Goal: Task Accomplishment & Management: Manage account settings

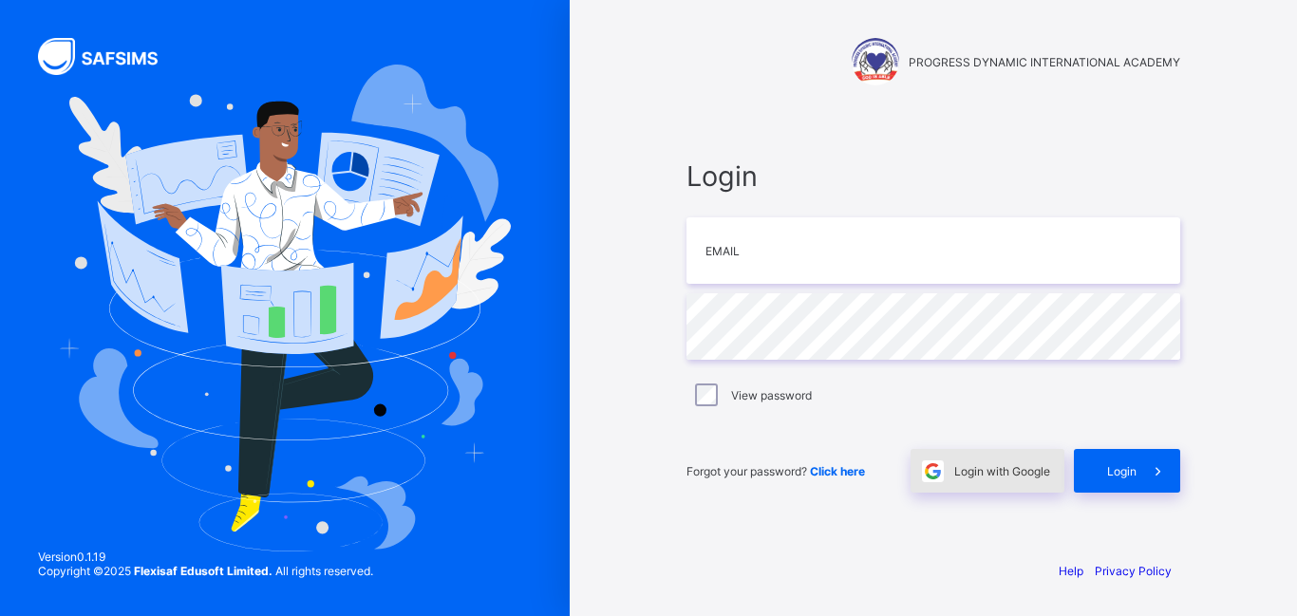
click at [974, 462] on div "Login with Google" at bounding box center [988, 471] width 154 height 44
click at [1027, 479] on div "Login with Google" at bounding box center [988, 471] width 154 height 44
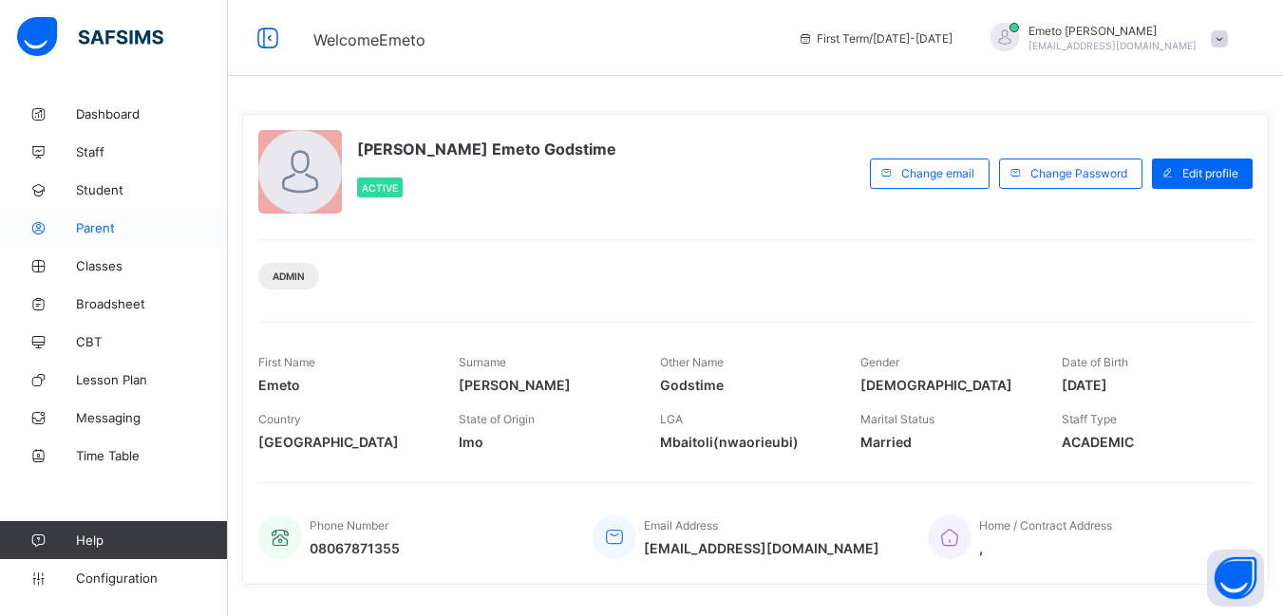
click at [104, 226] on span "Parent" at bounding box center [152, 227] width 152 height 15
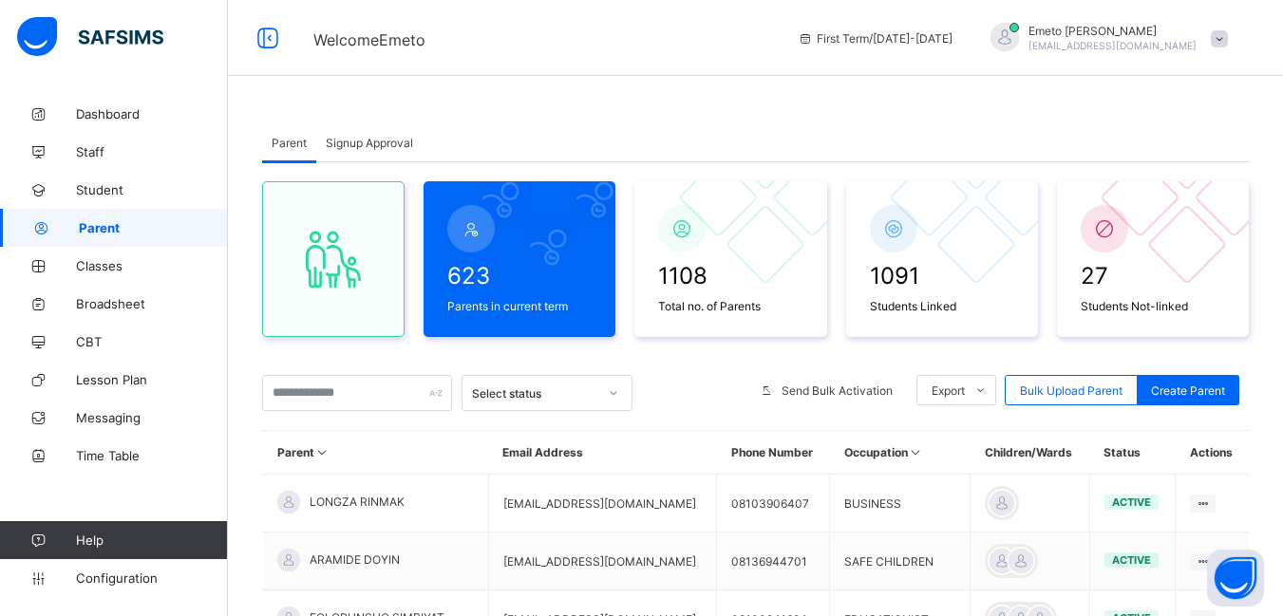
click at [378, 136] on span "Signup Approval" at bounding box center [369, 143] width 87 height 14
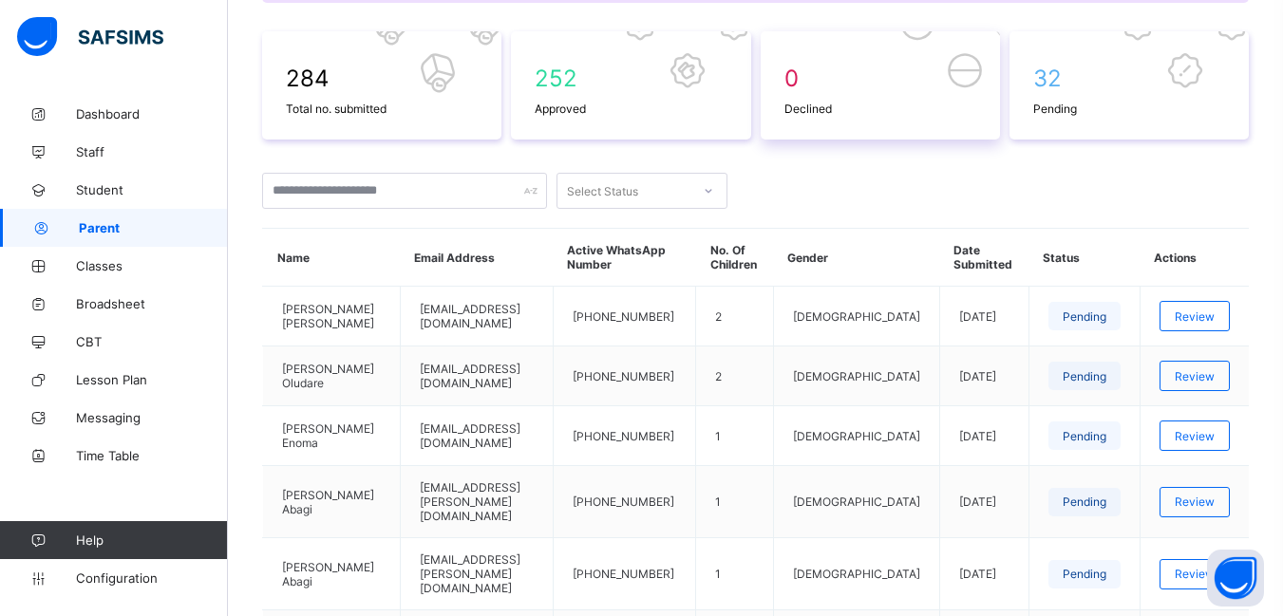
scroll to position [285, 0]
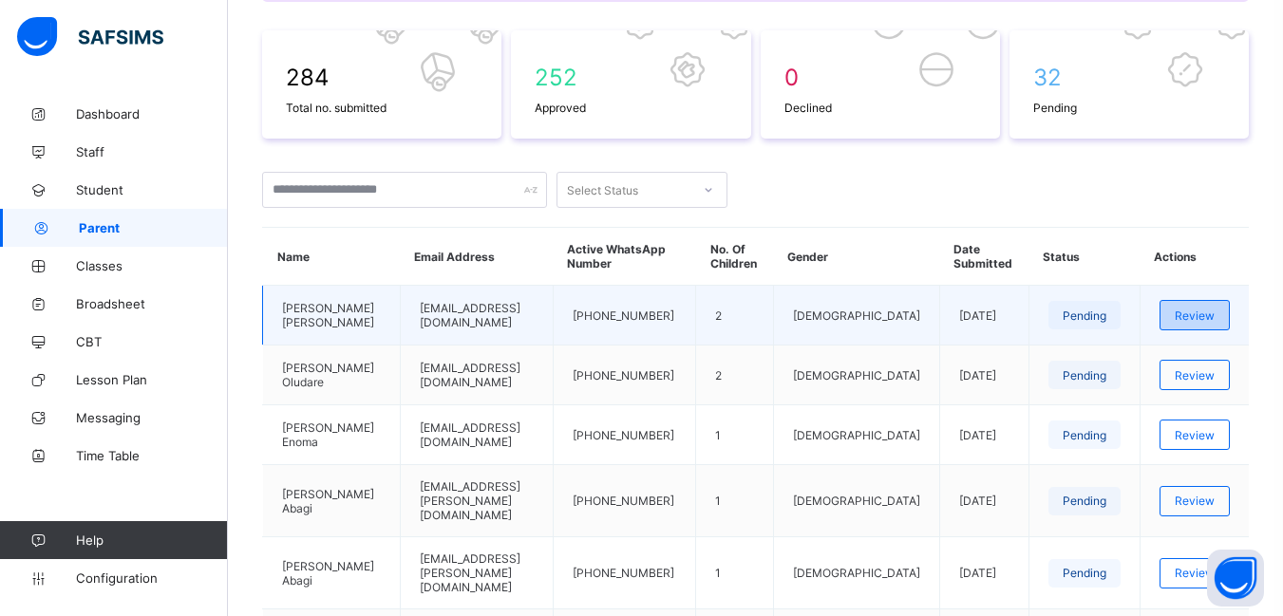
click at [1213, 316] on span "Review" at bounding box center [1194, 316] width 40 height 14
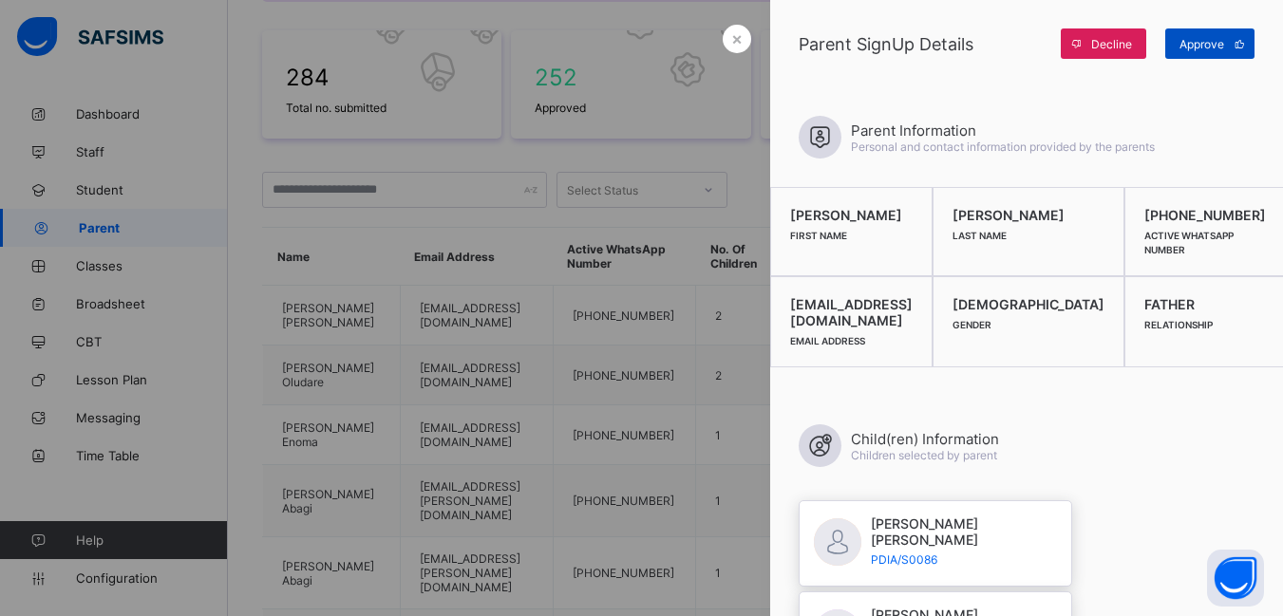
click at [1212, 41] on span "Approve" at bounding box center [1201, 44] width 45 height 14
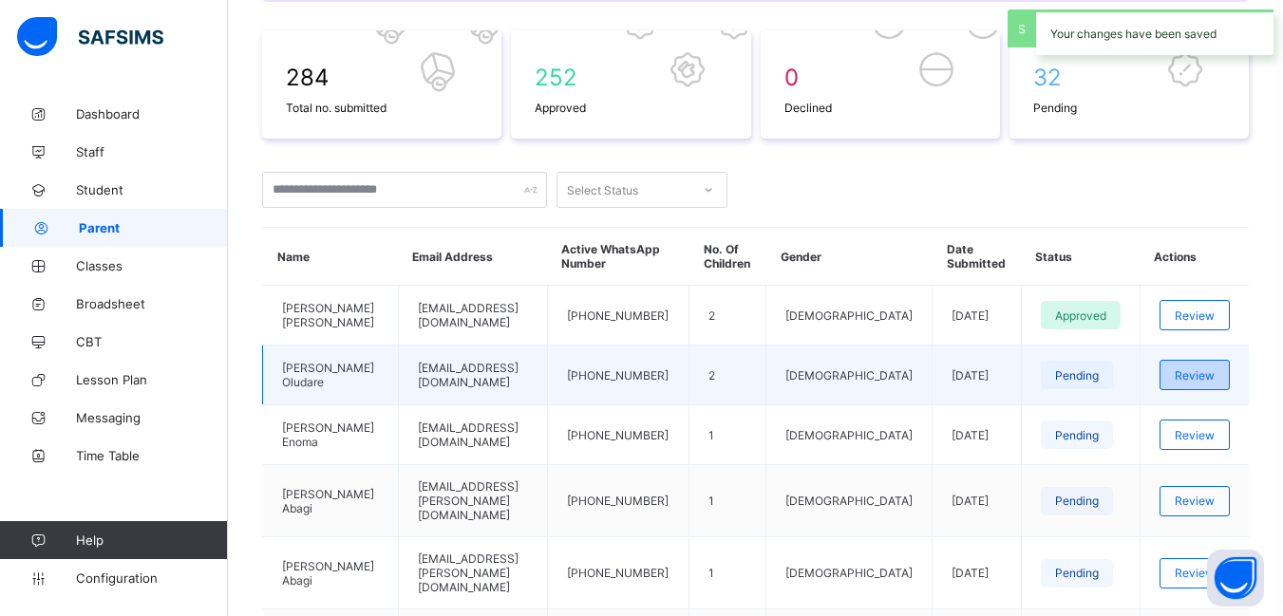
click at [1214, 381] on span "Review" at bounding box center [1194, 375] width 40 height 14
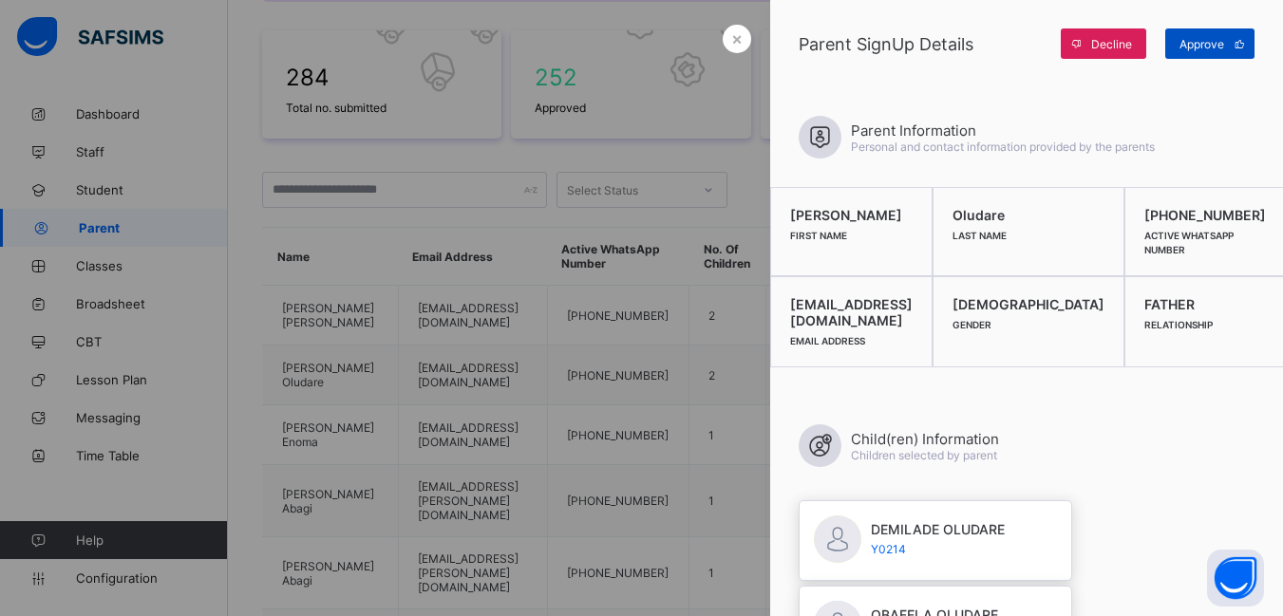
click at [1208, 43] on span "Approve" at bounding box center [1201, 44] width 45 height 14
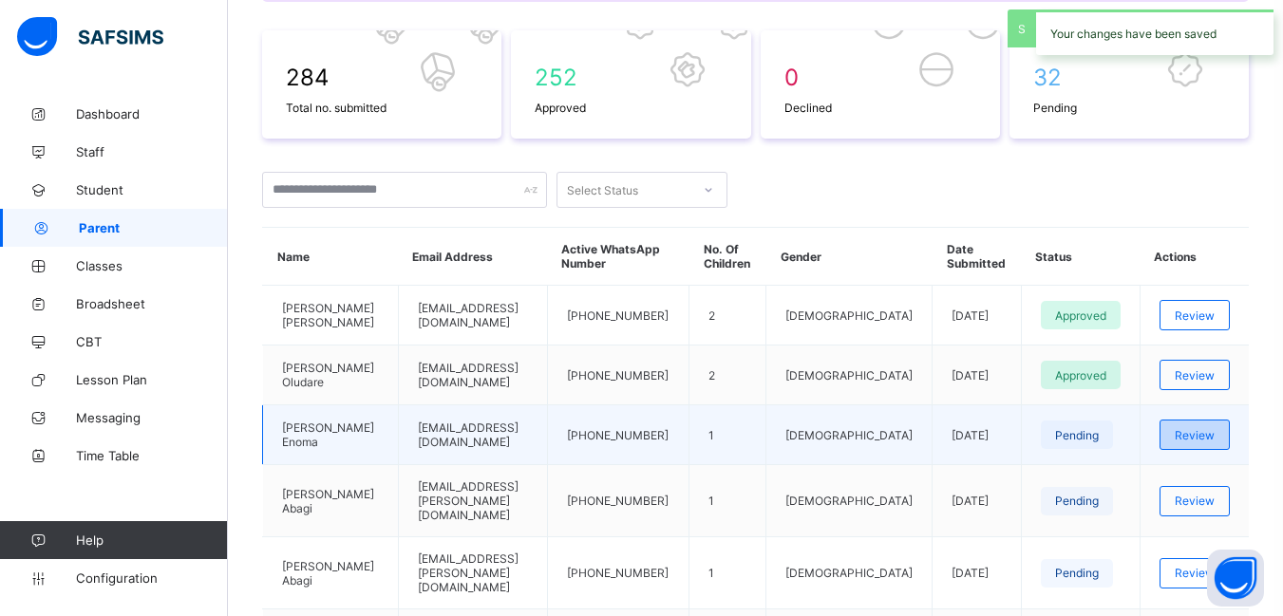
click at [1211, 433] on span "Review" at bounding box center [1194, 435] width 40 height 14
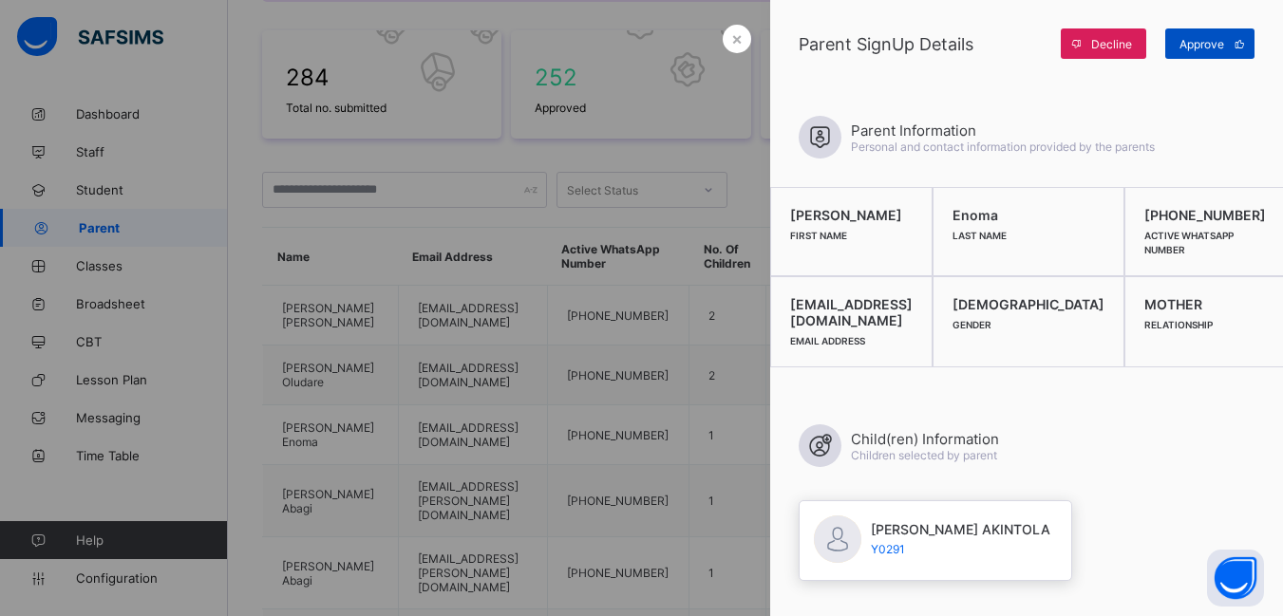
click at [1192, 47] on span "Approve" at bounding box center [1201, 44] width 45 height 14
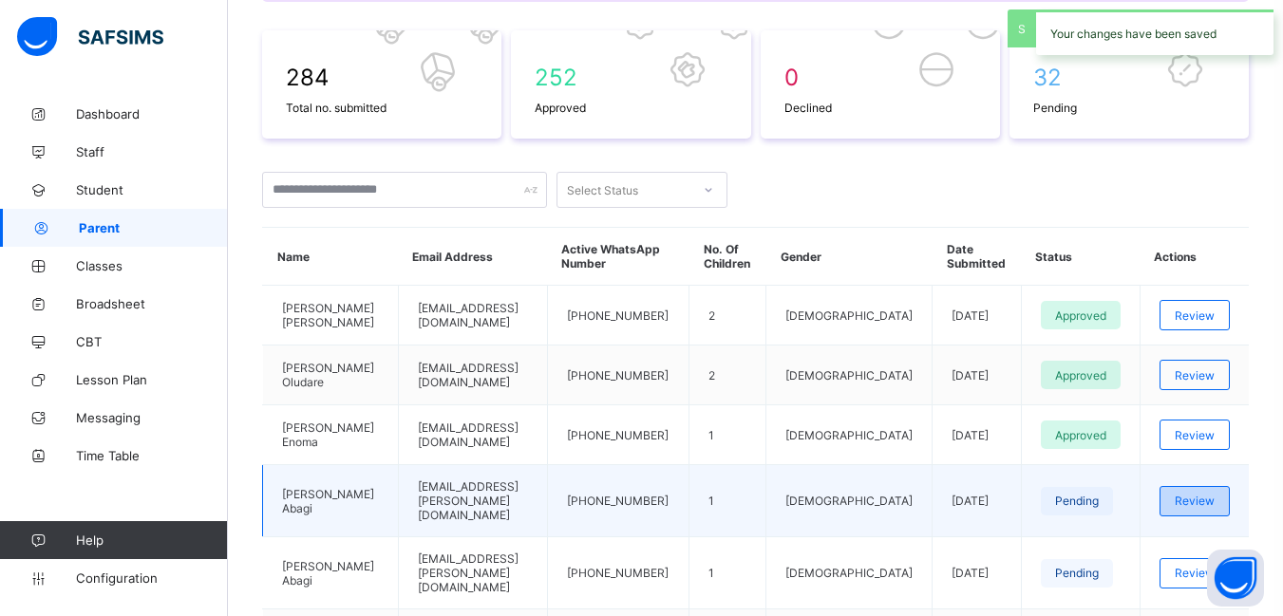
click at [1214, 494] on span "Review" at bounding box center [1194, 501] width 40 height 14
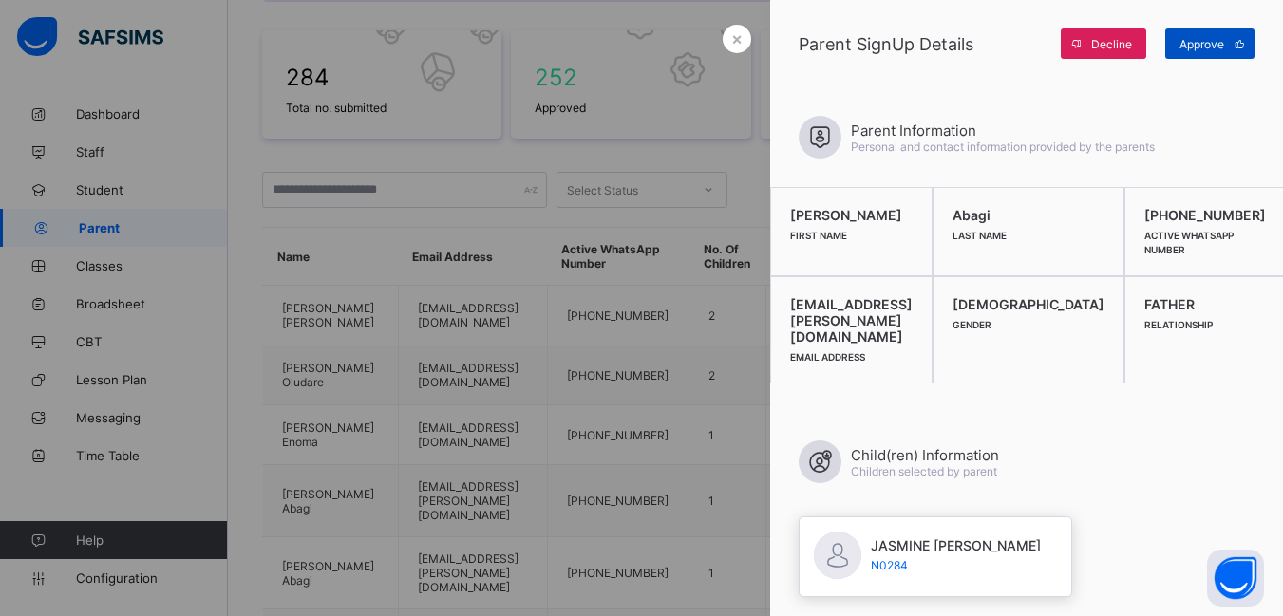
click at [1206, 49] on span "Approve" at bounding box center [1201, 44] width 45 height 14
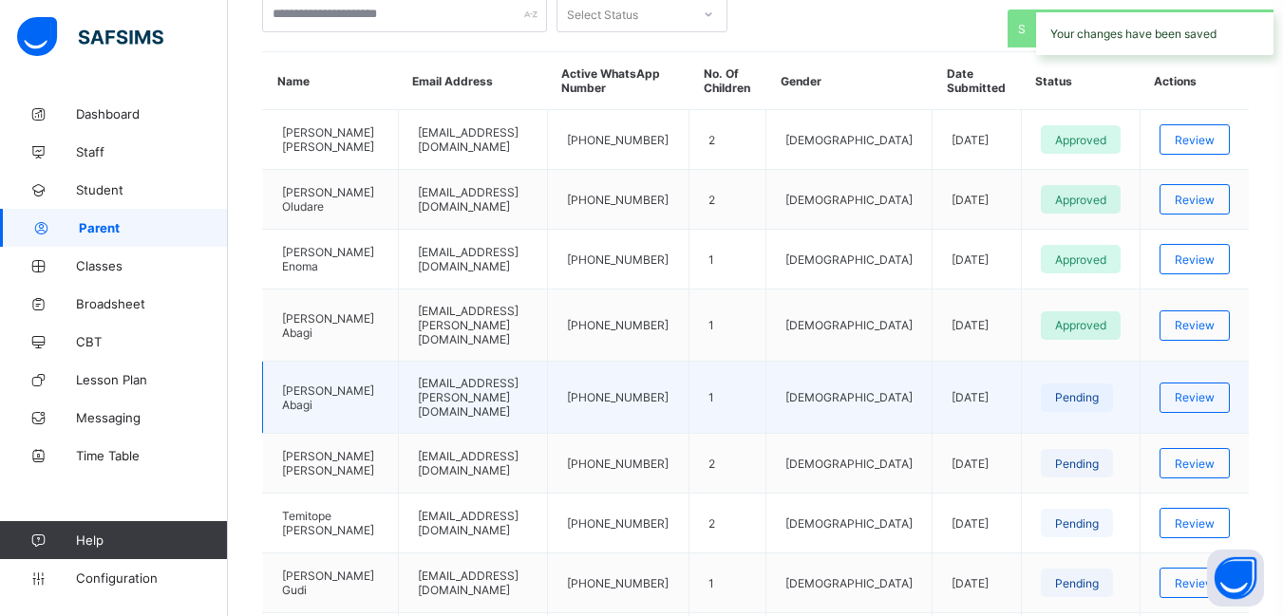
scroll to position [475, 0]
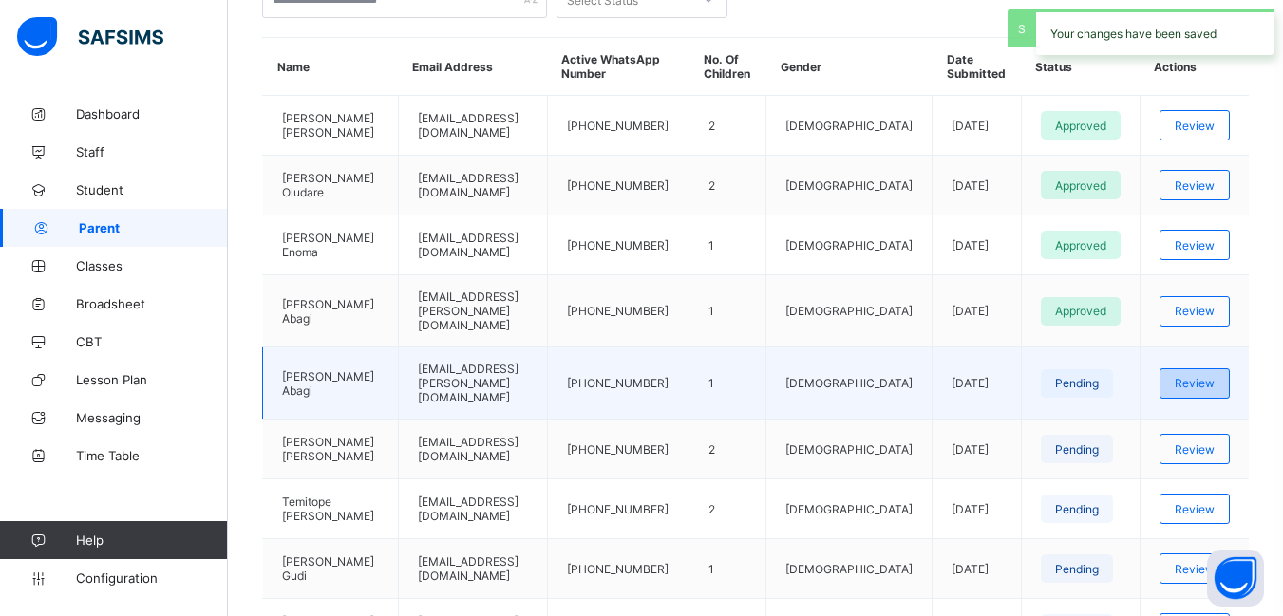
click at [1194, 376] on span "Review" at bounding box center [1194, 383] width 40 height 14
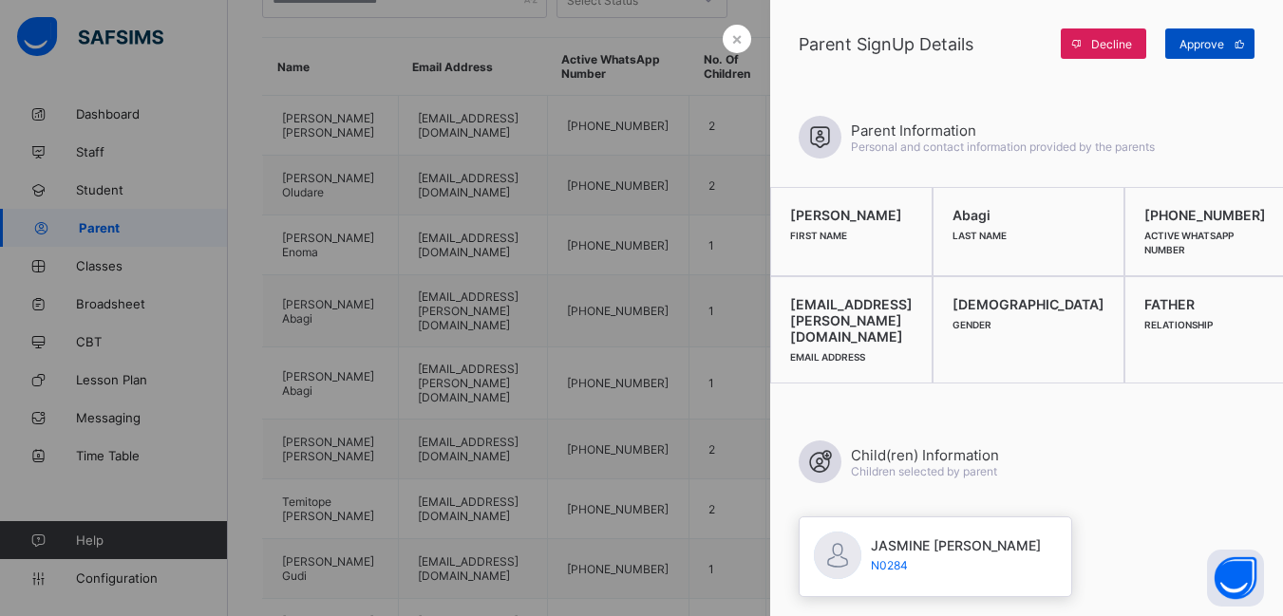
click at [1195, 47] on span "Approve" at bounding box center [1201, 44] width 45 height 14
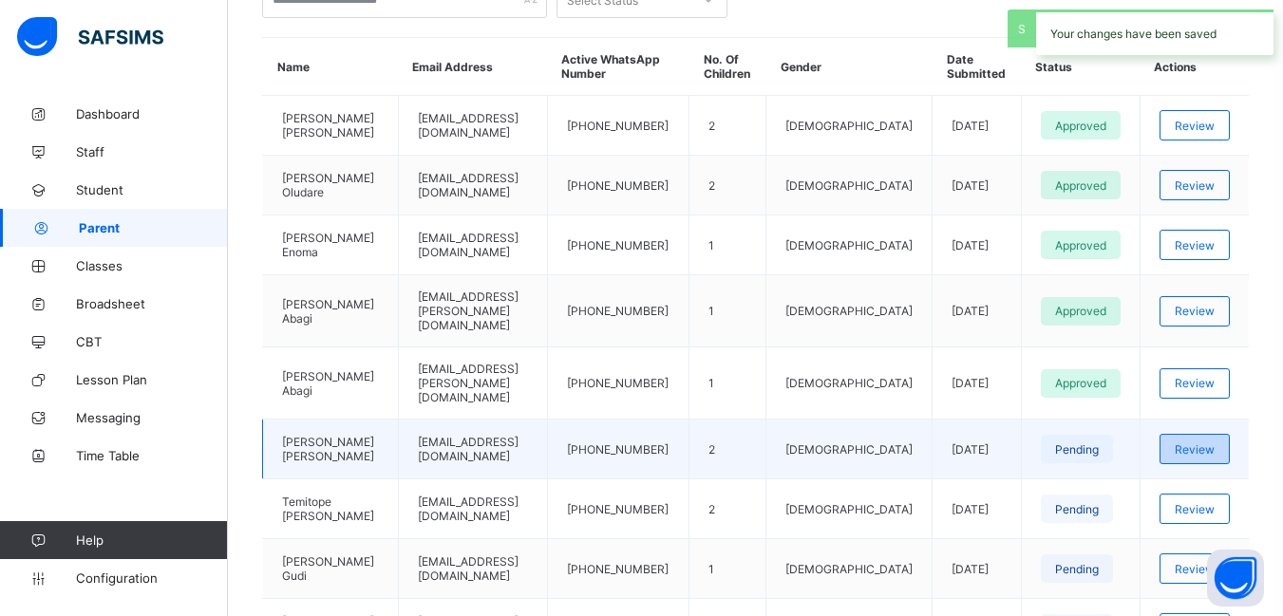
click at [1202, 442] on span "Review" at bounding box center [1194, 449] width 40 height 14
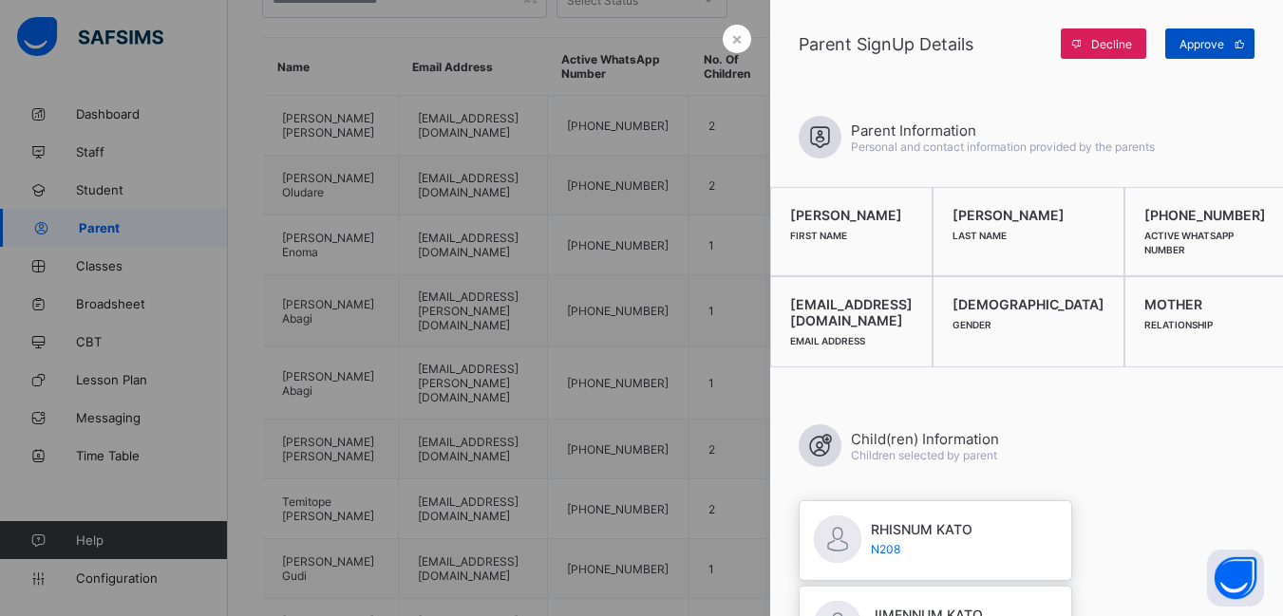
click at [1224, 43] on span at bounding box center [1239, 43] width 30 height 30
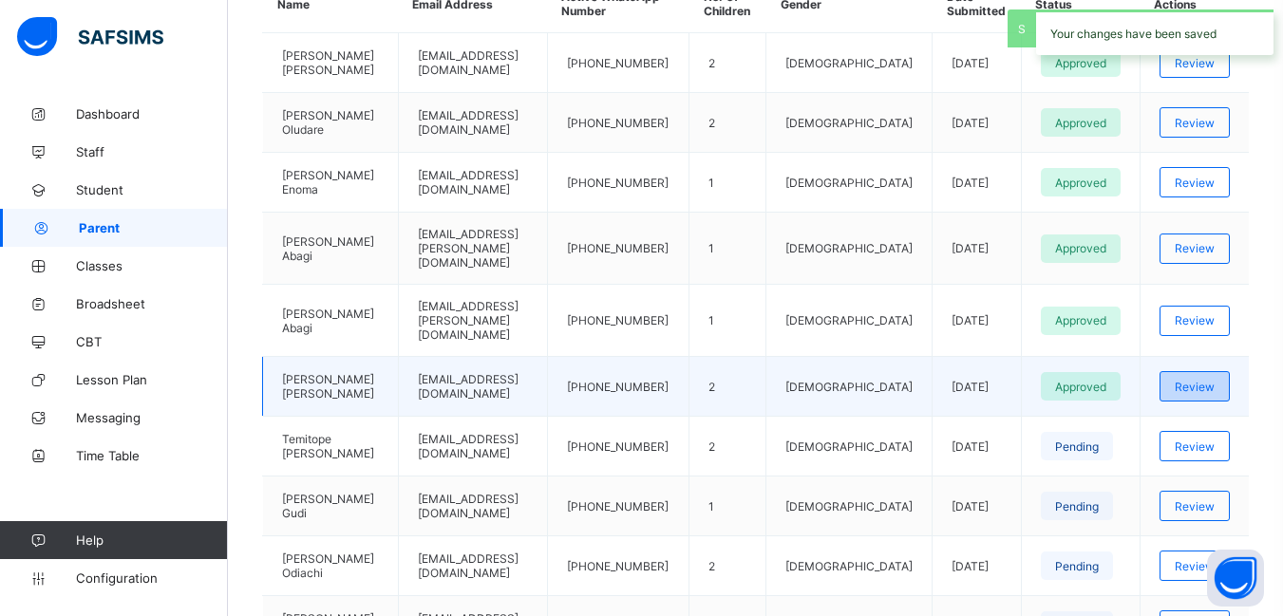
scroll to position [665, 0]
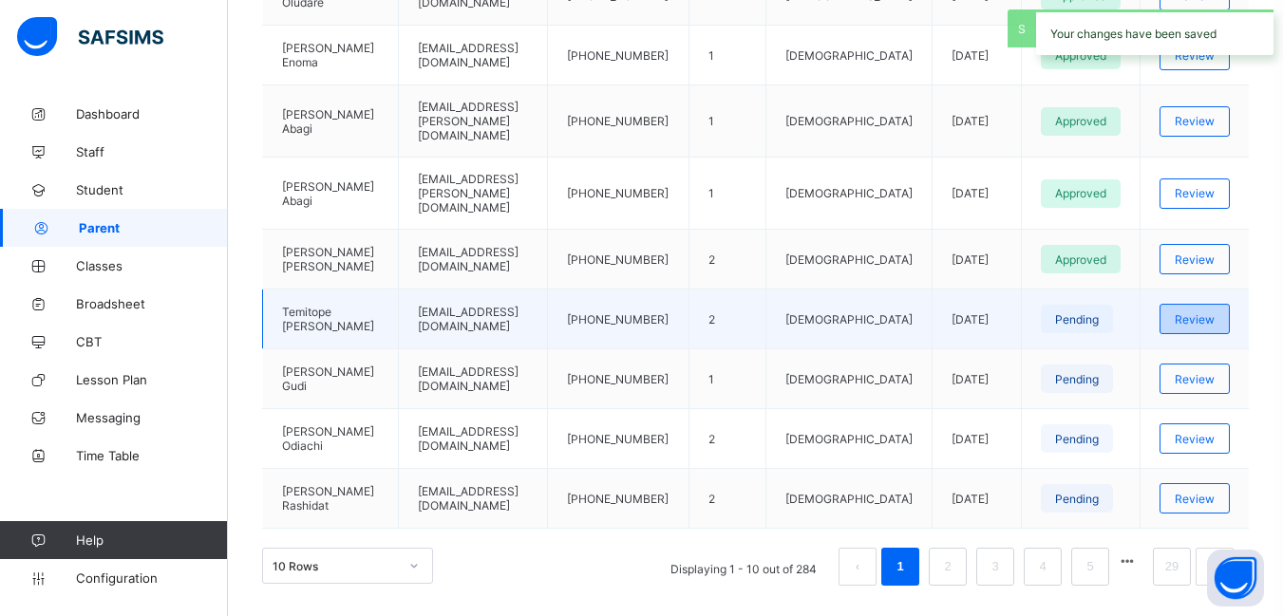
click at [1204, 312] on span "Review" at bounding box center [1194, 319] width 40 height 14
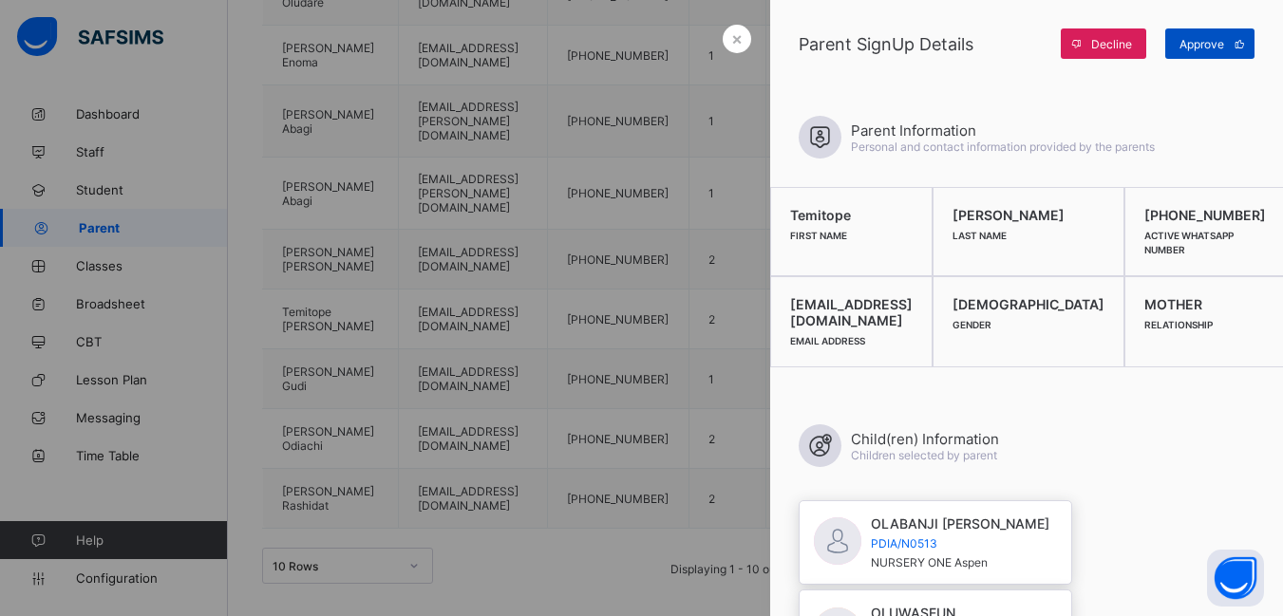
click at [1196, 35] on div "Approve" at bounding box center [1209, 43] width 89 height 30
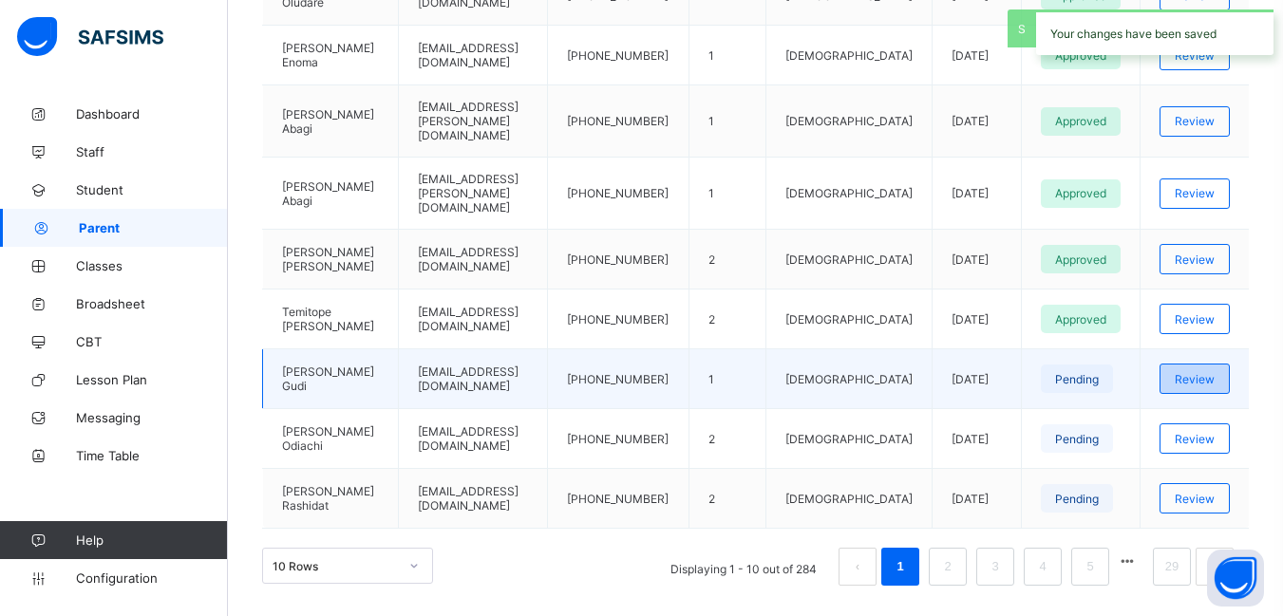
click at [1214, 372] on span "Review" at bounding box center [1194, 379] width 40 height 14
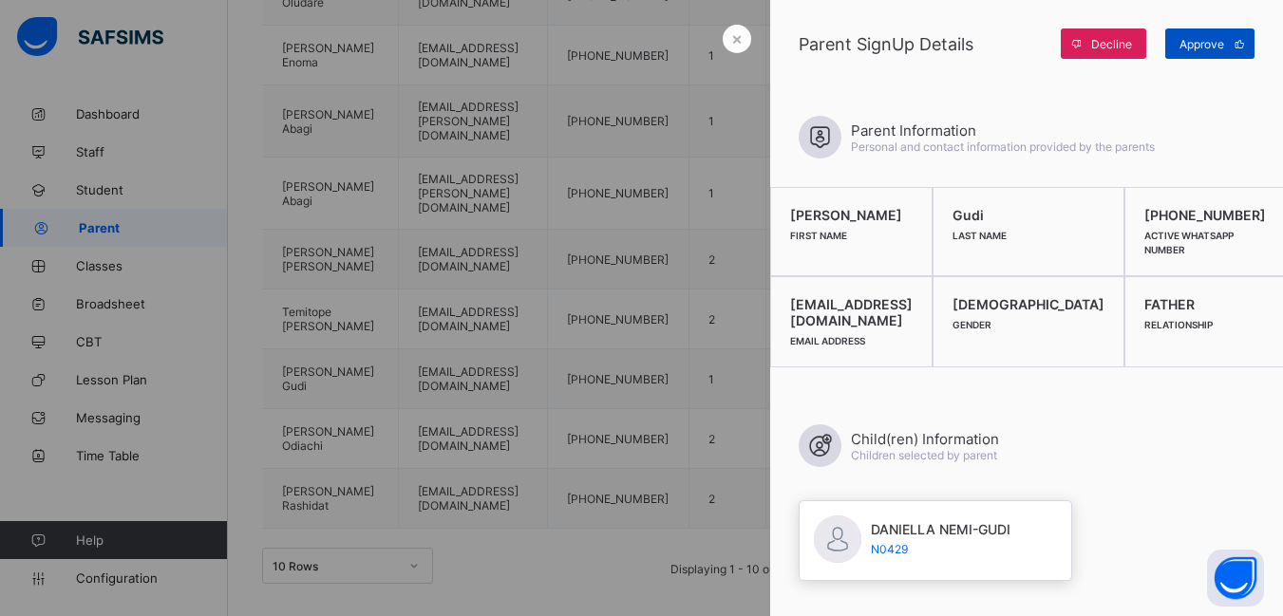
click at [1197, 44] on span "Approve" at bounding box center [1201, 44] width 45 height 14
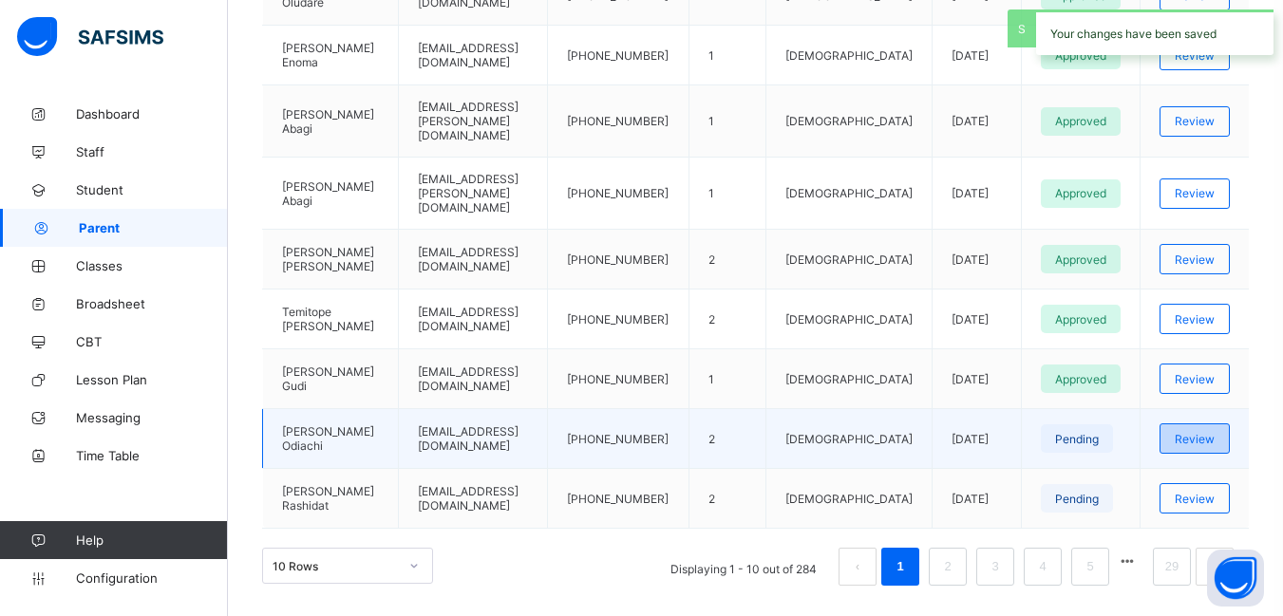
click at [1210, 432] on span "Review" at bounding box center [1194, 439] width 40 height 14
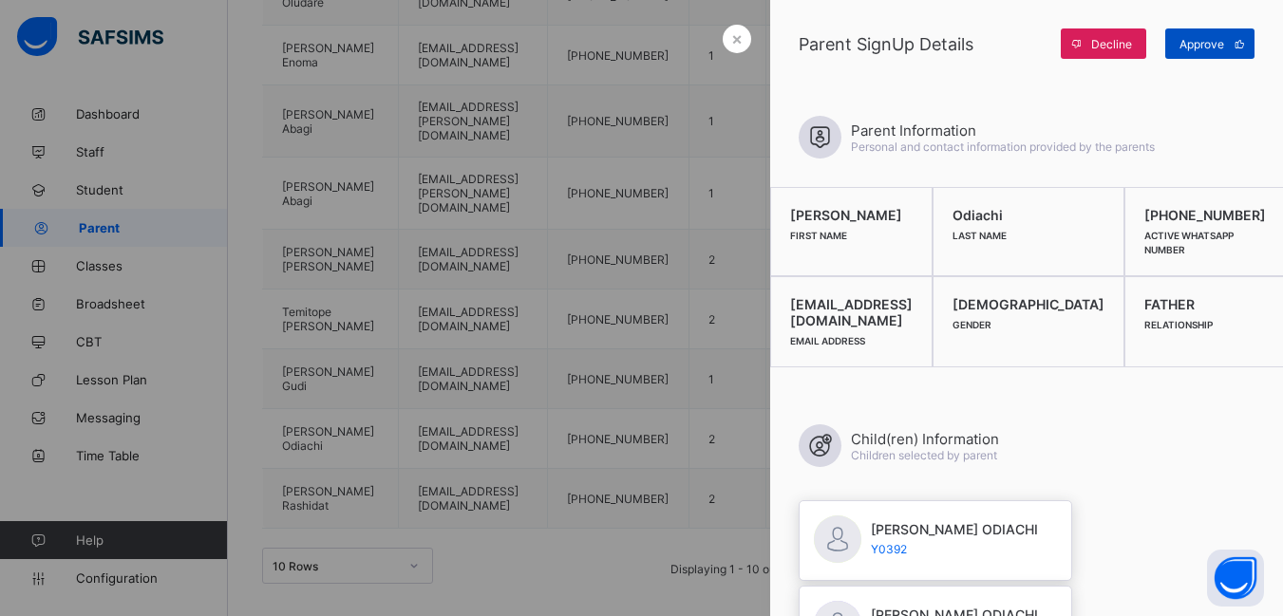
click at [1223, 42] on span "Approve" at bounding box center [1201, 44] width 45 height 14
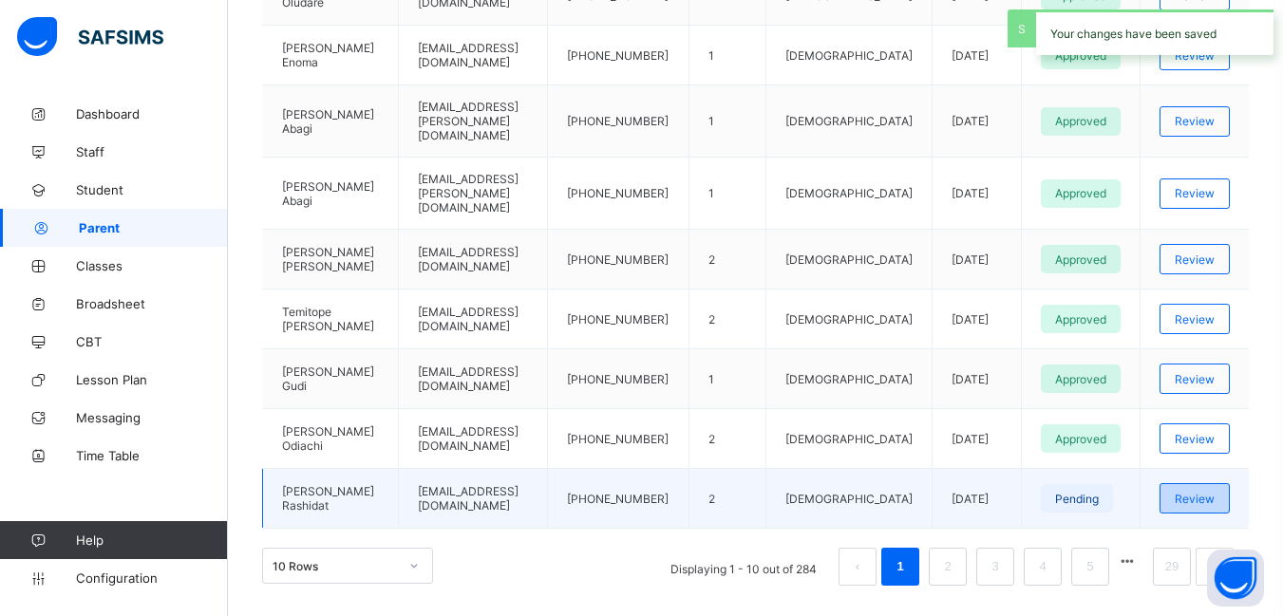
click at [1212, 492] on span "Review" at bounding box center [1194, 499] width 40 height 14
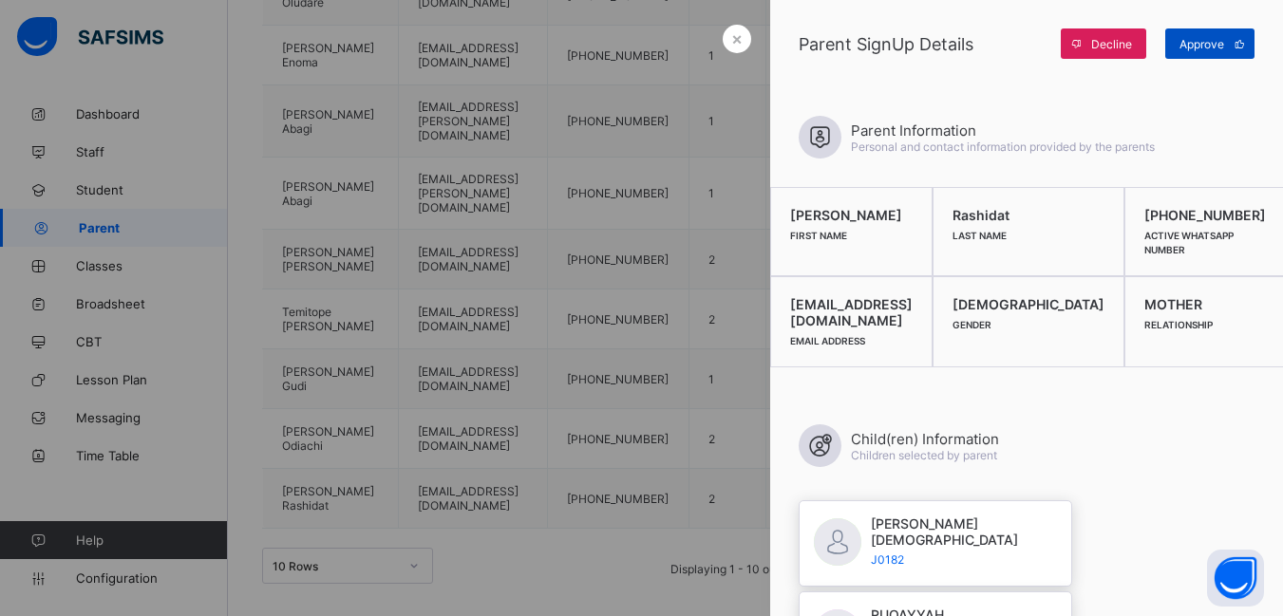
click at [1204, 46] on span "Approve" at bounding box center [1201, 44] width 45 height 14
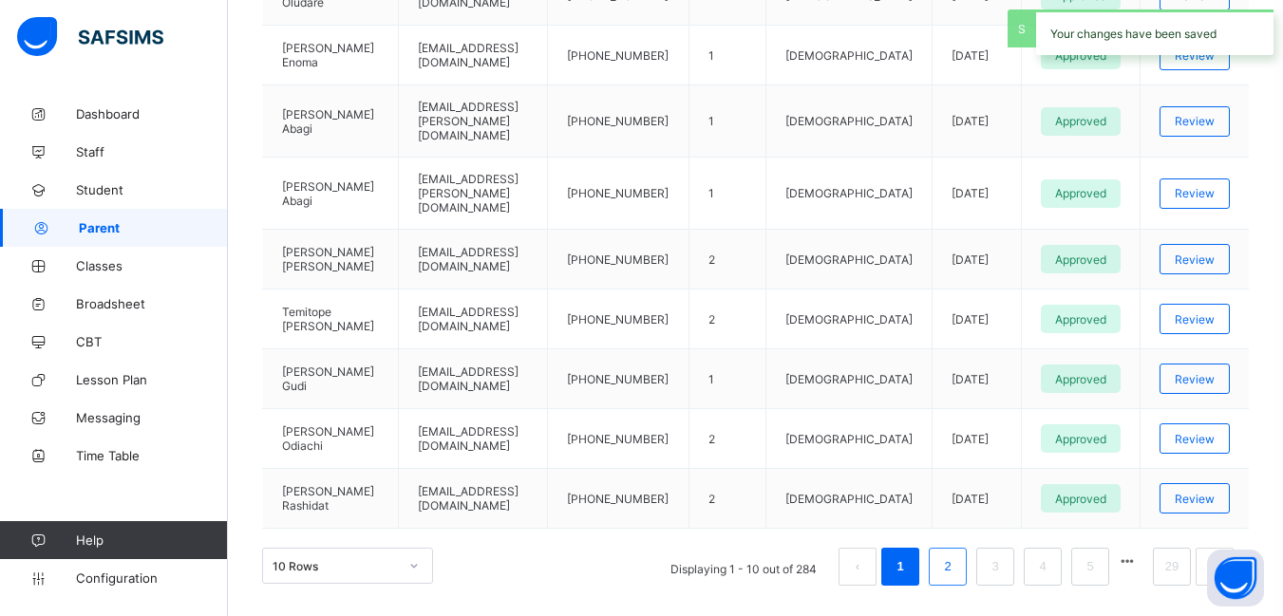
click at [956, 554] on link "2" at bounding box center [947, 566] width 18 height 25
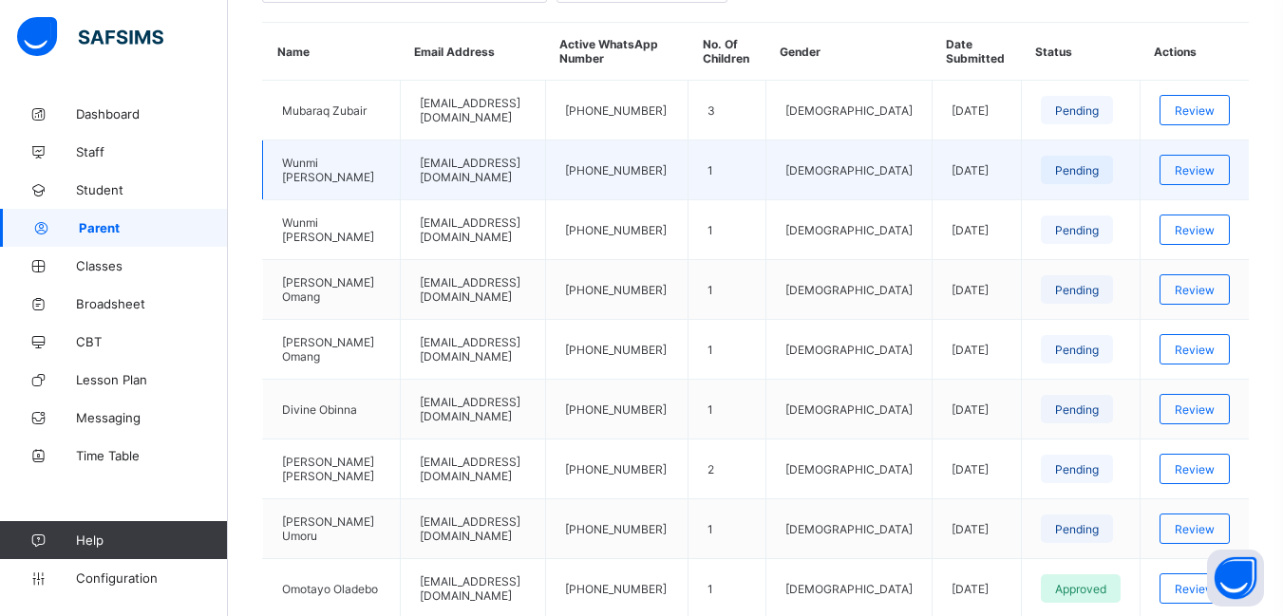
scroll to position [475, 0]
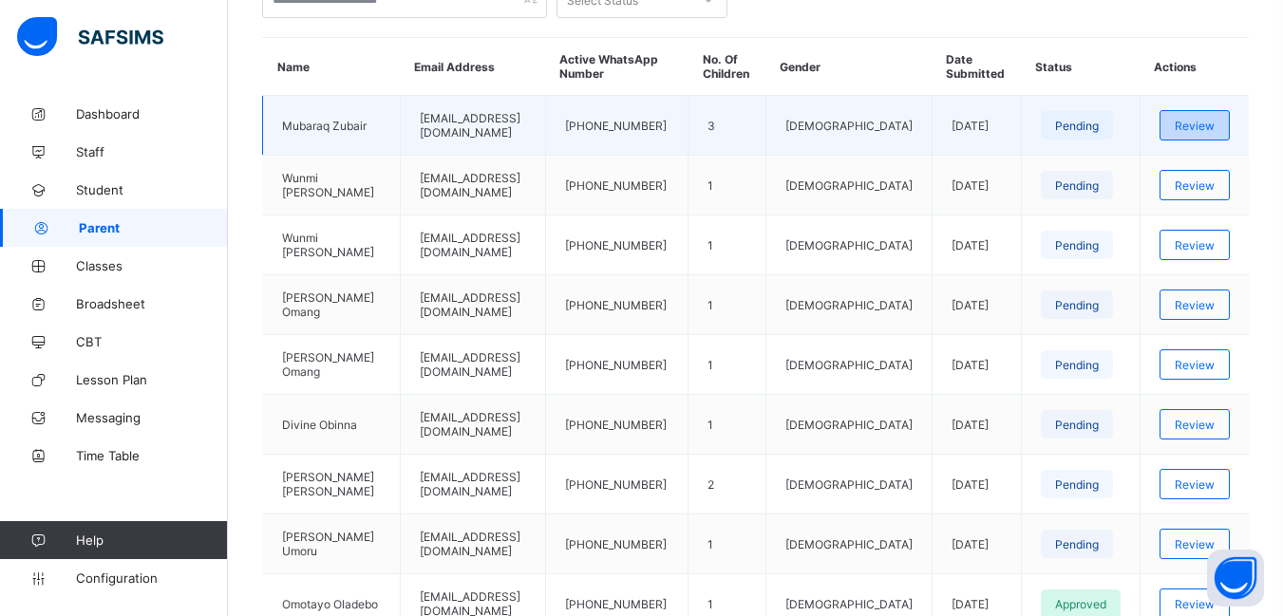
click at [1214, 126] on span "Review" at bounding box center [1194, 126] width 40 height 14
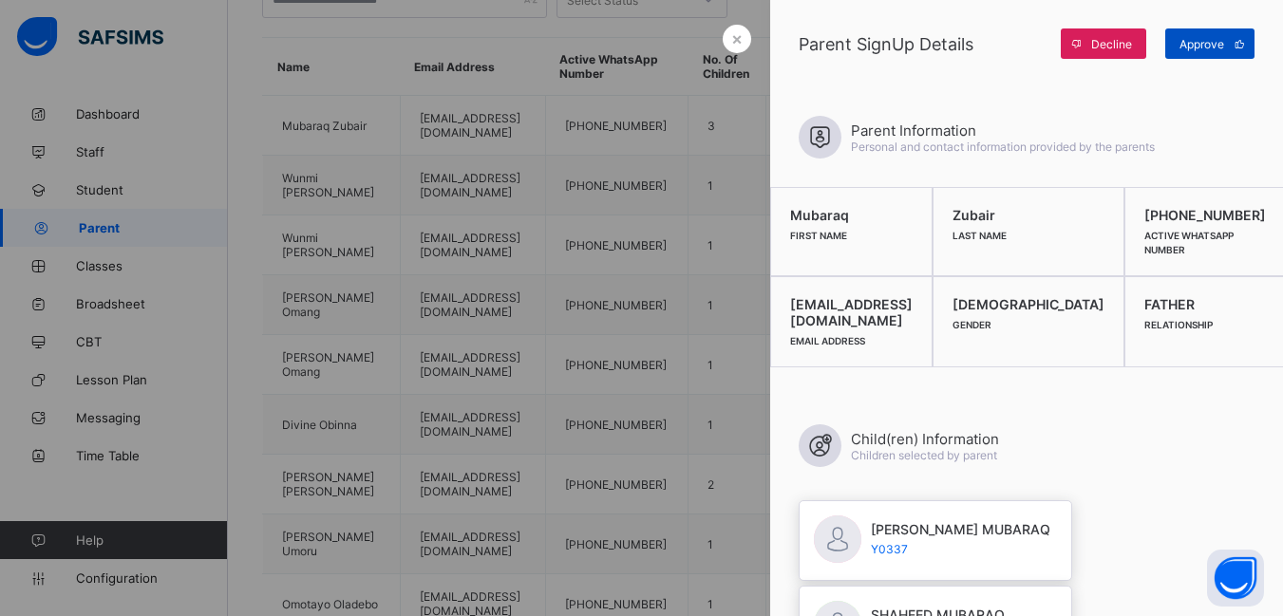
click at [1201, 47] on span "Approve" at bounding box center [1201, 44] width 45 height 14
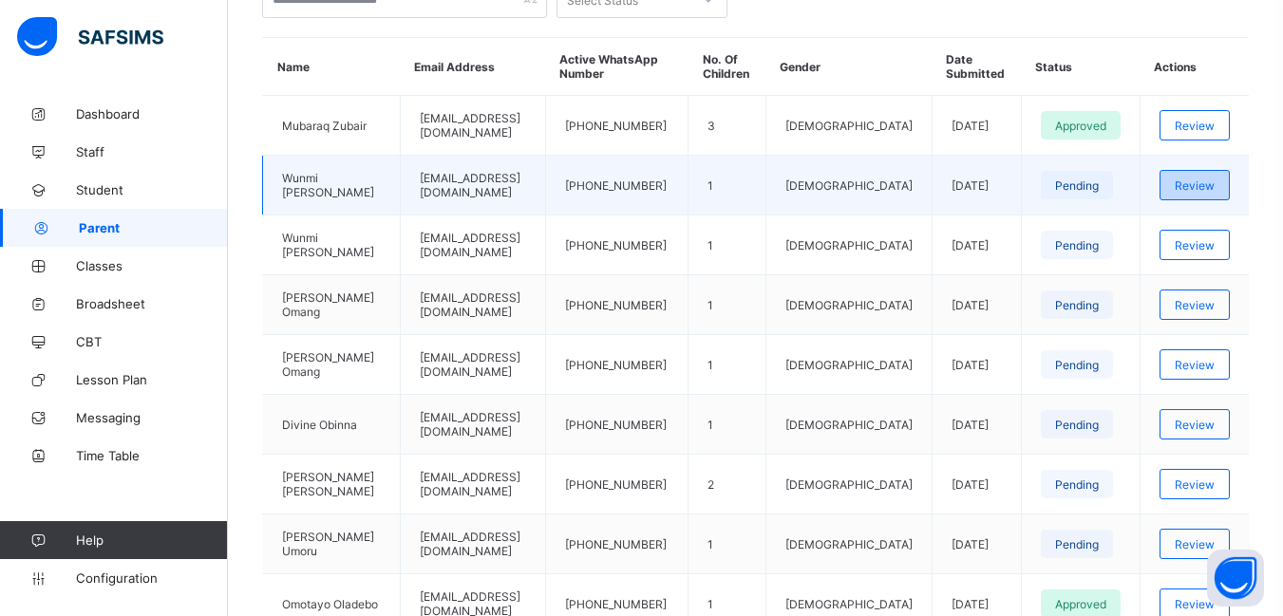
click at [1199, 189] on span "Review" at bounding box center [1194, 185] width 40 height 14
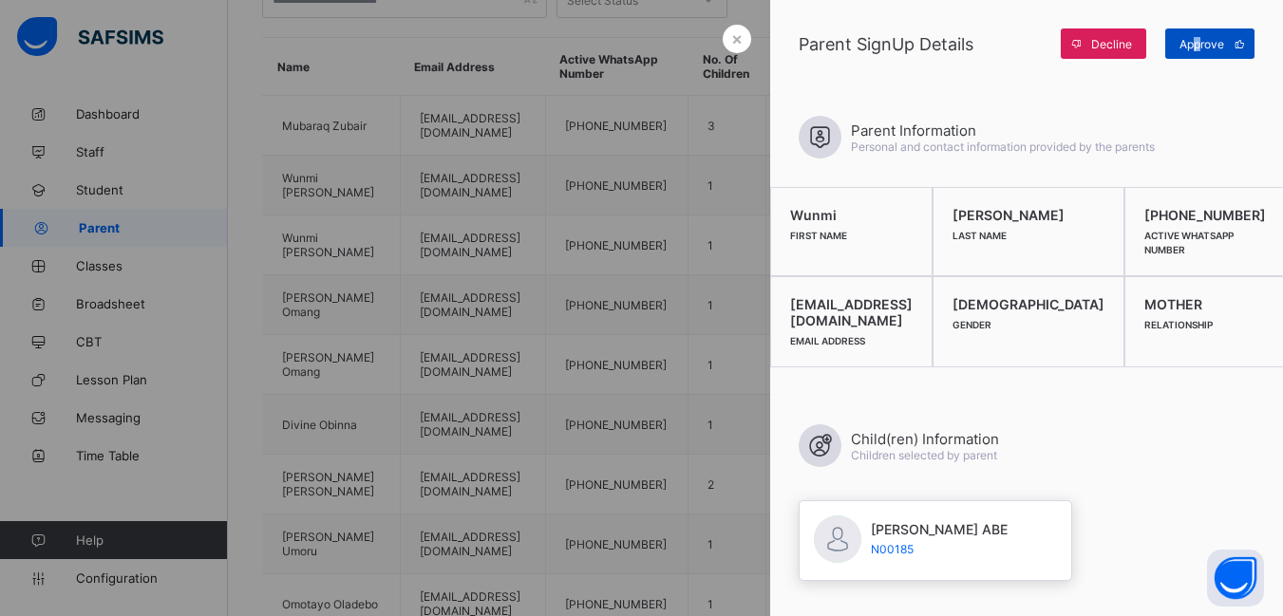
click at [1196, 49] on span "Approve" at bounding box center [1201, 44] width 45 height 14
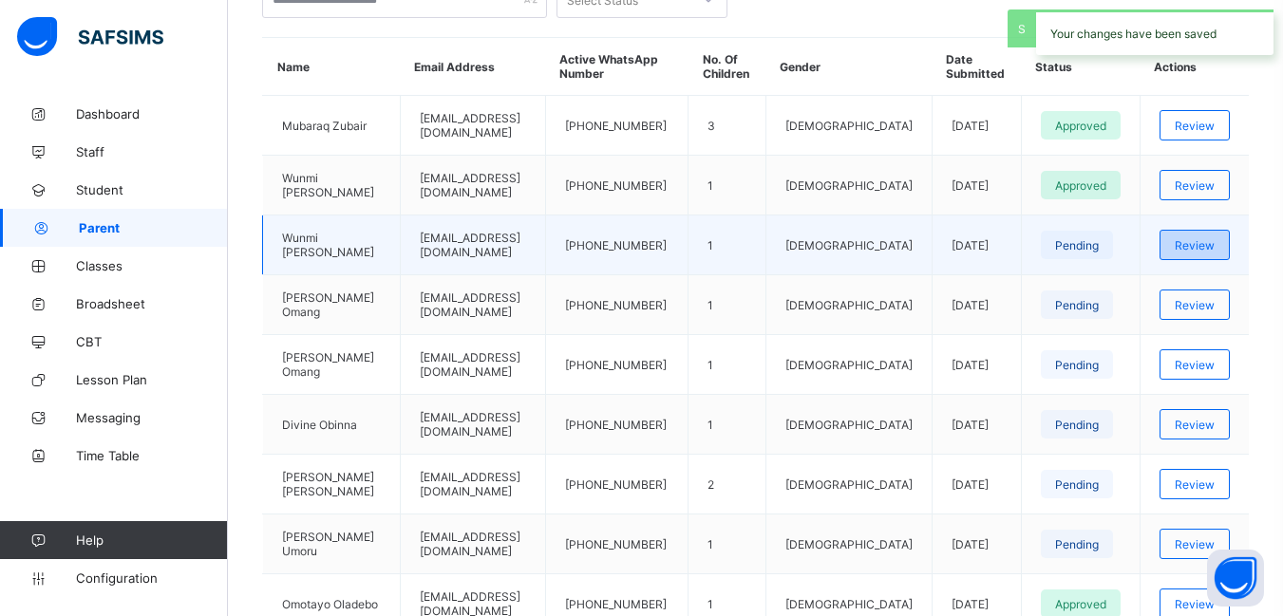
click at [1206, 244] on span "Review" at bounding box center [1194, 245] width 40 height 14
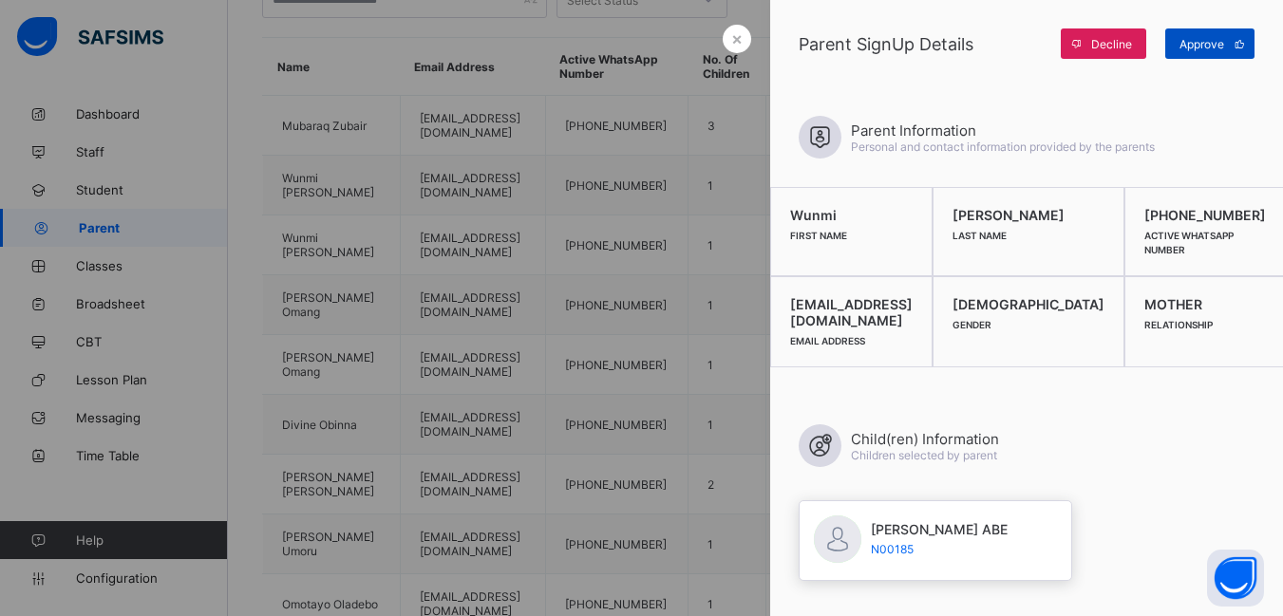
click at [1212, 44] on span "Approve" at bounding box center [1201, 44] width 45 height 14
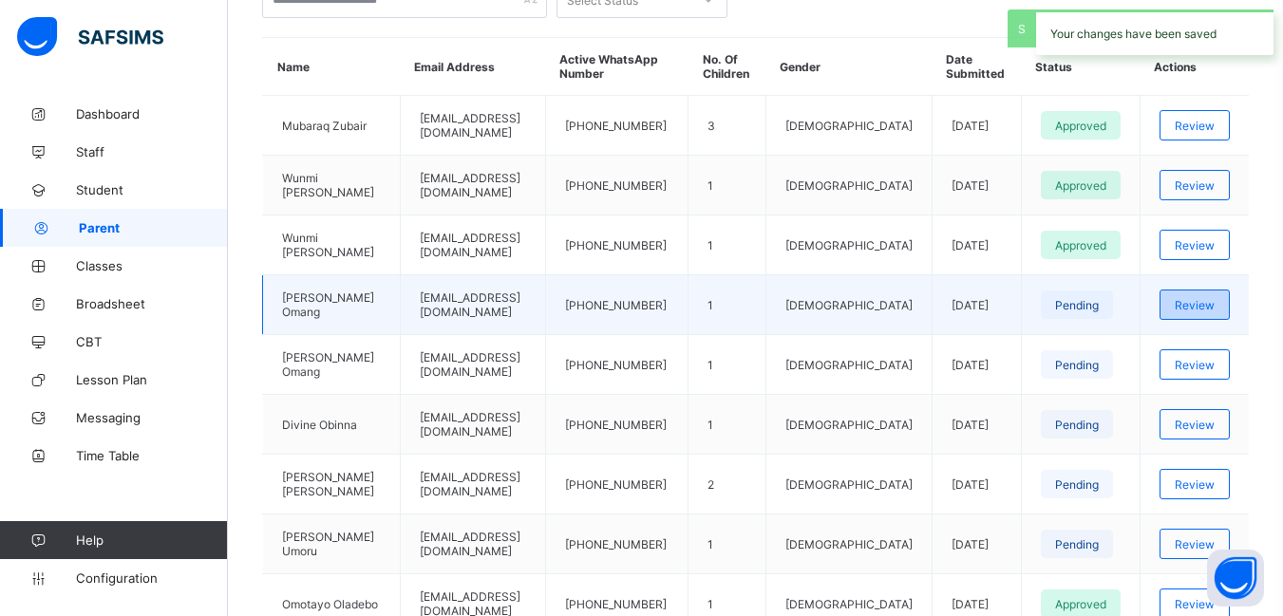
click at [1214, 302] on span "Review" at bounding box center [1194, 305] width 40 height 14
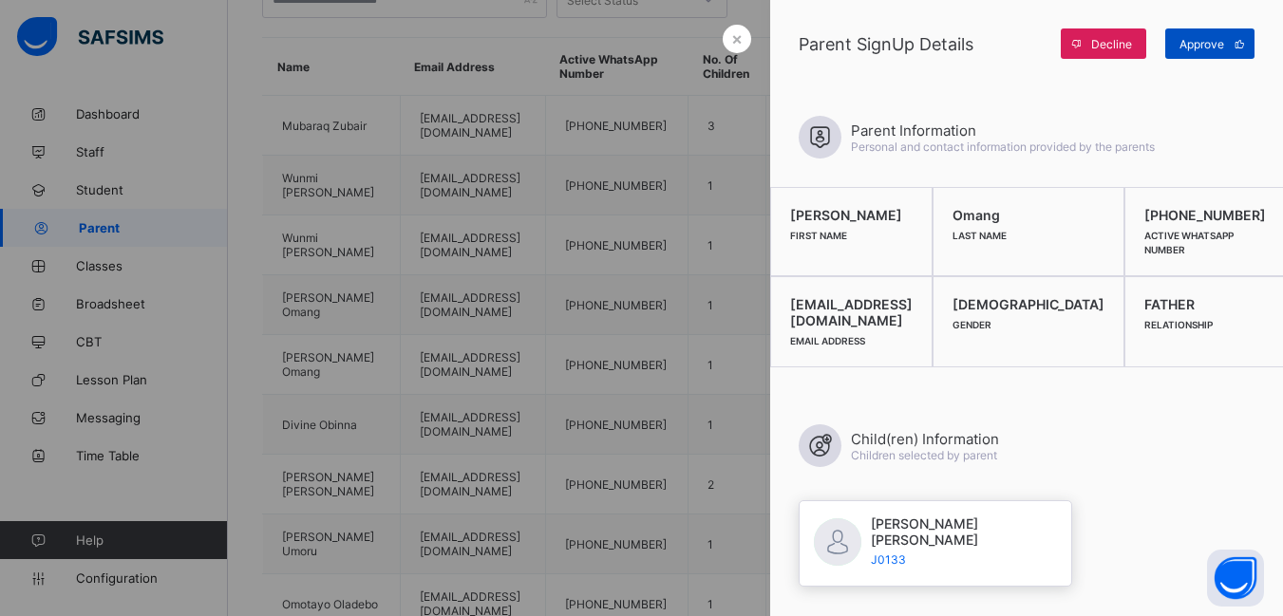
click at [1194, 42] on span "Approve" at bounding box center [1201, 44] width 45 height 14
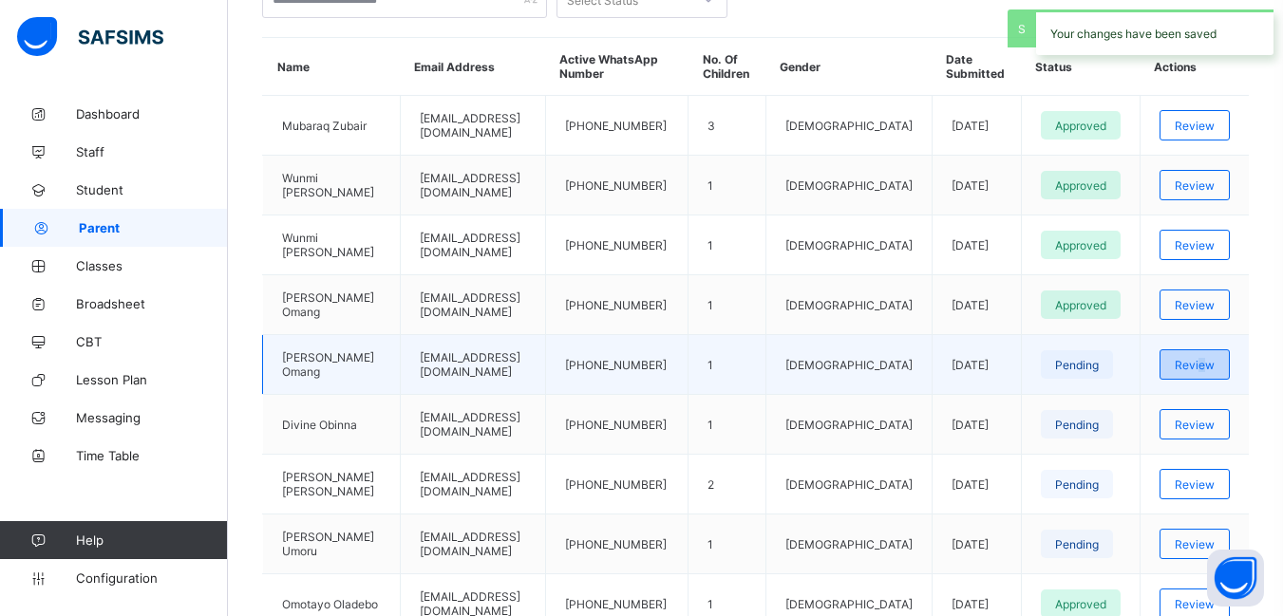
click at [1214, 371] on span "Review" at bounding box center [1194, 365] width 40 height 14
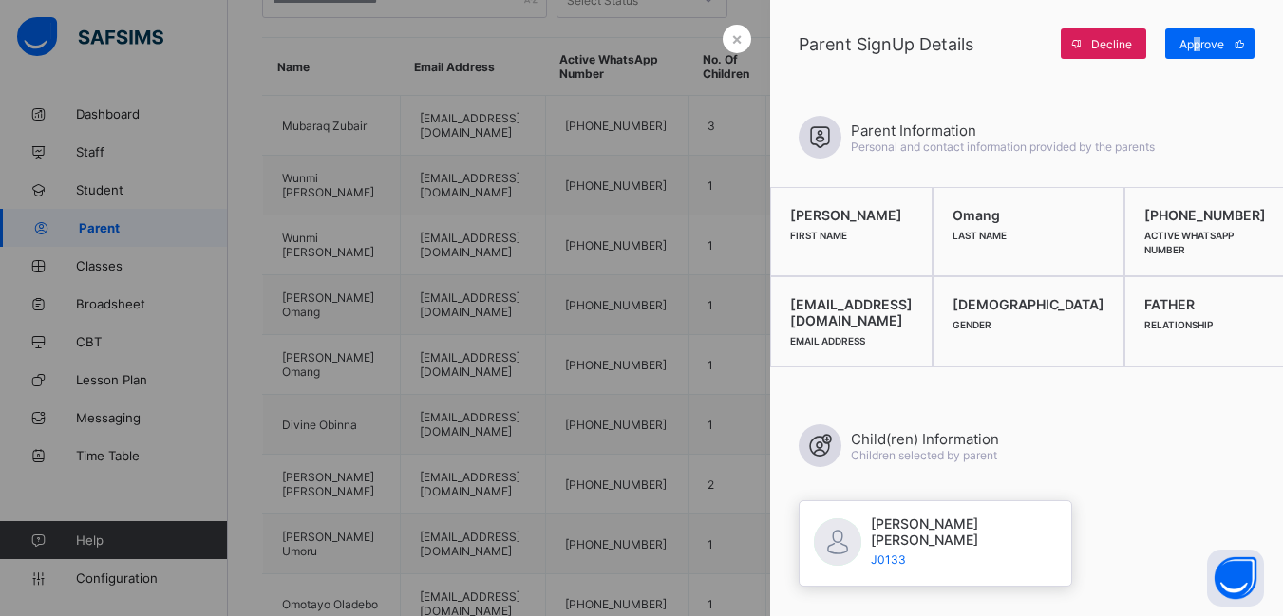
click at [1196, 63] on div "Parent SignUp Details Decline Approve" at bounding box center [1026, 43] width 513 height 87
click at [1203, 47] on span "Approve" at bounding box center [1201, 44] width 45 height 14
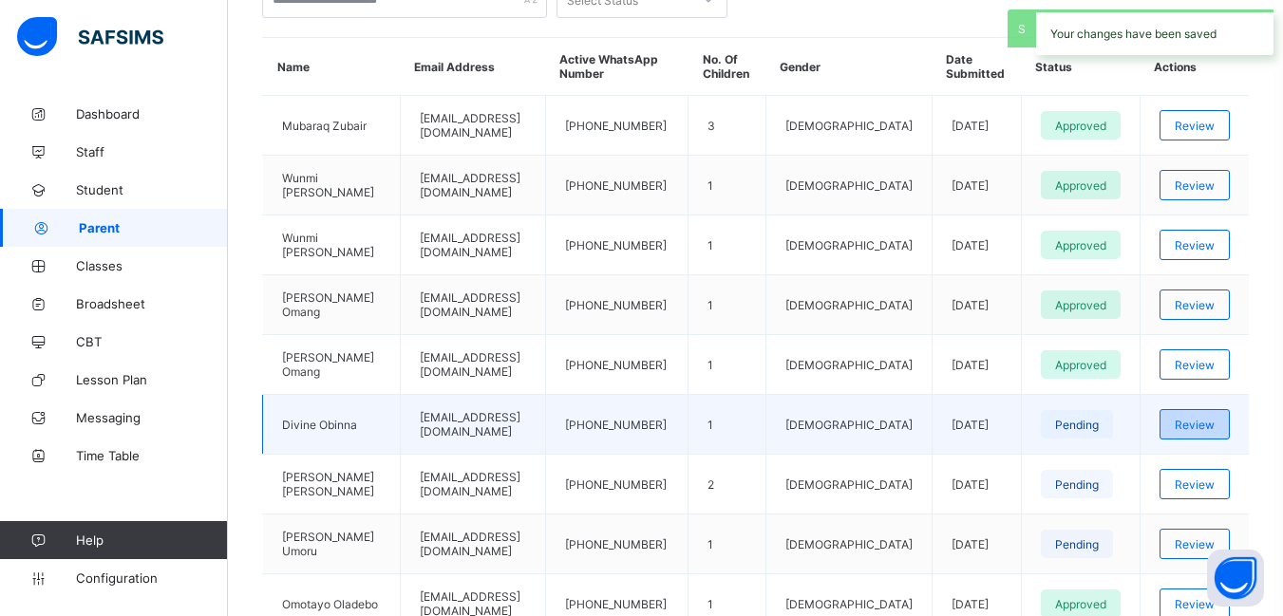
click at [1214, 424] on span "Review" at bounding box center [1194, 425] width 40 height 14
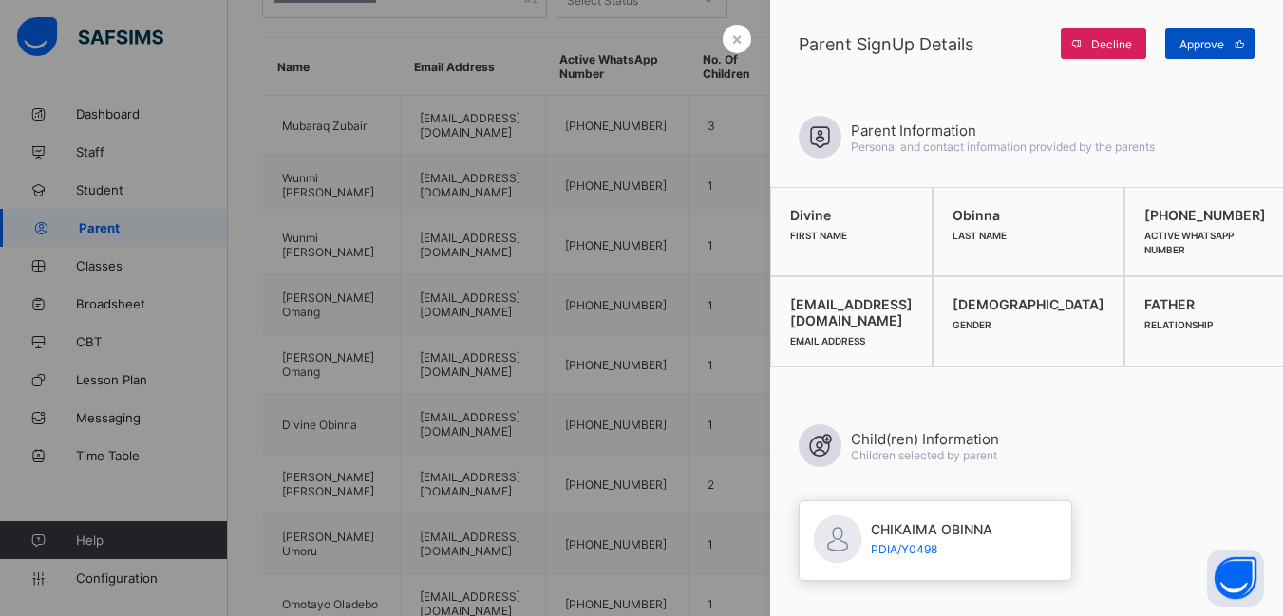
click at [1202, 40] on span "Approve" at bounding box center [1201, 44] width 45 height 14
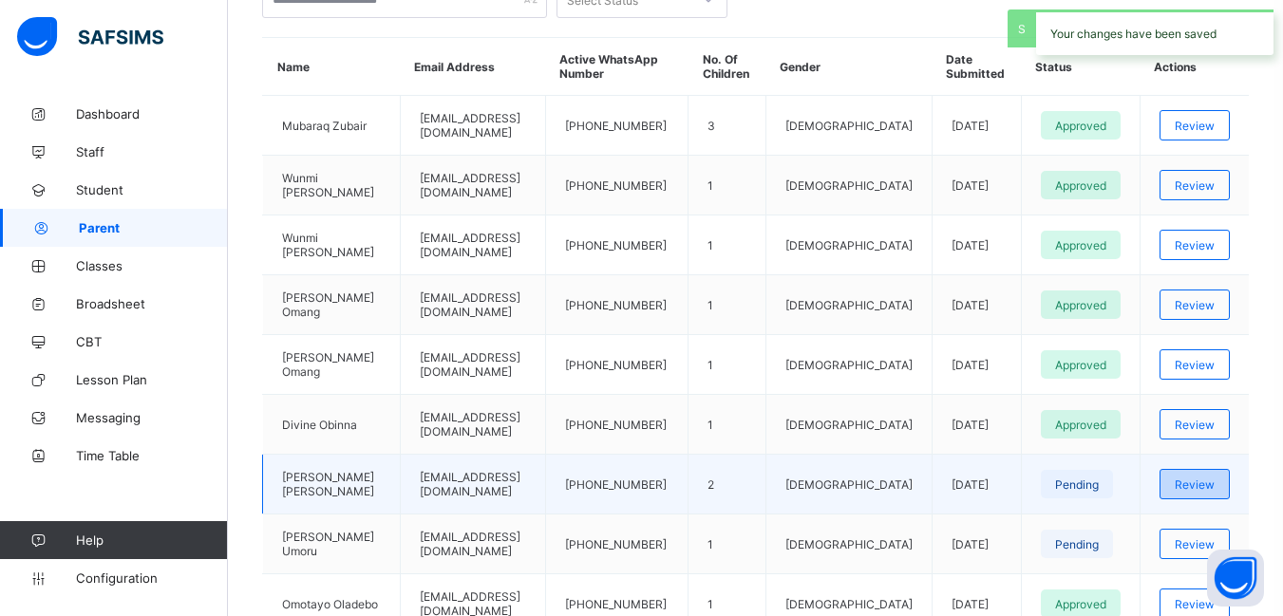
click at [1206, 488] on span "Review" at bounding box center [1194, 485] width 40 height 14
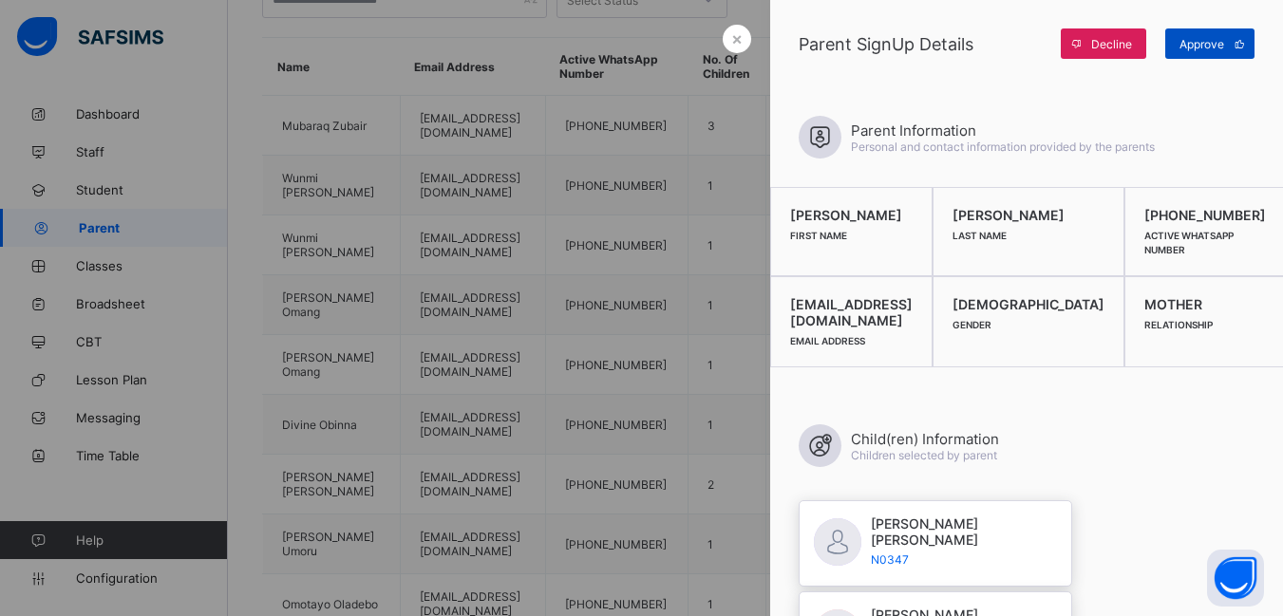
click at [1198, 47] on span "Approve" at bounding box center [1201, 44] width 45 height 14
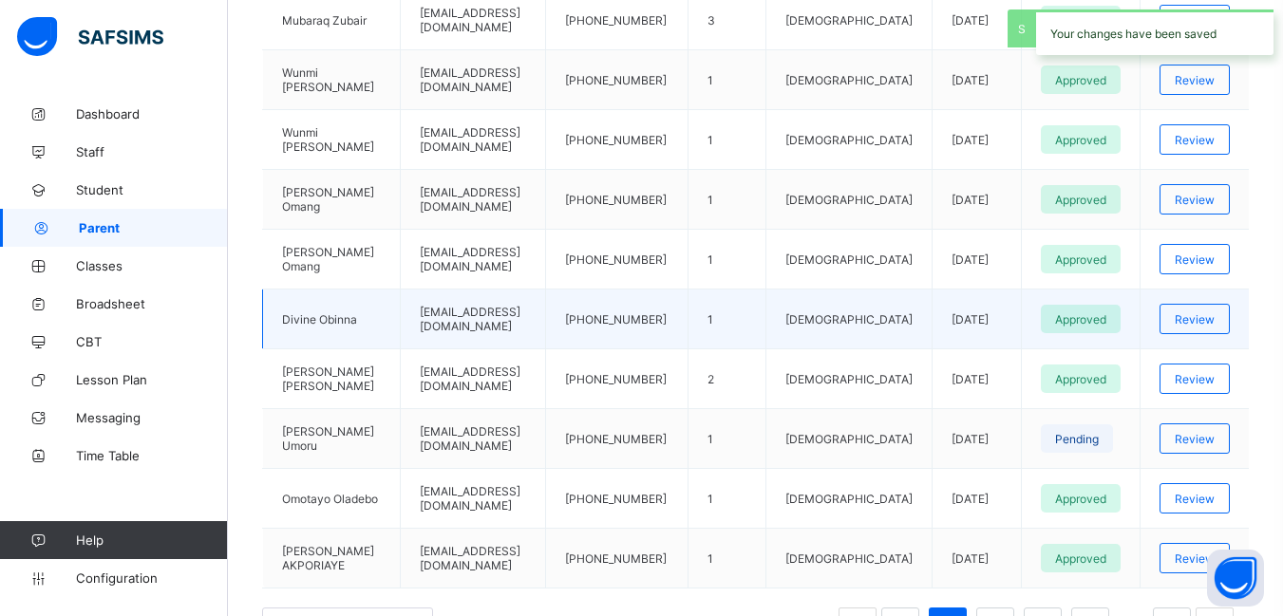
scroll to position [665, 0]
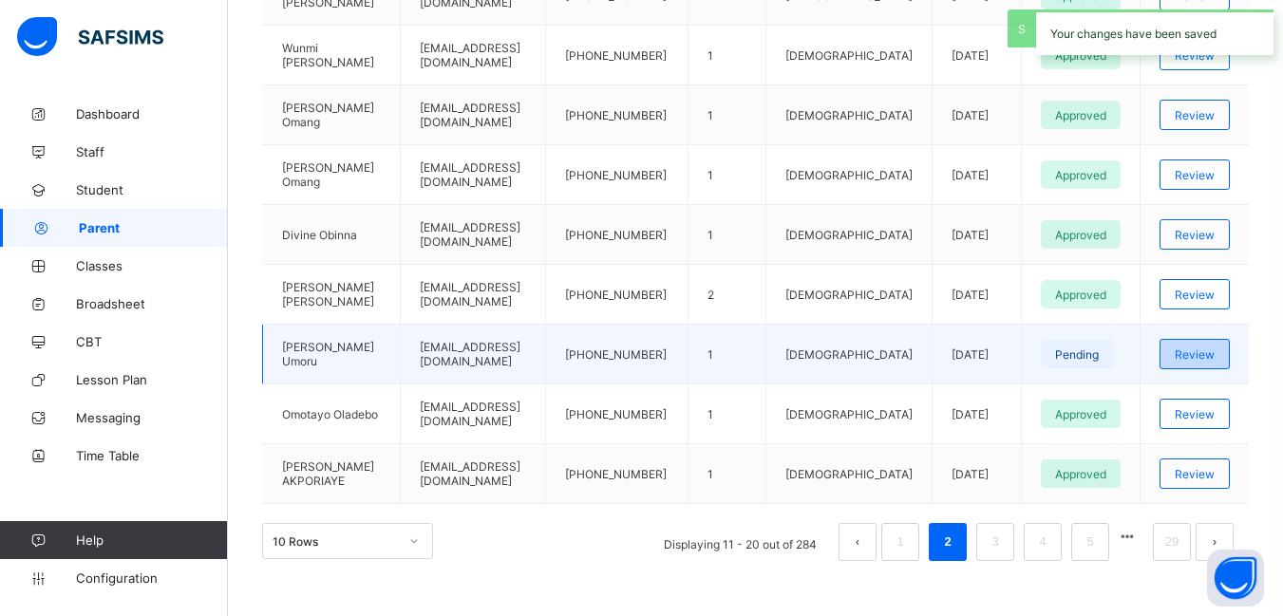
click at [1214, 358] on span "Review" at bounding box center [1194, 354] width 40 height 14
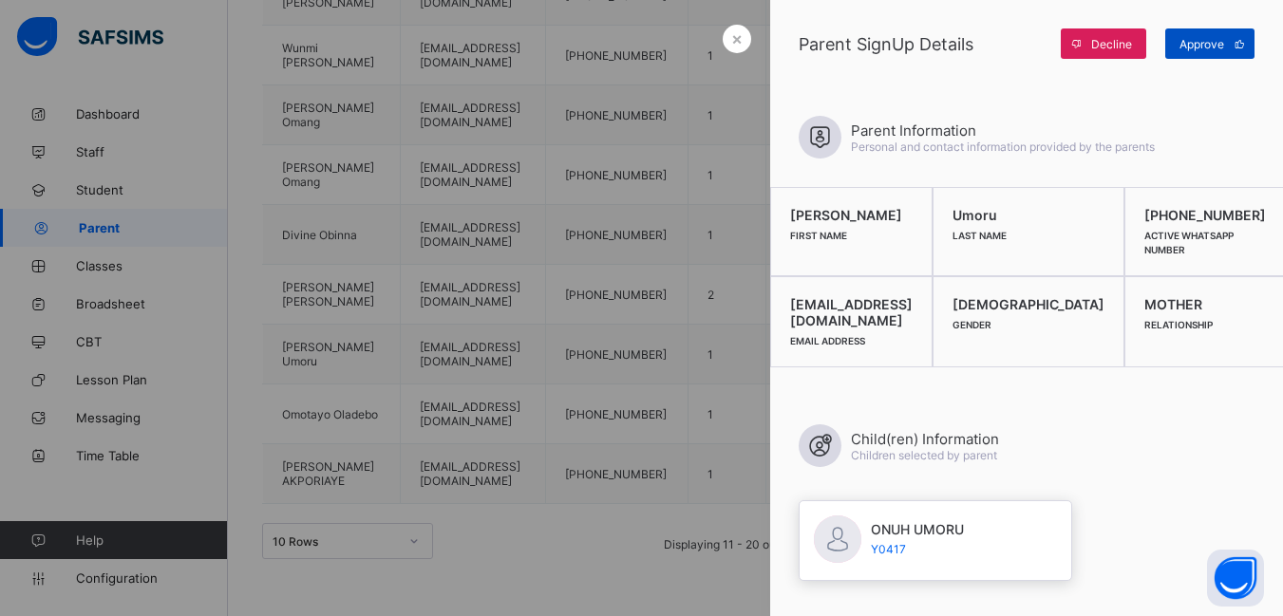
click at [1191, 41] on span "Approve" at bounding box center [1201, 44] width 45 height 14
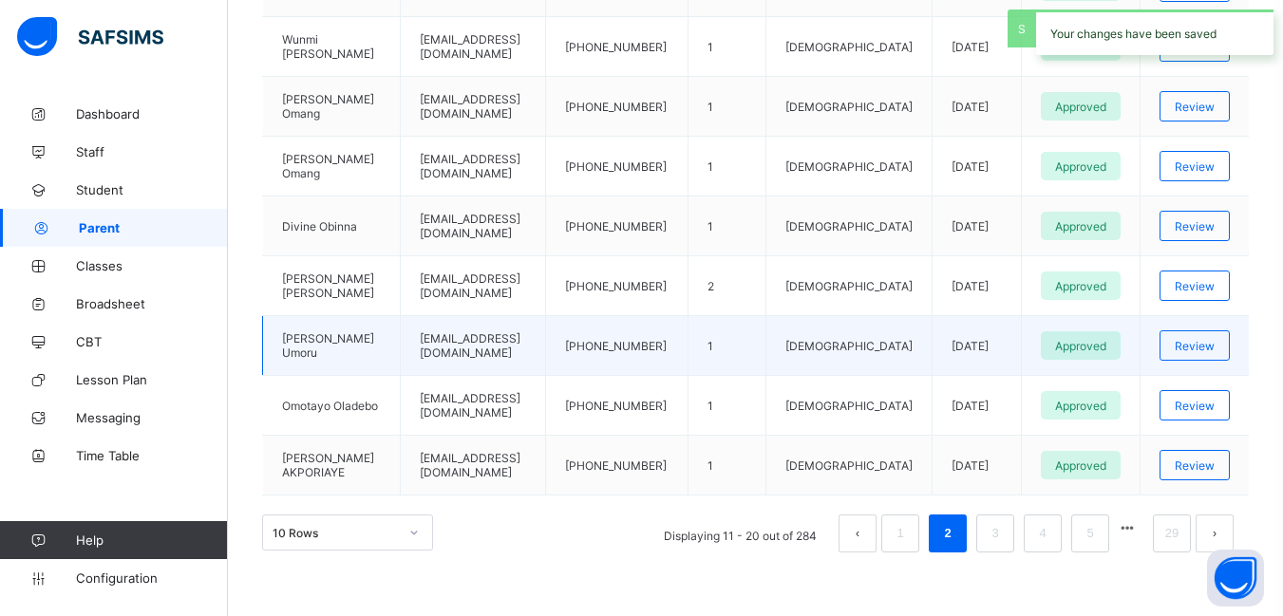
scroll to position [676, 0]
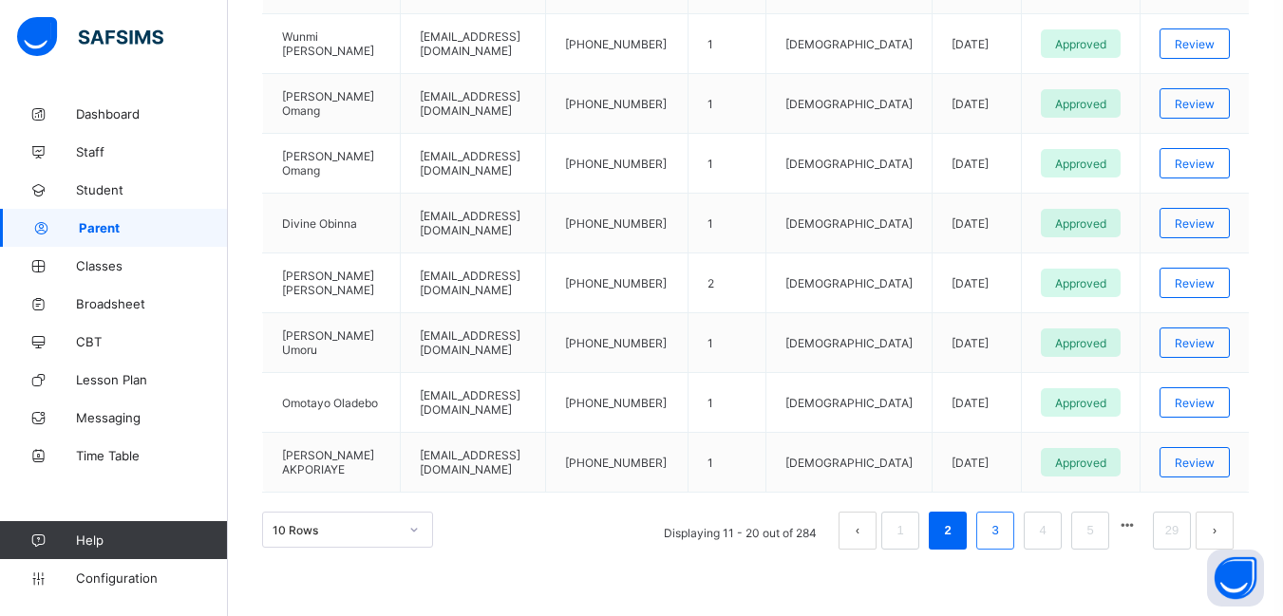
click at [1004, 528] on link "3" at bounding box center [995, 530] width 18 height 25
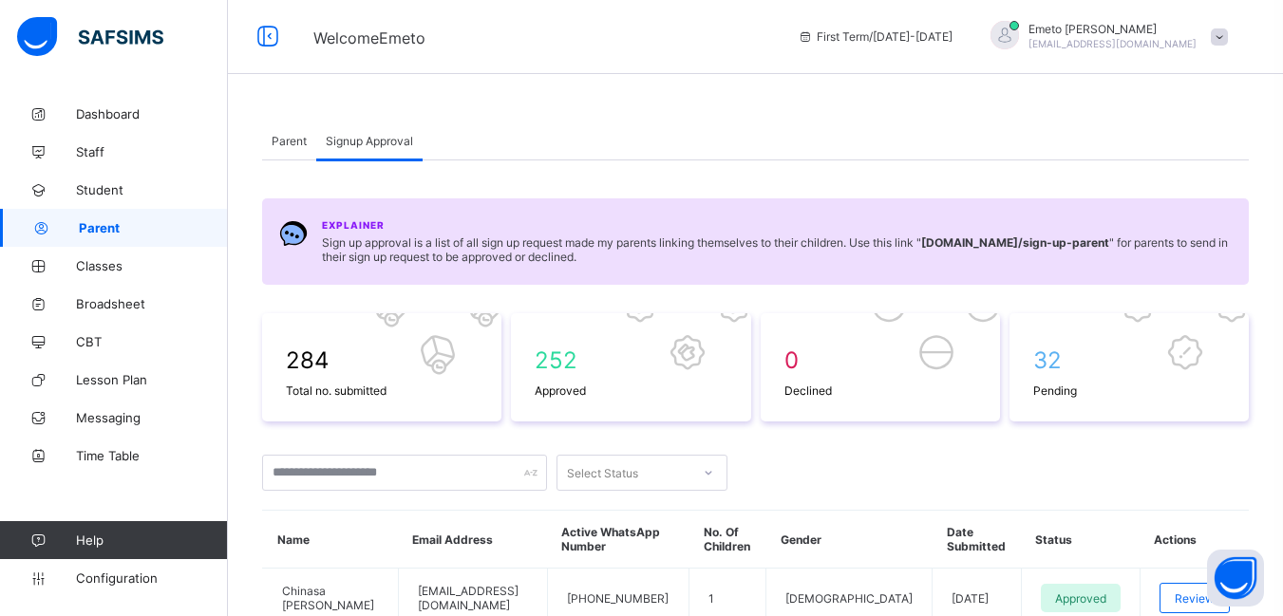
scroll to position [0, 0]
click at [292, 139] on span "Parent" at bounding box center [289, 143] width 35 height 14
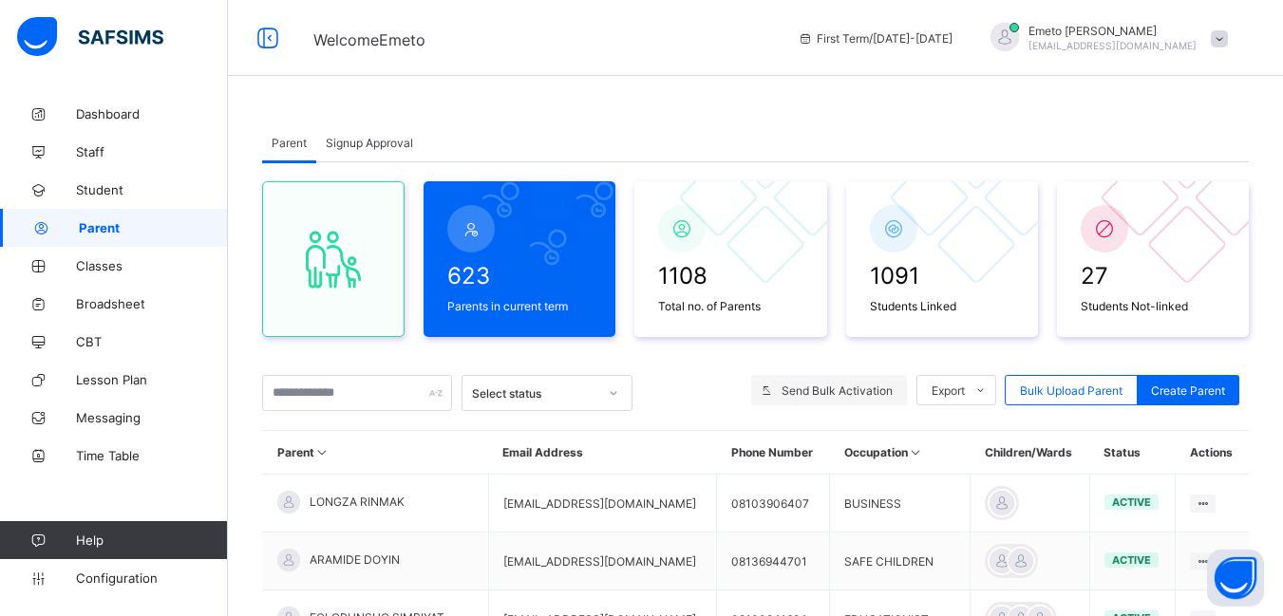
click at [827, 386] on span "Send Bulk Activation" at bounding box center [836, 391] width 111 height 14
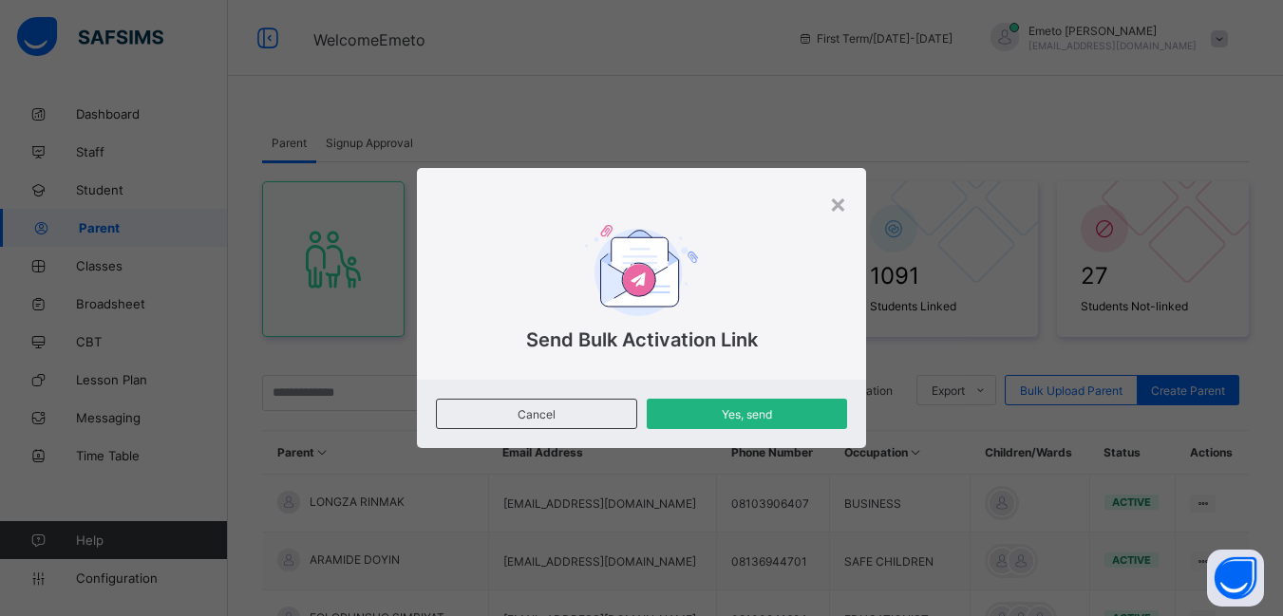
click at [755, 405] on div "Yes, send" at bounding box center [747, 414] width 200 height 30
click at [741, 415] on span "Yes, send" at bounding box center [747, 414] width 172 height 14
click at [838, 205] on div "×" at bounding box center [838, 203] width 18 height 32
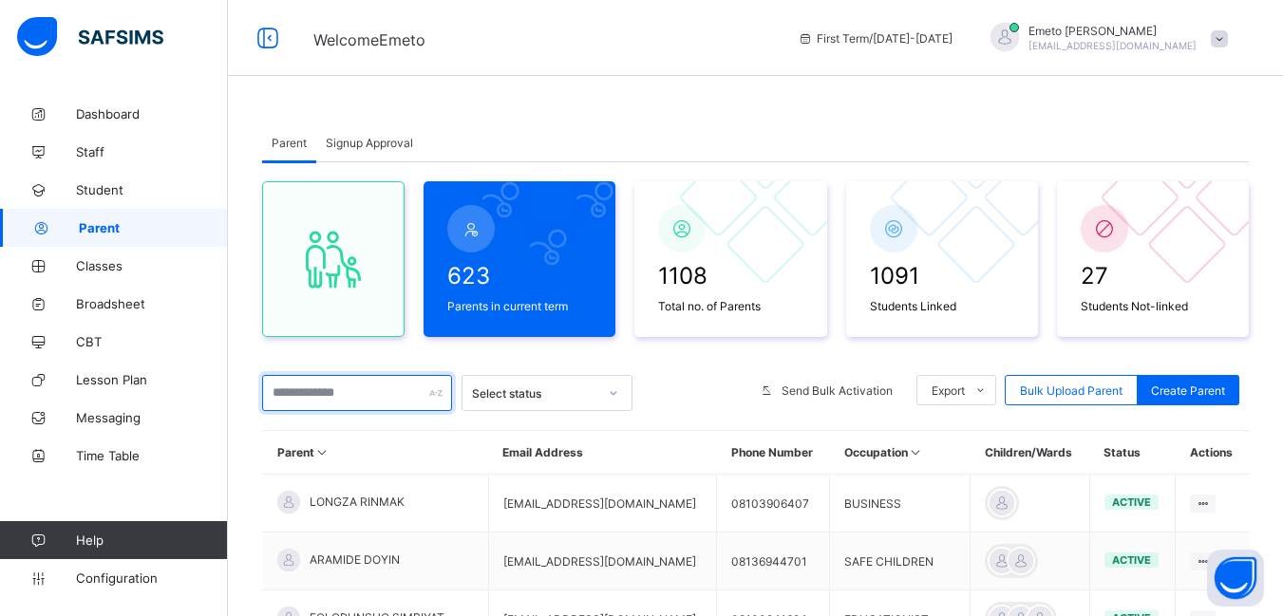
click at [296, 397] on input "text" at bounding box center [357, 393] width 190 height 36
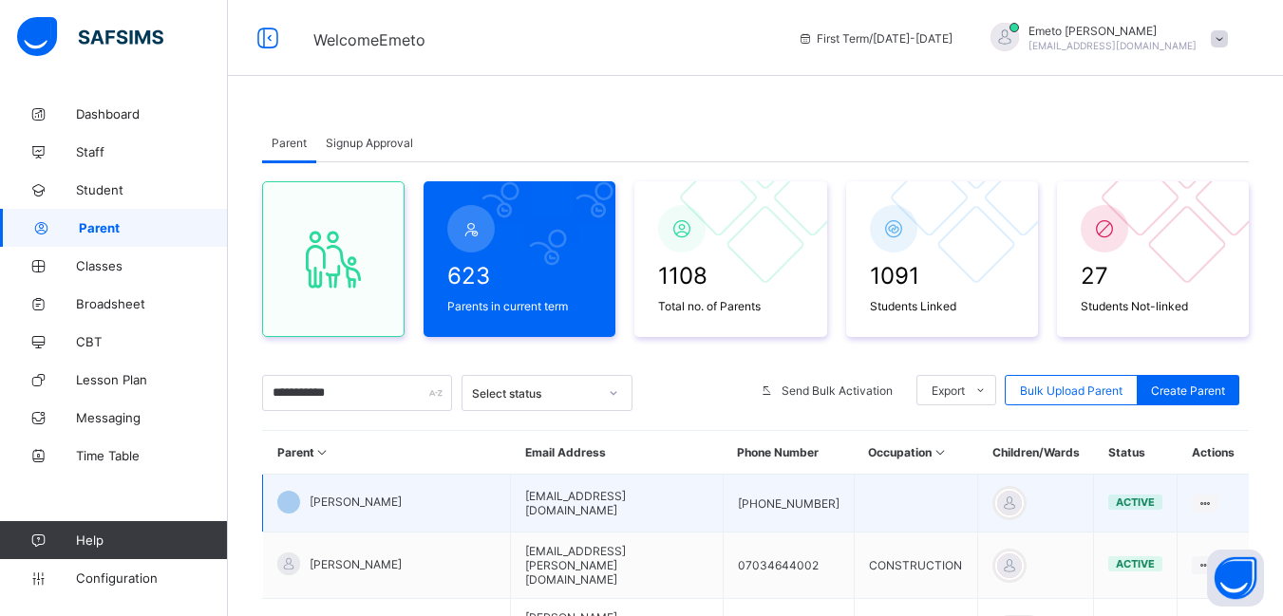
click at [401, 499] on td "[PERSON_NAME]" at bounding box center [387, 504] width 248 height 58
click at [1212, 498] on icon at bounding box center [1204, 504] width 16 height 14
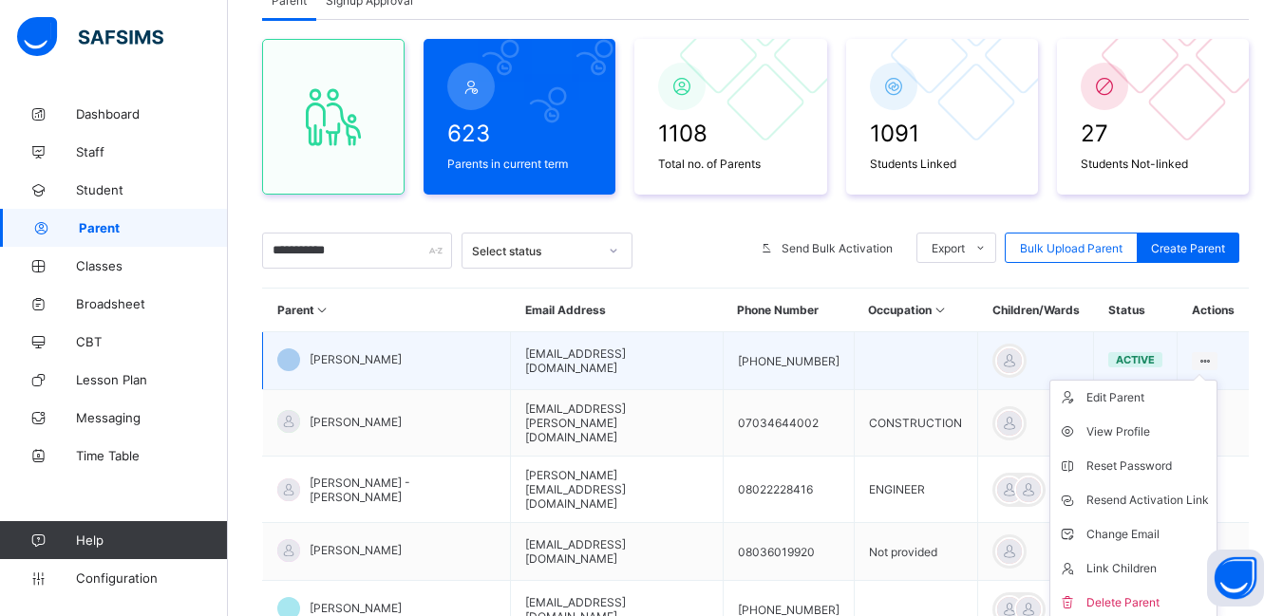
scroll to position [190, 0]
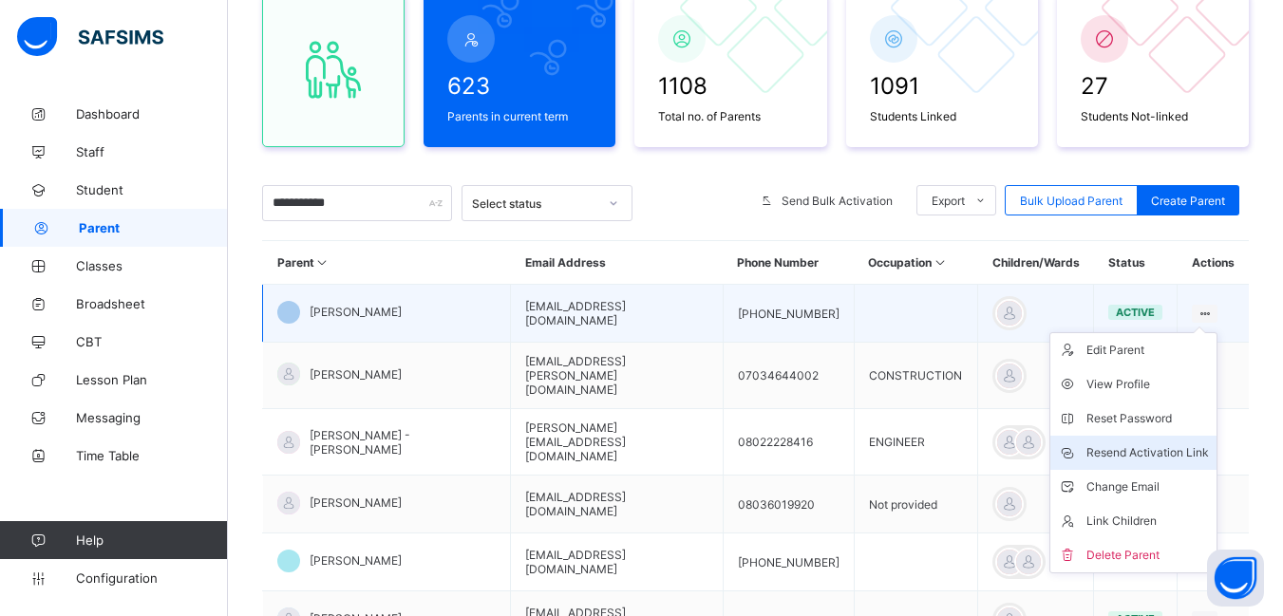
click at [1158, 448] on div "Resend Activation Link" at bounding box center [1147, 452] width 122 height 19
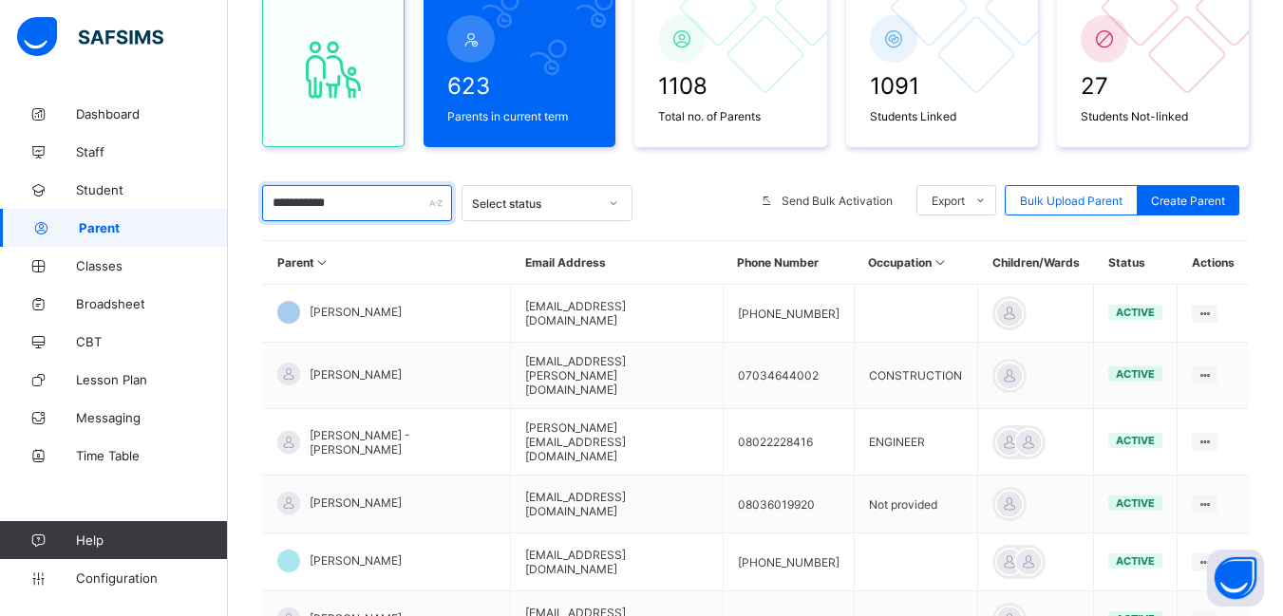
click at [355, 198] on input "**********" at bounding box center [357, 203] width 190 height 36
type input "*"
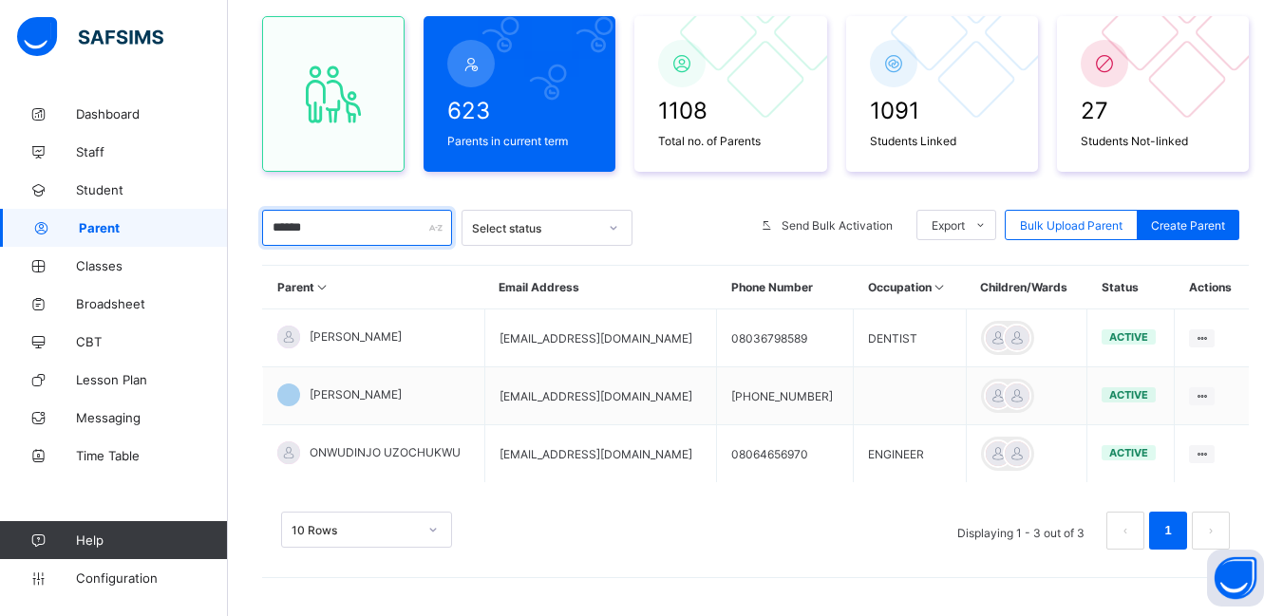
scroll to position [165, 0]
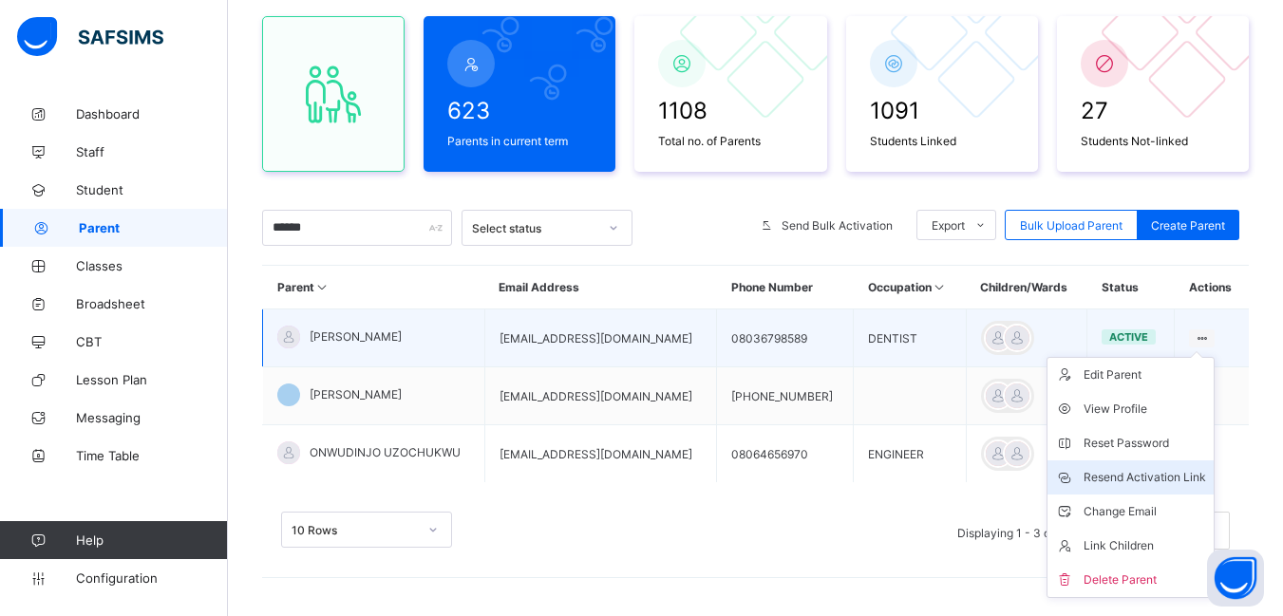
click at [1172, 476] on div "Resend Activation Link" at bounding box center [1144, 477] width 122 height 19
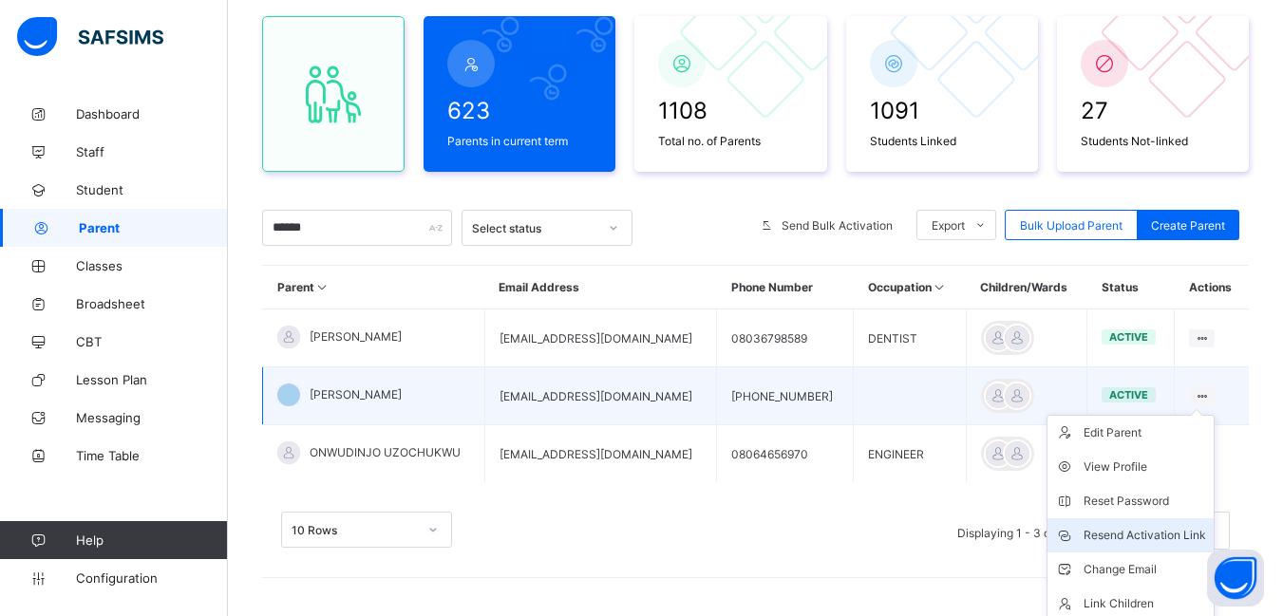
click at [1182, 530] on div "Resend Activation Link" at bounding box center [1144, 535] width 122 height 19
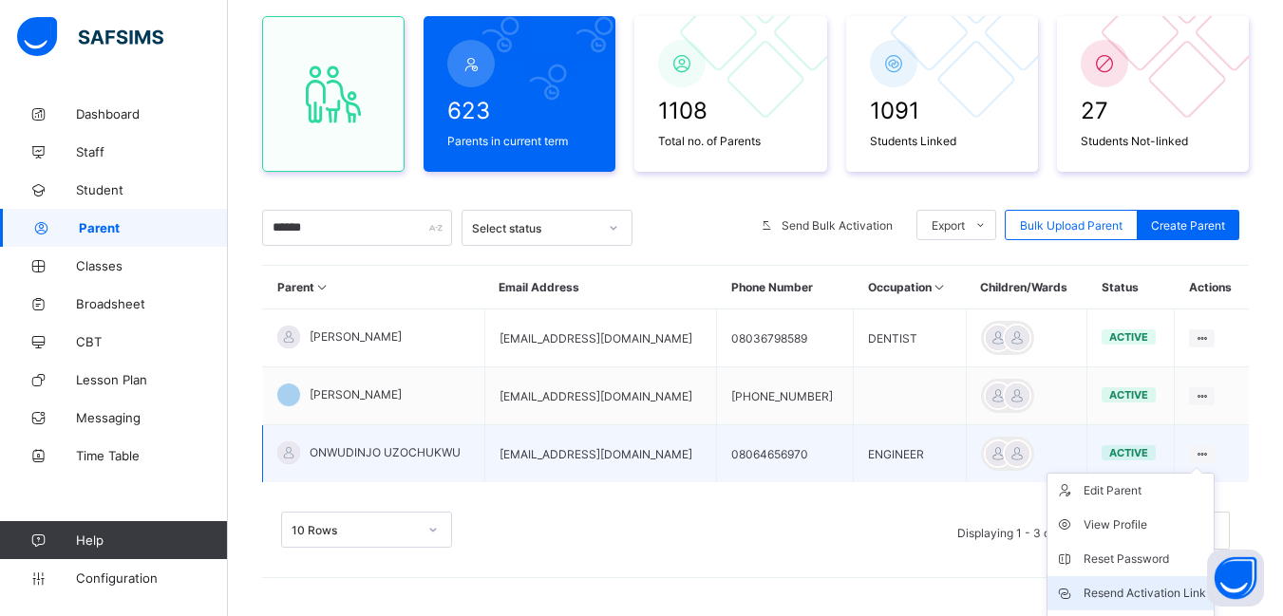
click at [1151, 592] on div "Resend Activation Link" at bounding box center [1144, 593] width 122 height 19
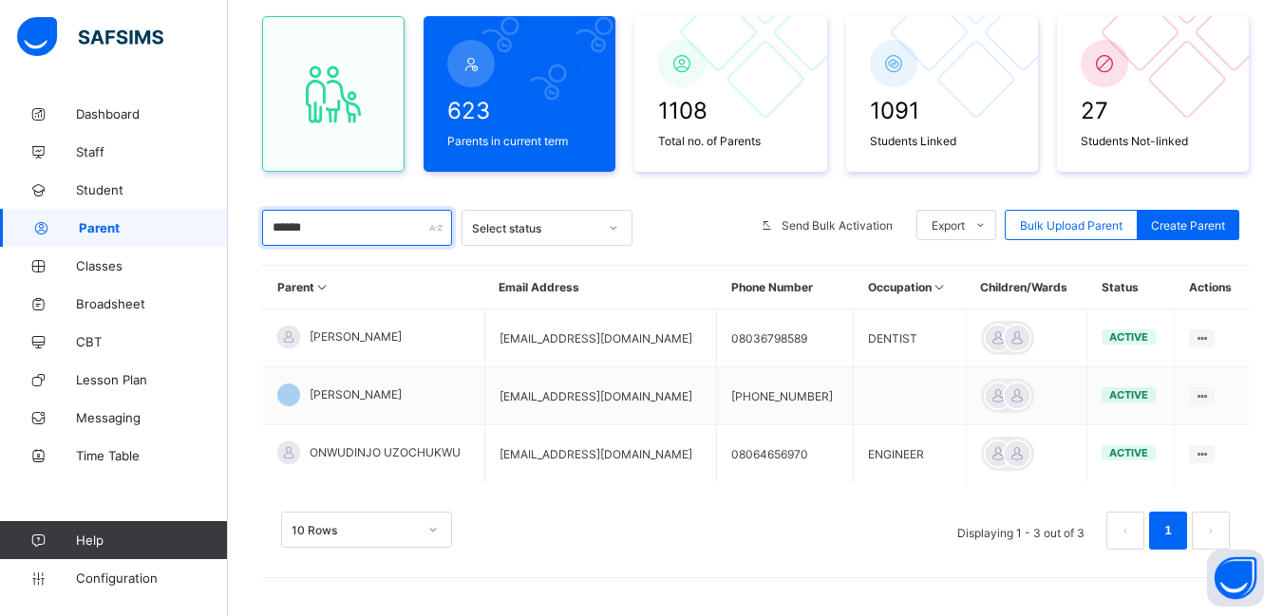
click at [333, 223] on input "******" at bounding box center [357, 228] width 190 height 36
type input "*"
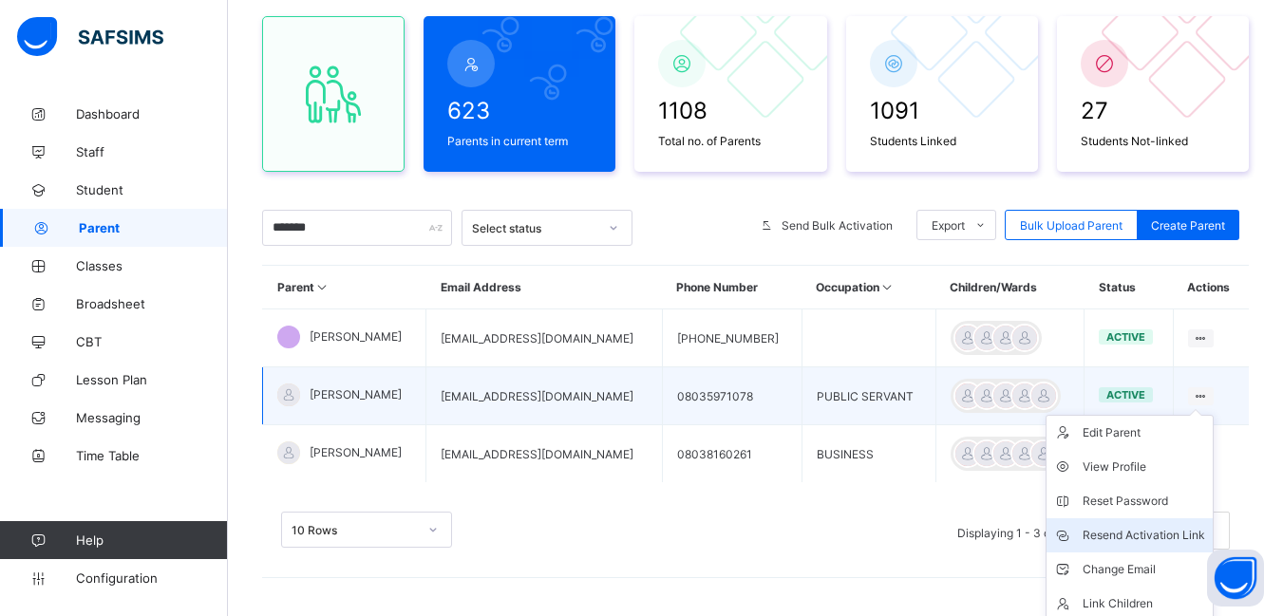
click at [1135, 532] on div "Resend Activation Link" at bounding box center [1143, 535] width 122 height 19
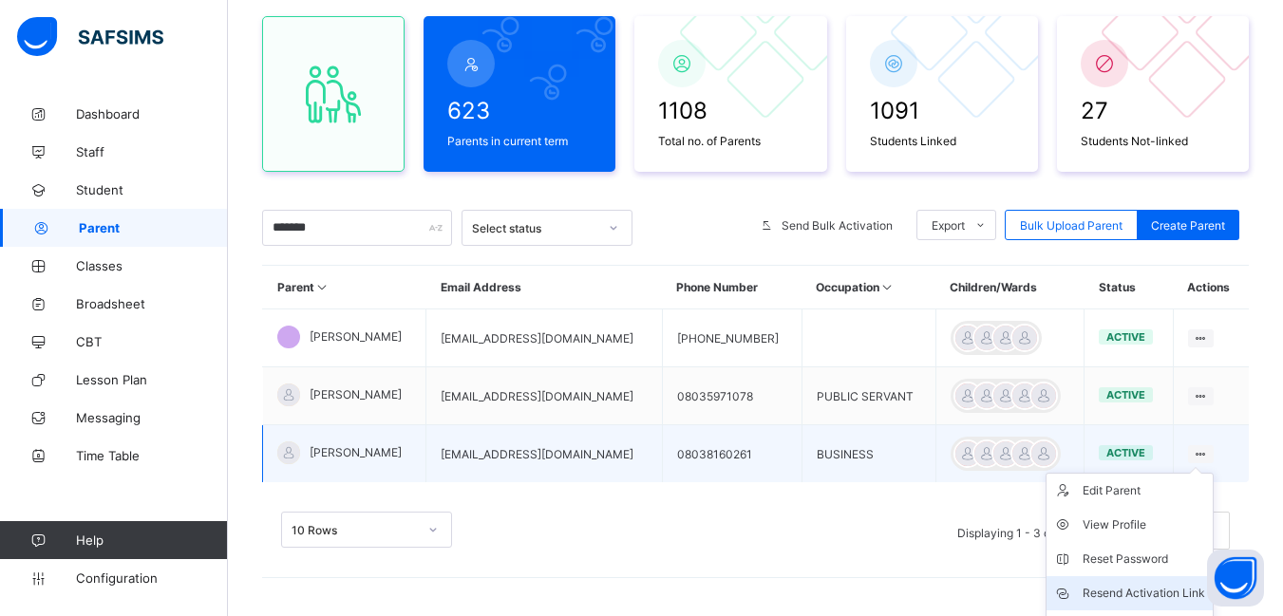
click at [1156, 586] on div "Resend Activation Link" at bounding box center [1143, 593] width 122 height 19
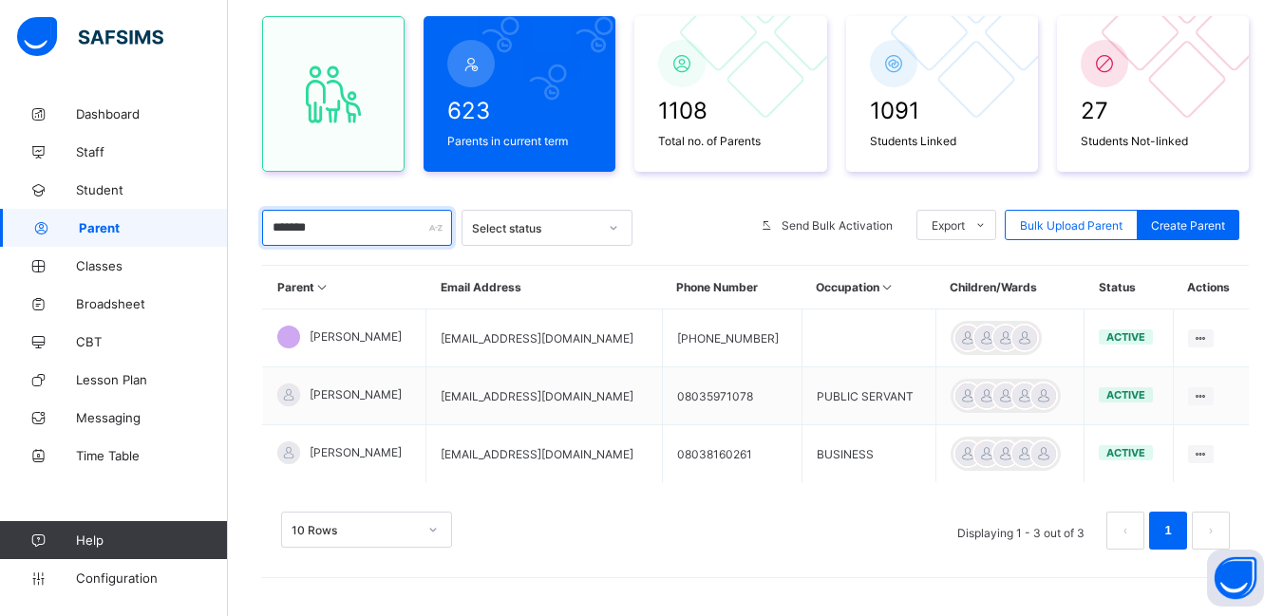
click at [337, 225] on input "*******" at bounding box center [357, 228] width 190 height 36
type input "*"
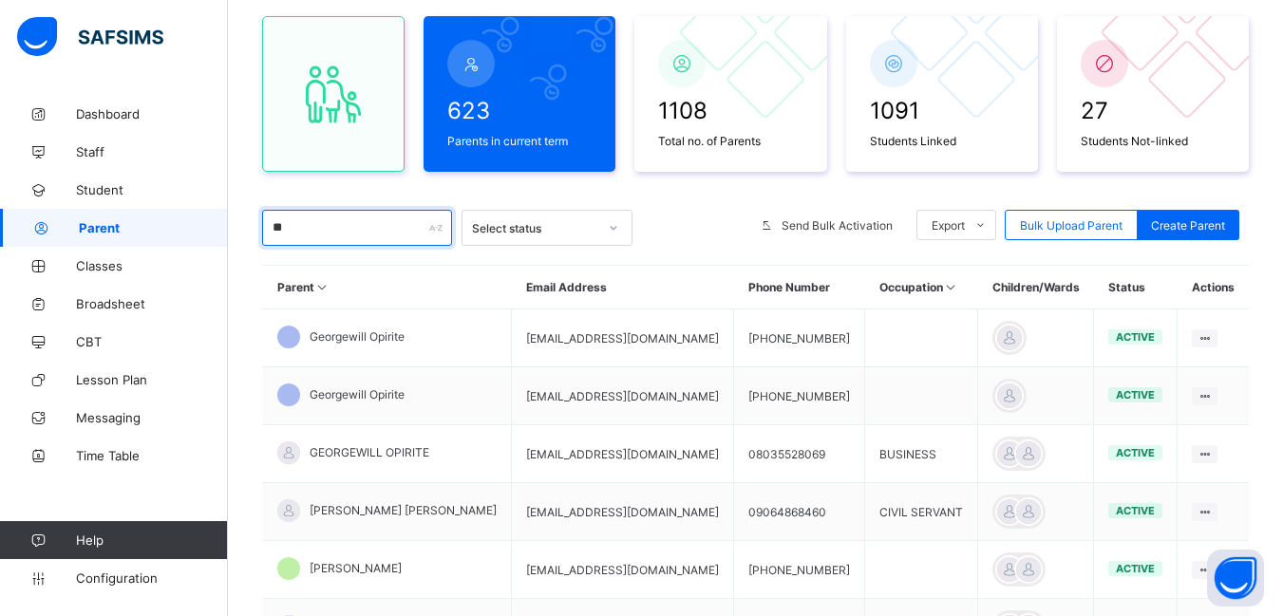
type input "*"
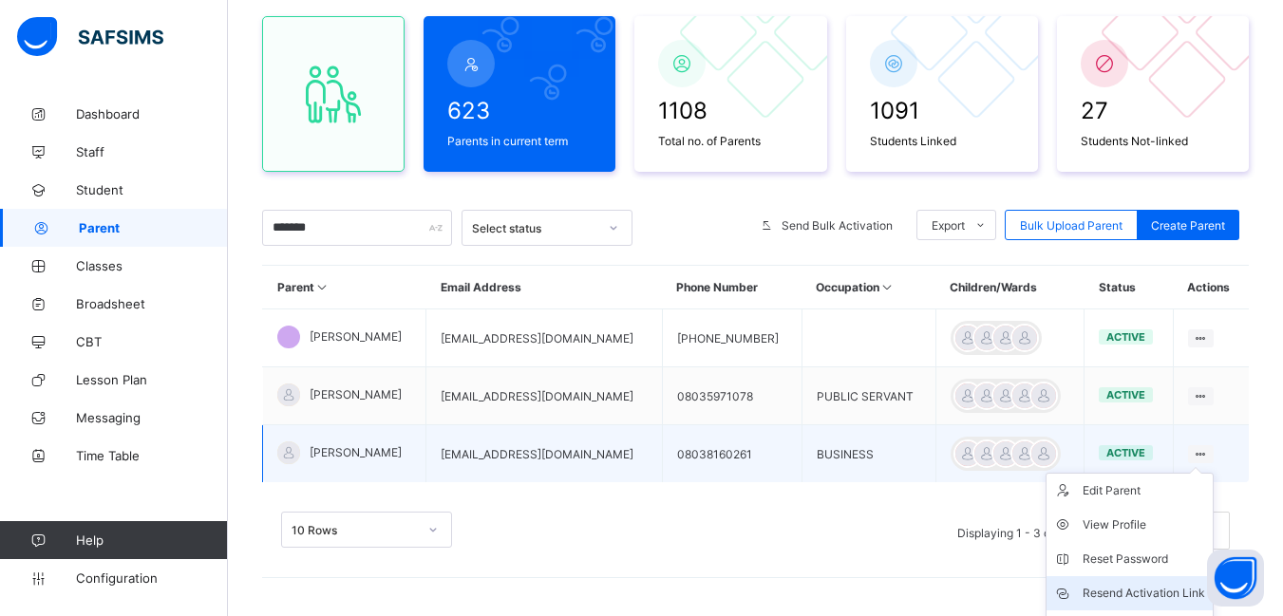
click at [1146, 588] on div "Resend Activation Link" at bounding box center [1143, 593] width 122 height 19
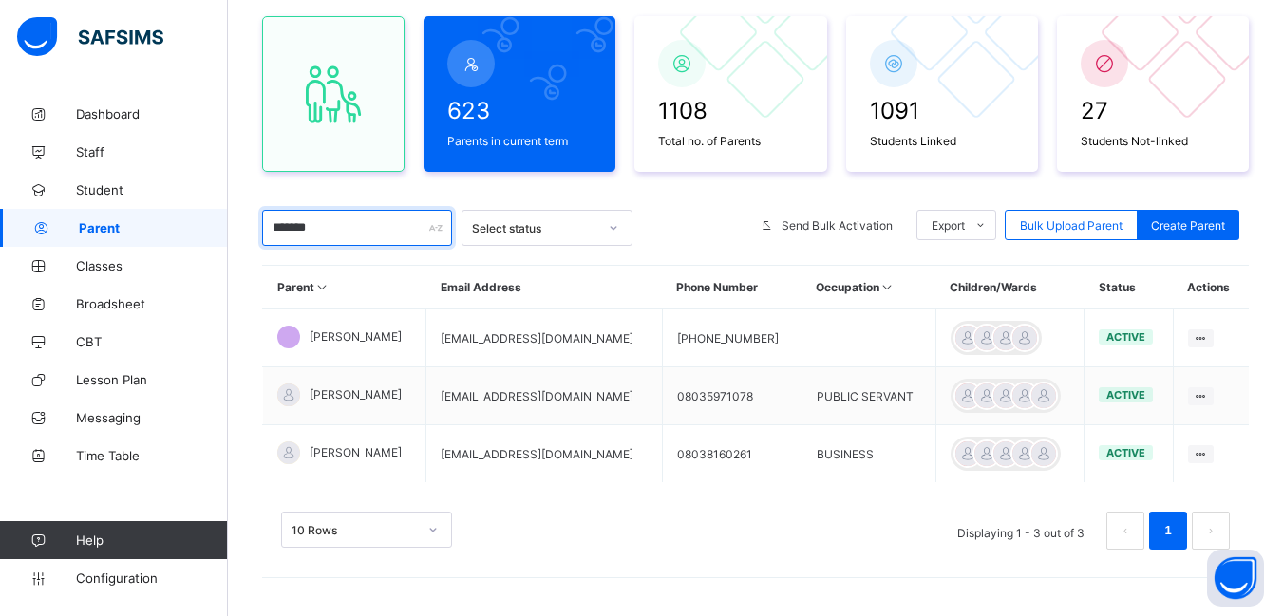
click at [366, 223] on input "*******" at bounding box center [357, 228] width 190 height 36
type input "*"
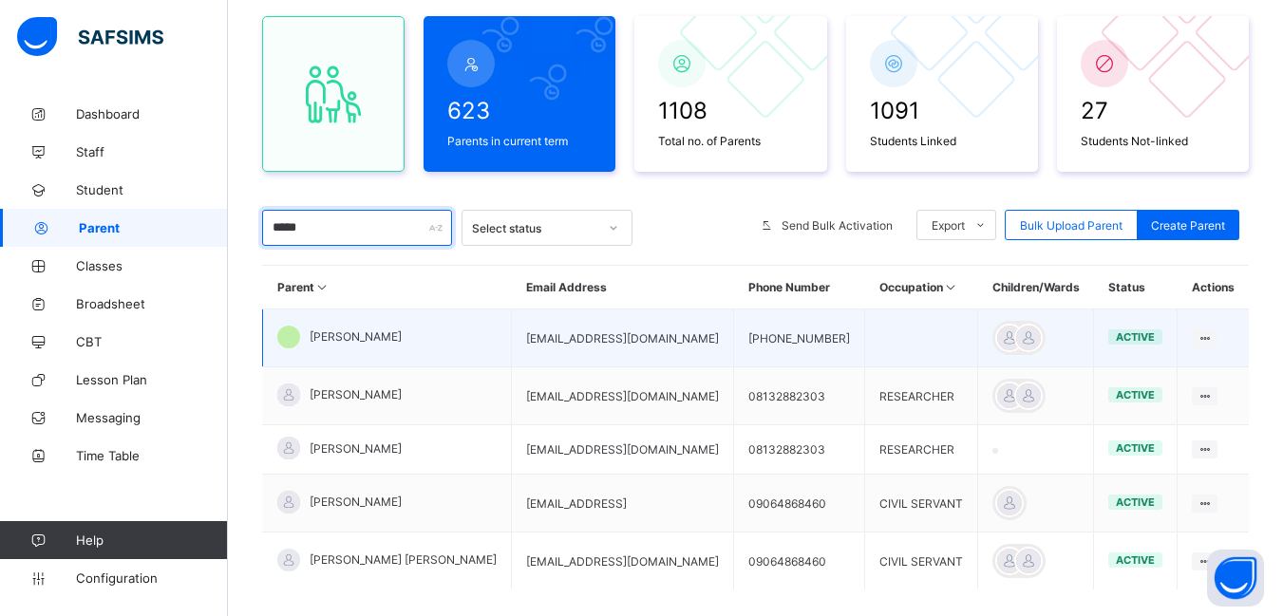
scroll to position [260, 0]
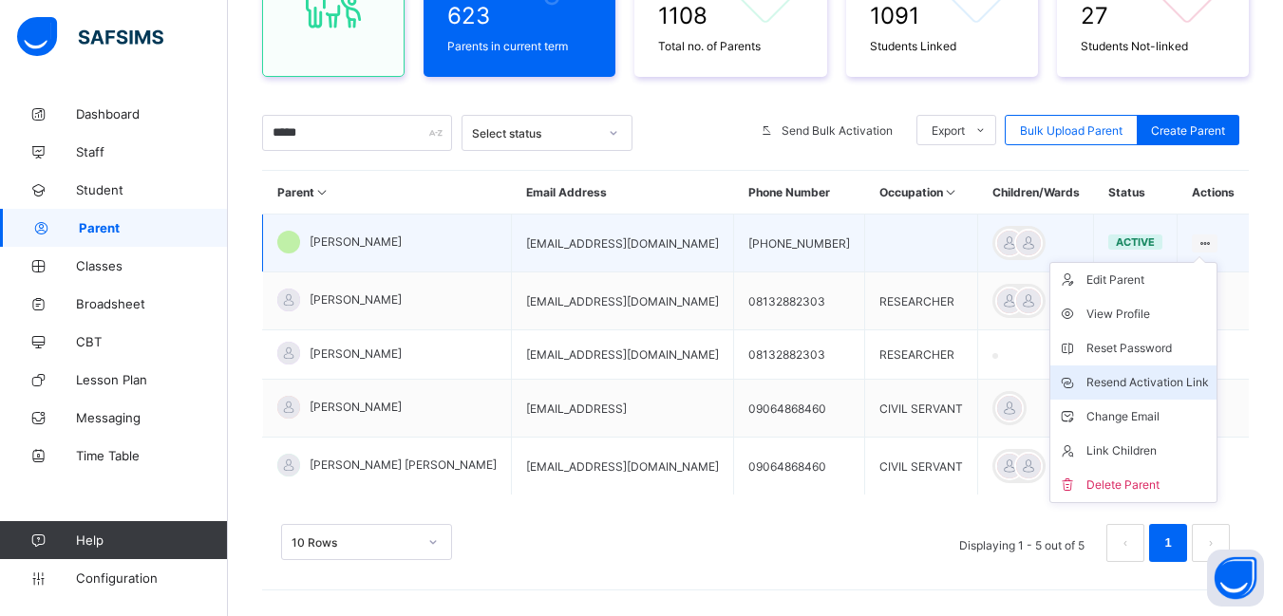
click at [1171, 379] on div "Resend Activation Link" at bounding box center [1147, 382] width 122 height 19
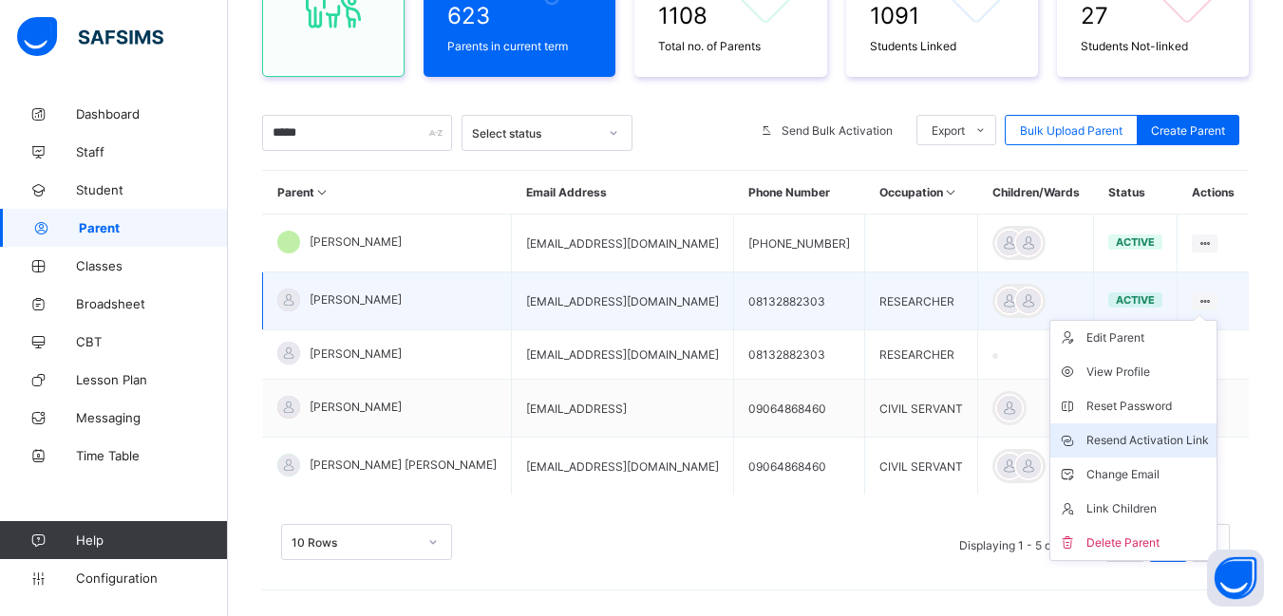
click at [1171, 440] on div "Resend Activation Link" at bounding box center [1147, 440] width 122 height 19
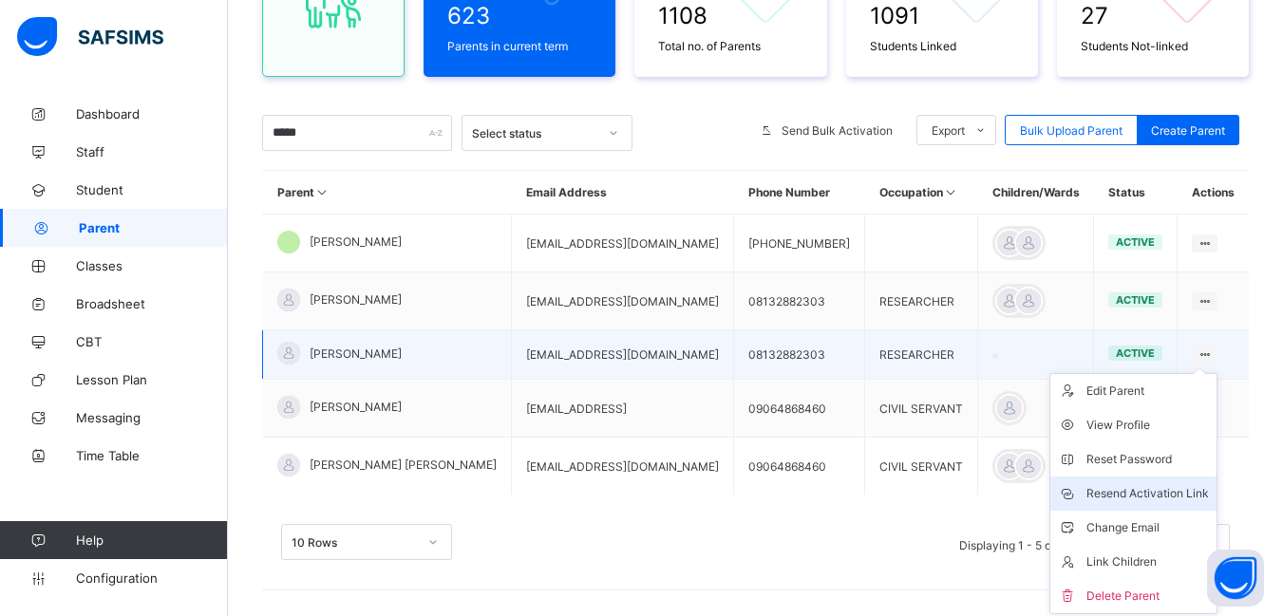
click at [1172, 490] on div "Resend Activation Link" at bounding box center [1147, 493] width 122 height 19
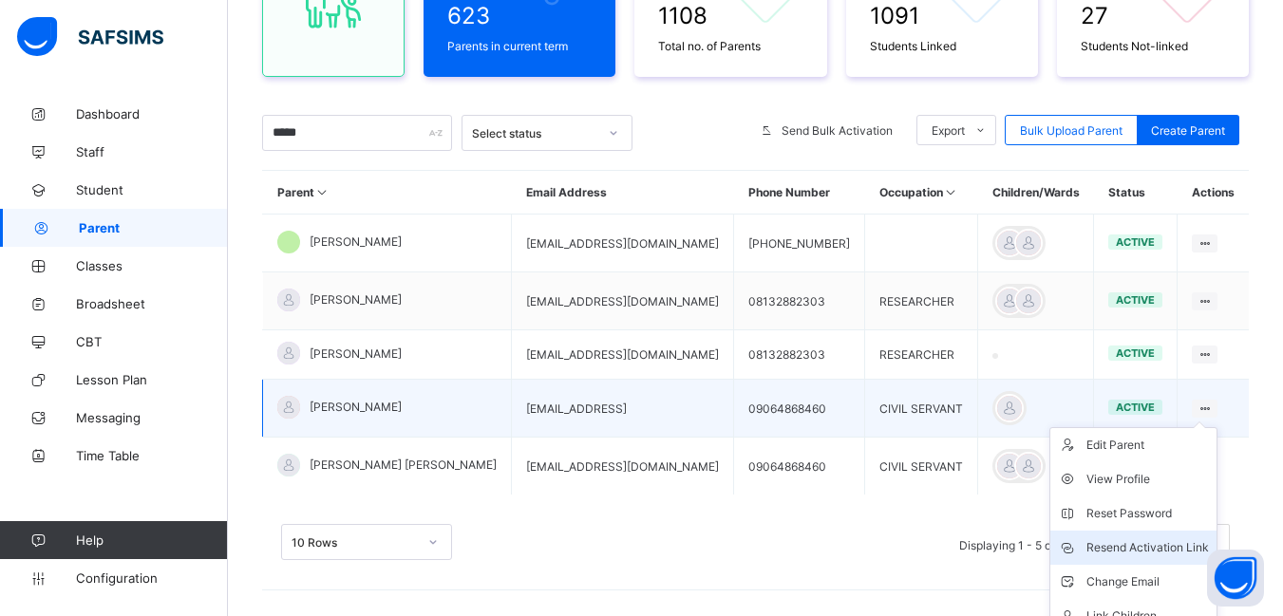
click at [1146, 544] on div "Resend Activation Link" at bounding box center [1147, 547] width 122 height 19
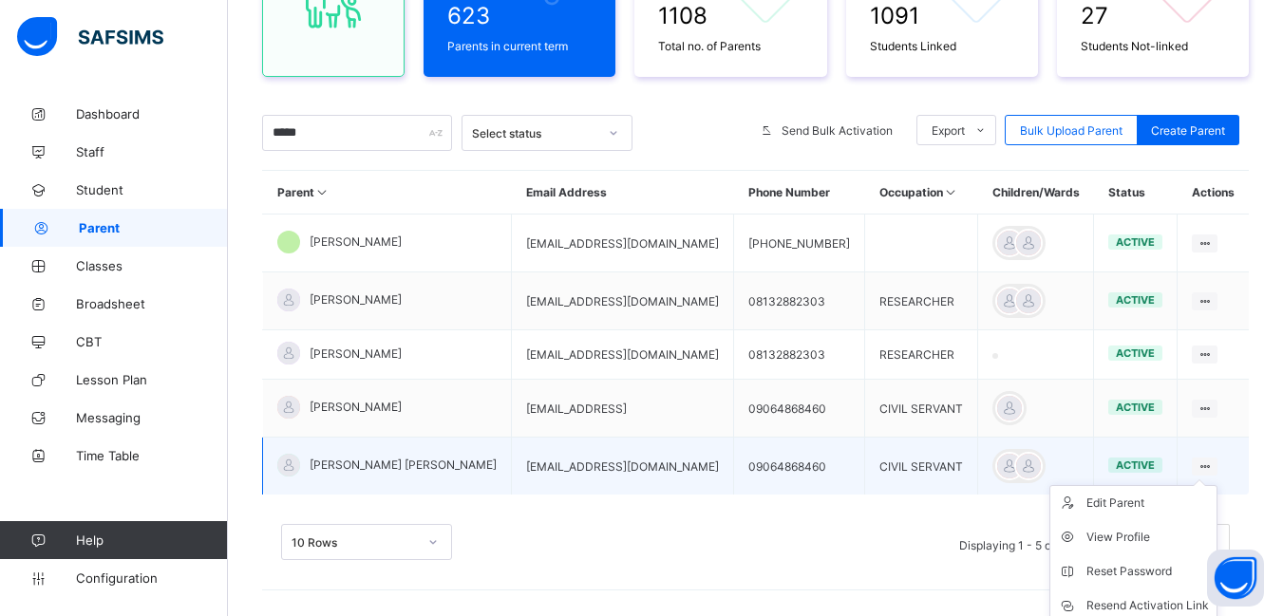
click at [1217, 485] on ul "Edit Parent View Profile Reset Password Resend Activation Link Change Email Lin…" at bounding box center [1133, 605] width 168 height 241
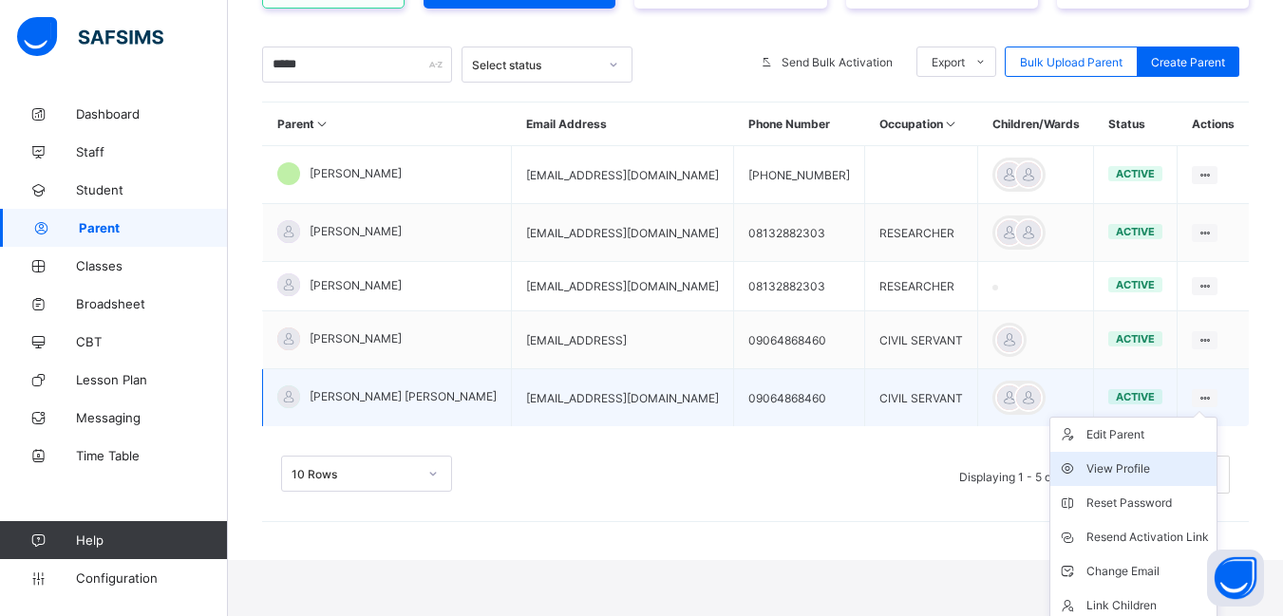
scroll to position [370, 0]
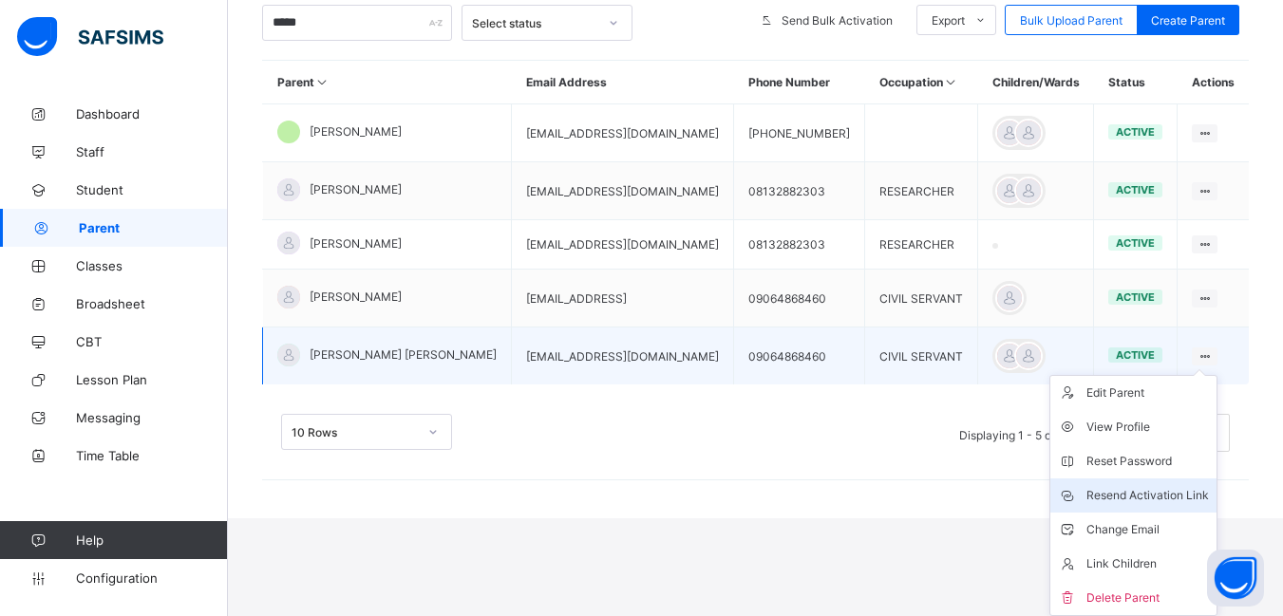
click at [1174, 497] on div "Resend Activation Link" at bounding box center [1147, 495] width 122 height 19
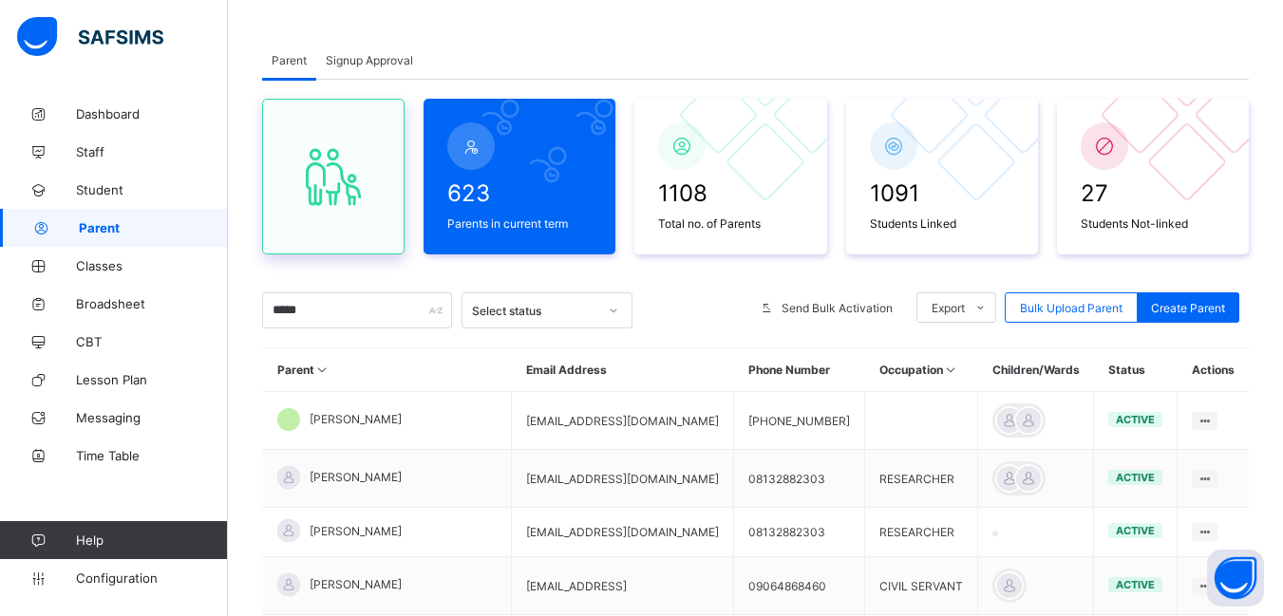
scroll to position [178, 0]
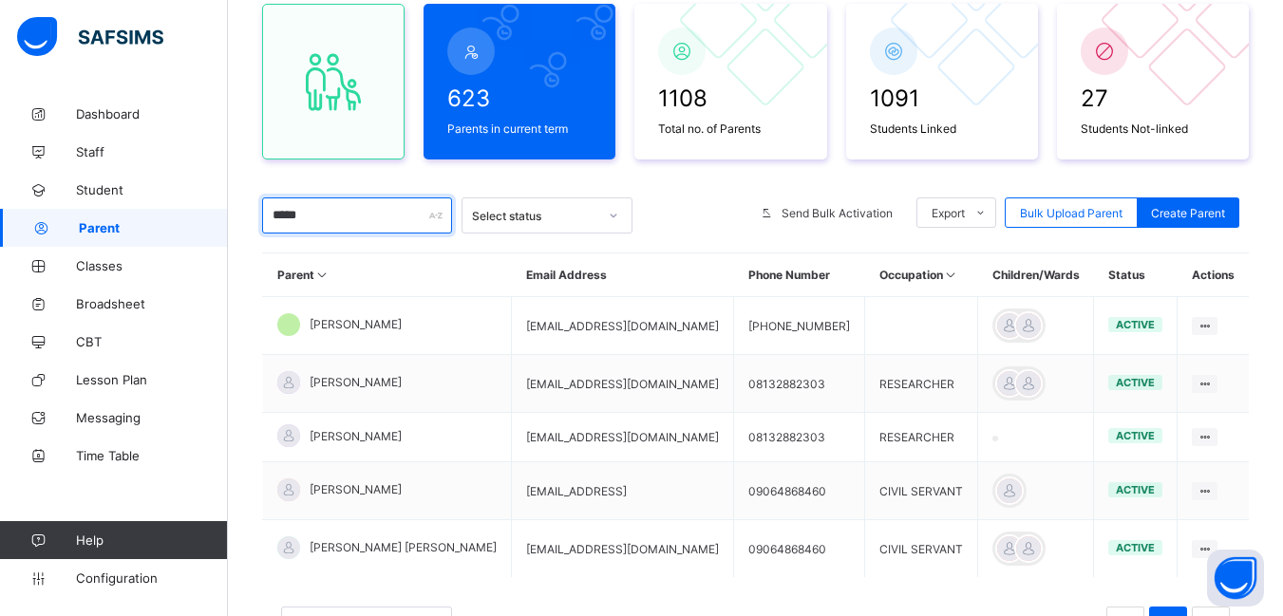
click at [313, 216] on input "*****" at bounding box center [357, 215] width 190 height 36
type input "*"
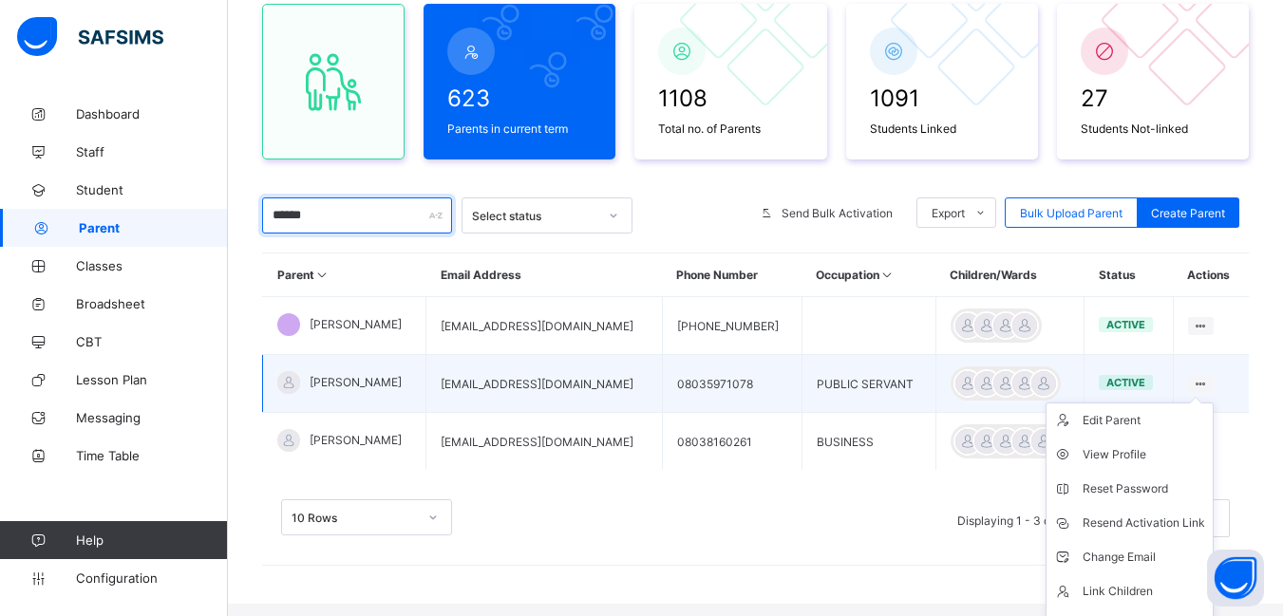
type input "******"
click at [1213, 403] on ul "Edit Parent View Profile Reset Password Resend Activation Link Change Email Lin…" at bounding box center [1129, 523] width 168 height 241
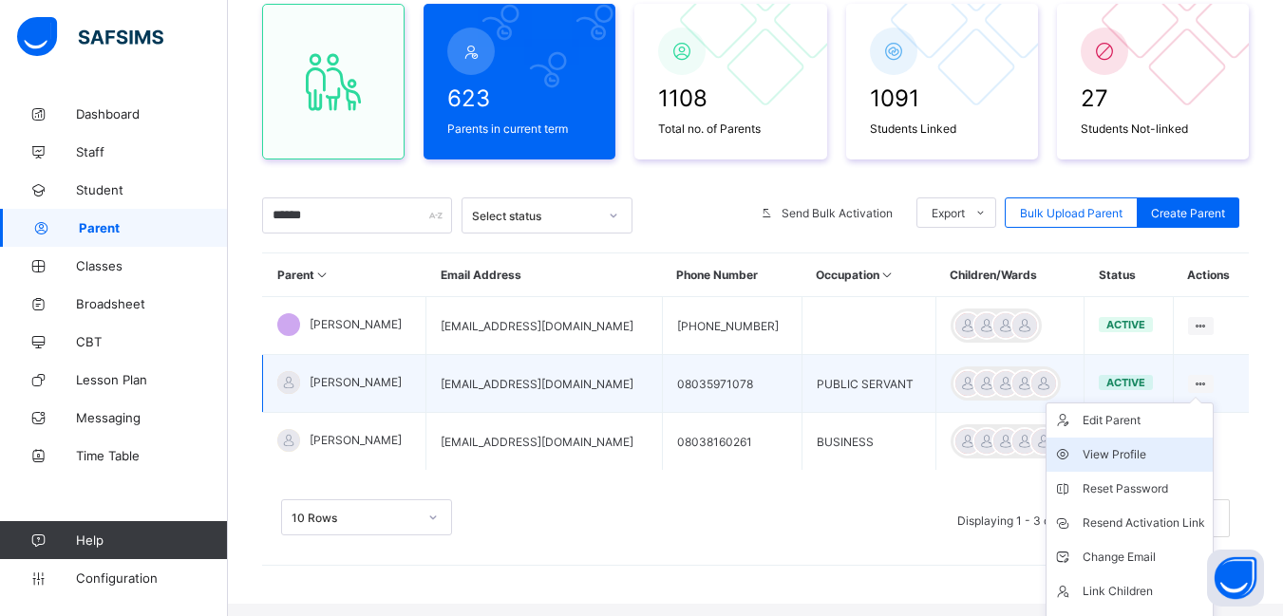
click at [1147, 448] on div "View Profile" at bounding box center [1143, 454] width 122 height 19
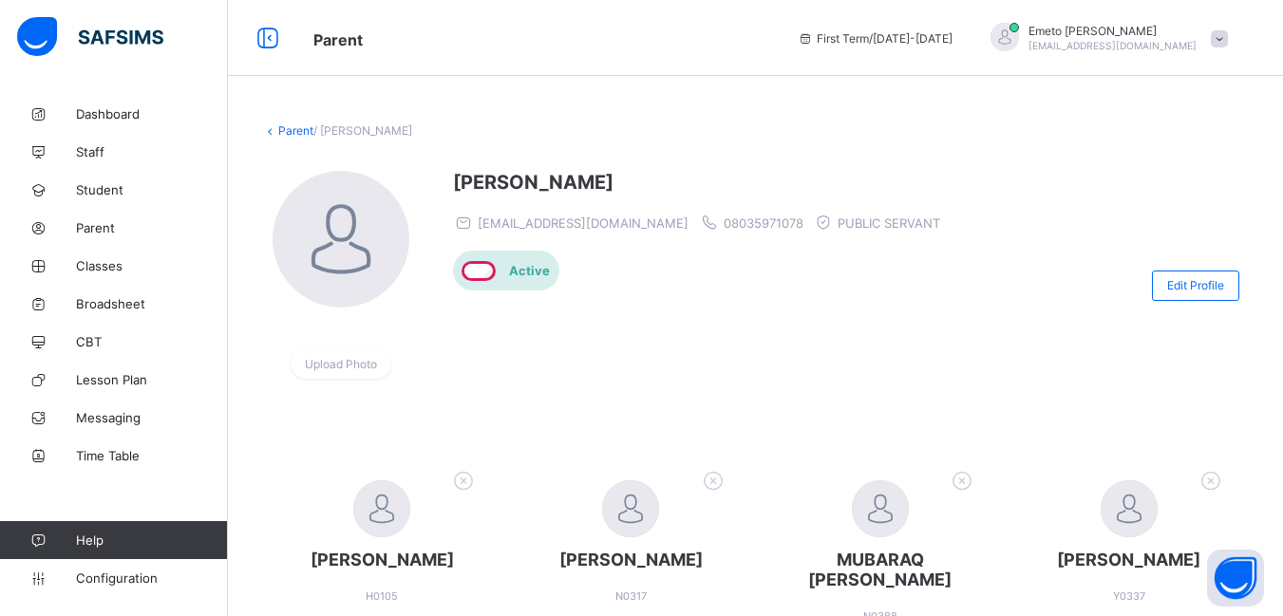
click at [303, 131] on link "Parent" at bounding box center [295, 130] width 35 height 14
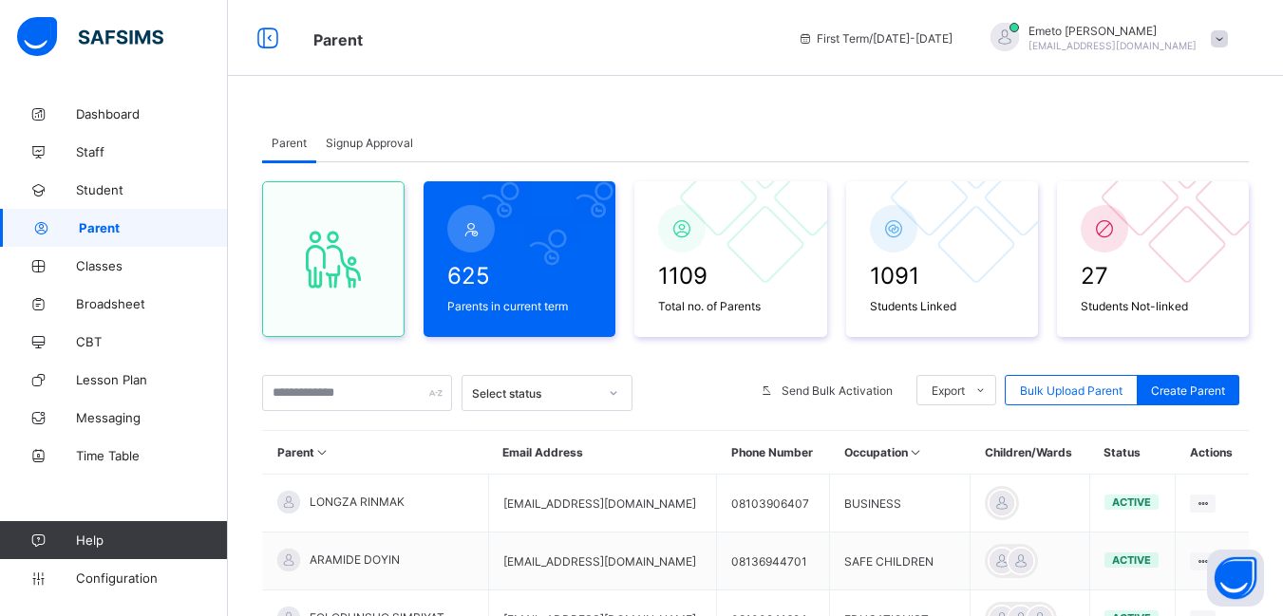
click at [352, 143] on span "Signup Approval" at bounding box center [369, 143] width 87 height 14
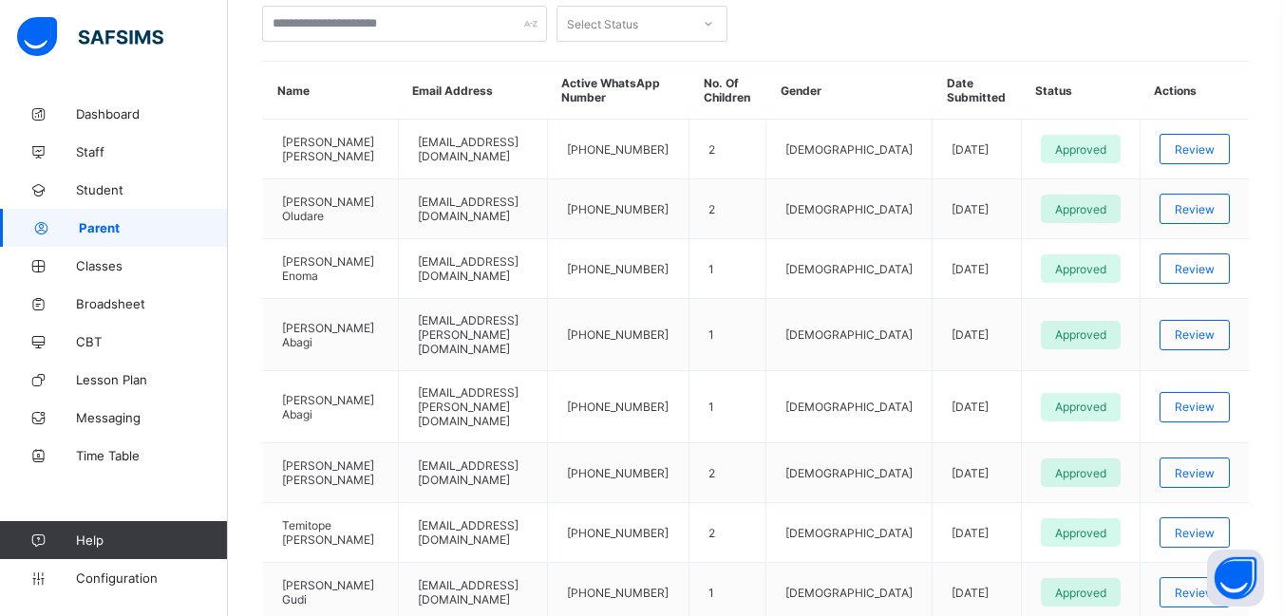
scroll to position [285, 0]
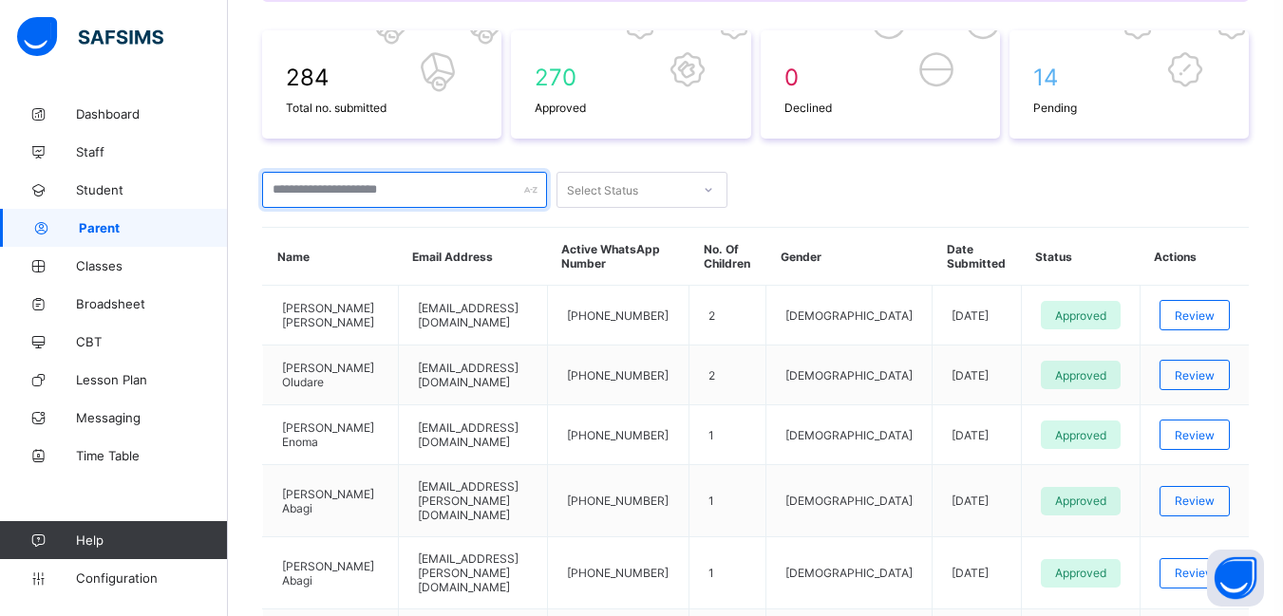
click at [391, 192] on input "text" at bounding box center [404, 190] width 285 height 36
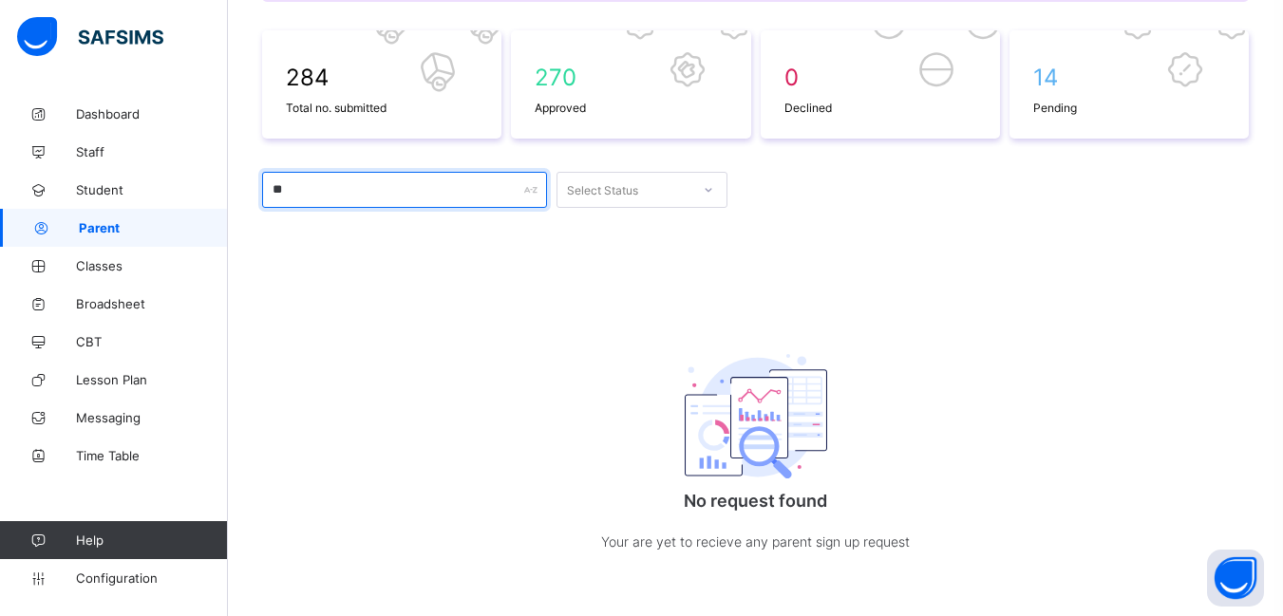
type input "*"
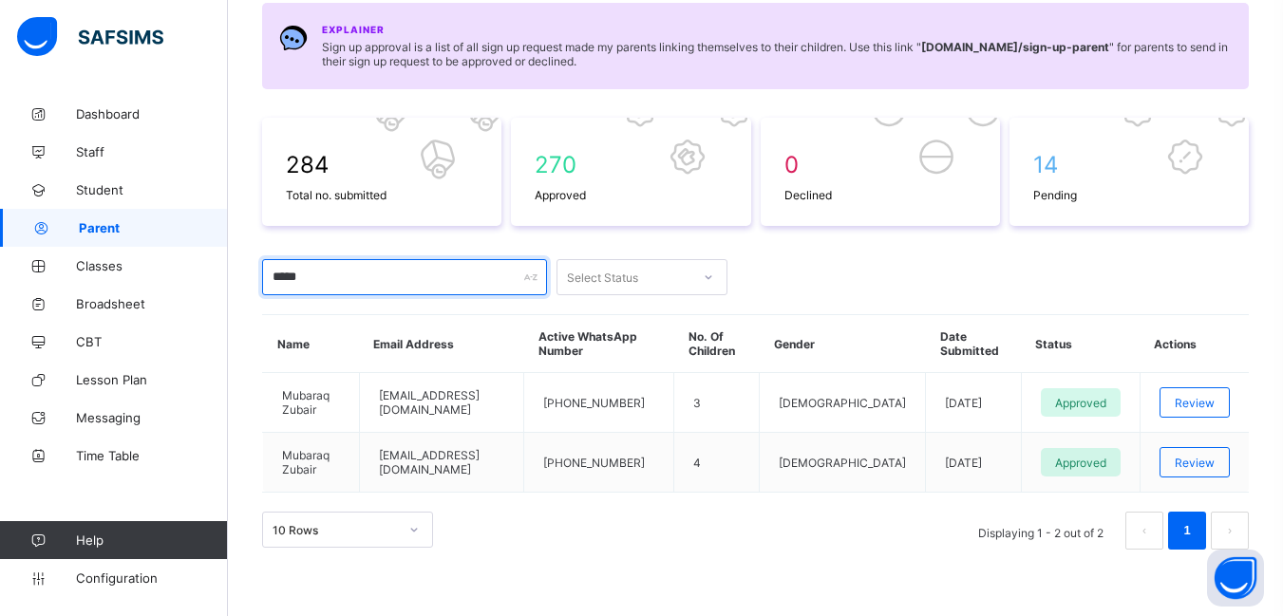
scroll to position [183, 0]
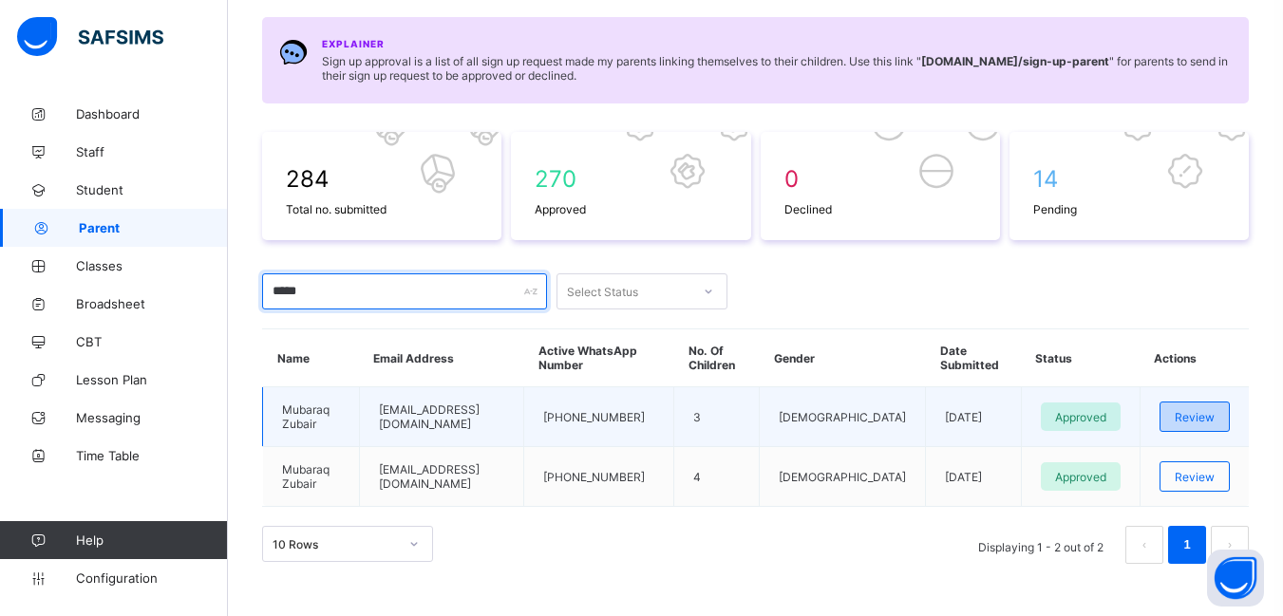
type input "*****"
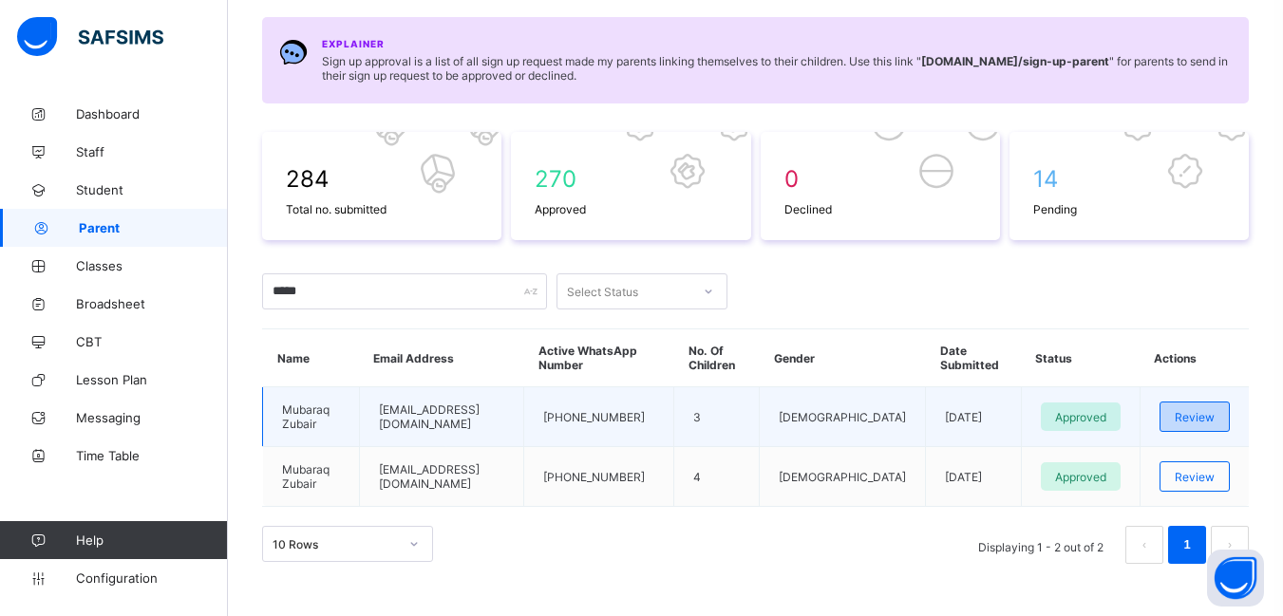
click at [1202, 410] on span "Review" at bounding box center [1194, 417] width 40 height 14
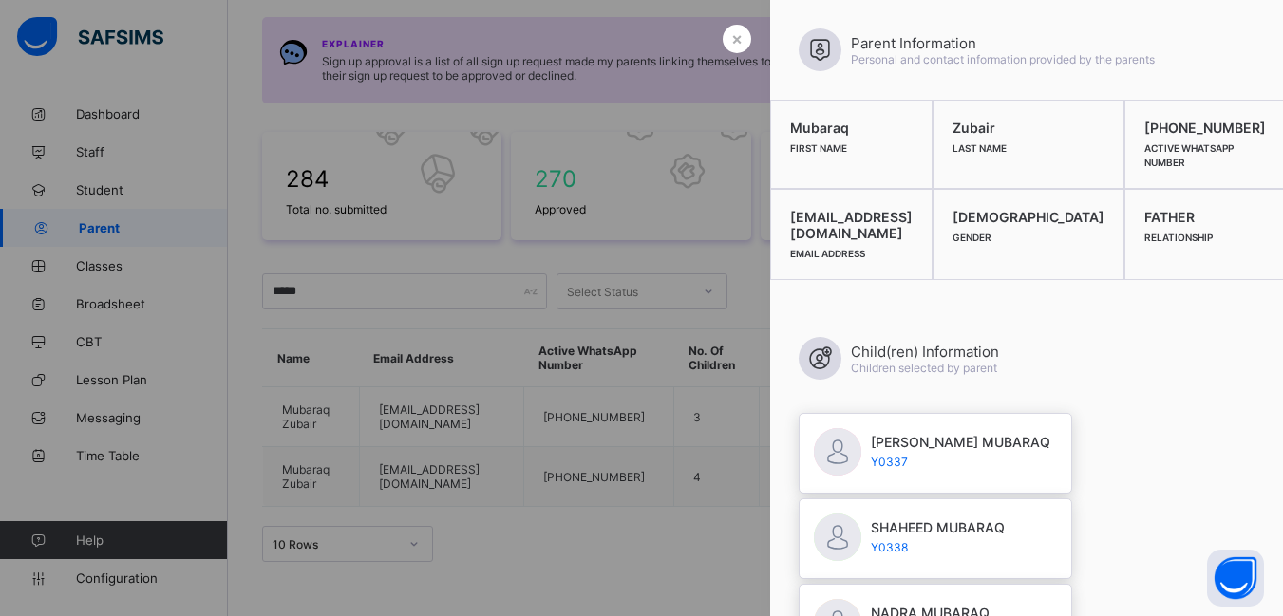
click at [722, 462] on div at bounding box center [641, 308] width 1283 height 616
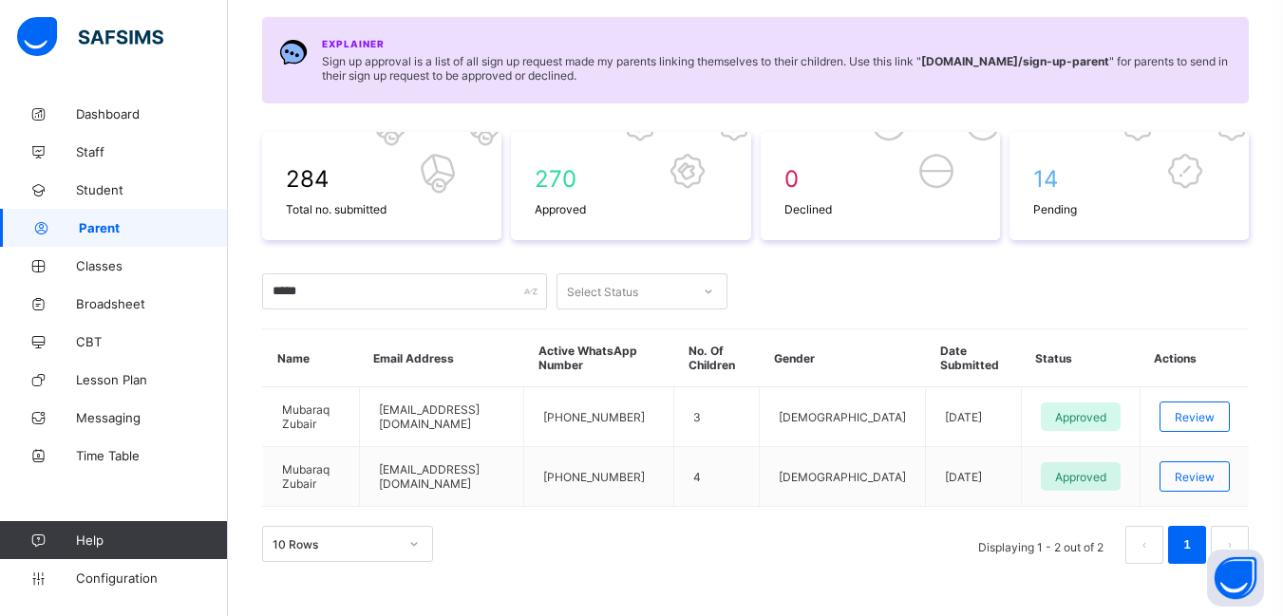
scroll to position [0, 0]
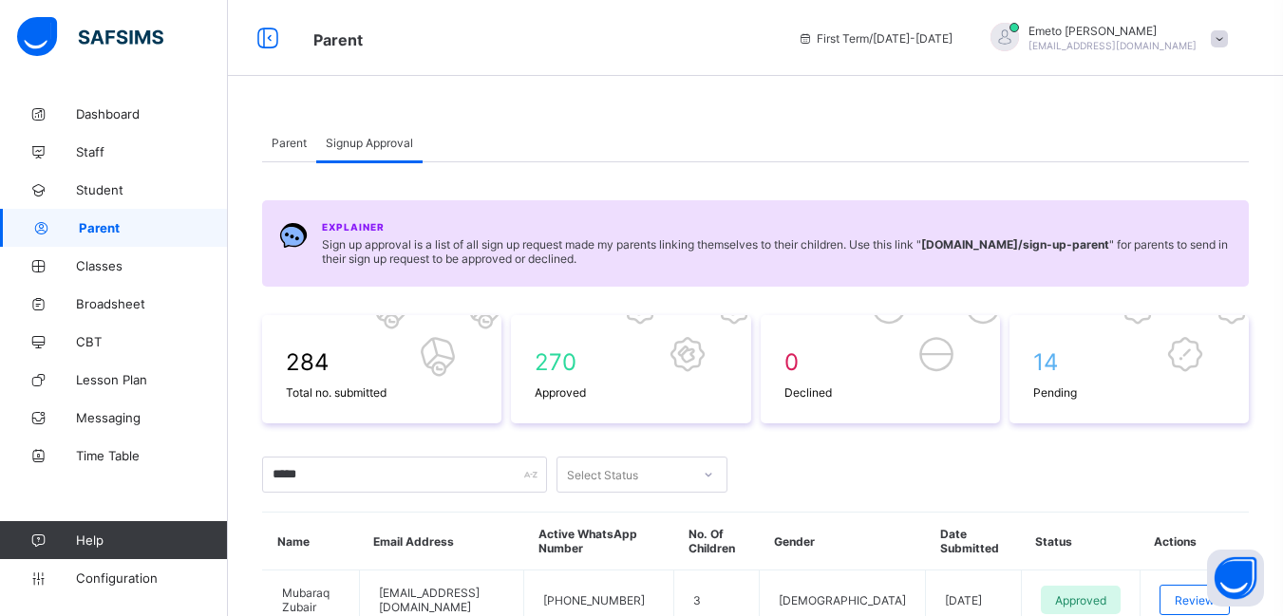
click at [292, 140] on span "Parent" at bounding box center [289, 143] width 35 height 14
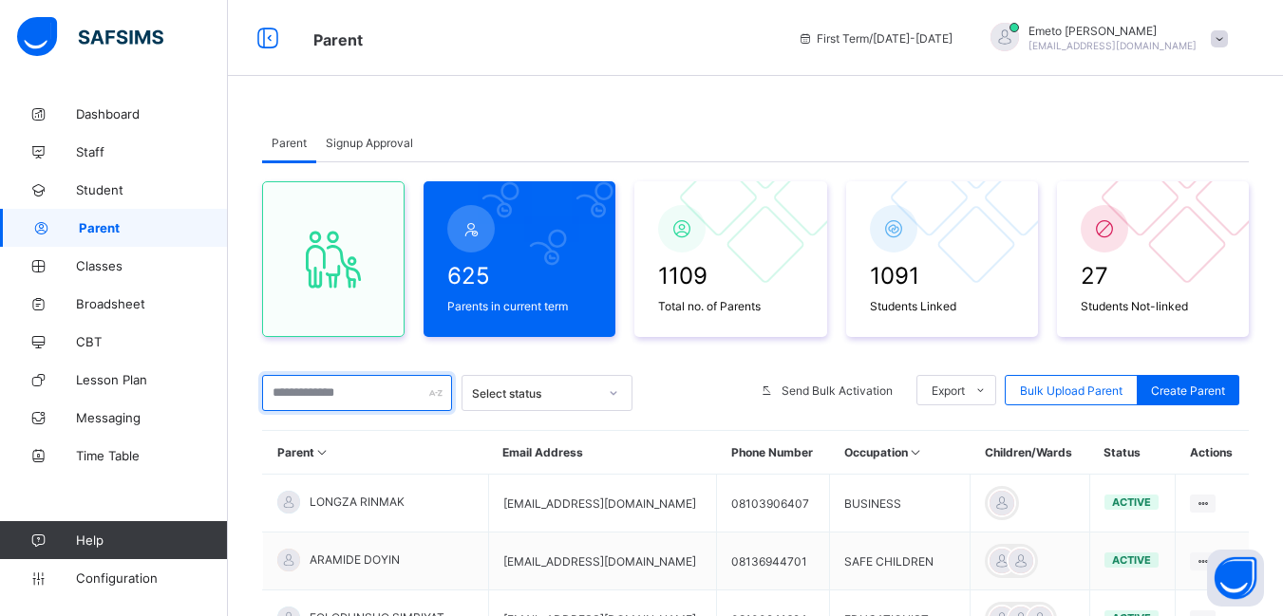
click at [293, 397] on input "text" at bounding box center [357, 393] width 190 height 36
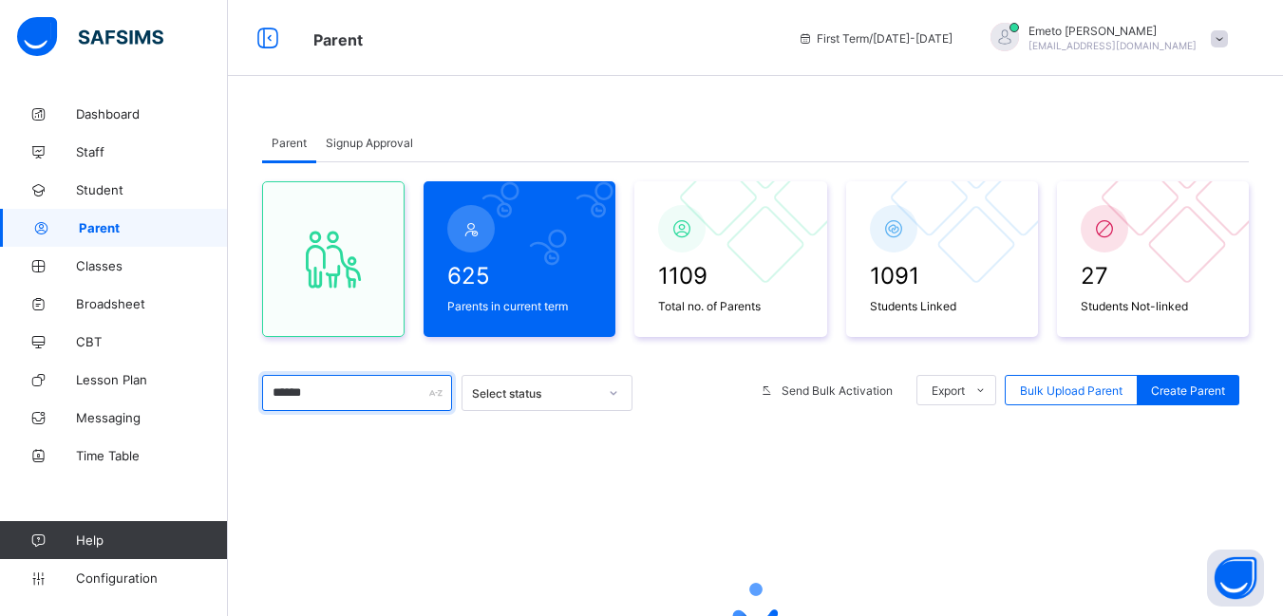
scroll to position [220, 0]
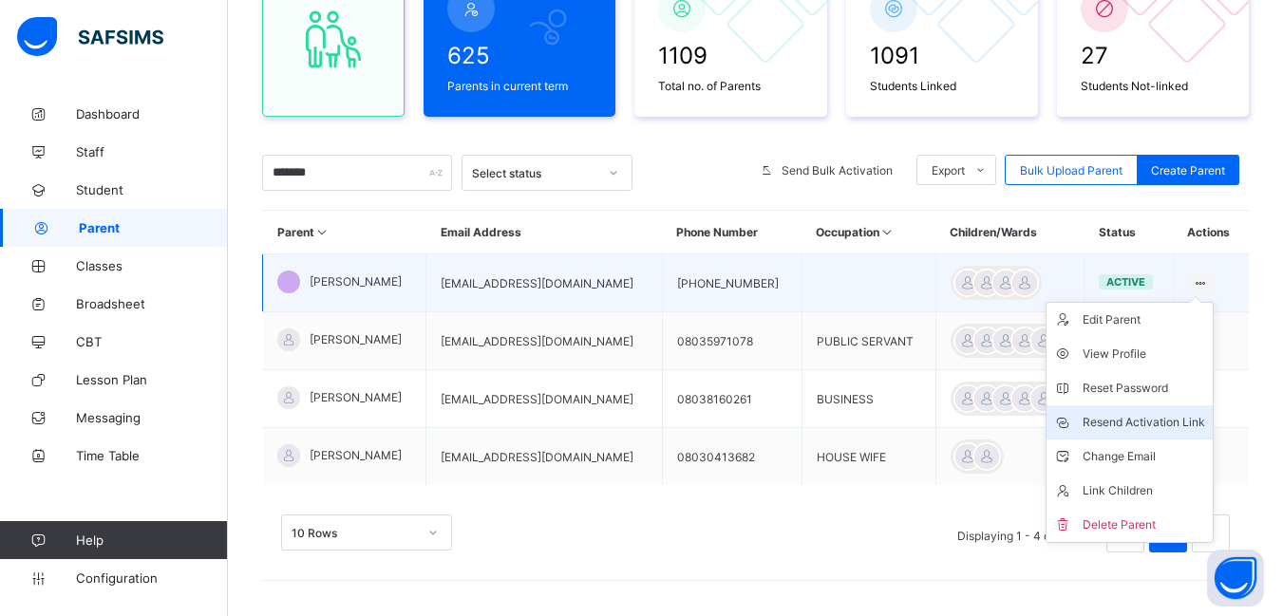
click at [1125, 422] on div "Resend Activation Link" at bounding box center [1143, 422] width 122 height 19
click at [1165, 422] on div "Resend Activation Link" at bounding box center [1143, 422] width 122 height 19
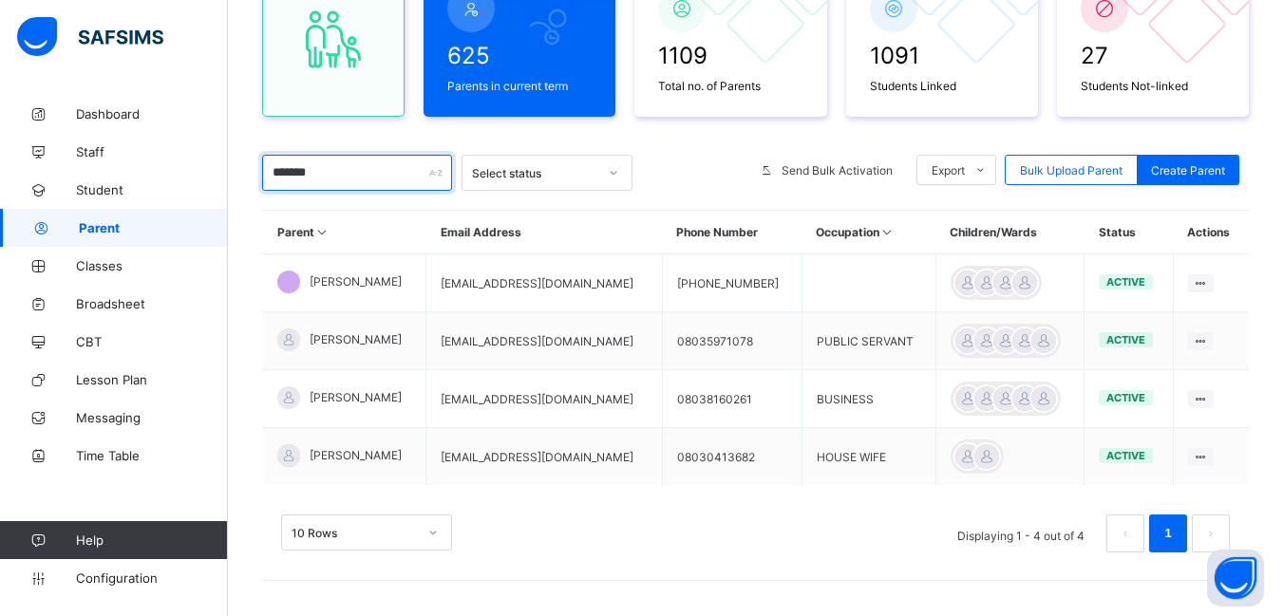
click at [385, 179] on input "*******" at bounding box center [357, 173] width 190 height 36
type input "*"
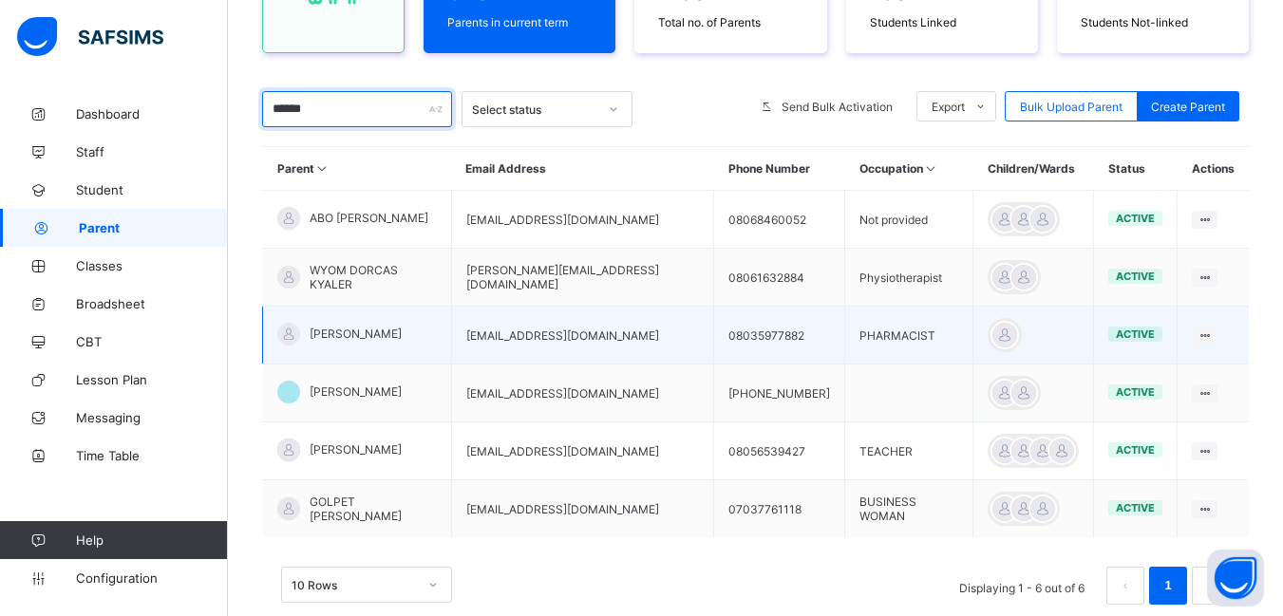
scroll to position [315, 0]
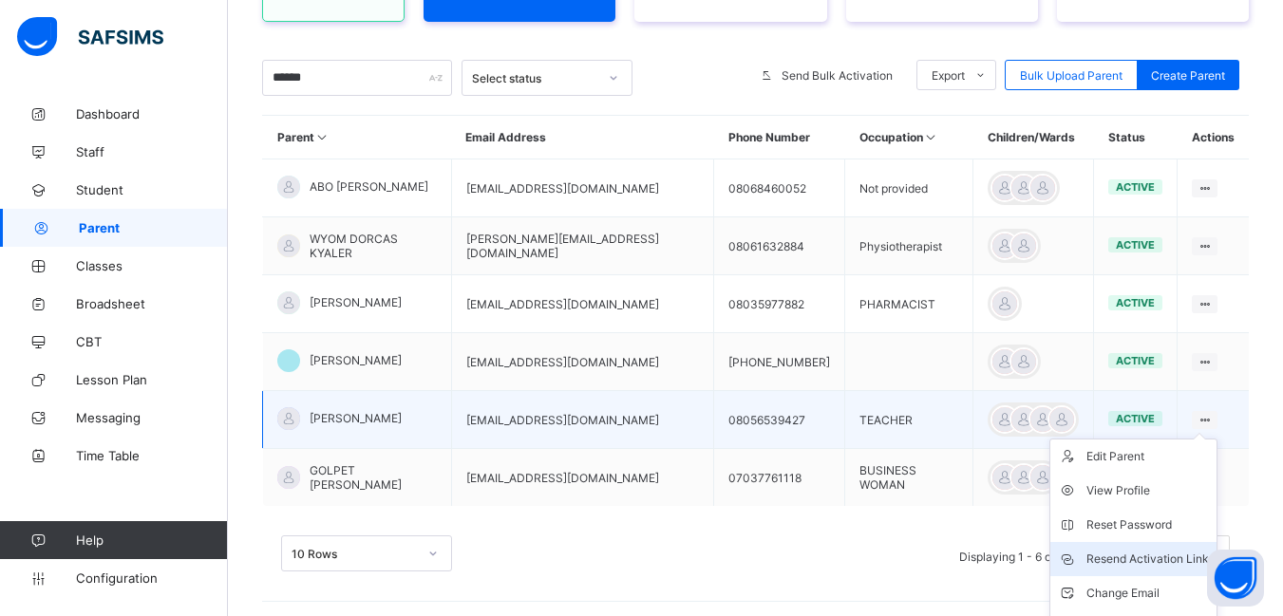
click at [1177, 554] on div "Resend Activation Link" at bounding box center [1147, 559] width 122 height 19
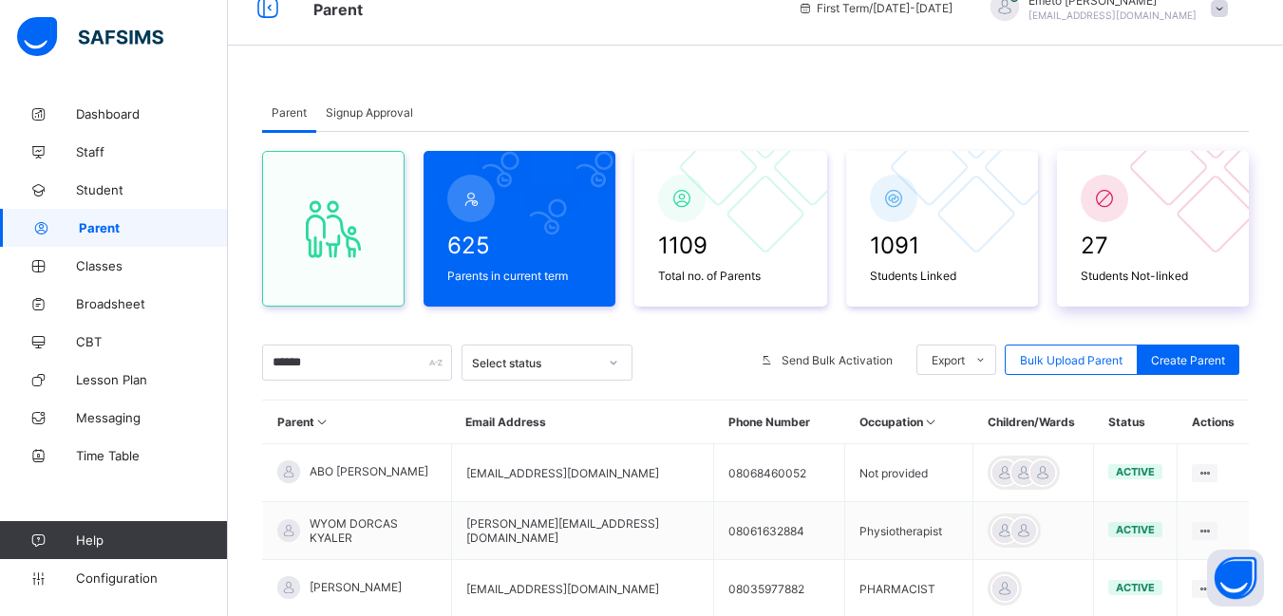
scroll to position [125, 0]
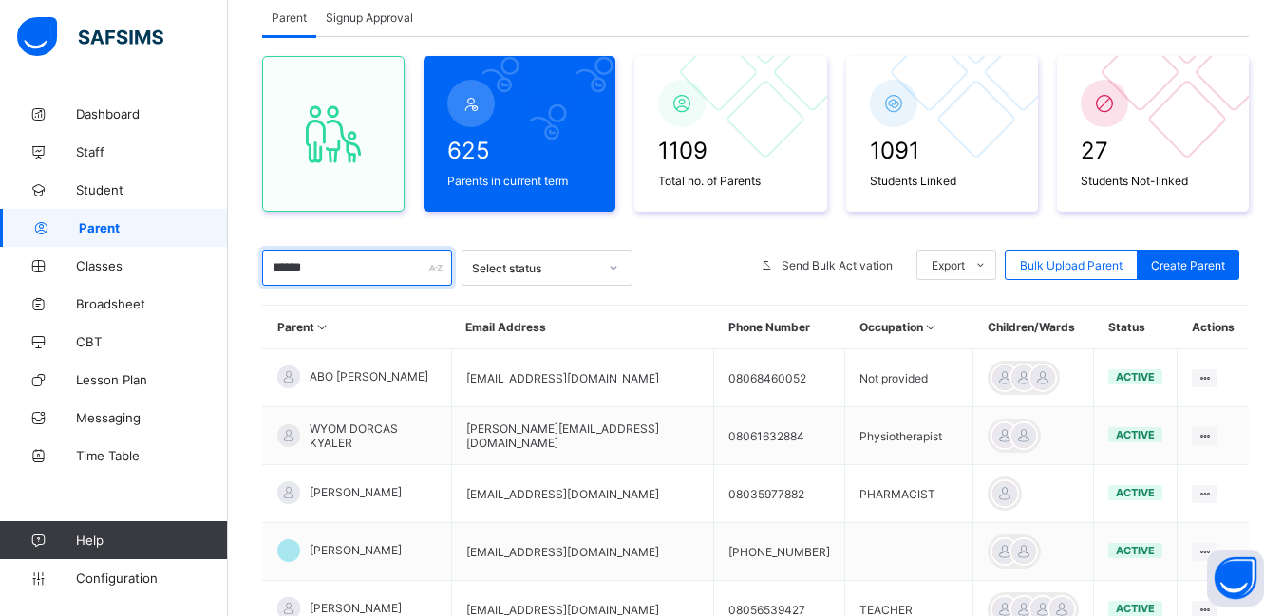
click at [372, 259] on input "******" at bounding box center [357, 268] width 190 height 36
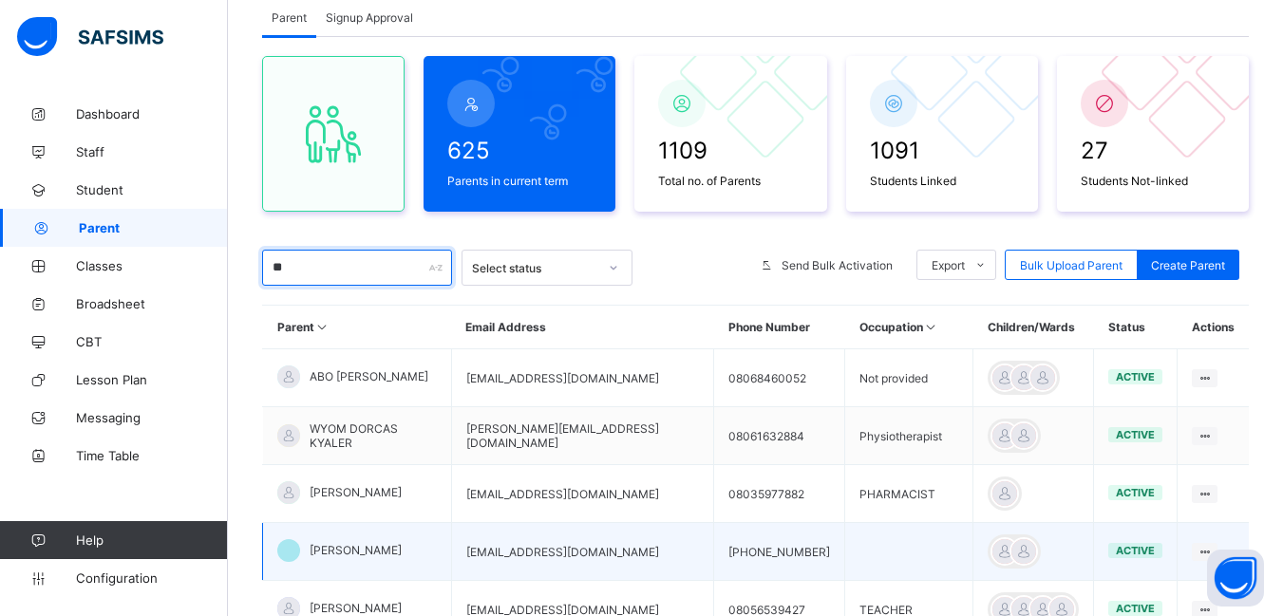
type input "*"
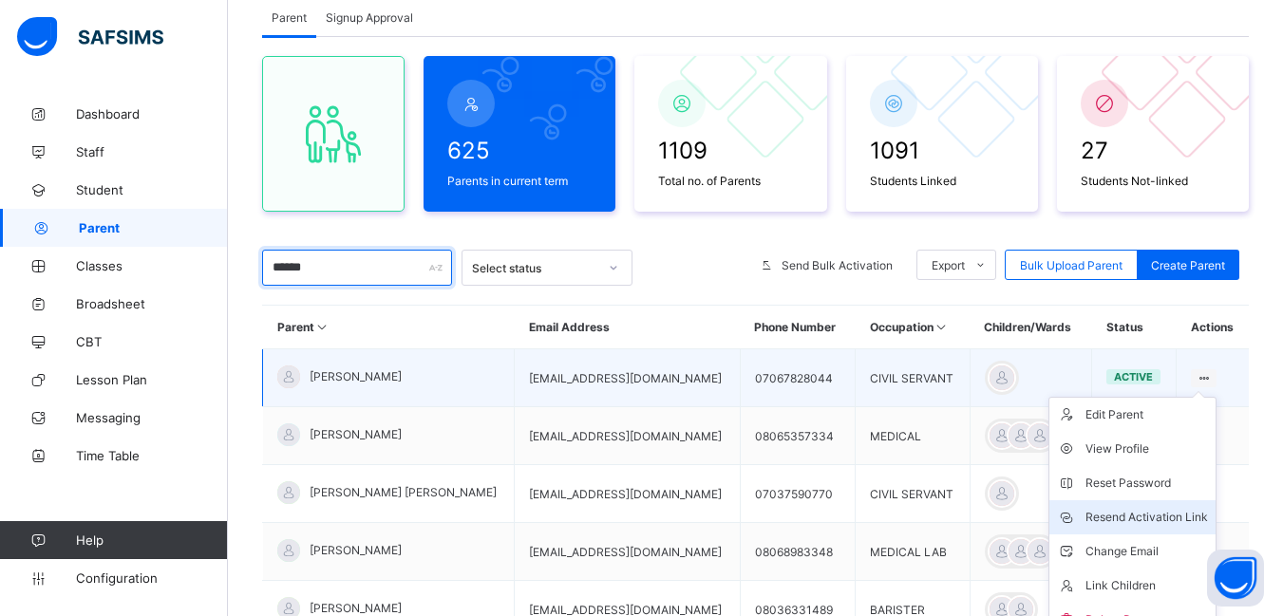
type input "******"
click at [1128, 515] on div "Resend Activation Link" at bounding box center [1146, 517] width 122 height 19
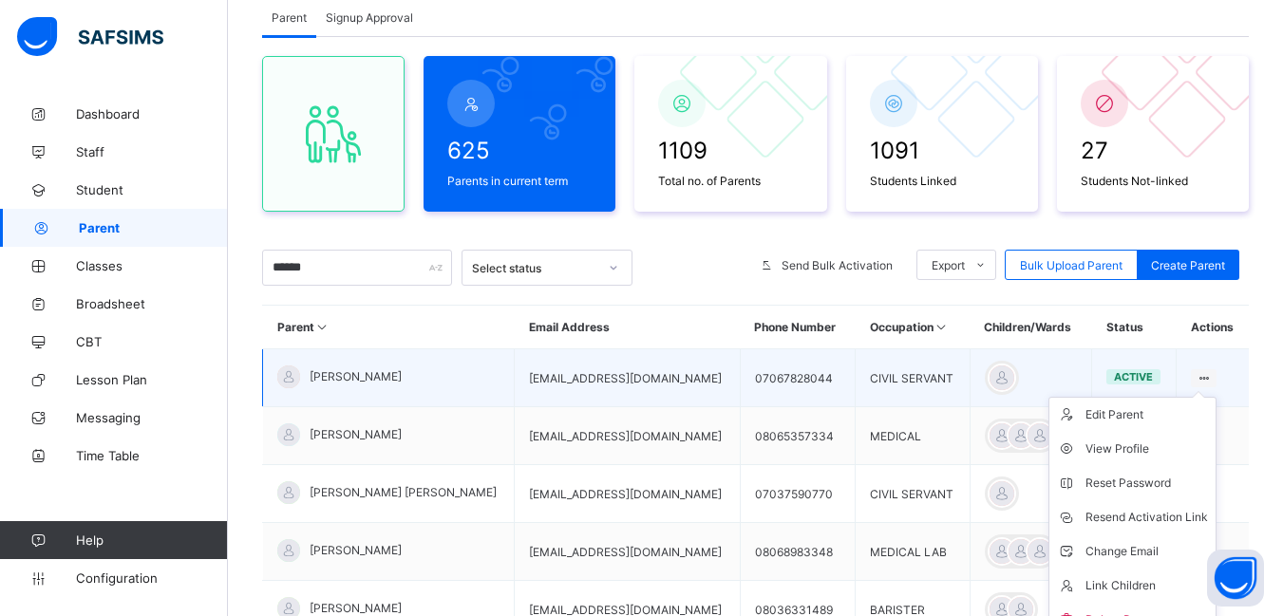
click at [1211, 377] on icon at bounding box center [1203, 378] width 16 height 14
click at [1162, 517] on div "Resend Activation Link" at bounding box center [1146, 517] width 122 height 19
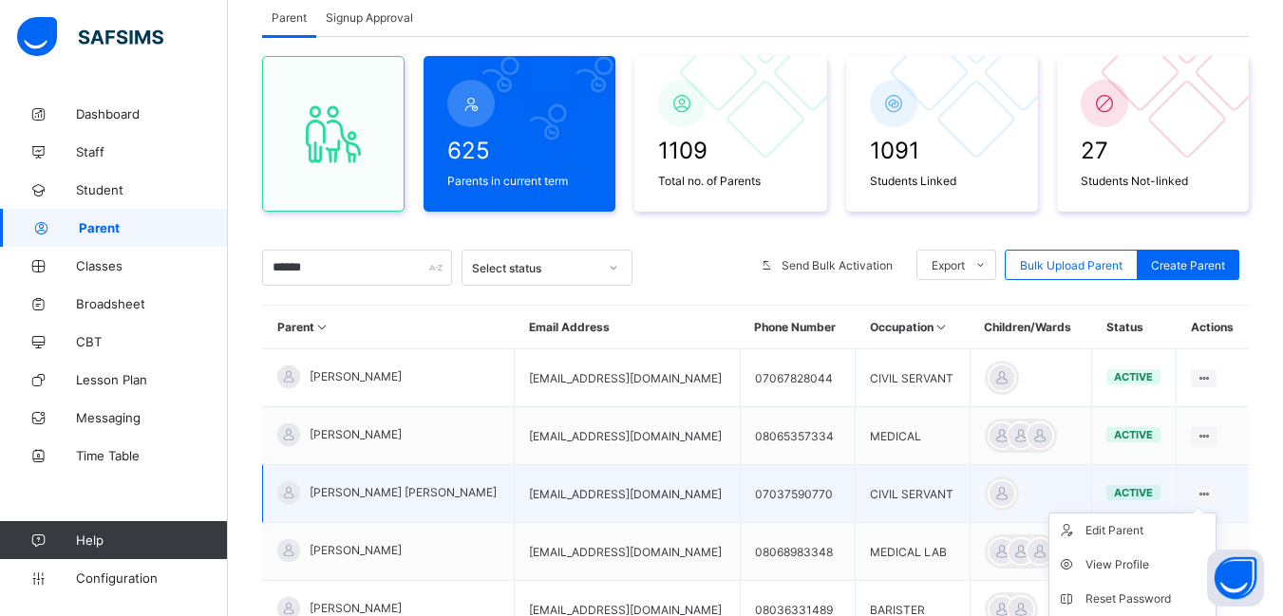
click at [1211, 487] on icon at bounding box center [1203, 494] width 16 height 14
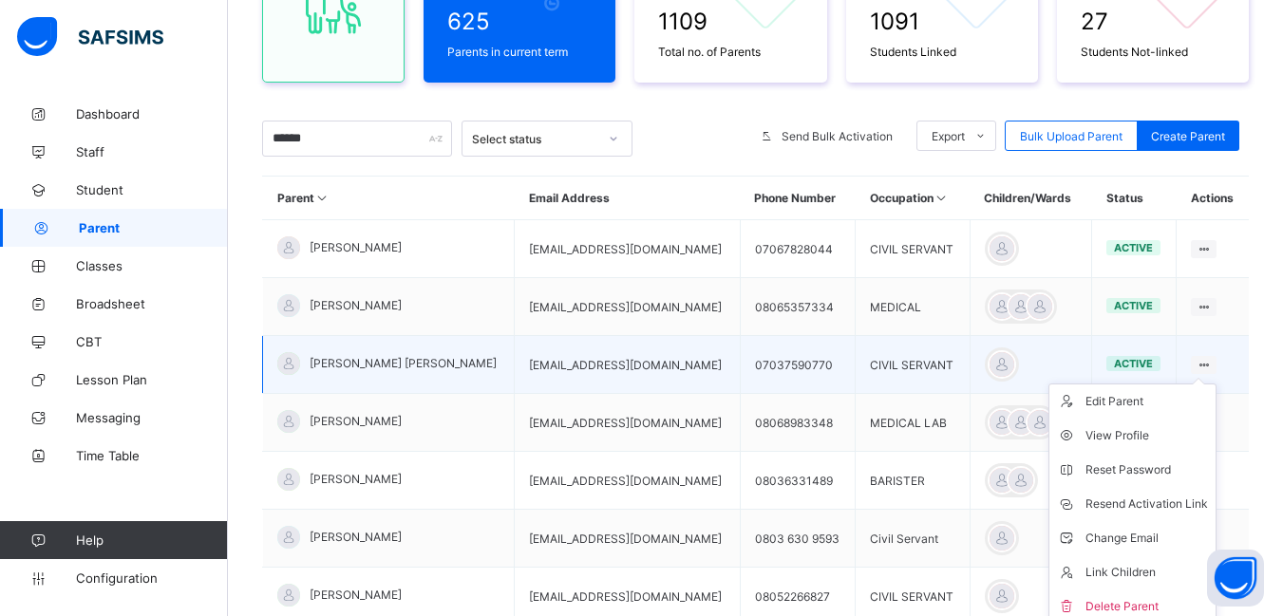
scroll to position [315, 0]
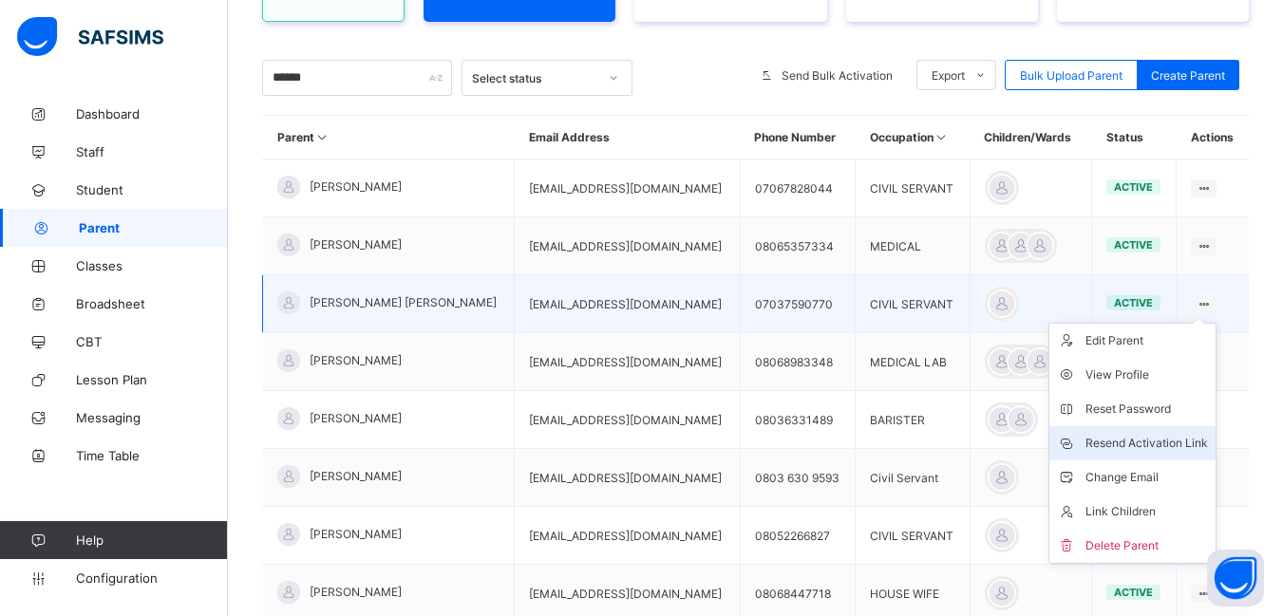
click at [1200, 441] on div "Resend Activation Link" at bounding box center [1146, 443] width 122 height 19
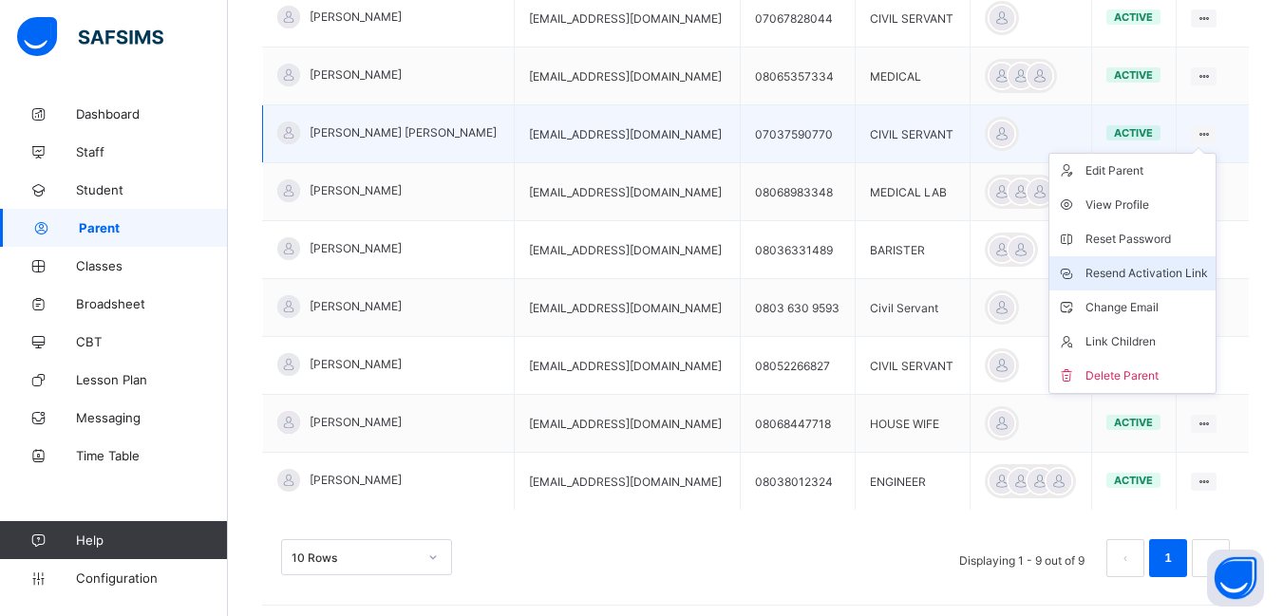
scroll to position [505, 0]
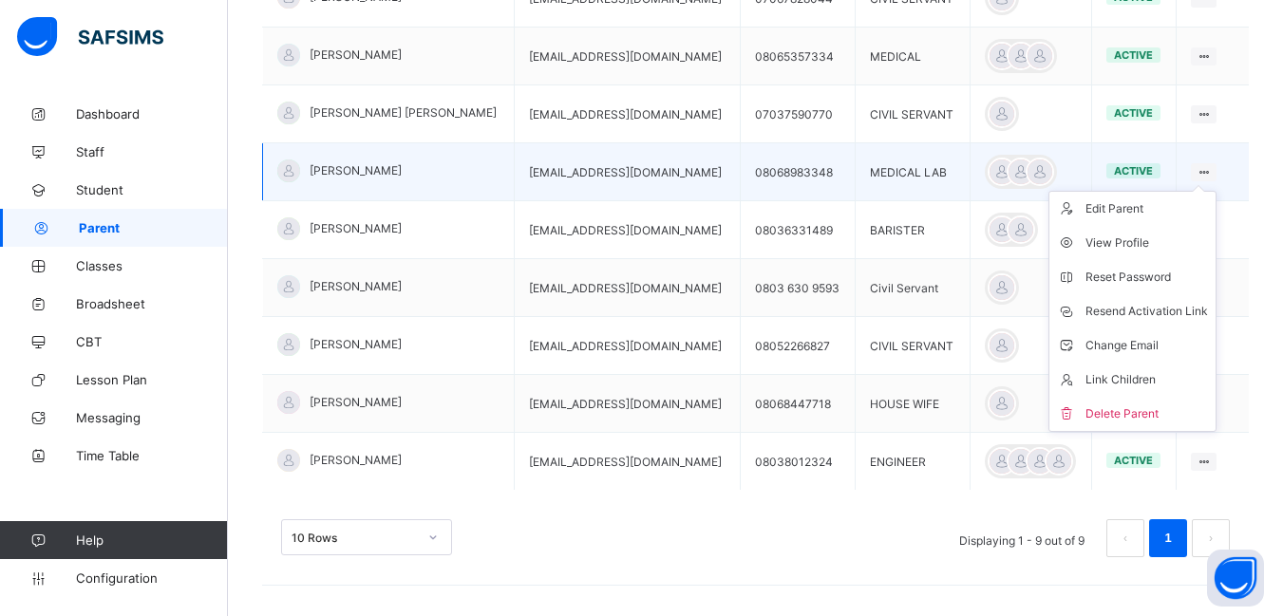
click at [1214, 191] on ul "Edit Parent View Profile Reset Password Resend Activation Link Change Email Lin…" at bounding box center [1132, 311] width 168 height 241
click at [1146, 308] on div "Resend Activation Link" at bounding box center [1146, 311] width 122 height 19
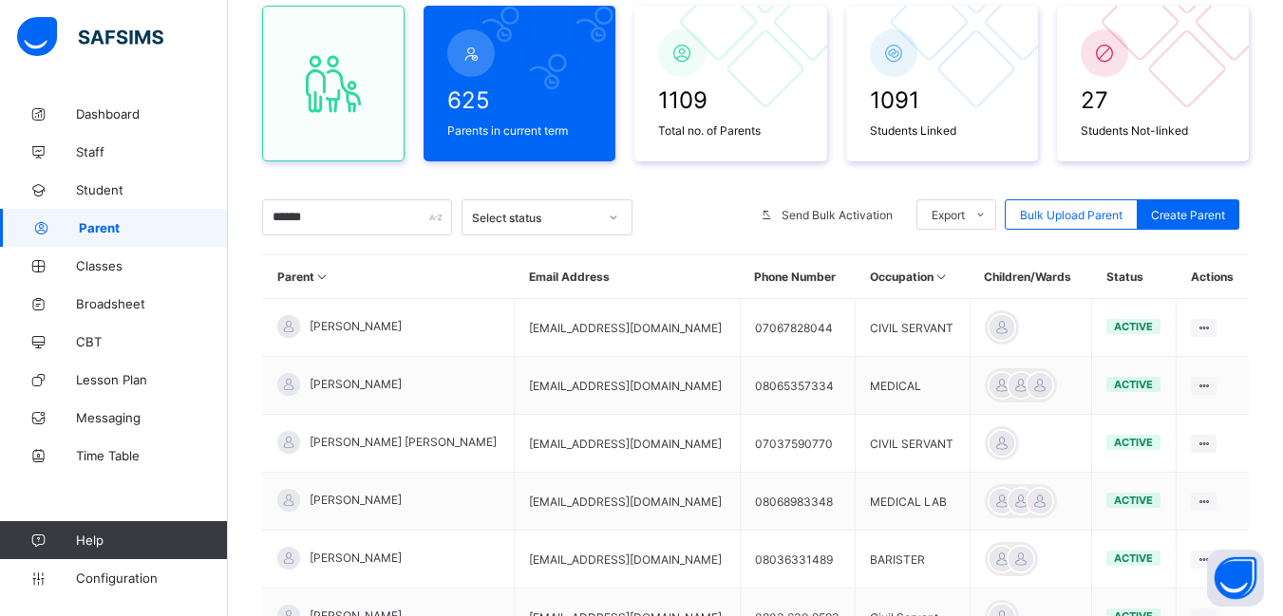
scroll to position [30, 0]
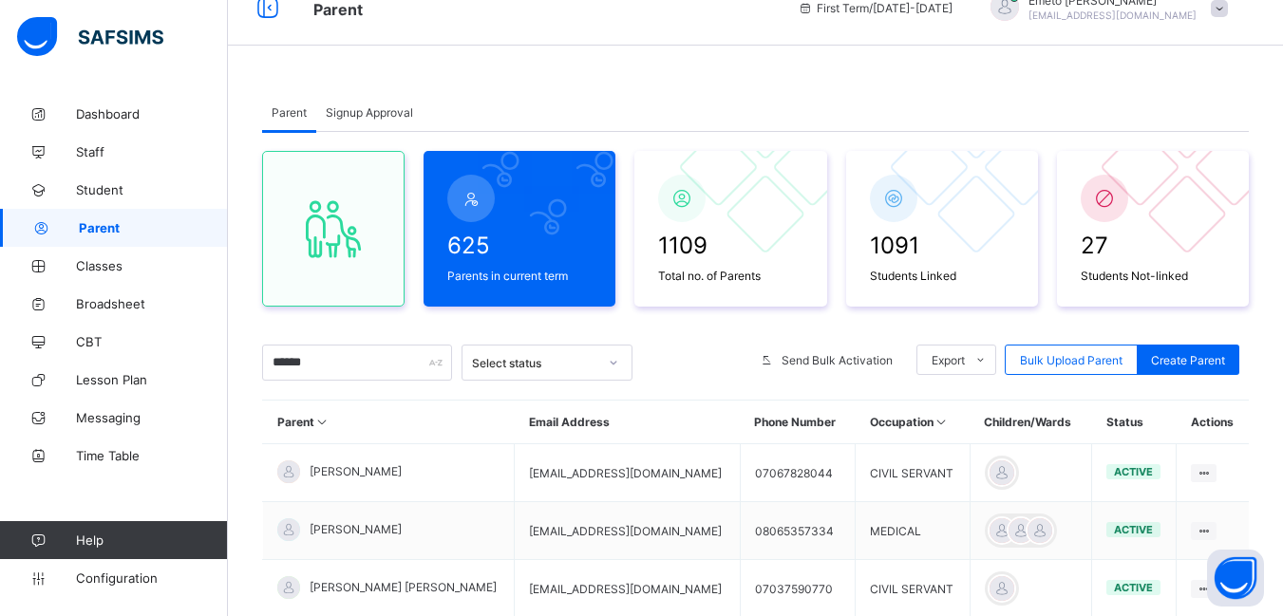
click at [360, 113] on span "Signup Approval" at bounding box center [369, 112] width 87 height 14
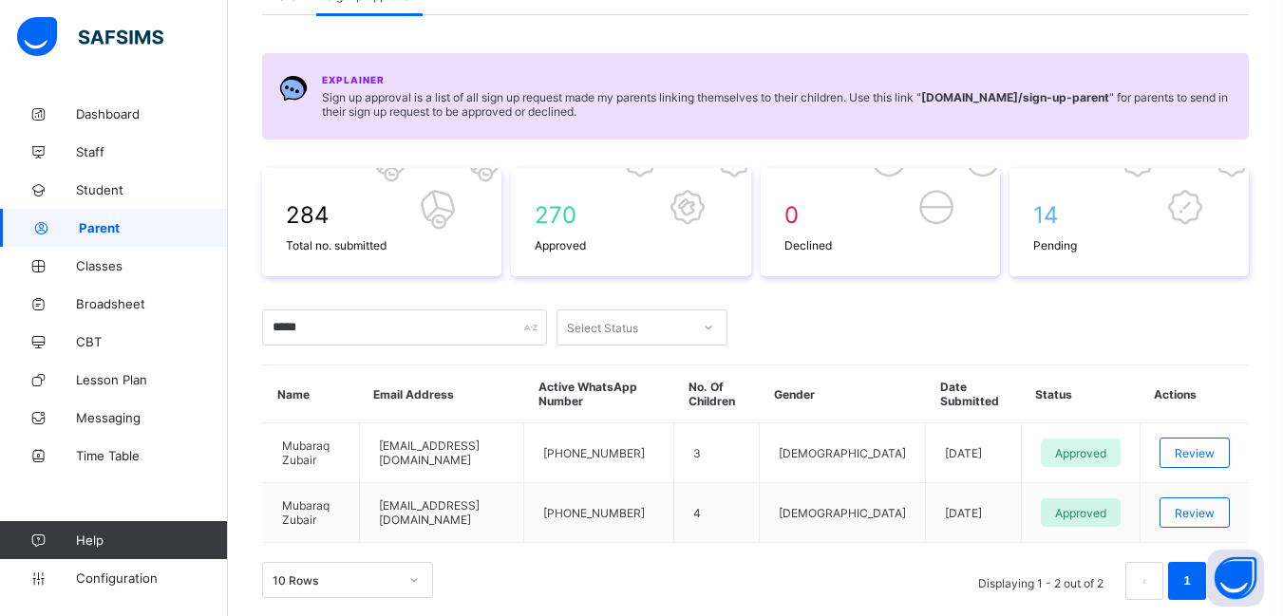
scroll to position [183, 0]
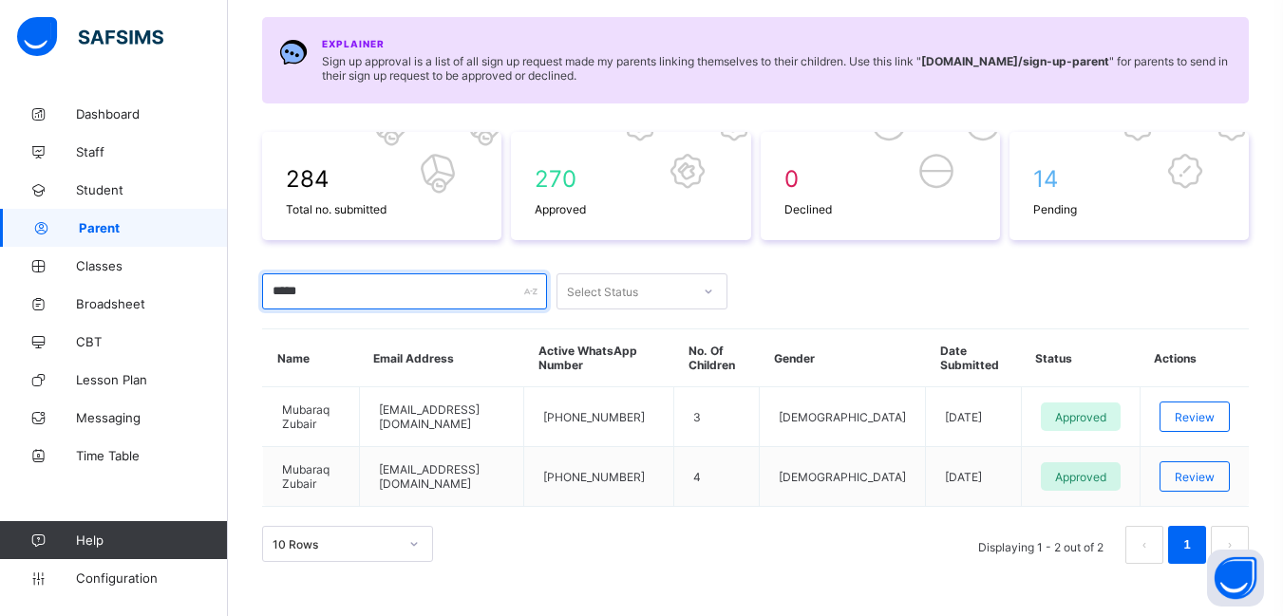
click at [327, 283] on input "*****" at bounding box center [404, 291] width 285 height 36
type input "*"
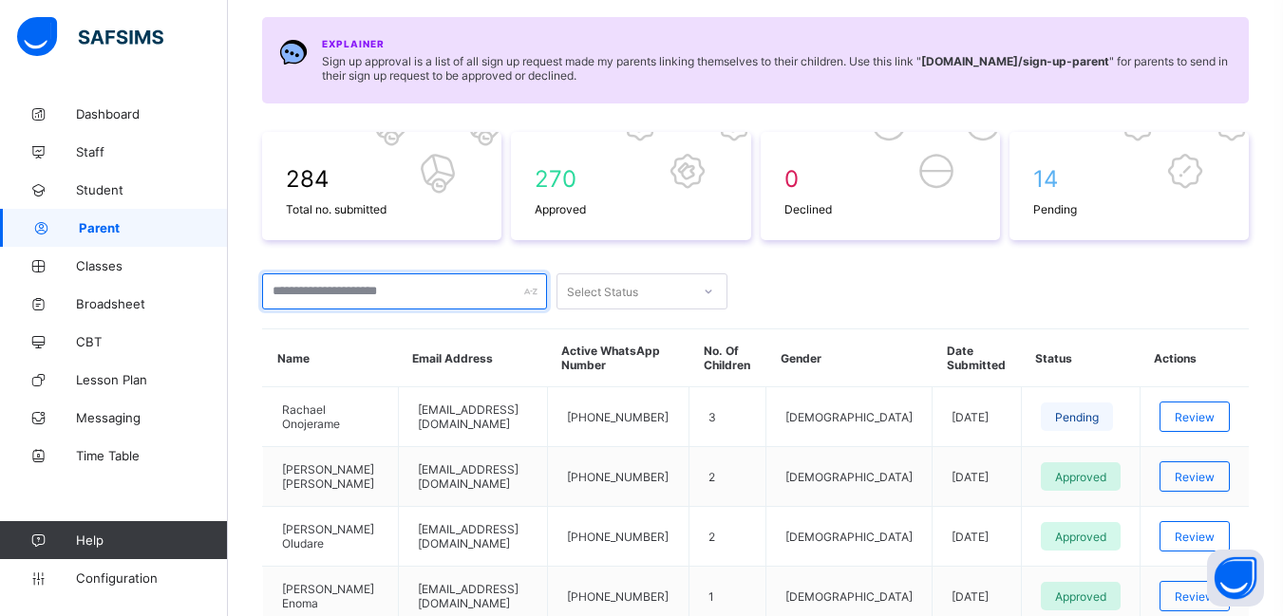
scroll to position [278, 0]
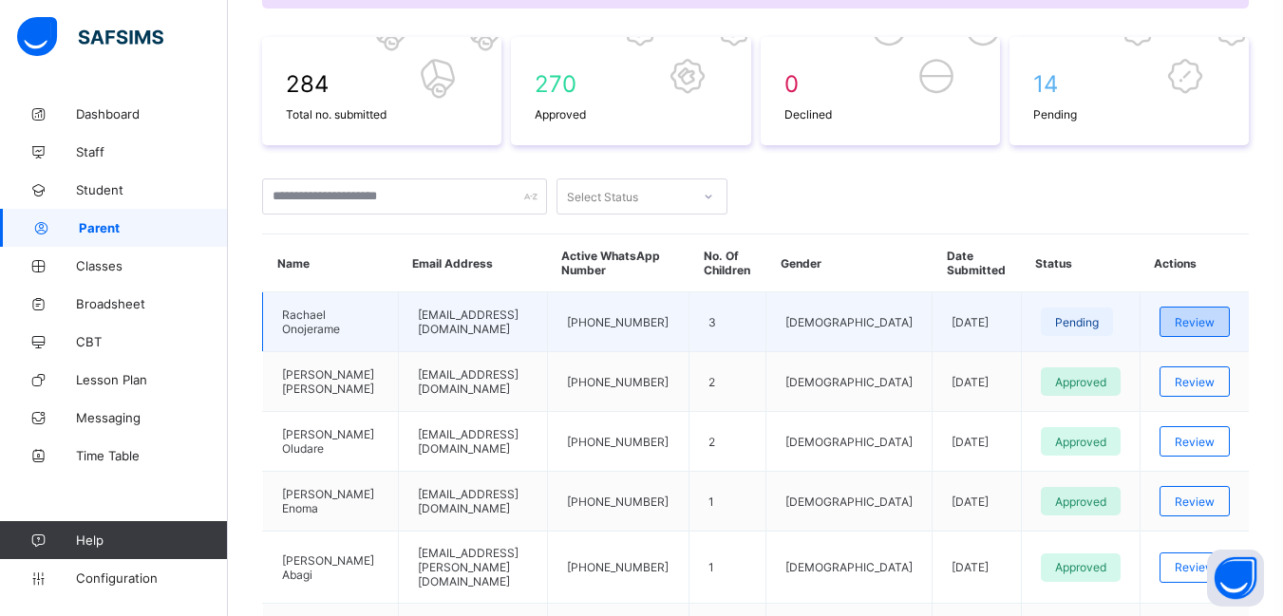
click at [1214, 325] on span "Review" at bounding box center [1194, 322] width 40 height 14
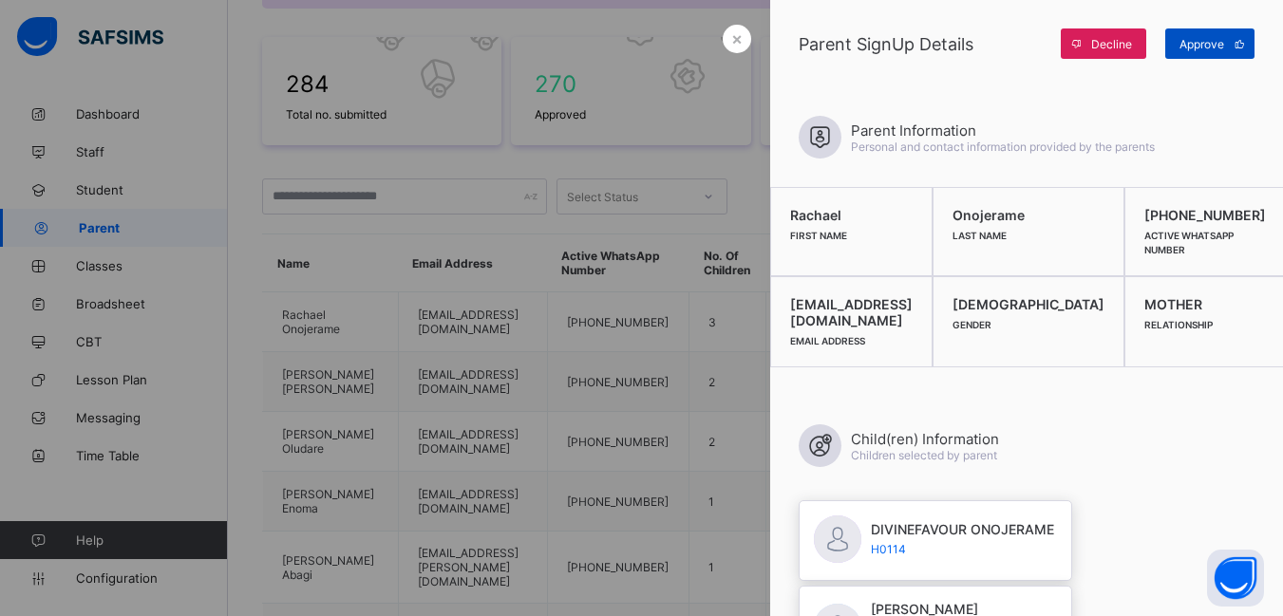
click at [1199, 42] on span "Approve" at bounding box center [1201, 44] width 45 height 14
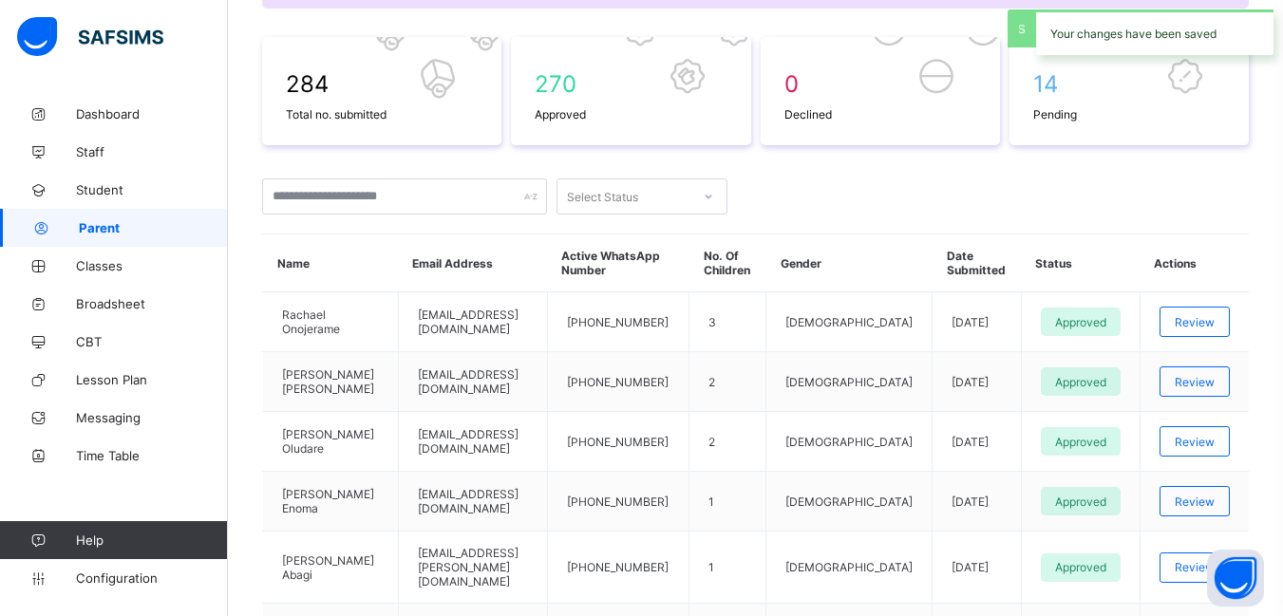
scroll to position [0, 0]
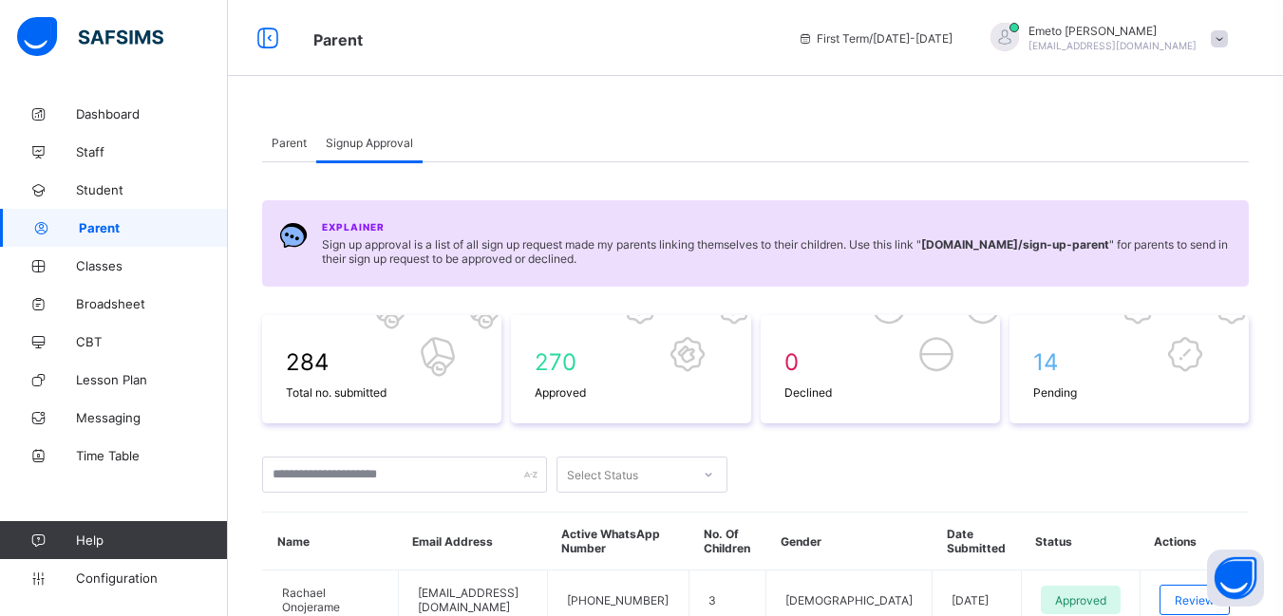
click at [279, 141] on span "Parent" at bounding box center [289, 143] width 35 height 14
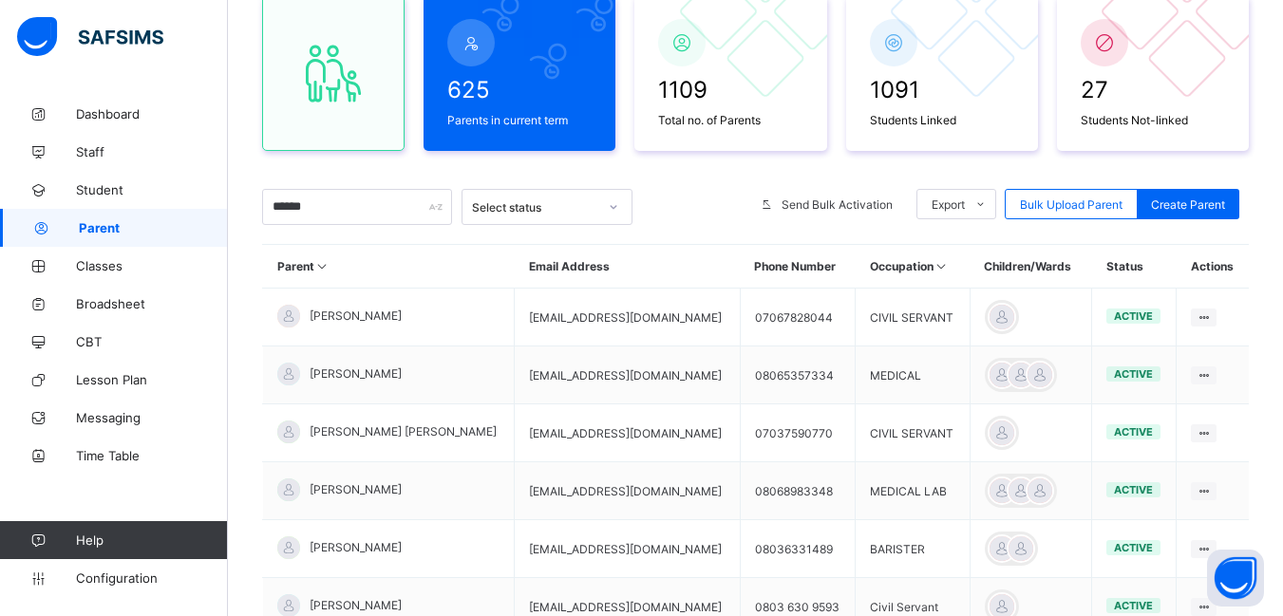
scroll to position [190, 0]
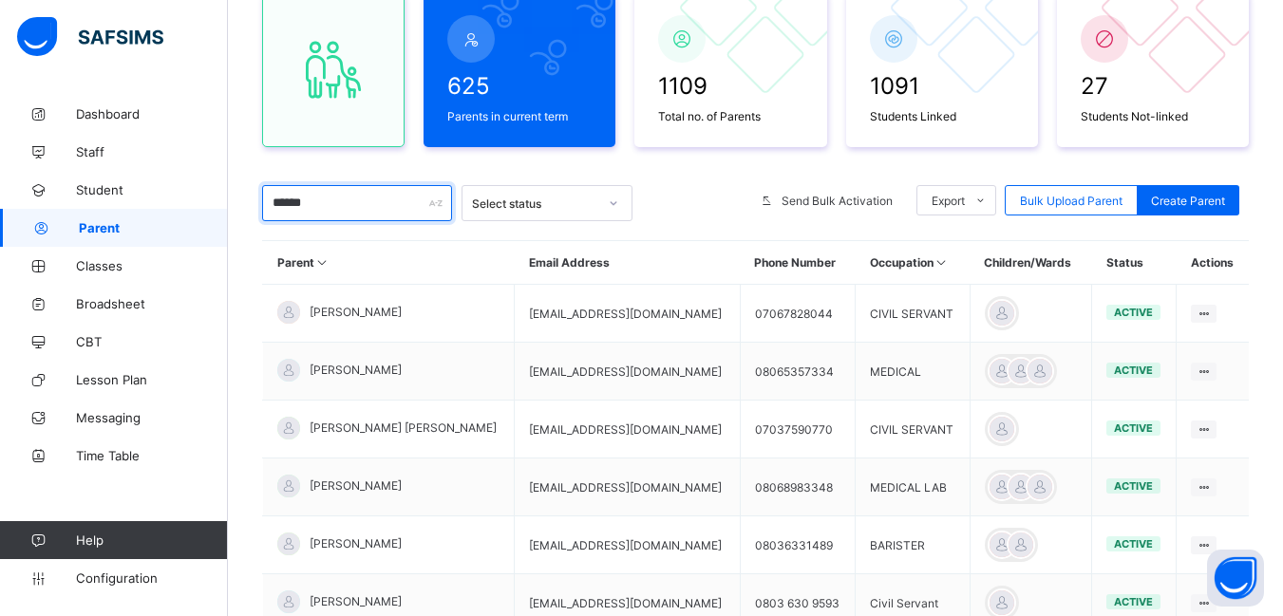
click at [336, 199] on input "******" at bounding box center [357, 203] width 190 height 36
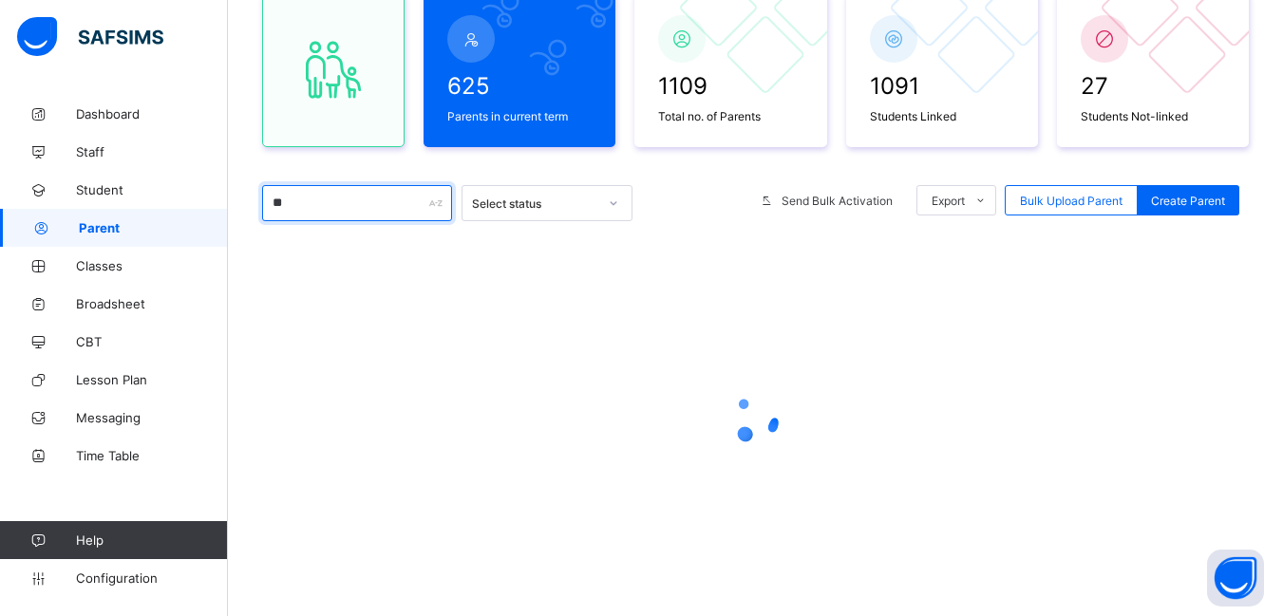
type input "*"
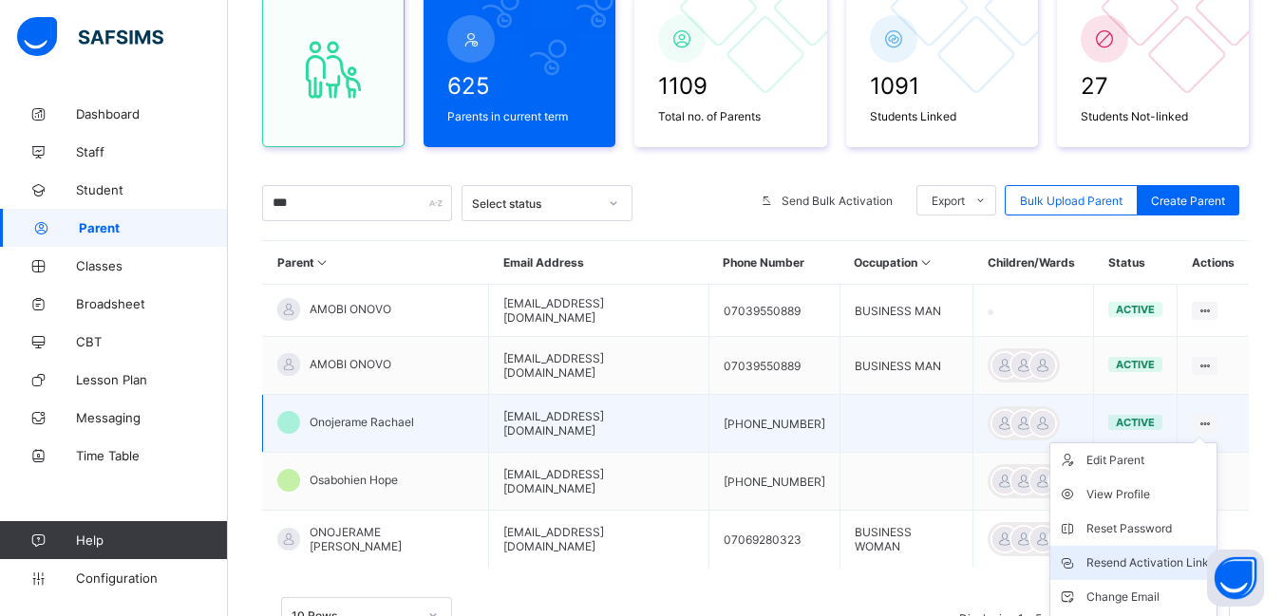
click at [1165, 560] on div "Resend Activation Link" at bounding box center [1147, 563] width 122 height 19
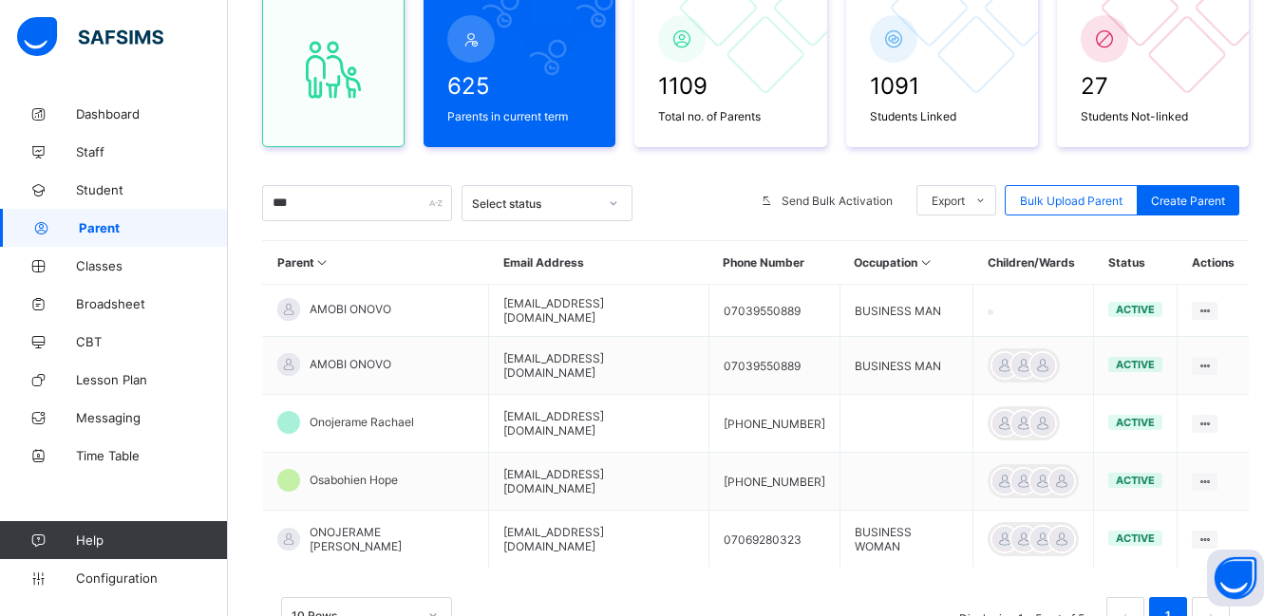
scroll to position [272, 0]
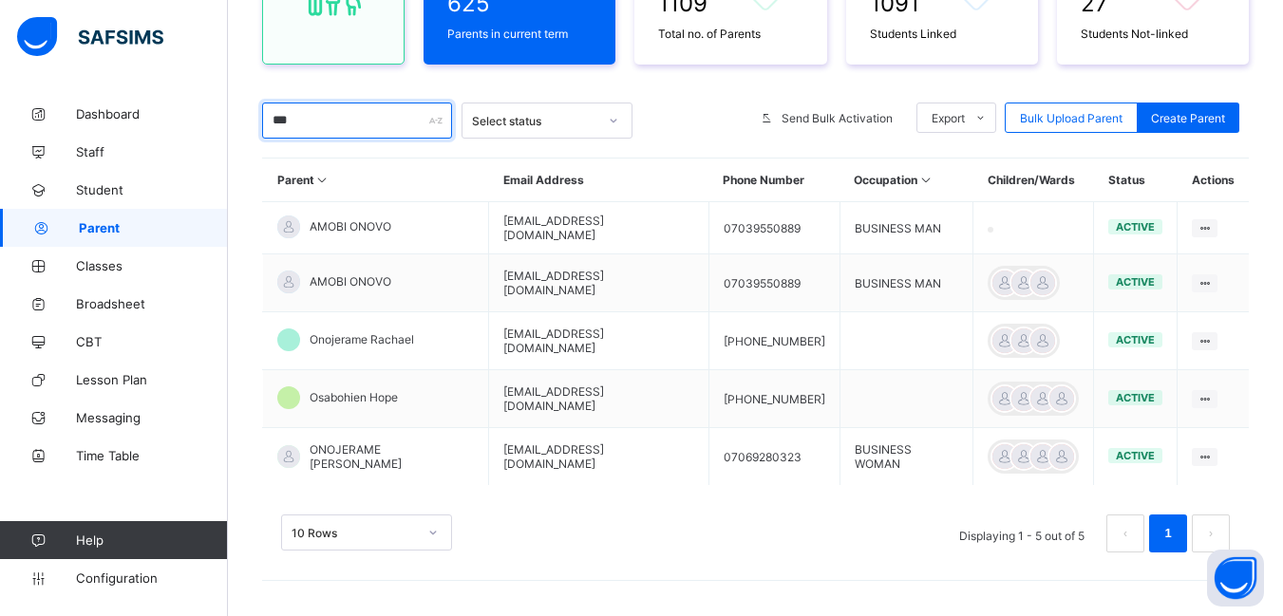
click at [362, 107] on input "***" at bounding box center [357, 121] width 190 height 36
type input "*"
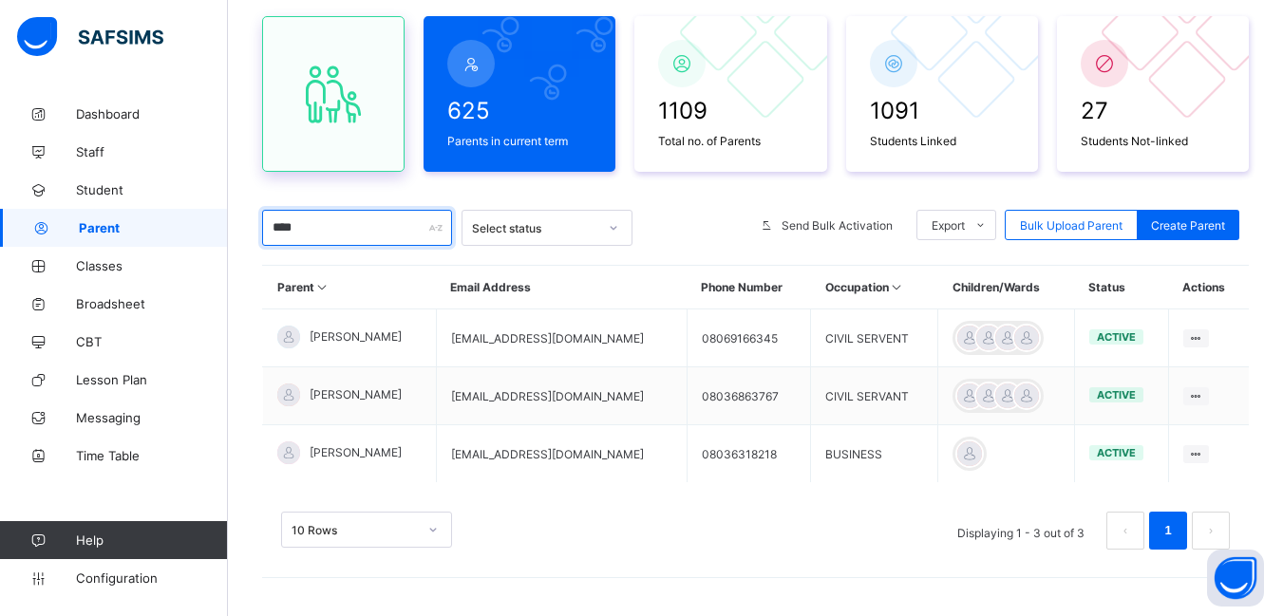
scroll to position [165, 0]
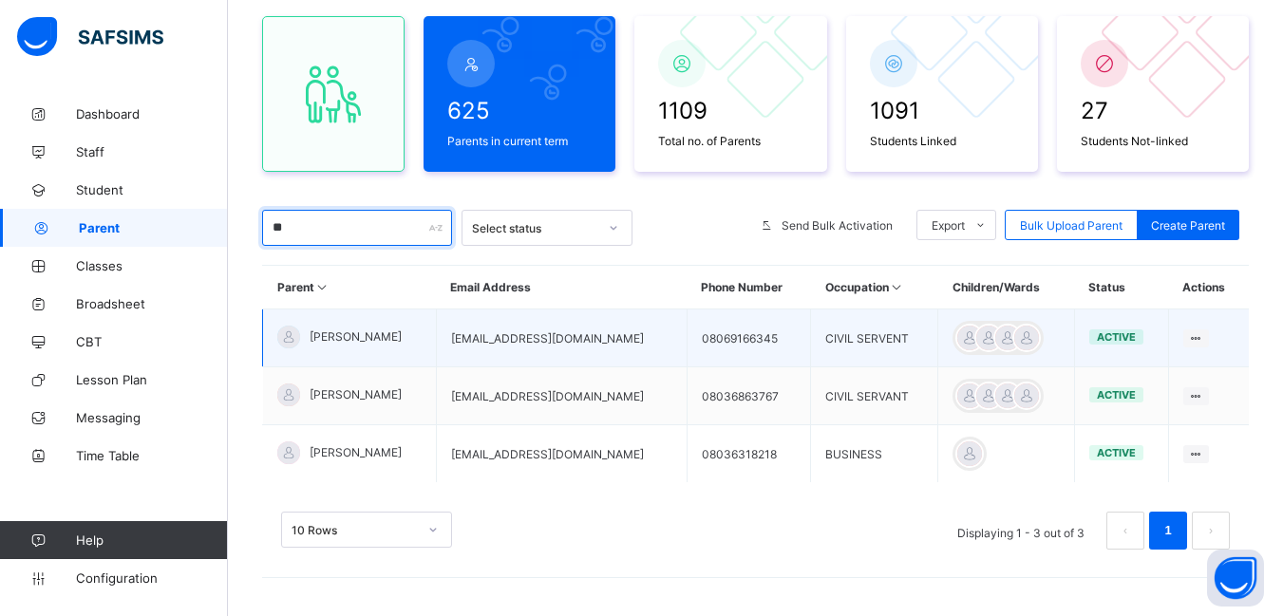
type input "*"
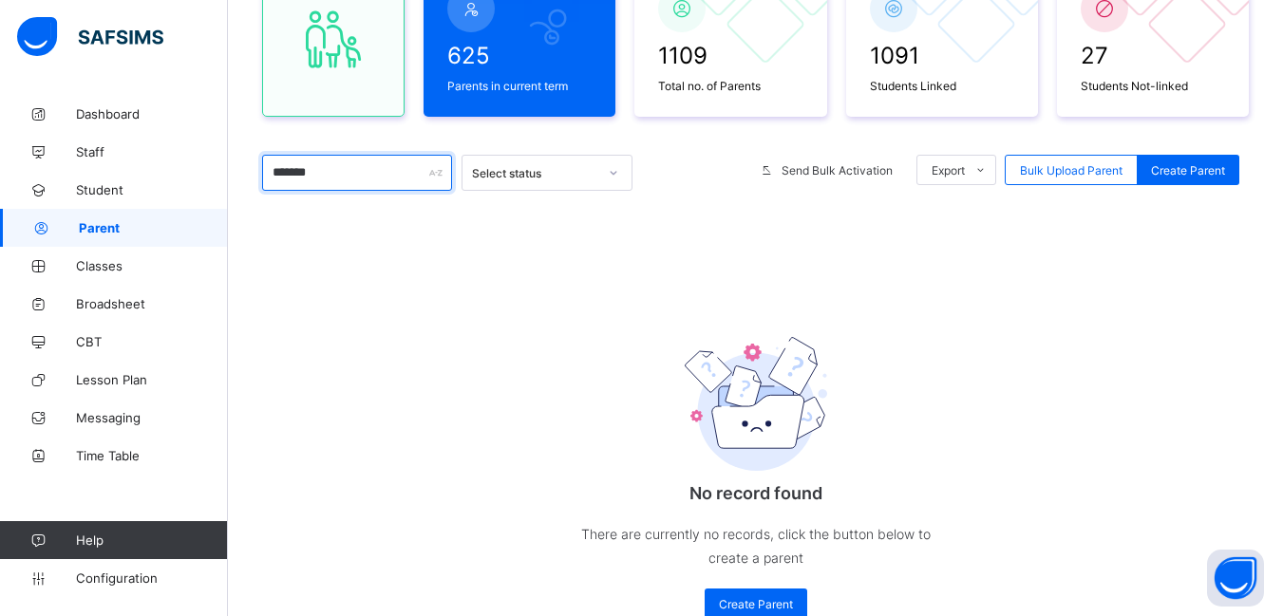
scroll to position [272, 0]
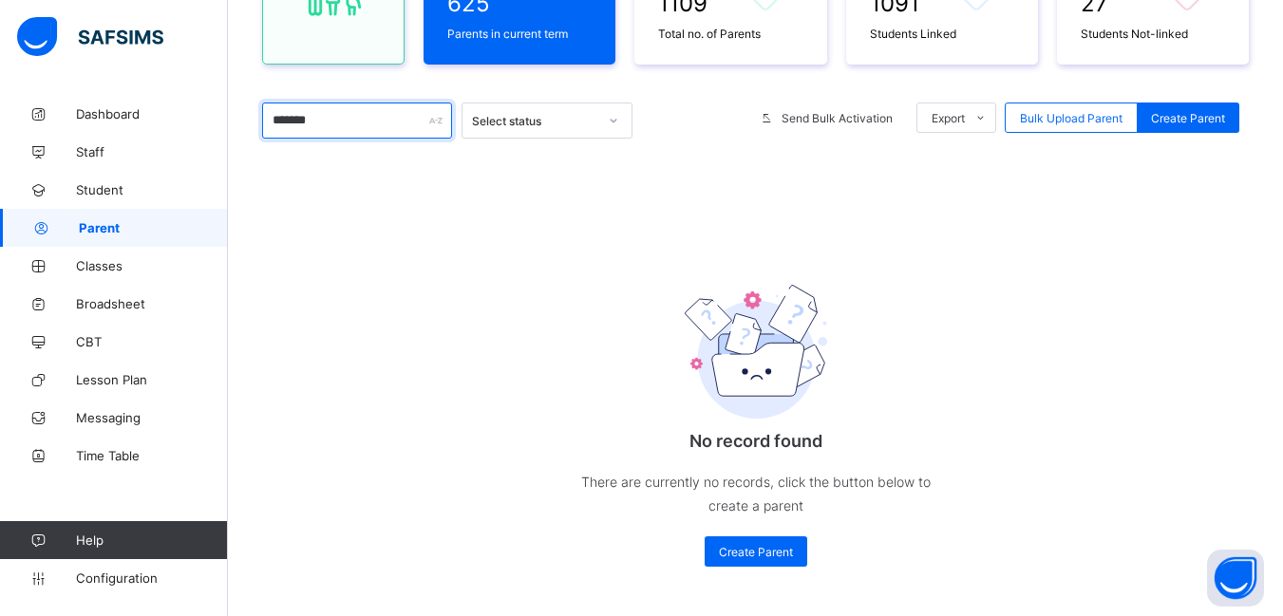
click at [340, 123] on input "*******" at bounding box center [357, 121] width 190 height 36
type input "*"
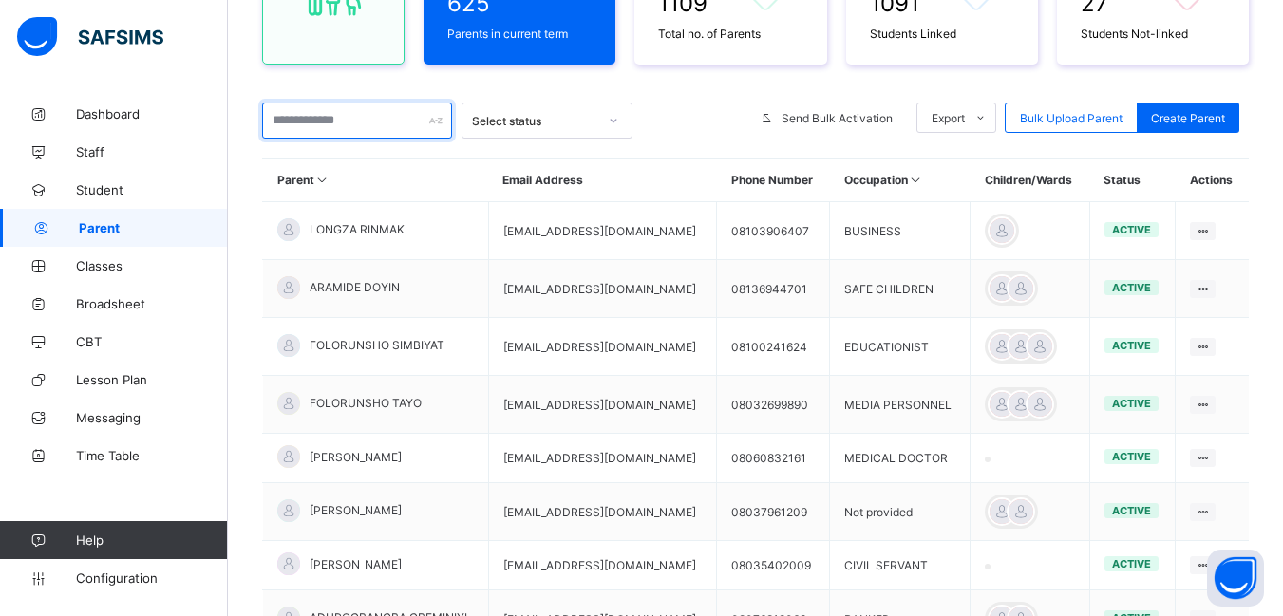
type input "*"
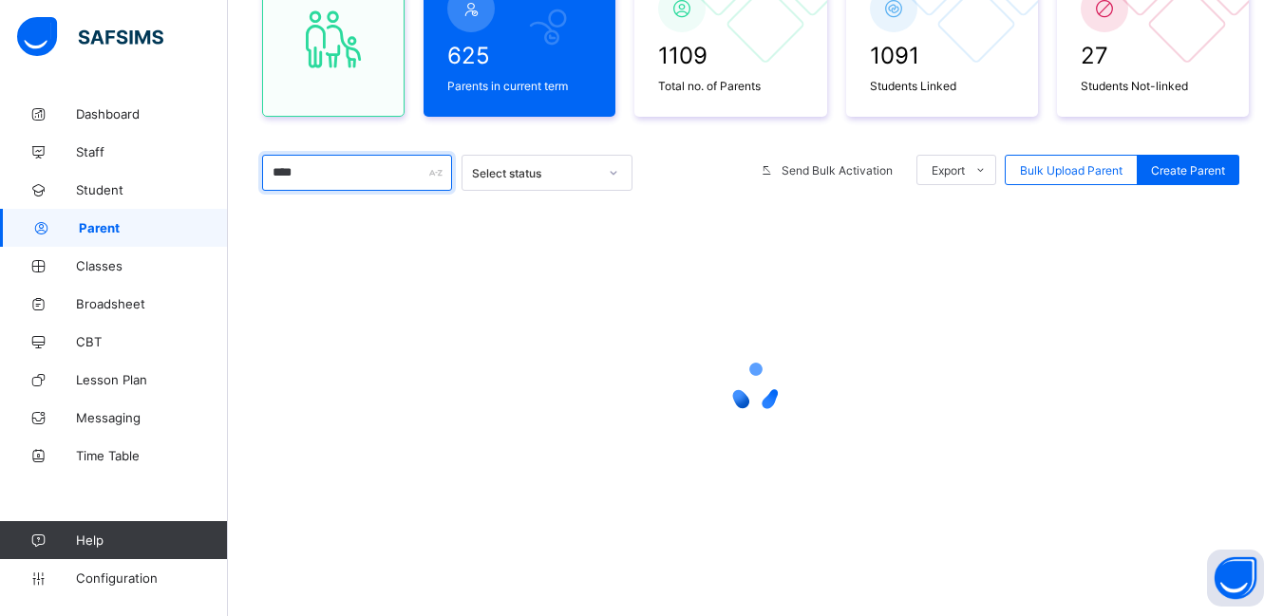
scroll to position [165, 0]
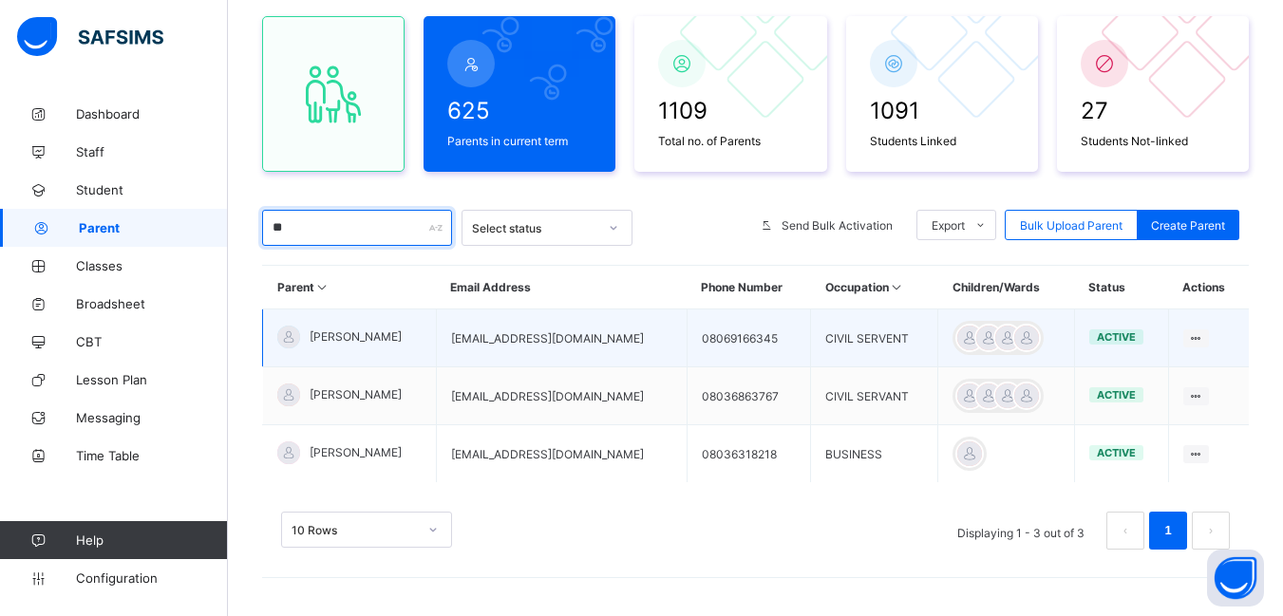
type input "*"
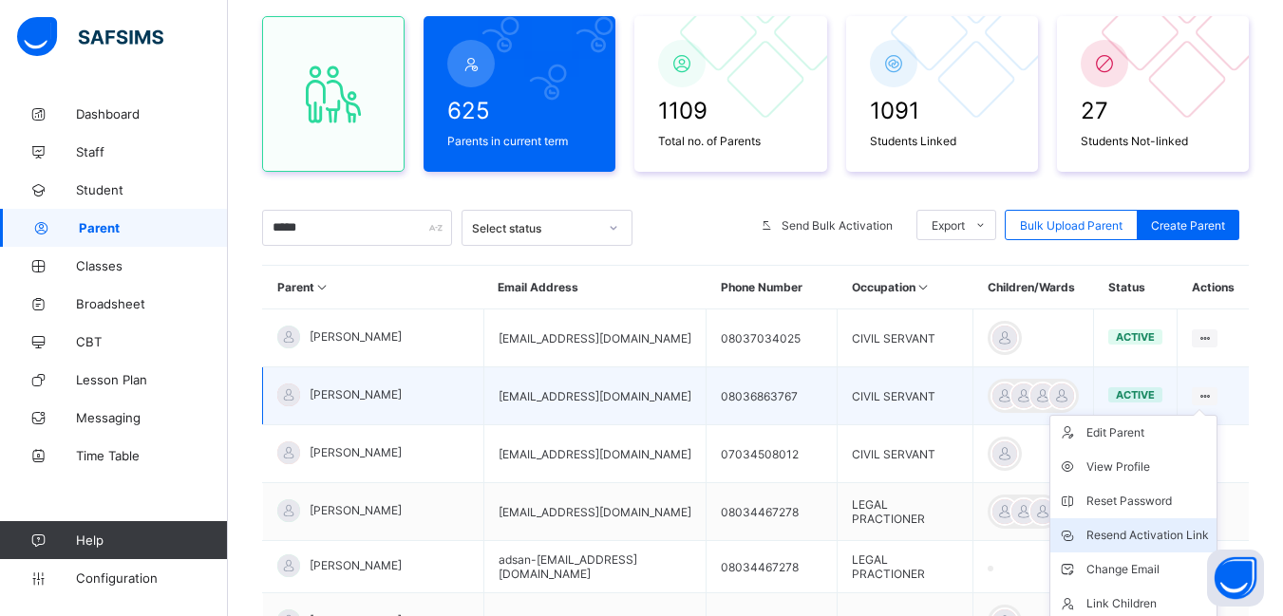
click at [1175, 539] on div "Resend Activation Link" at bounding box center [1147, 535] width 122 height 19
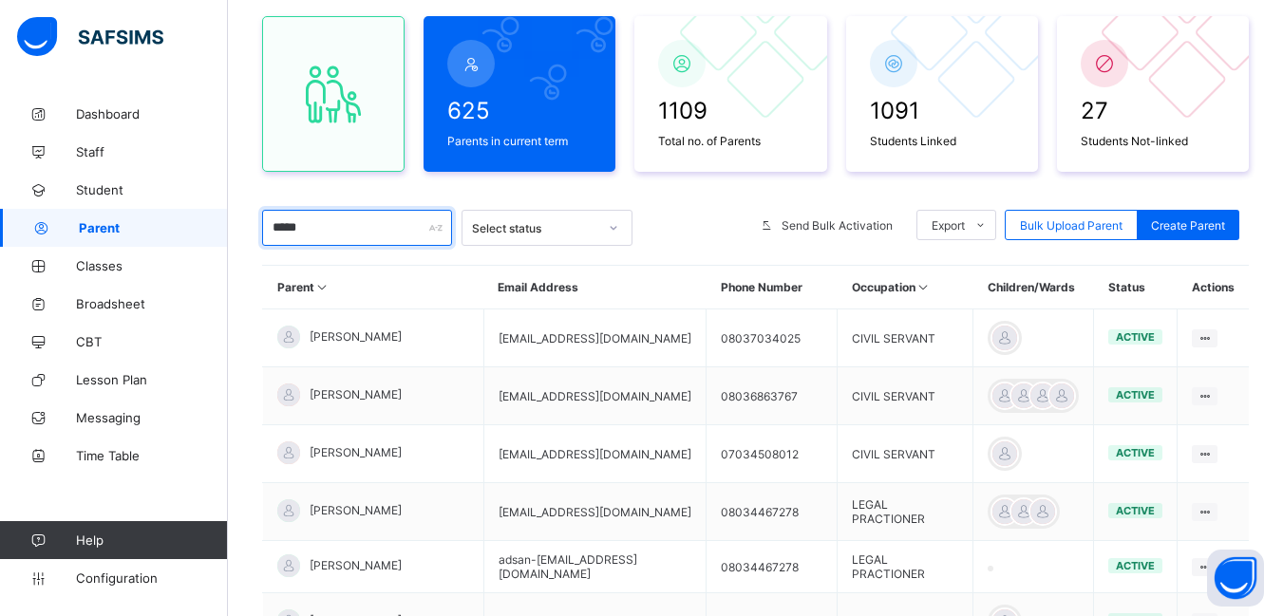
click at [331, 235] on input "*****" at bounding box center [357, 228] width 190 height 36
type input "*"
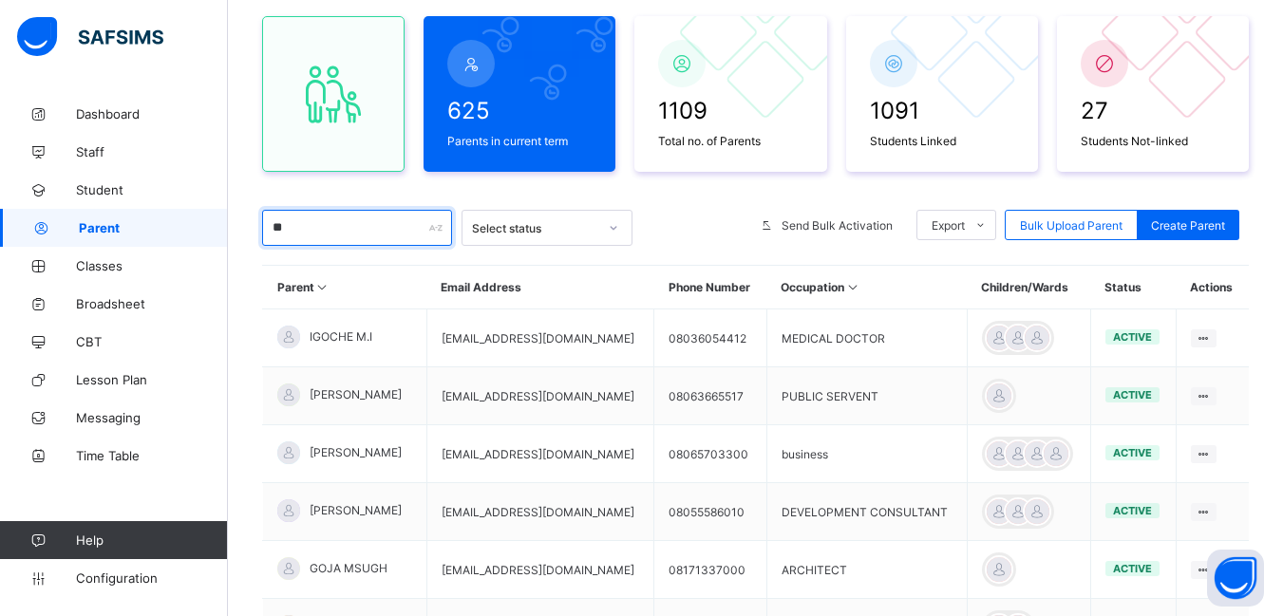
type input "*"
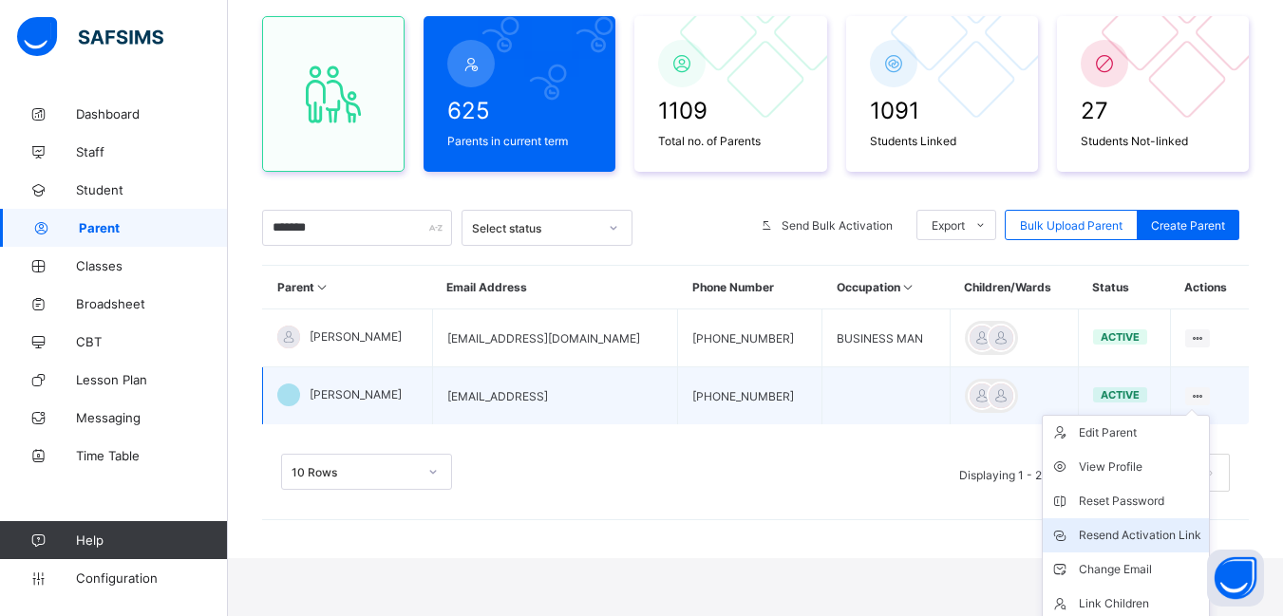
click at [1185, 528] on div "Resend Activation Link" at bounding box center [1140, 535] width 122 height 19
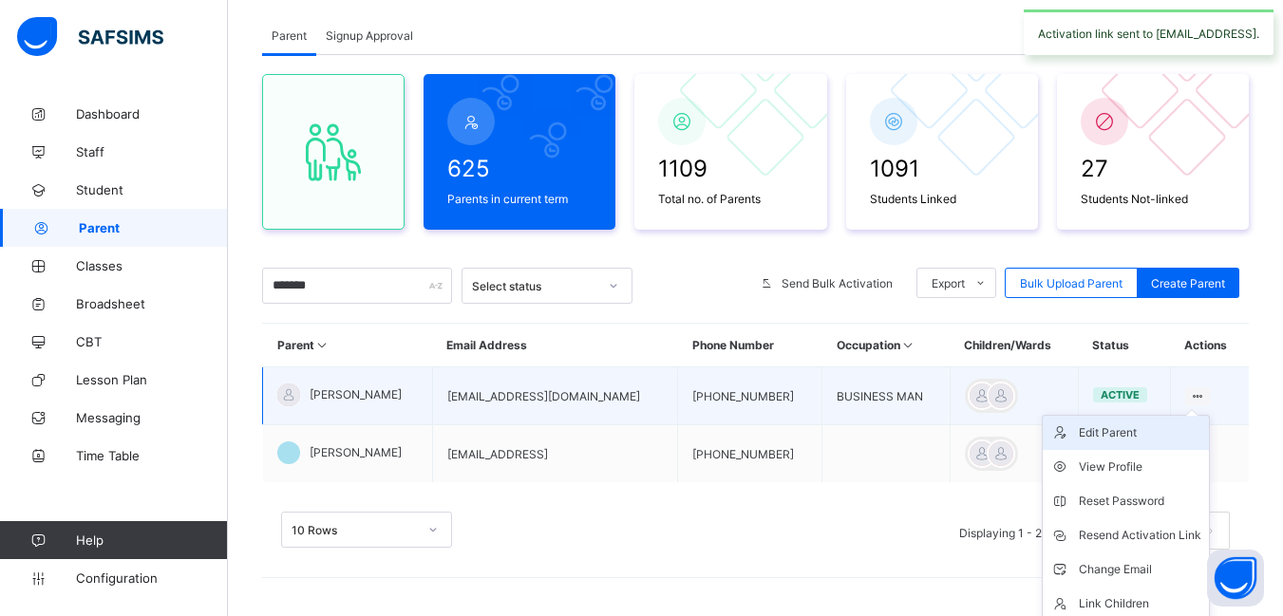
scroll to position [147, 0]
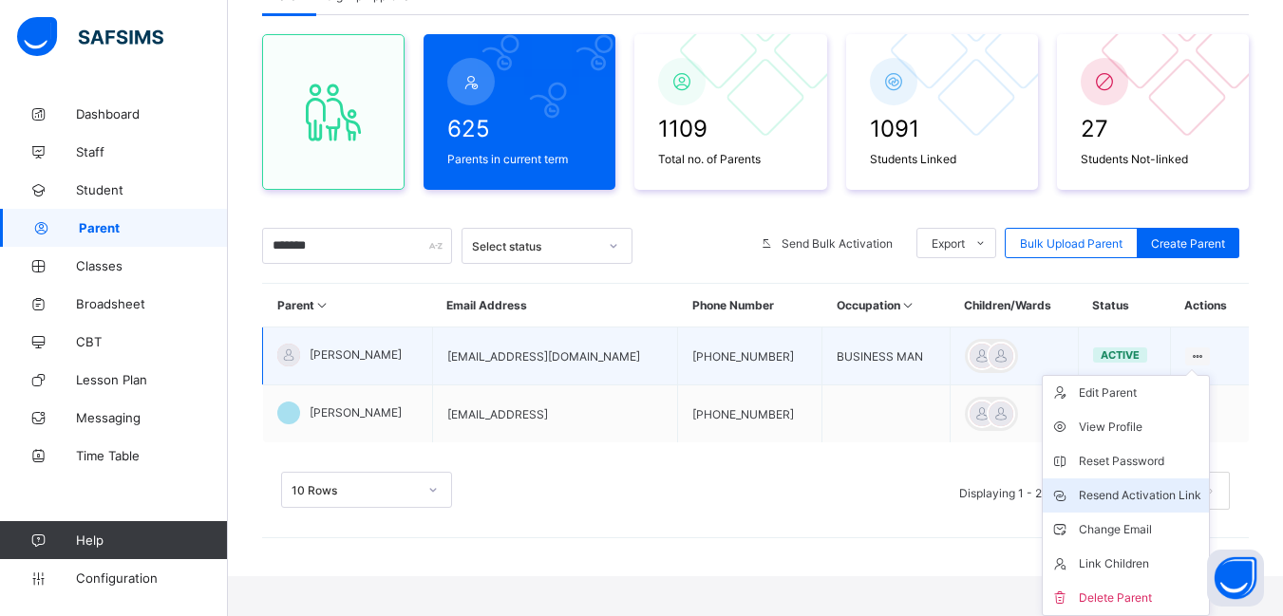
click at [1174, 492] on div "Resend Activation Link" at bounding box center [1140, 495] width 122 height 19
click at [1173, 492] on div "Resend Activation Link" at bounding box center [1140, 495] width 122 height 19
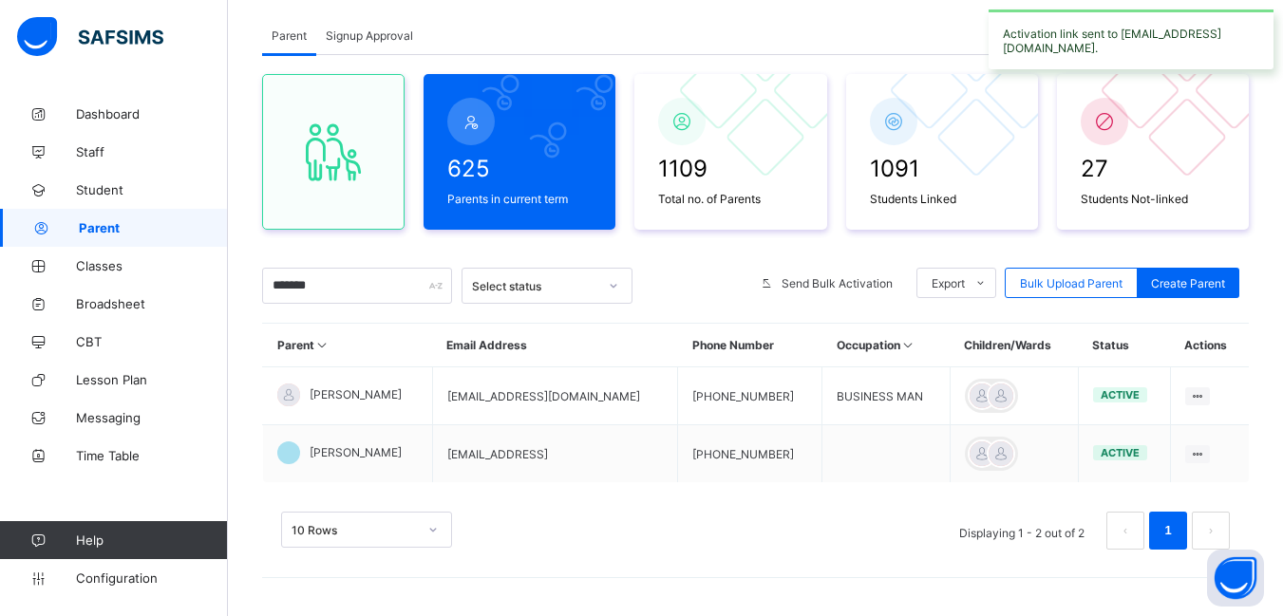
scroll to position [107, 0]
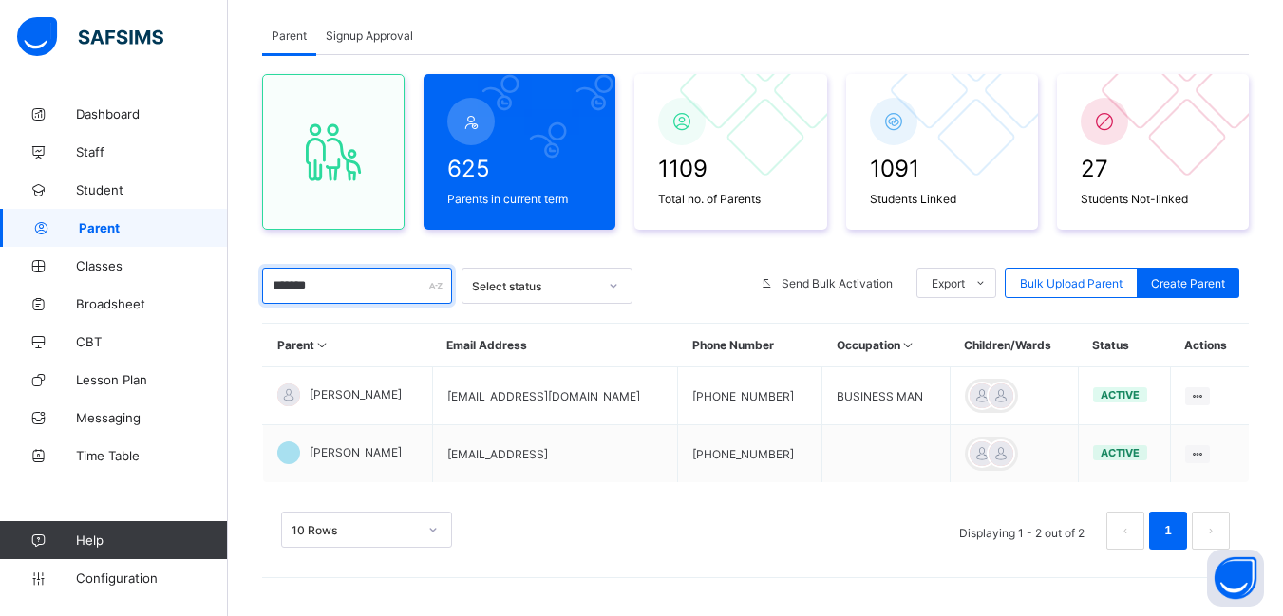
click at [362, 281] on input "*******" at bounding box center [357, 286] width 190 height 36
type input "*"
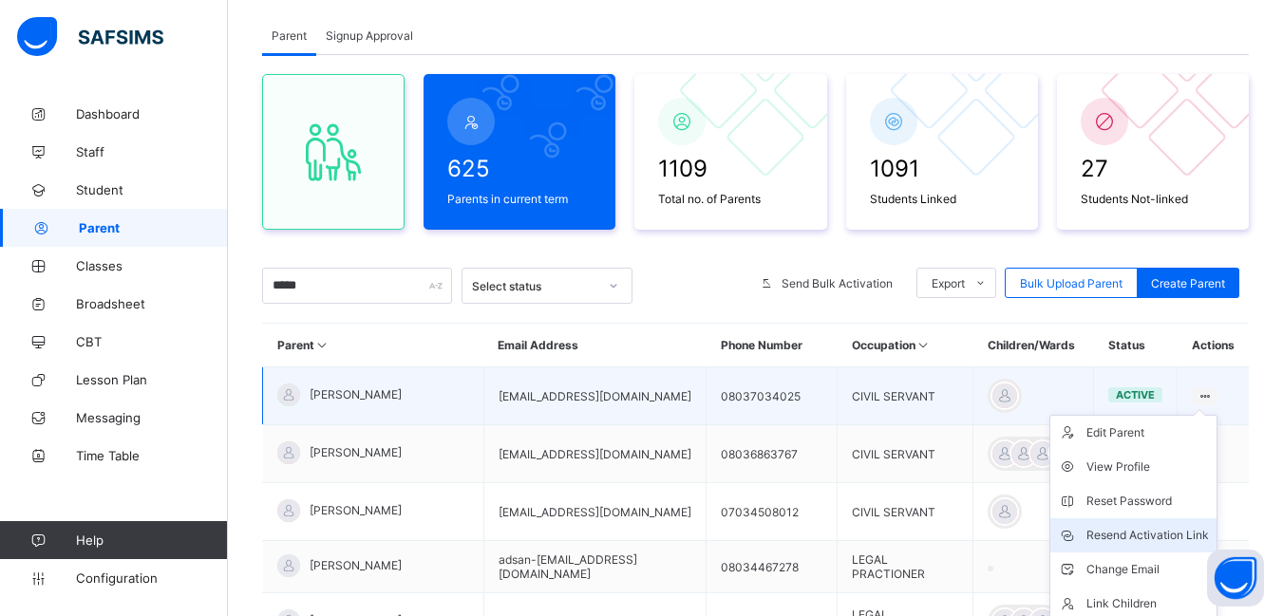
click at [1117, 535] on div "Resend Activation Link" at bounding box center [1147, 535] width 122 height 19
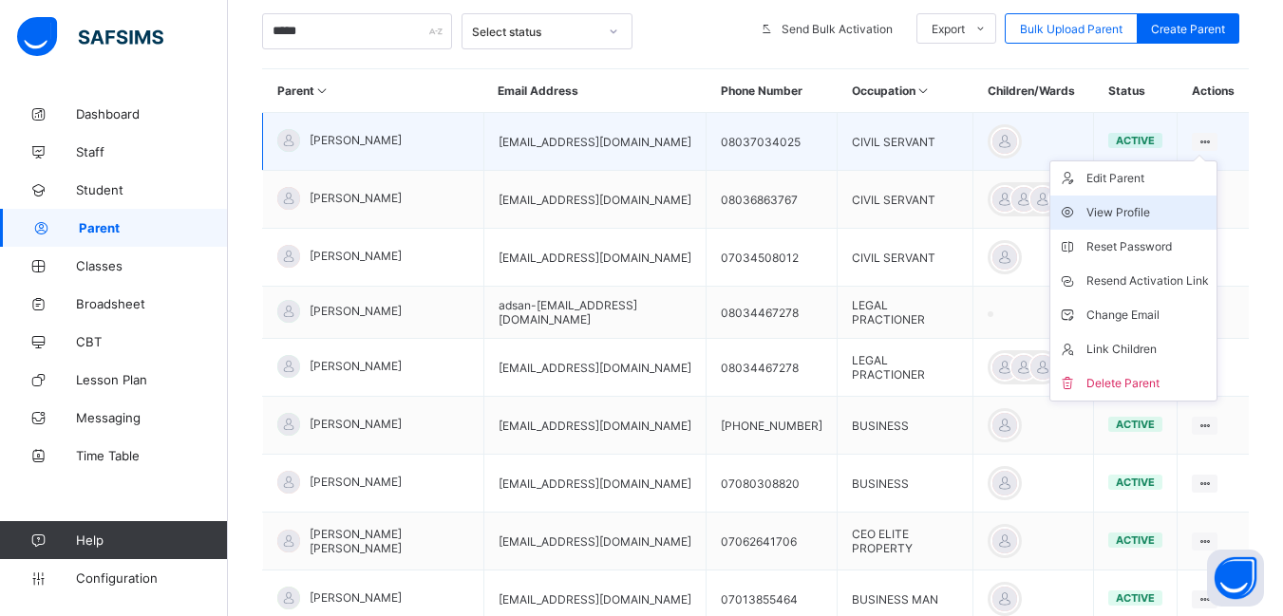
scroll to position [392, 0]
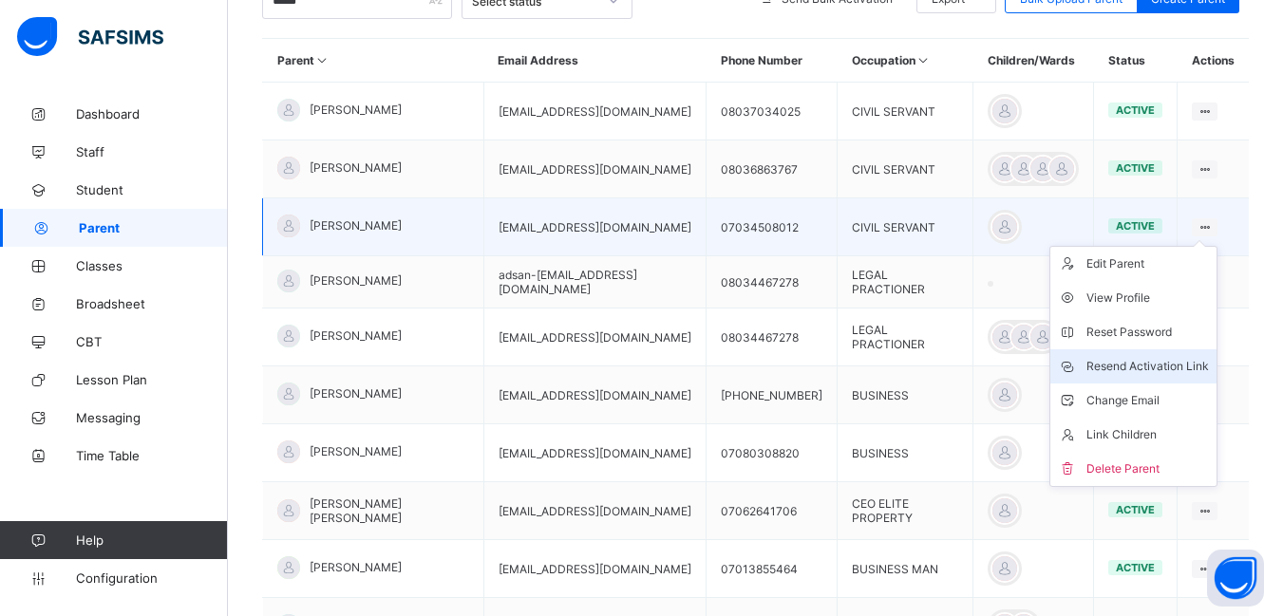
click at [1139, 371] on div "Resend Activation Link" at bounding box center [1147, 366] width 122 height 19
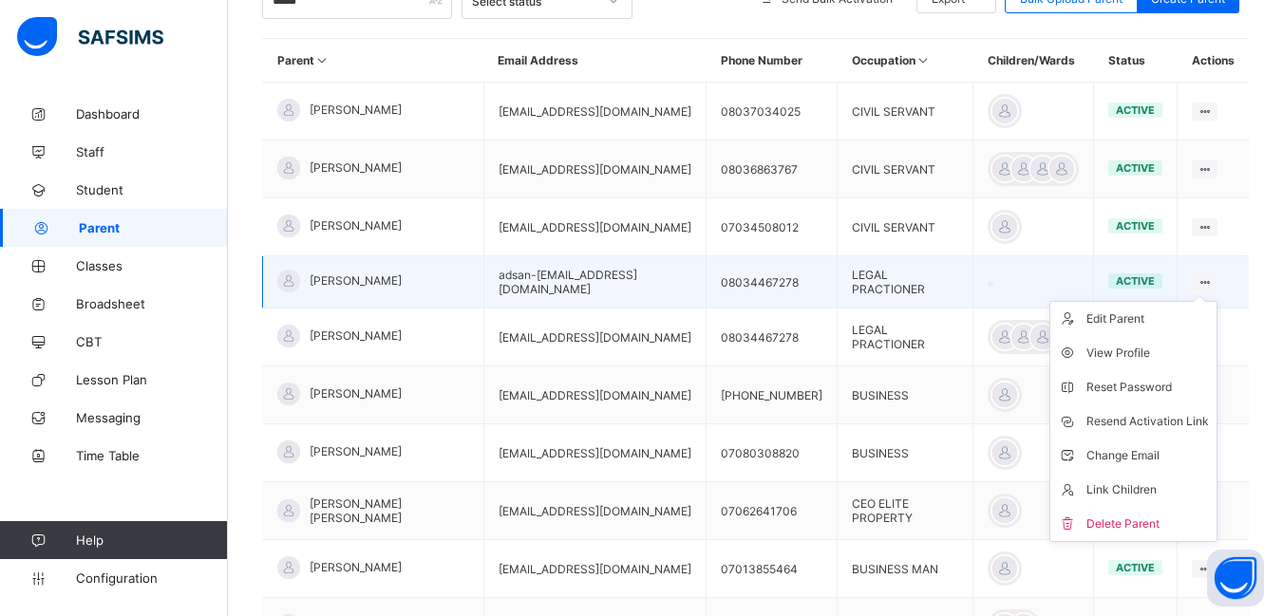
click at [1208, 301] on ul "Edit Parent View Profile Reset Password Resend Activation Link Change Email Lin…" at bounding box center [1133, 421] width 168 height 241
click at [1151, 417] on div "Resend Activation Link" at bounding box center [1147, 421] width 122 height 19
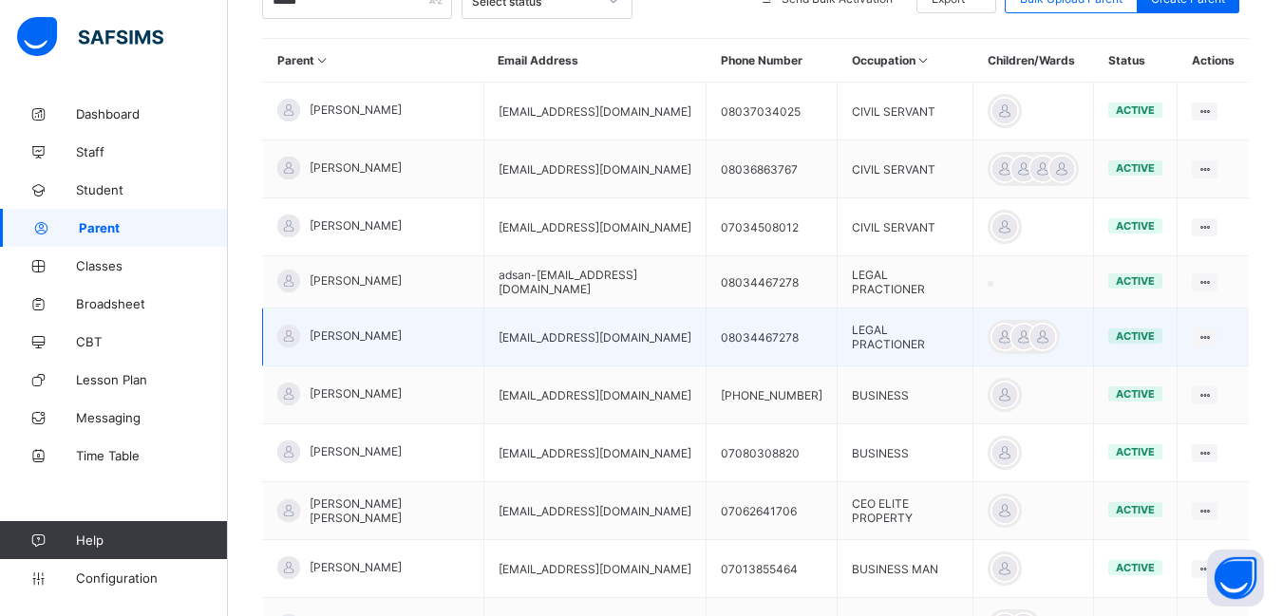
click at [1194, 337] on td "Edit Parent View Profile Reset Password Resend Activation Link Change Email Lin…" at bounding box center [1212, 338] width 71 height 58
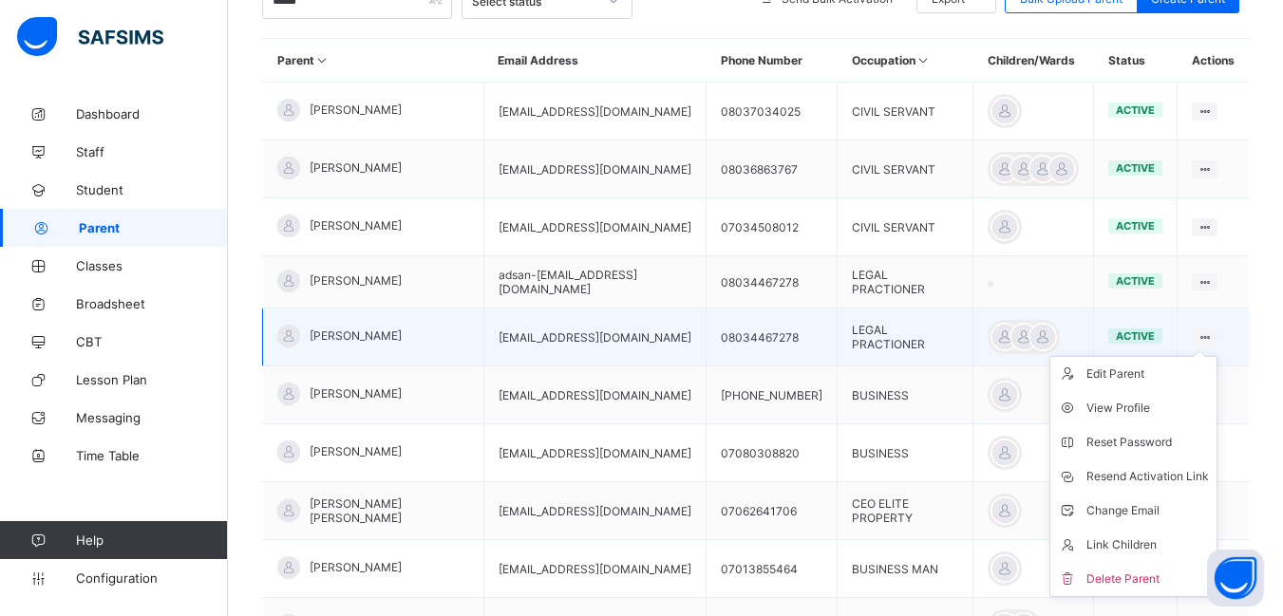
click at [1207, 356] on ul "Edit Parent View Profile Reset Password Resend Activation Link Change Email Lin…" at bounding box center [1133, 476] width 168 height 241
click at [1106, 472] on div "Resend Activation Link" at bounding box center [1147, 476] width 122 height 19
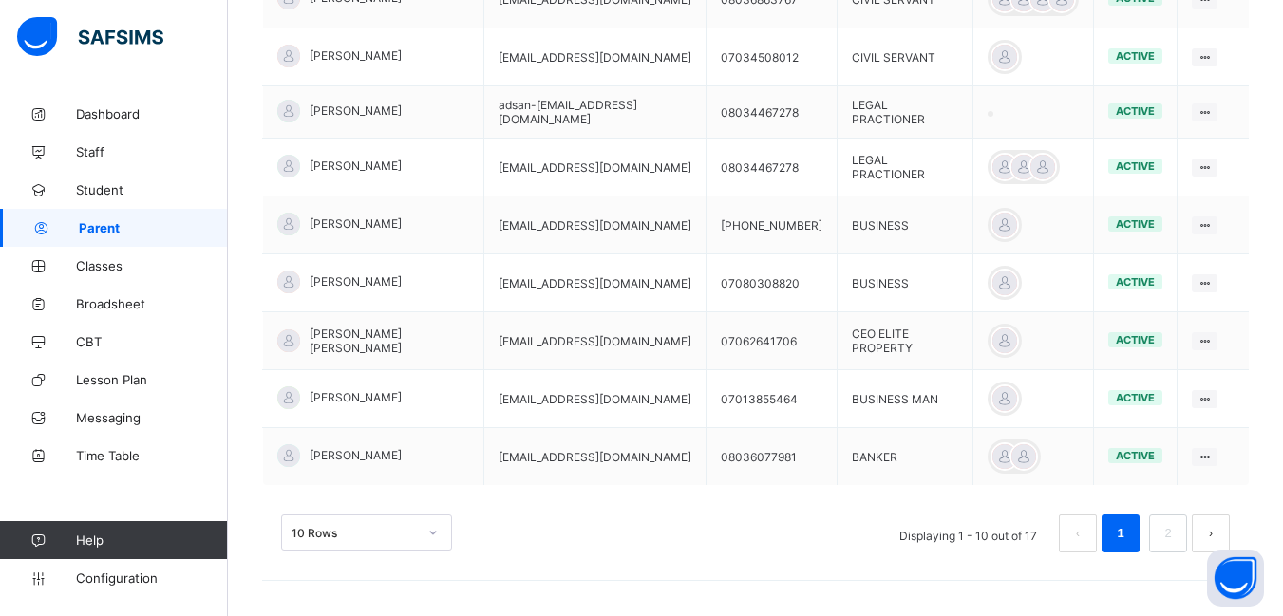
scroll to position [0, 0]
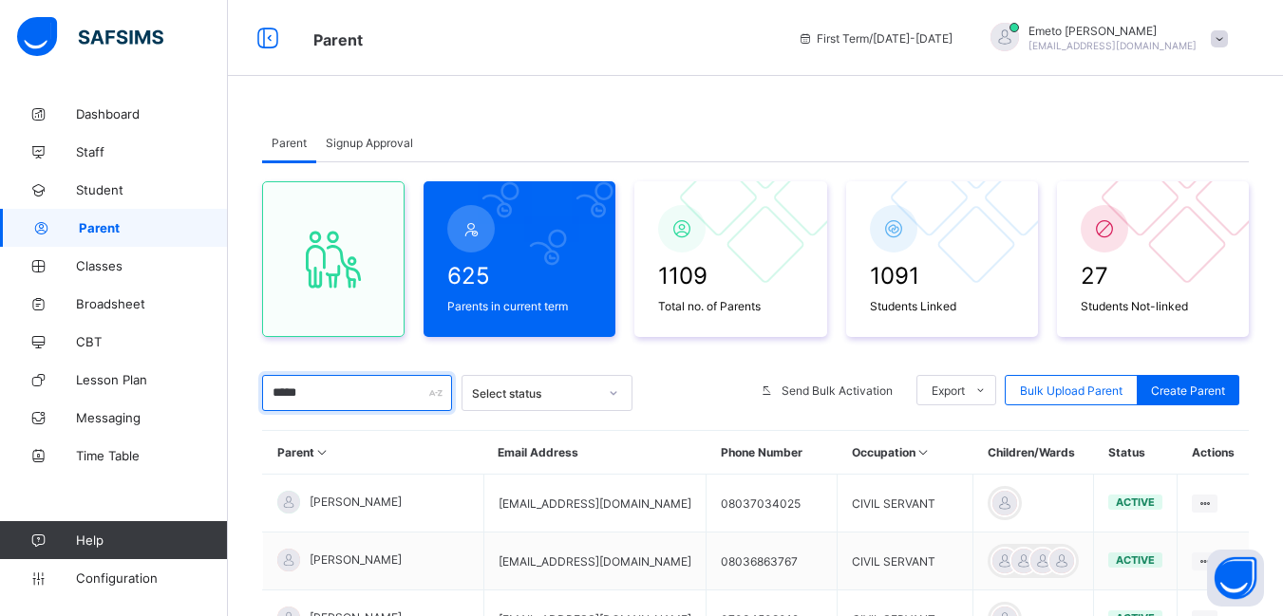
click at [344, 394] on input "*****" at bounding box center [357, 393] width 190 height 36
type input "*"
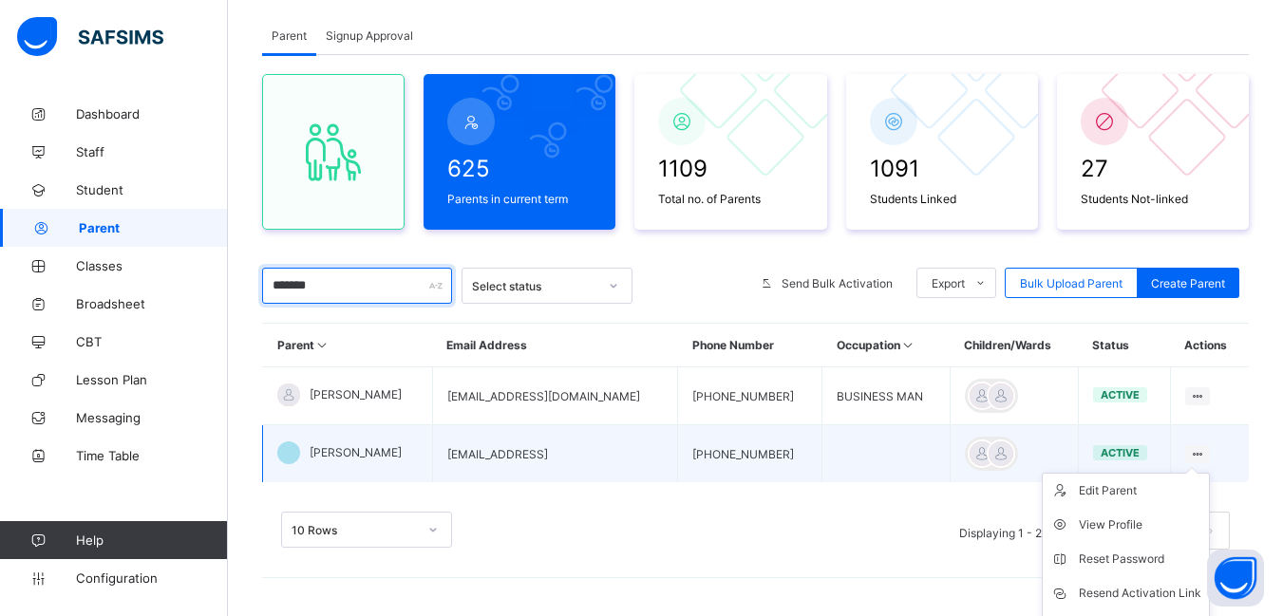
scroll to position [205, 0]
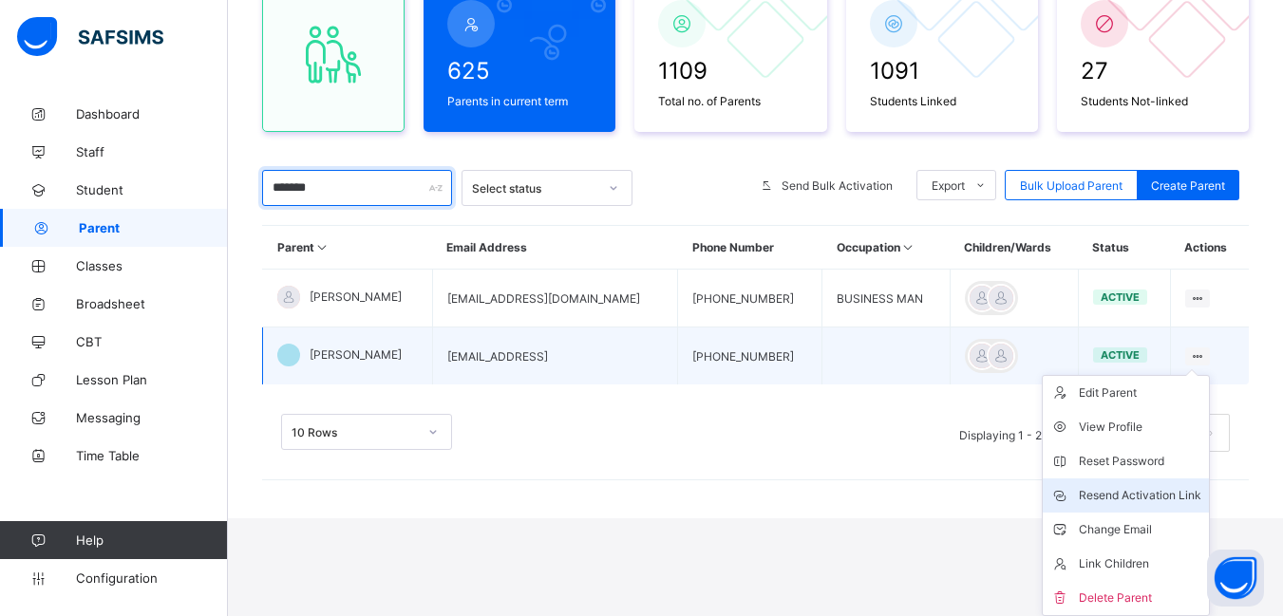
type input "*******"
click at [1135, 497] on div "Resend Activation Link" at bounding box center [1140, 495] width 122 height 19
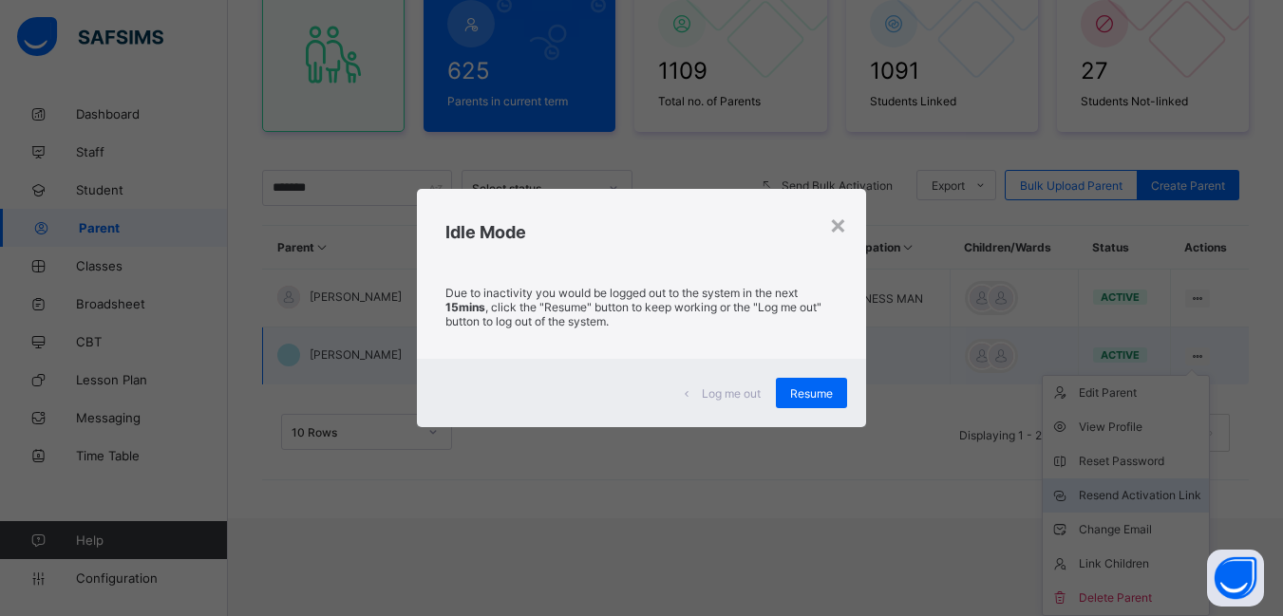
scroll to position [107, 0]
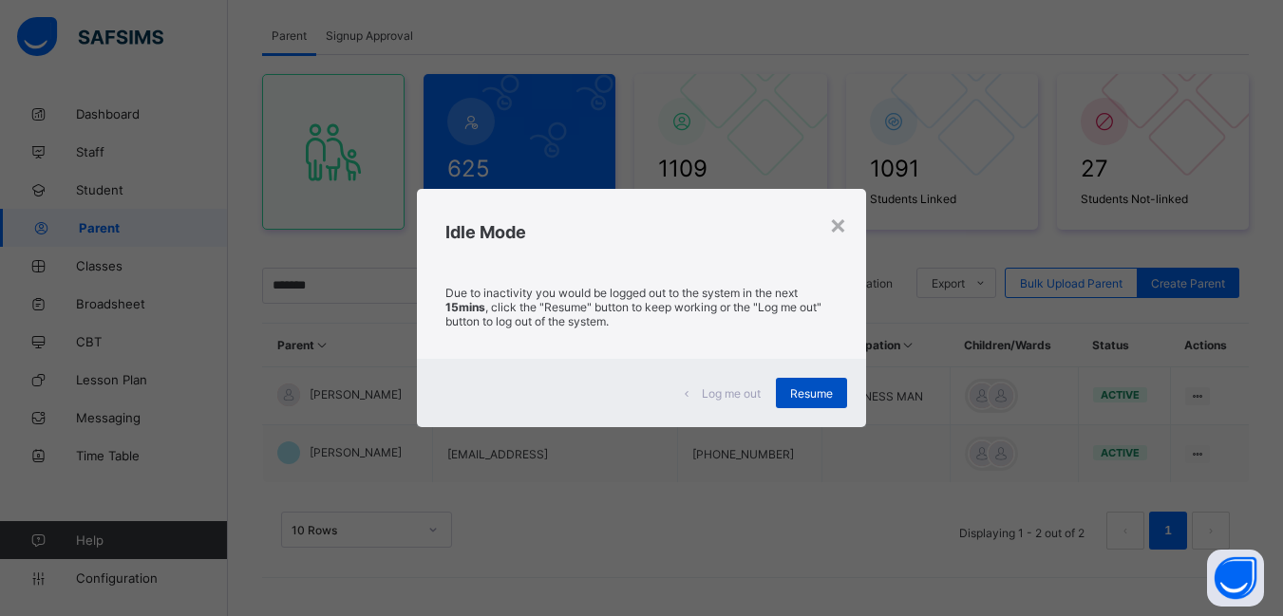
click at [816, 384] on div "Resume" at bounding box center [811, 393] width 71 height 30
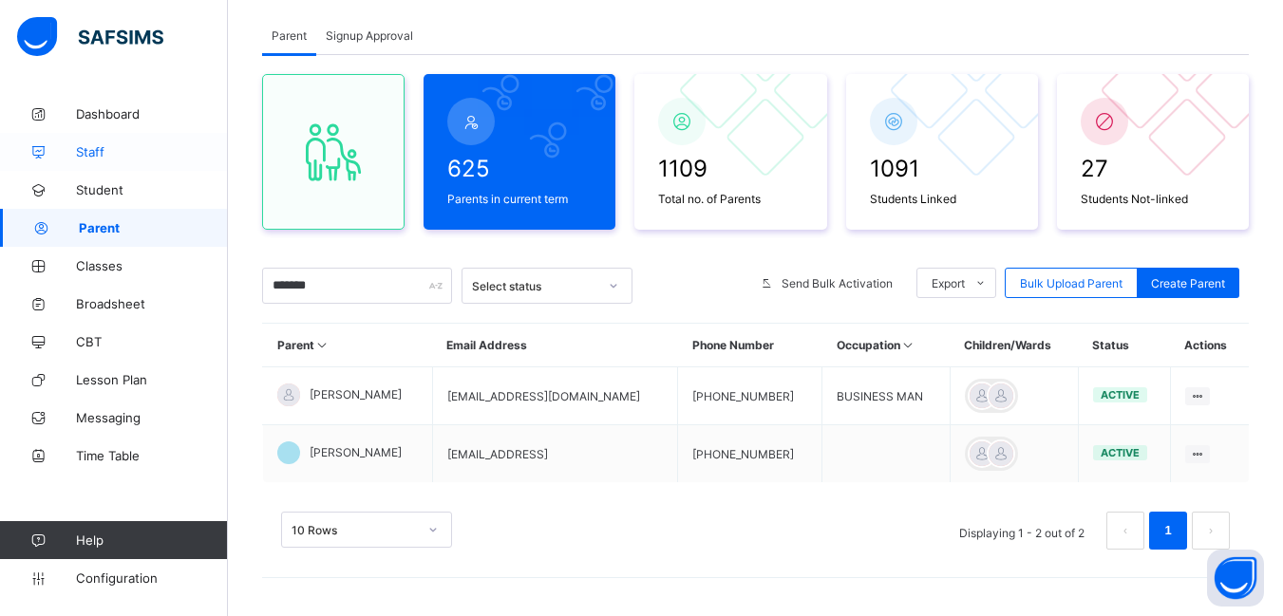
click at [106, 149] on span "Staff" at bounding box center [152, 151] width 152 height 15
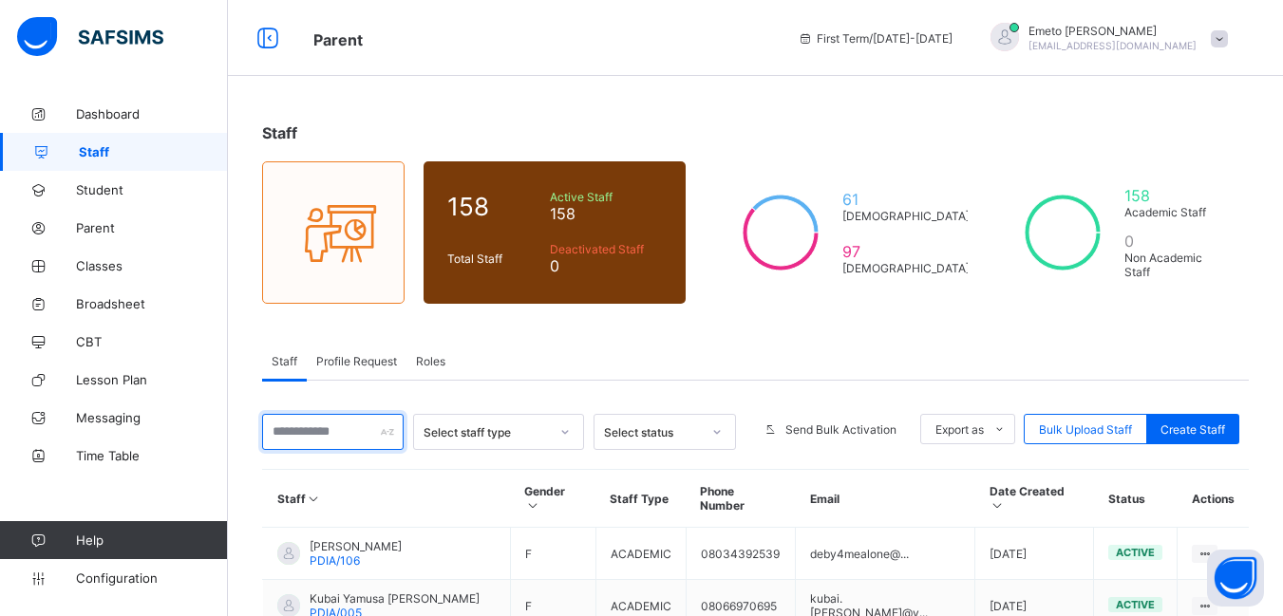
click at [338, 427] on input "text" at bounding box center [332, 432] width 141 height 36
type input "*"
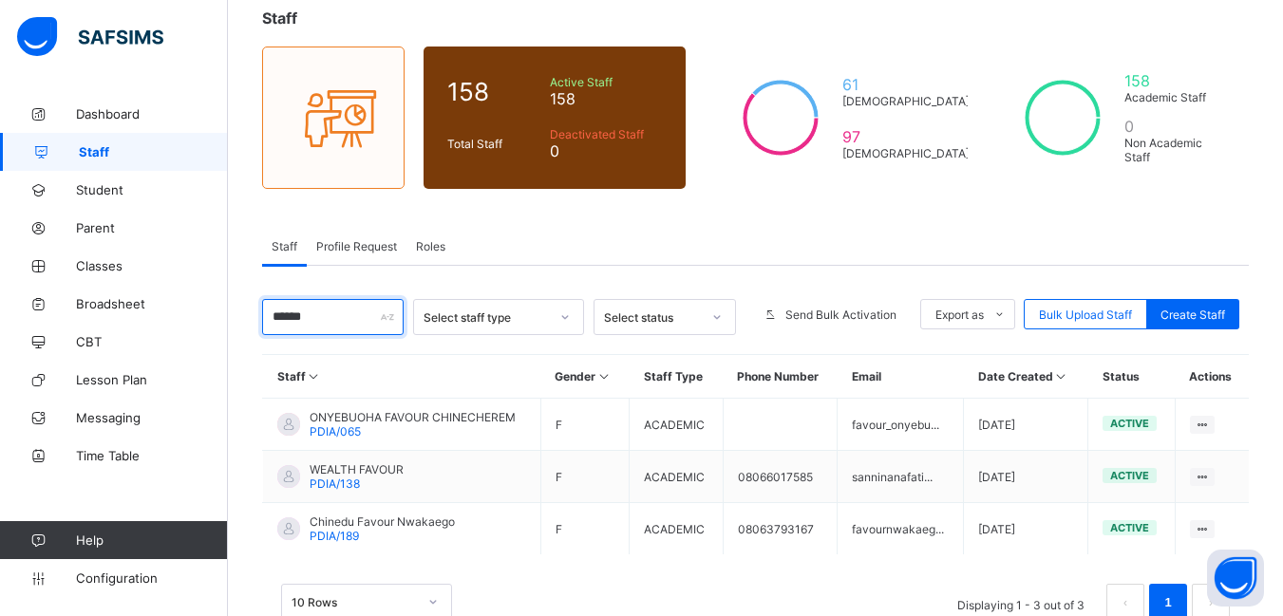
scroll to position [168, 0]
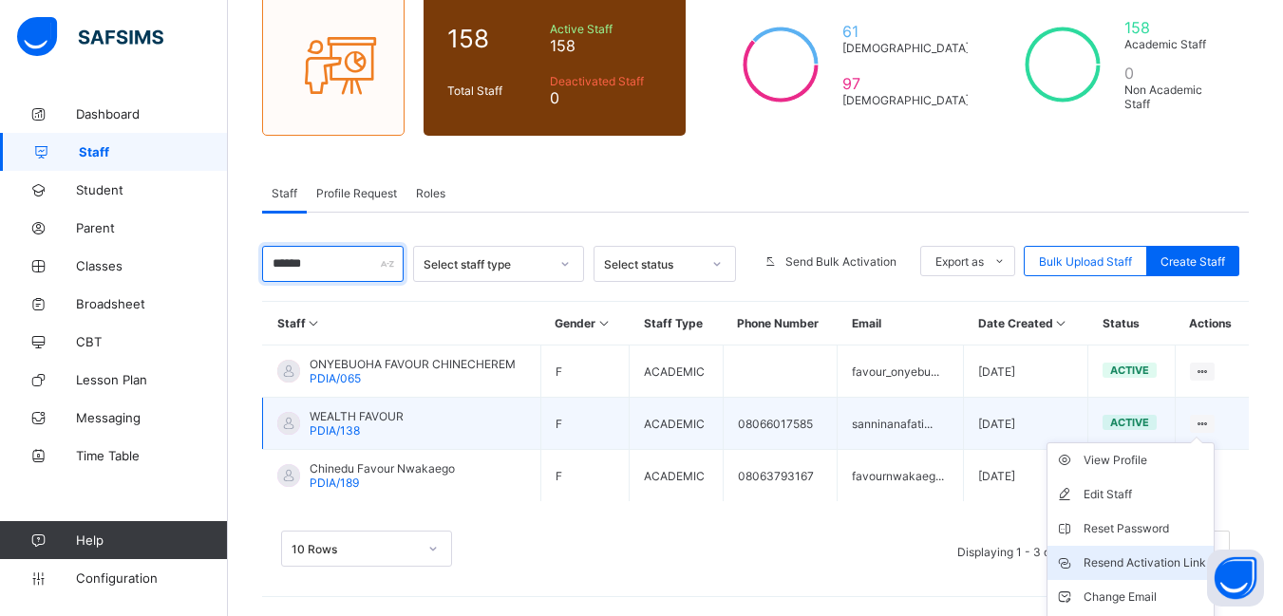
type input "******"
click at [1168, 558] on div "Resend Activation Link" at bounding box center [1144, 563] width 122 height 19
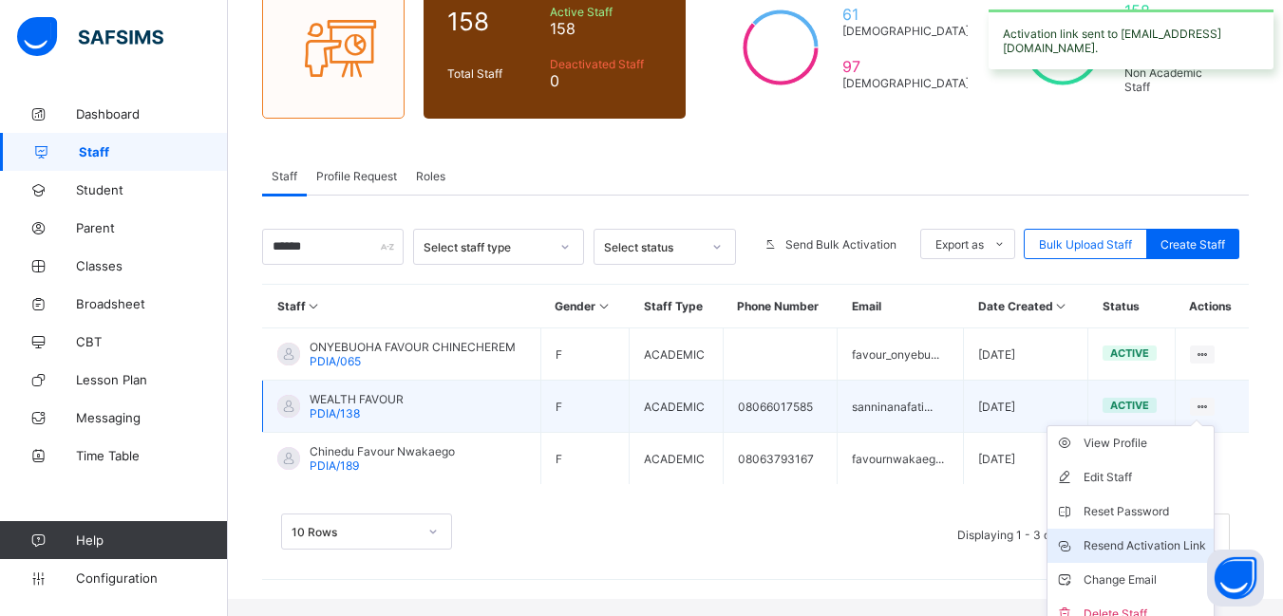
scroll to position [201, 0]
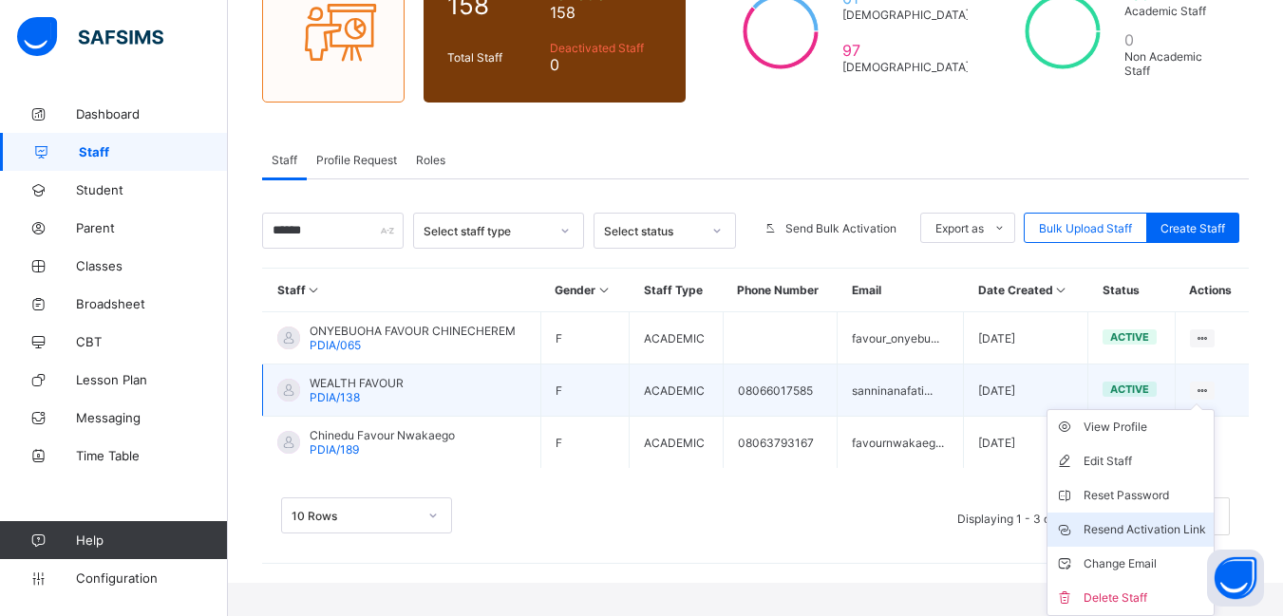
click at [1168, 558] on div "Change Email" at bounding box center [1144, 563] width 122 height 19
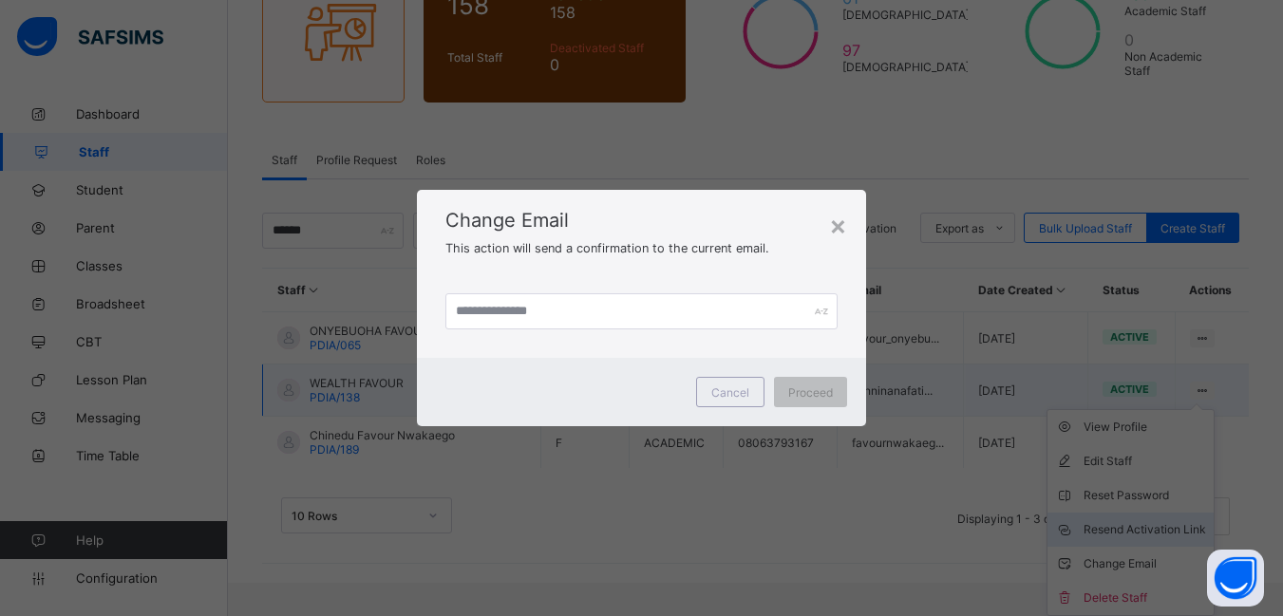
scroll to position [168, 0]
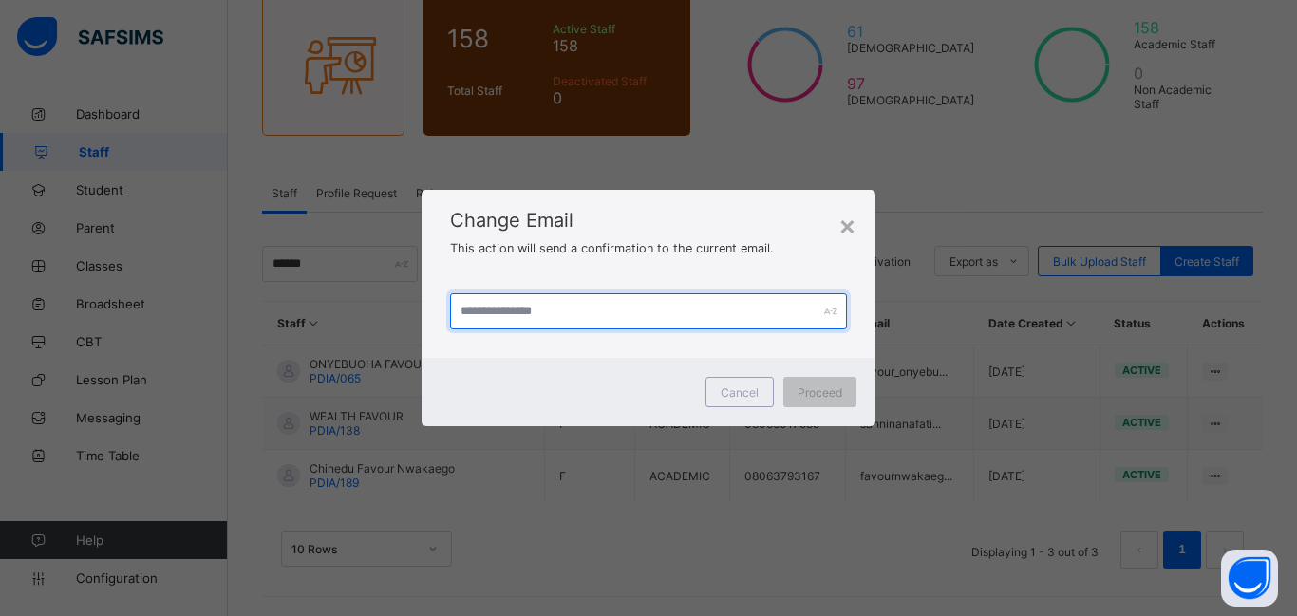
click at [549, 307] on input "text" at bounding box center [648, 311] width 397 height 36
type input "**********"
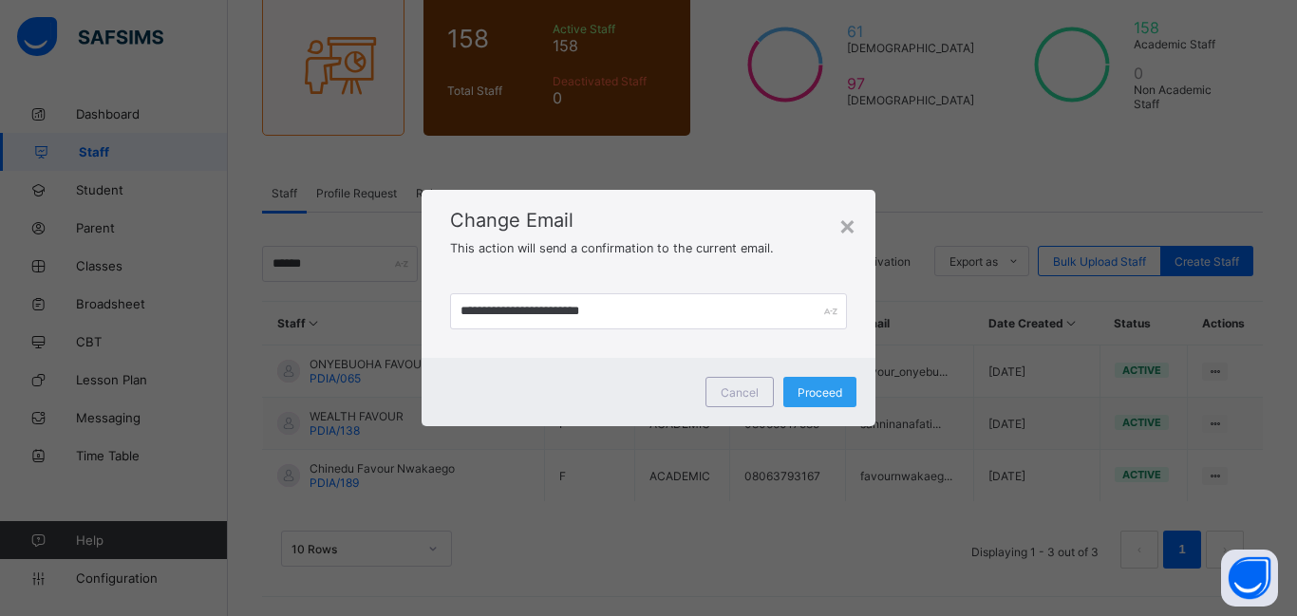
click at [832, 396] on span "Proceed" at bounding box center [820, 392] width 45 height 14
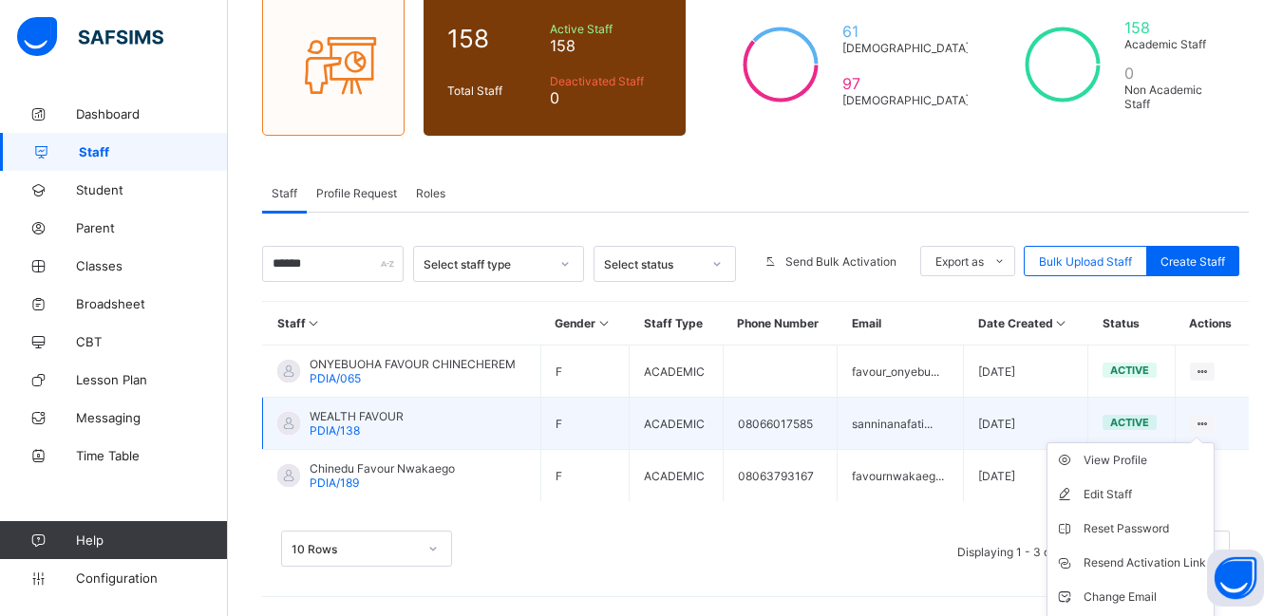
click at [1202, 442] on ul "View Profile Edit Staff Reset Password Resend Activation Link Change Email Dele…" at bounding box center [1130, 545] width 168 height 207
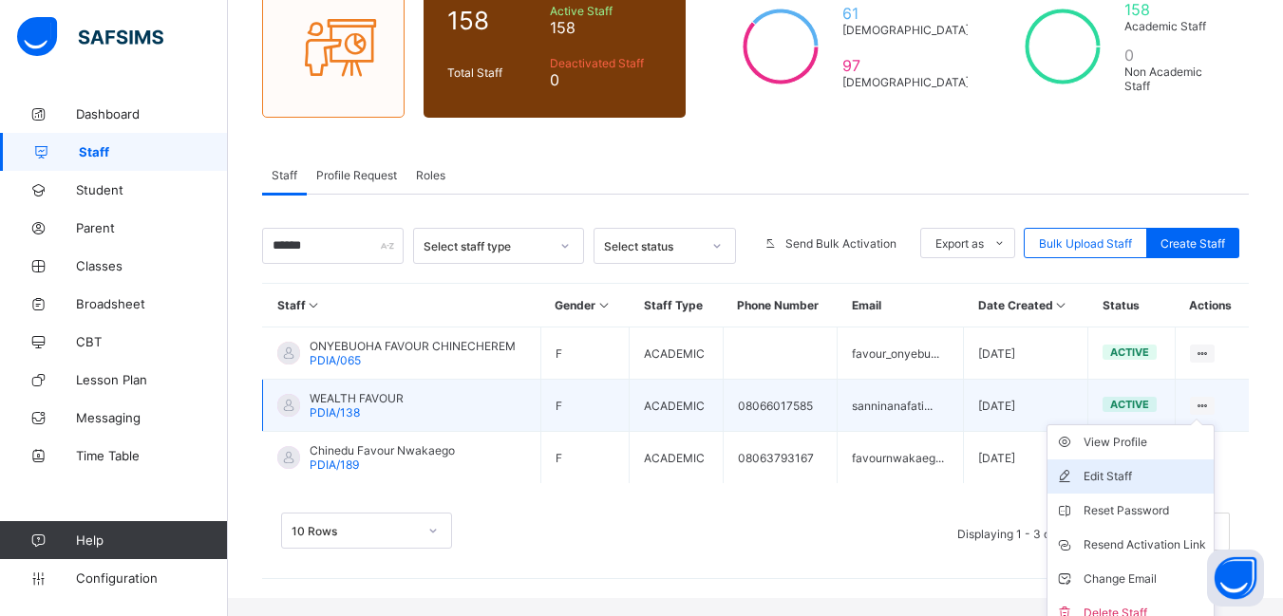
scroll to position [201, 0]
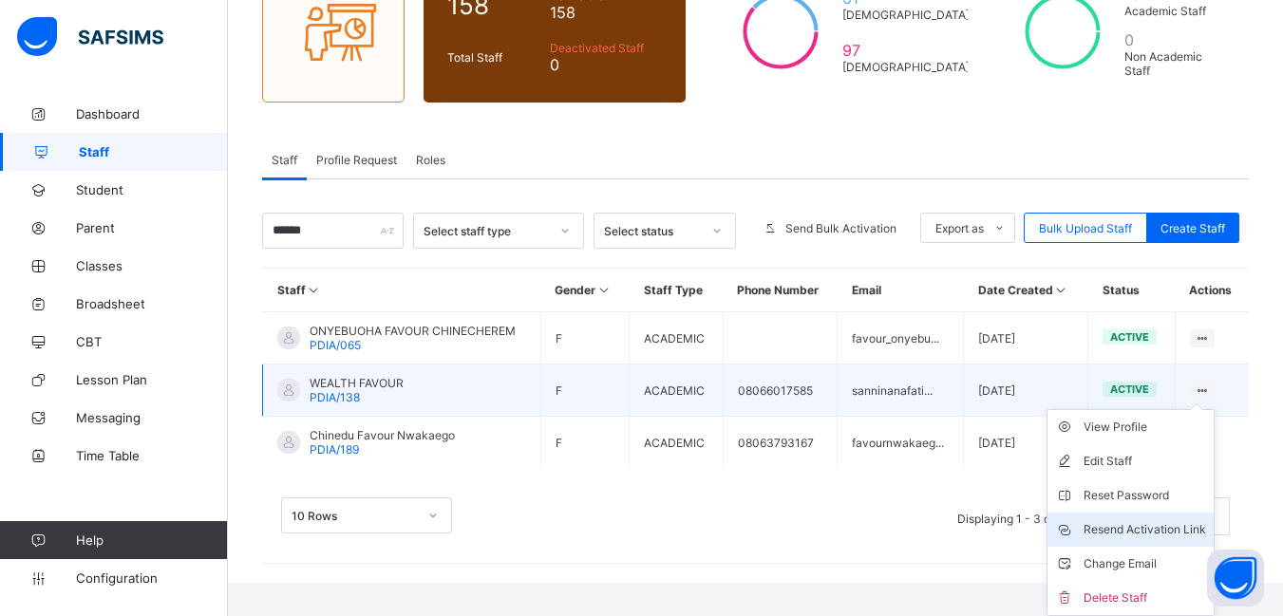
click at [1155, 524] on div "Resend Activation Link" at bounding box center [1144, 529] width 122 height 19
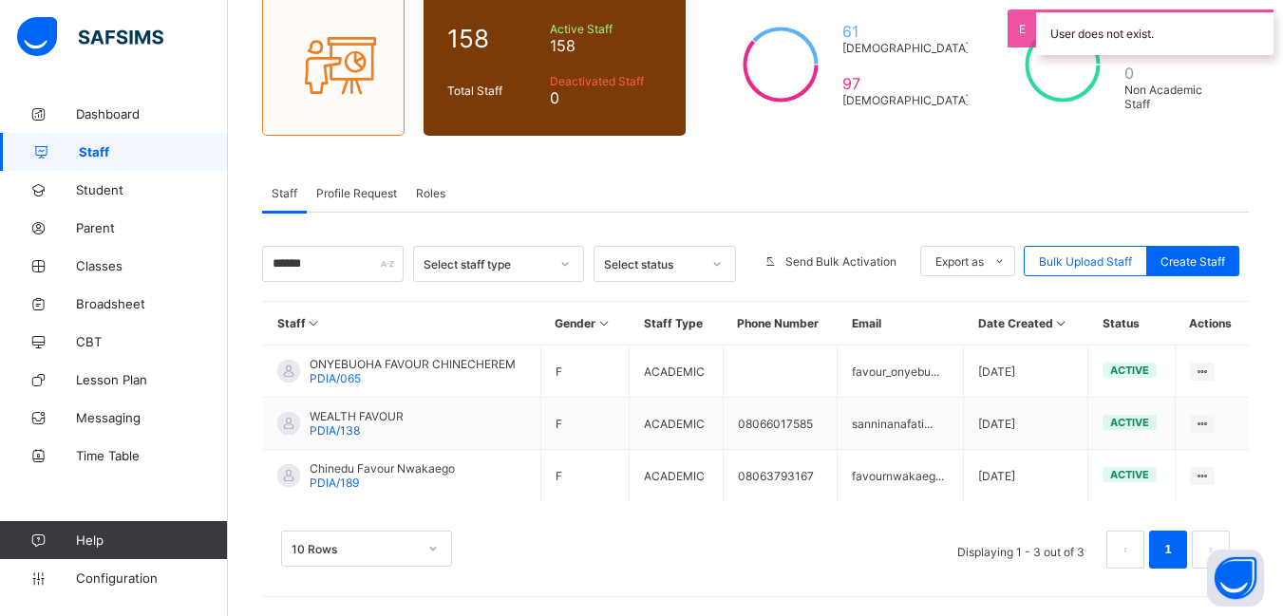
scroll to position [168, 0]
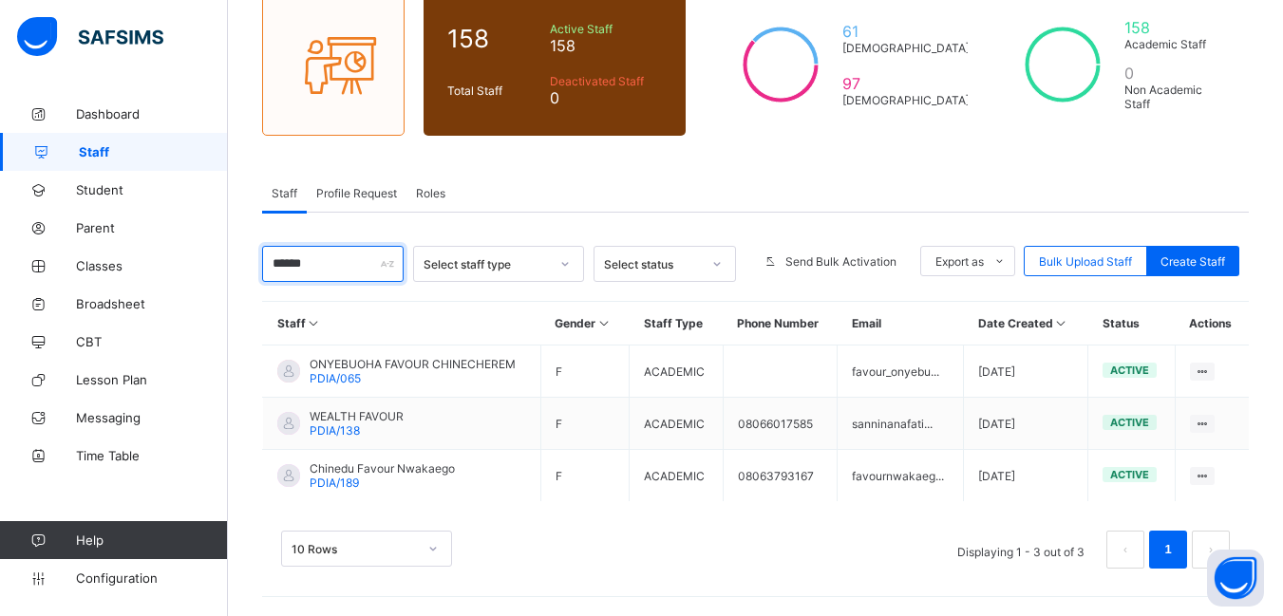
click at [339, 270] on input "******" at bounding box center [332, 264] width 141 height 36
type input "*"
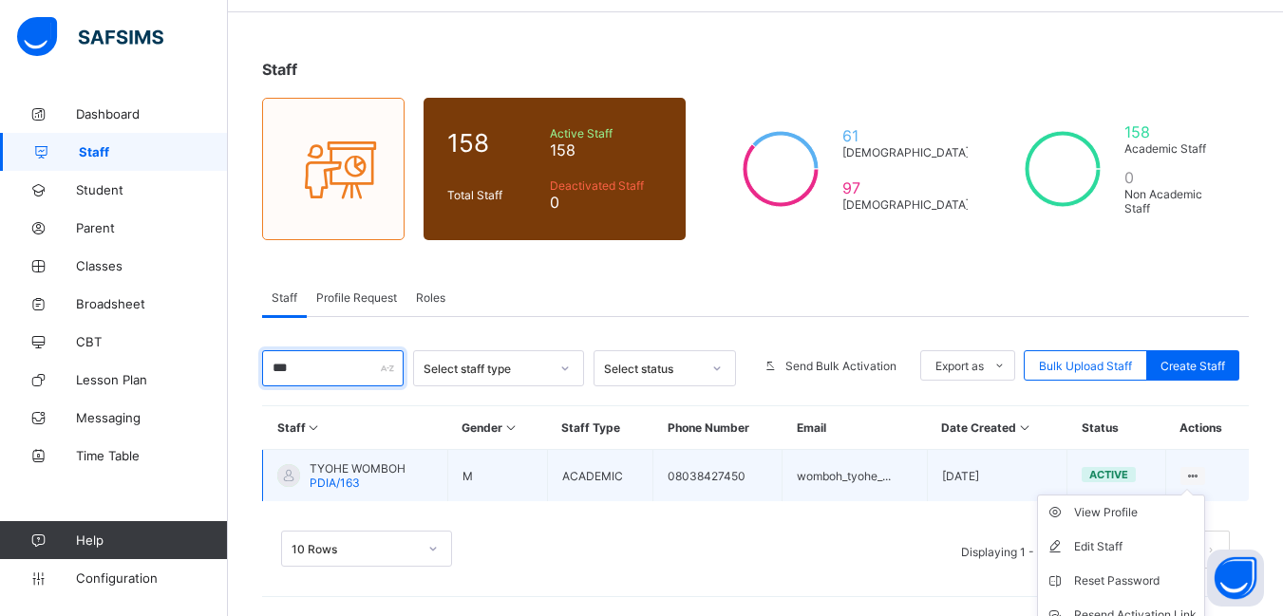
scroll to position [149, 0]
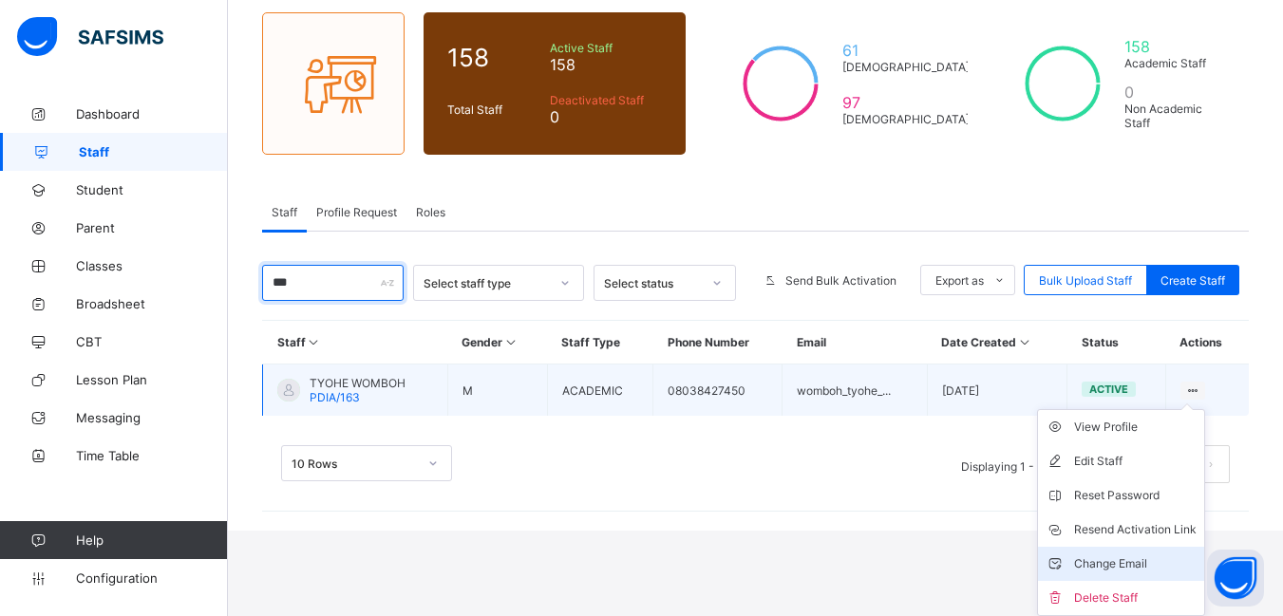
type input "***"
click at [1140, 557] on div "Change Email" at bounding box center [1135, 563] width 122 height 19
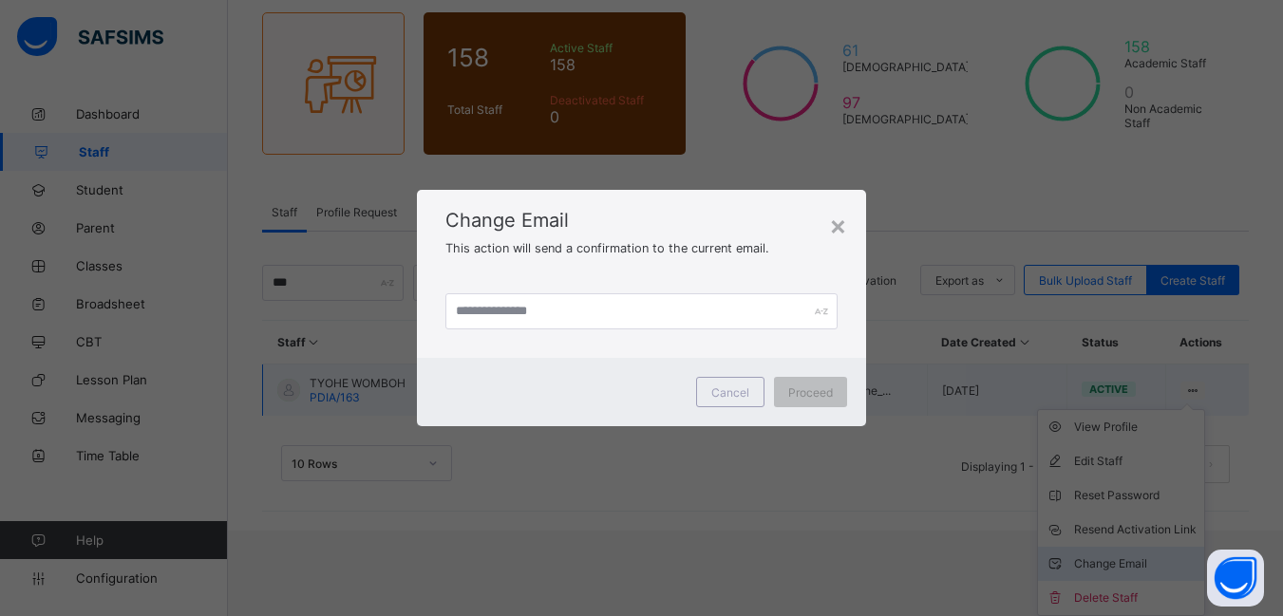
scroll to position [64, 0]
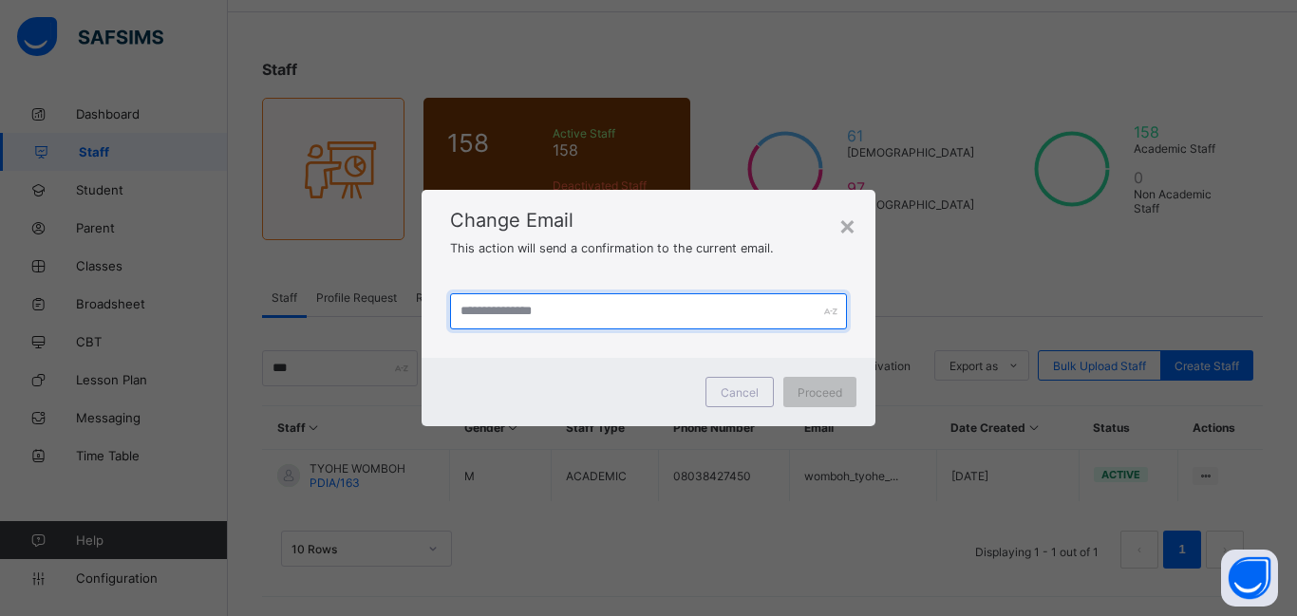
click at [538, 310] on input "text" at bounding box center [648, 311] width 397 height 36
type input "**********"
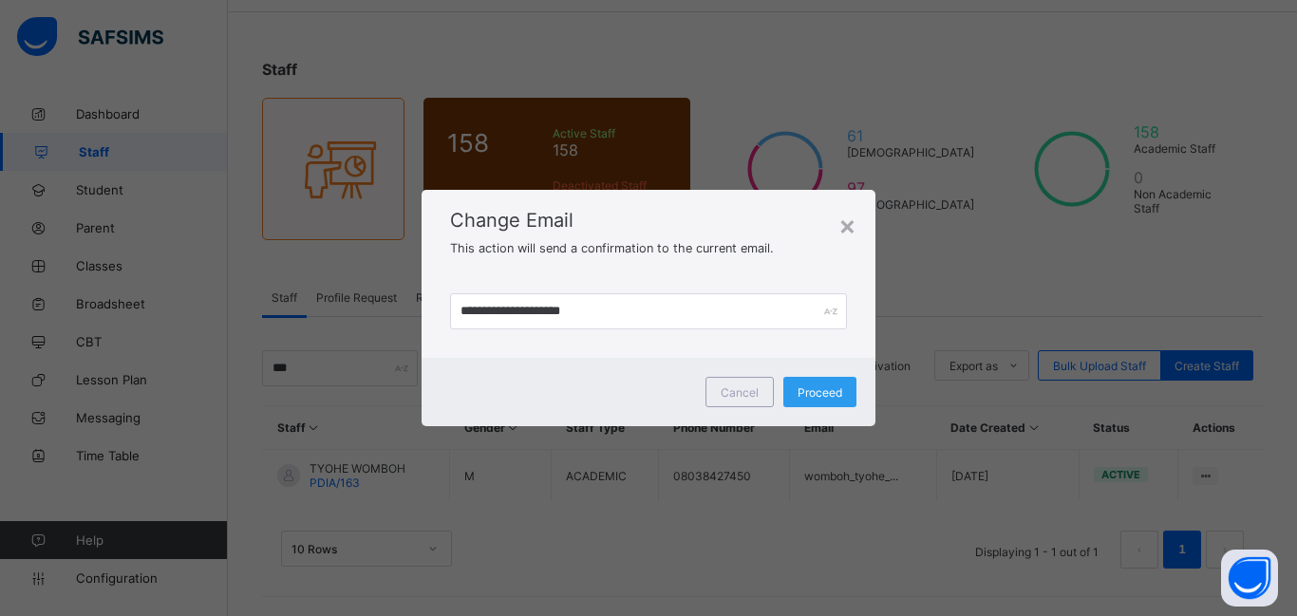
click at [819, 398] on span "Proceed" at bounding box center [820, 392] width 45 height 14
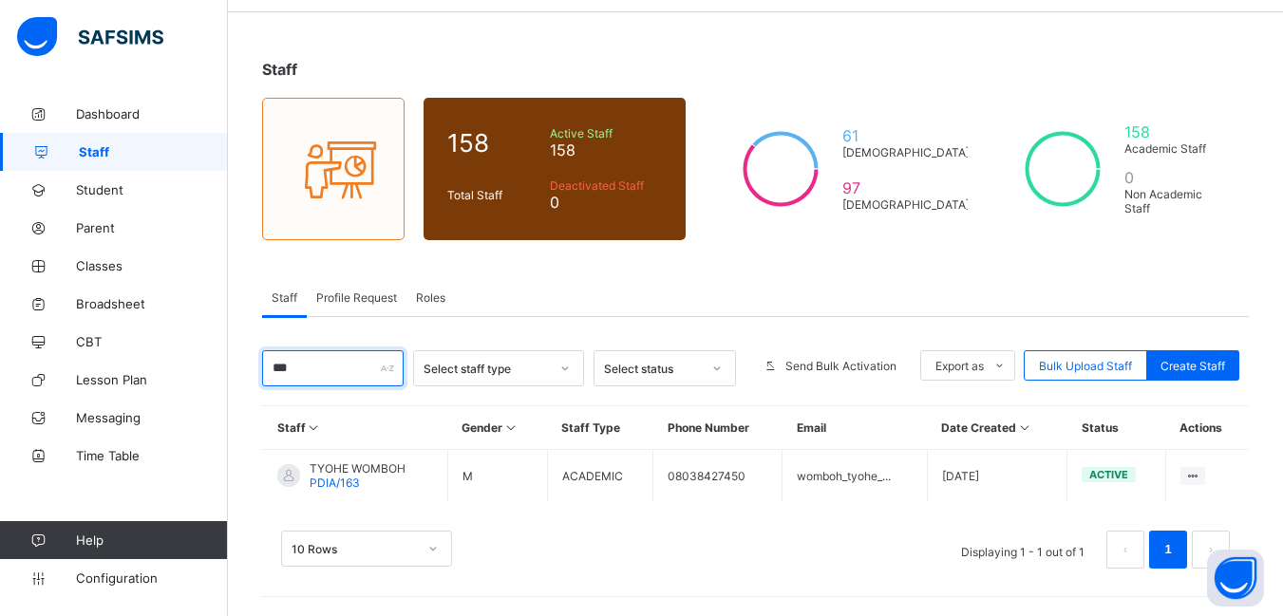
click at [320, 365] on input "***" at bounding box center [332, 368] width 141 height 36
type input "*"
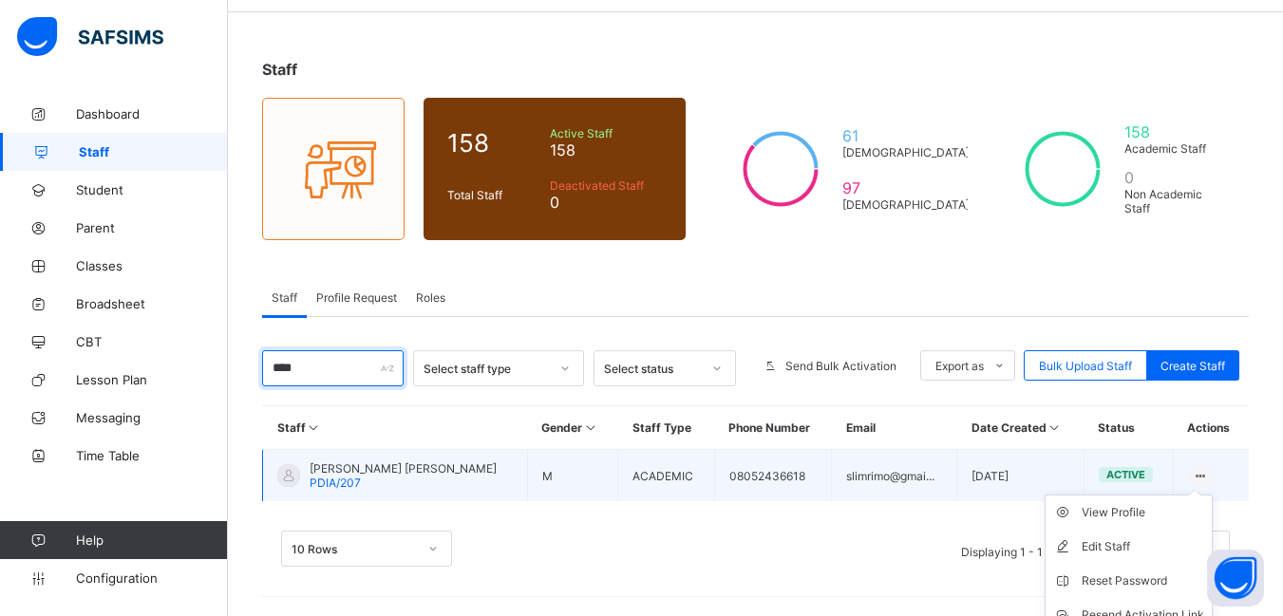
scroll to position [149, 0]
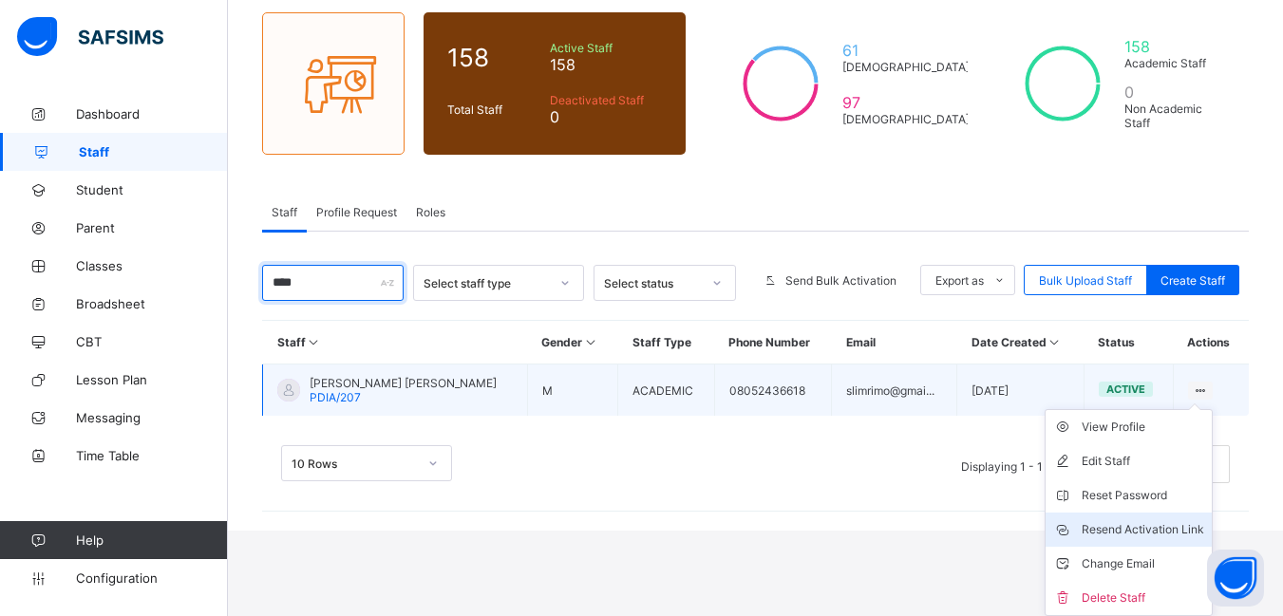
type input "****"
click at [1176, 523] on div "Resend Activation Link" at bounding box center [1142, 529] width 122 height 19
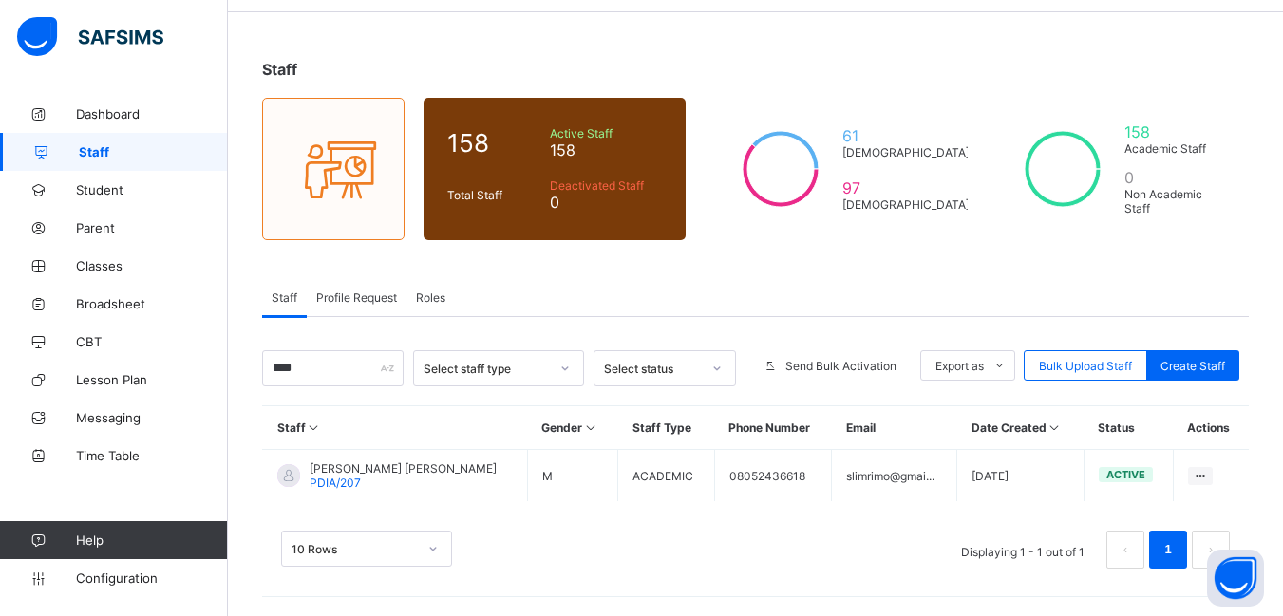
scroll to position [64, 0]
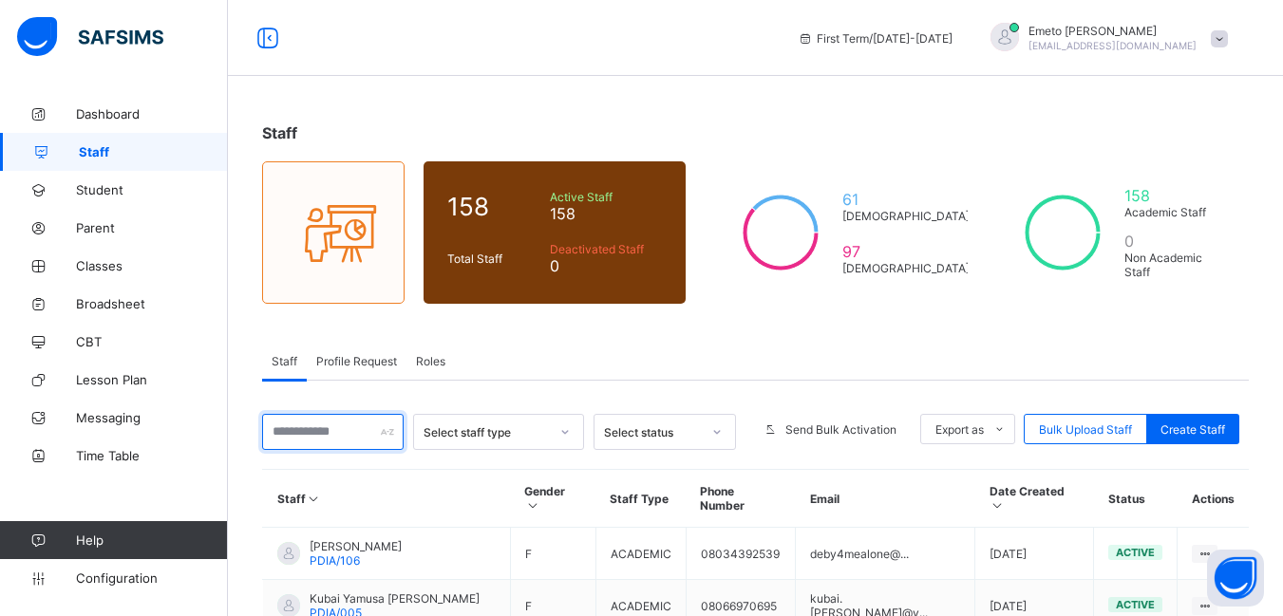
click at [297, 428] on input "text" at bounding box center [332, 432] width 141 height 36
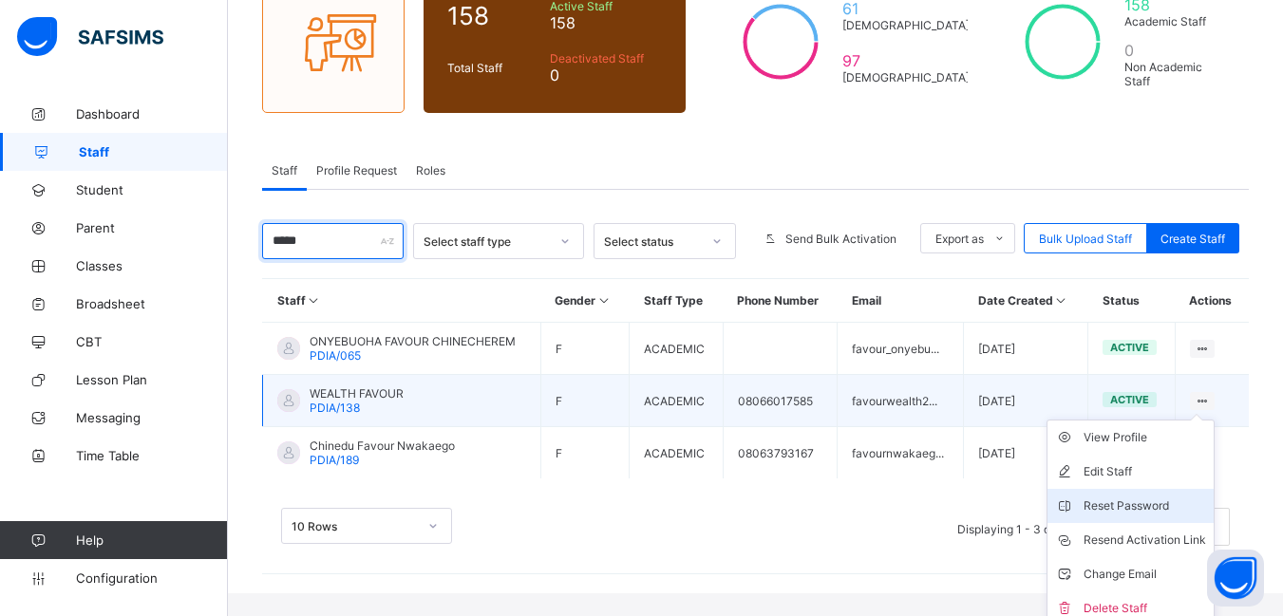
scroll to position [201, 0]
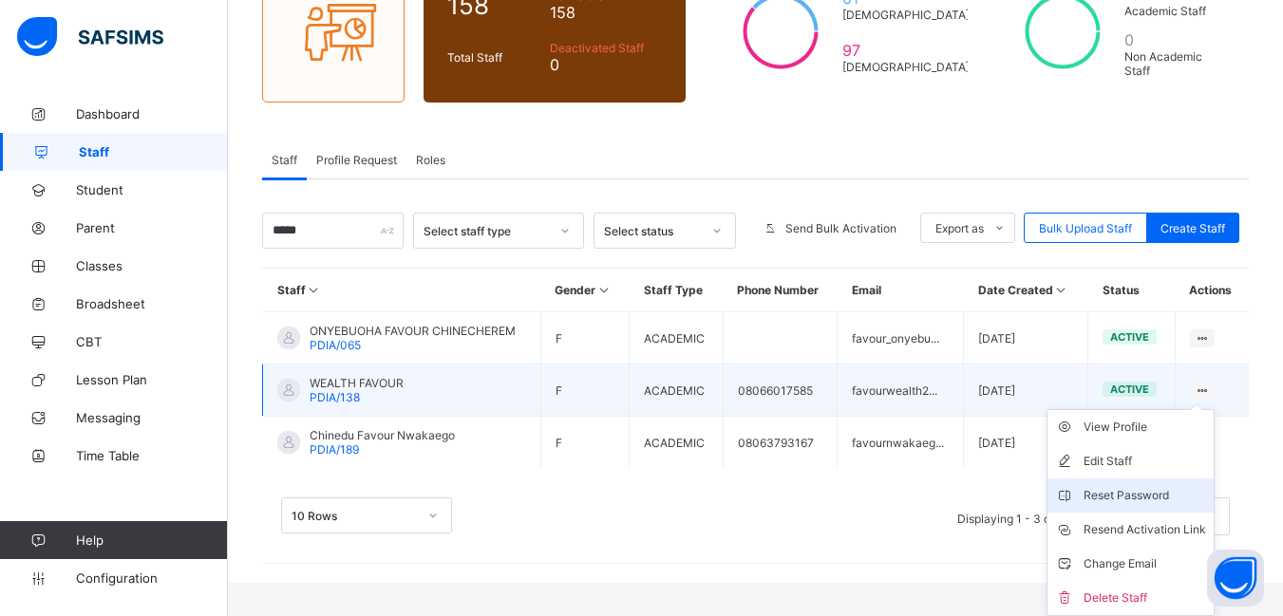
click at [1151, 521] on div "Resend Activation Link" at bounding box center [1144, 529] width 122 height 19
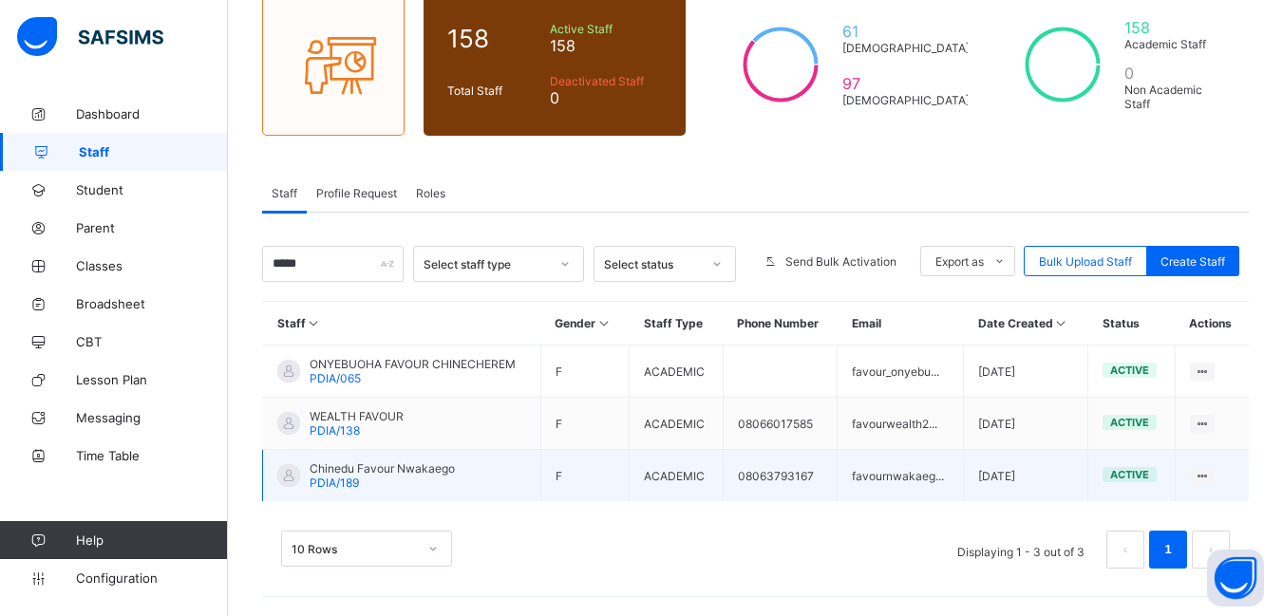
scroll to position [168, 0]
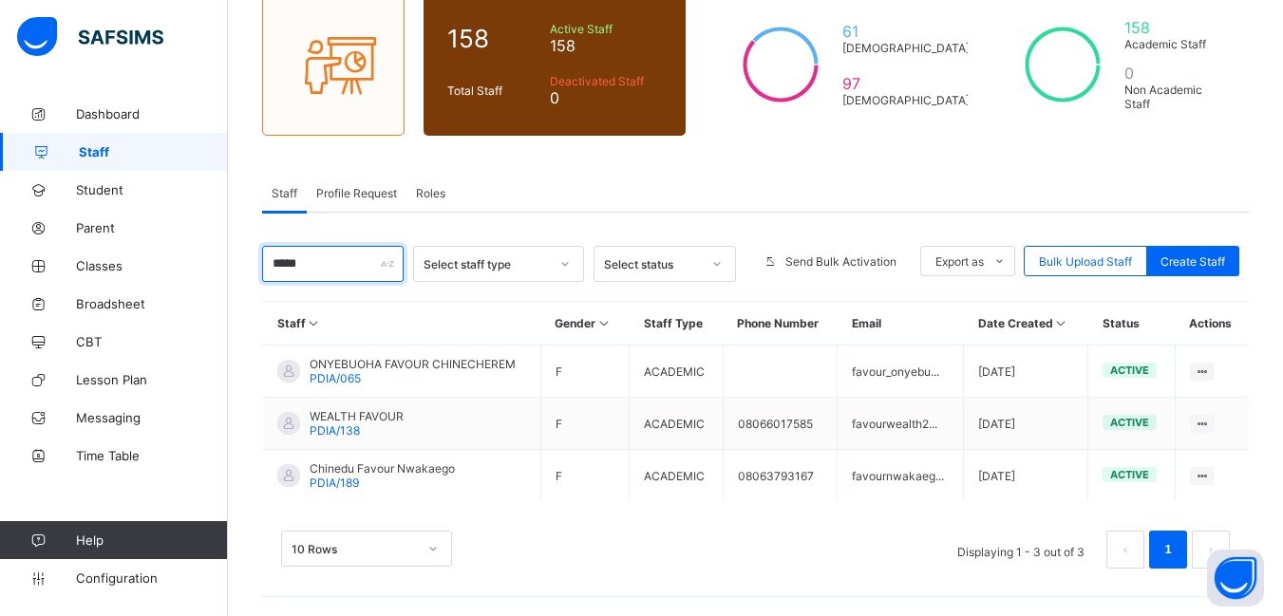
click at [334, 266] on input "*****" at bounding box center [332, 264] width 141 height 36
type input "*"
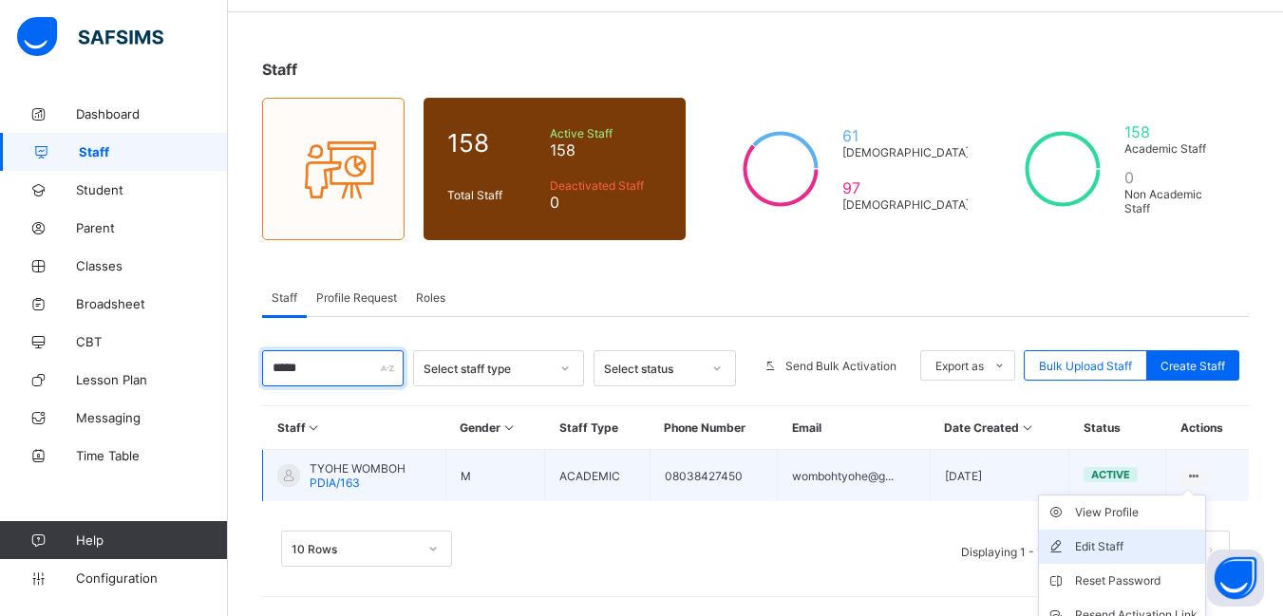
scroll to position [149, 0]
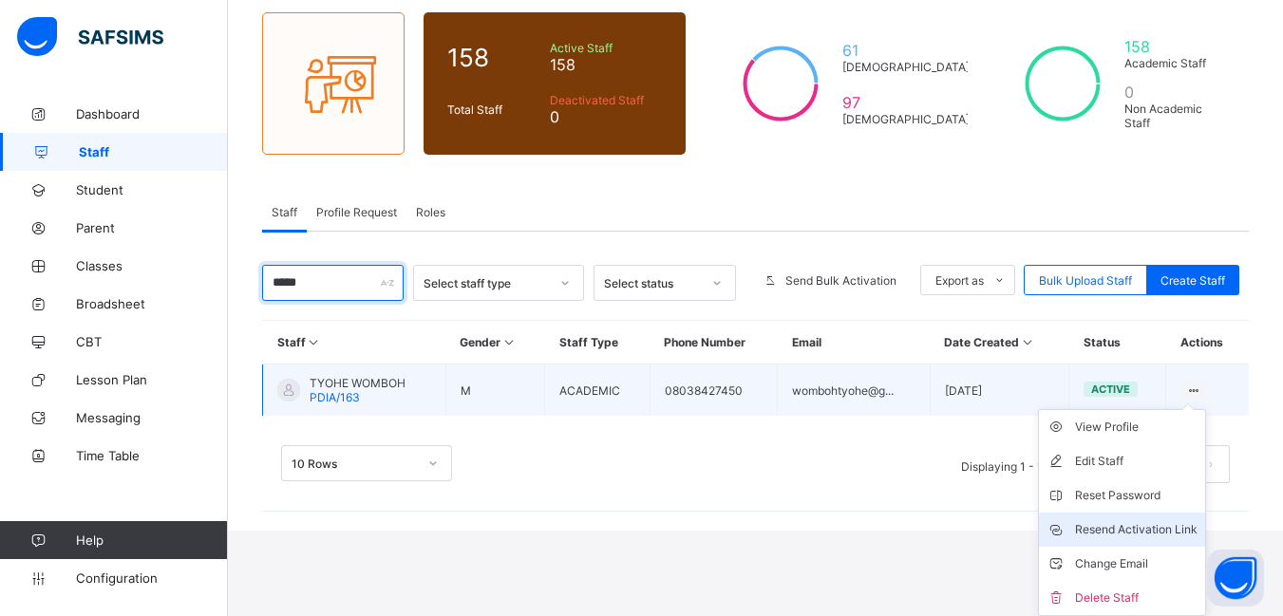
type input "*****"
click at [1160, 521] on div "Resend Activation Link" at bounding box center [1136, 529] width 122 height 19
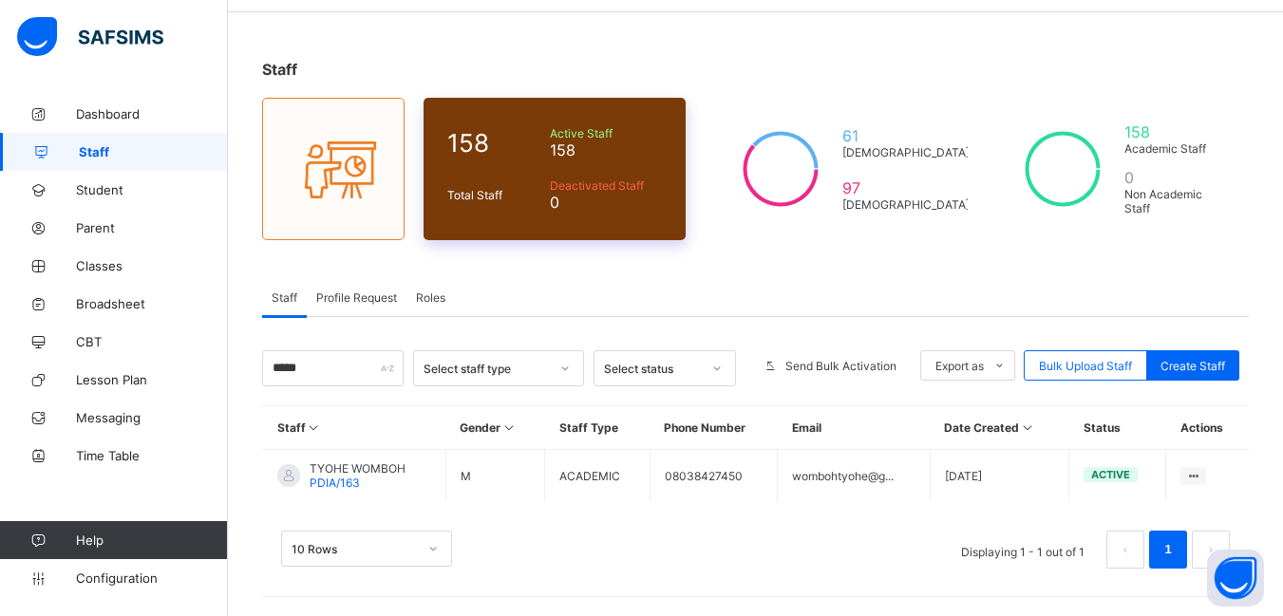
scroll to position [64, 0]
